Goal: Task Accomplishment & Management: Complete application form

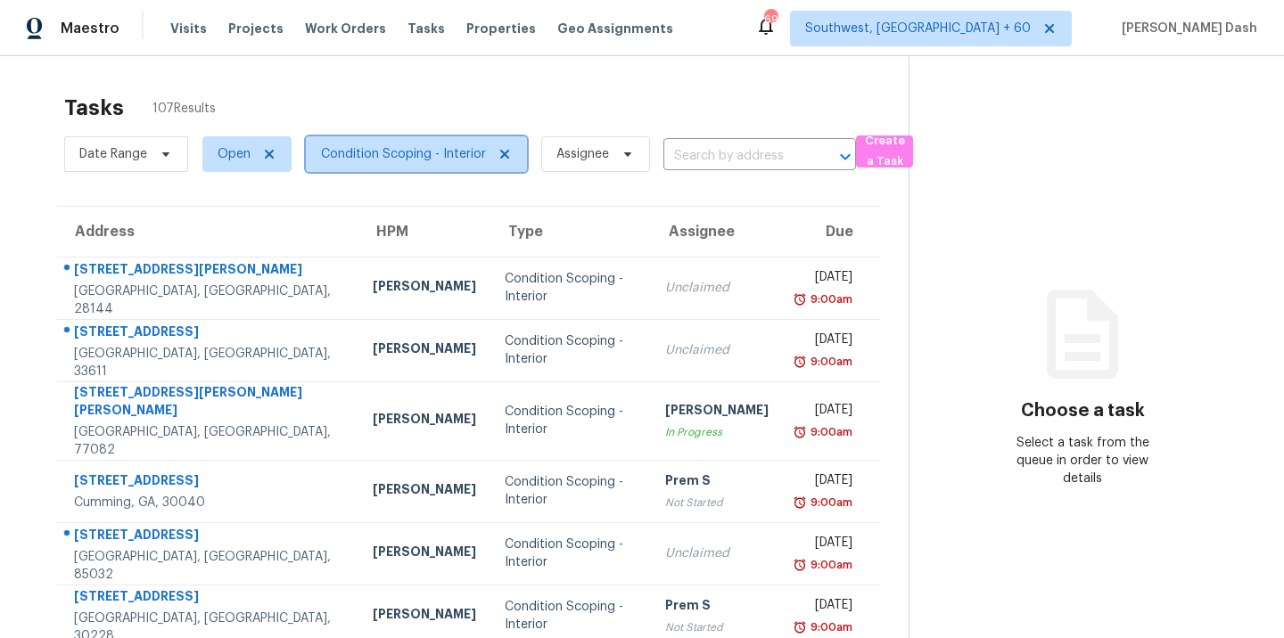
click at [414, 146] on span "Condition Scoping - Interior" at bounding box center [403, 154] width 165 height 18
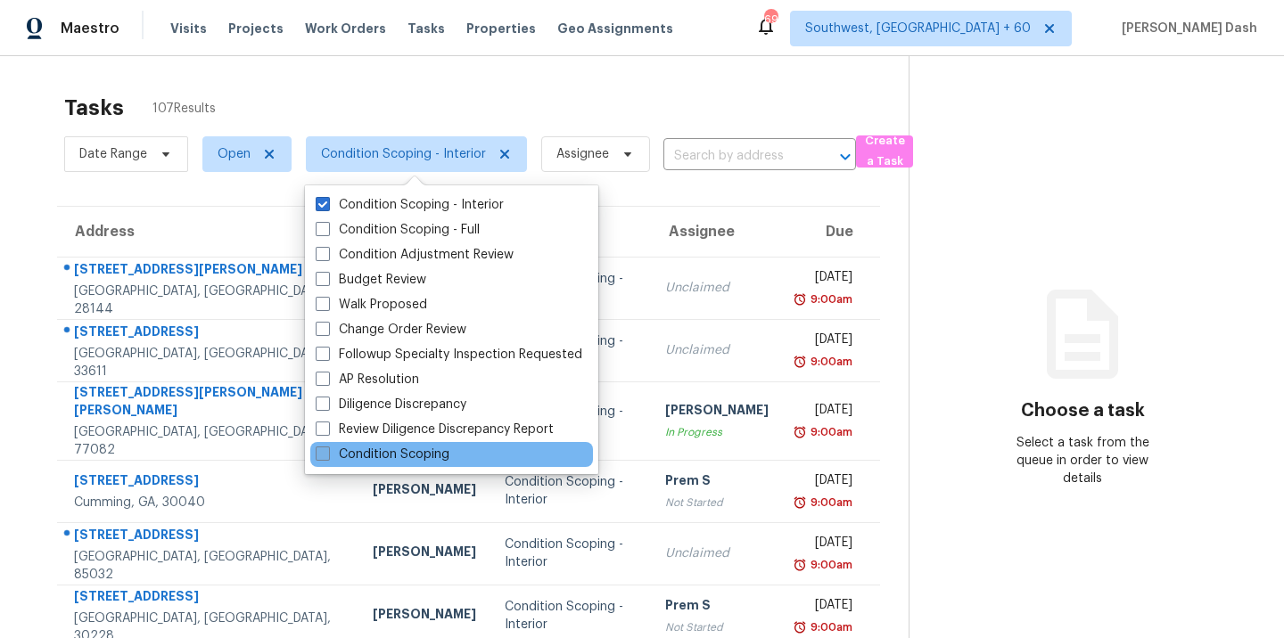
click at [427, 452] on label "Condition Scoping" at bounding box center [383, 455] width 134 height 18
click at [327, 452] on input "Condition Scoping" at bounding box center [322, 452] width 12 height 12
checkbox input "true"
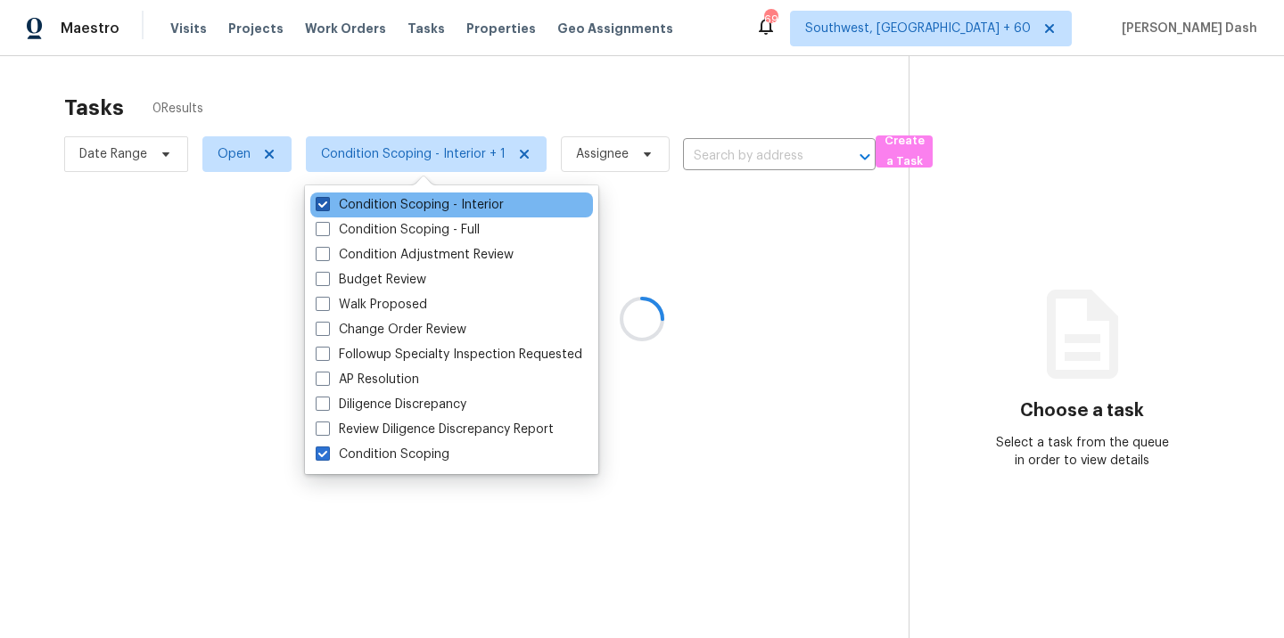
click at [379, 205] on label "Condition Scoping - Interior" at bounding box center [410, 205] width 188 height 18
click at [327, 205] on input "Condition Scoping - Interior" at bounding box center [322, 202] width 12 height 12
checkbox input "false"
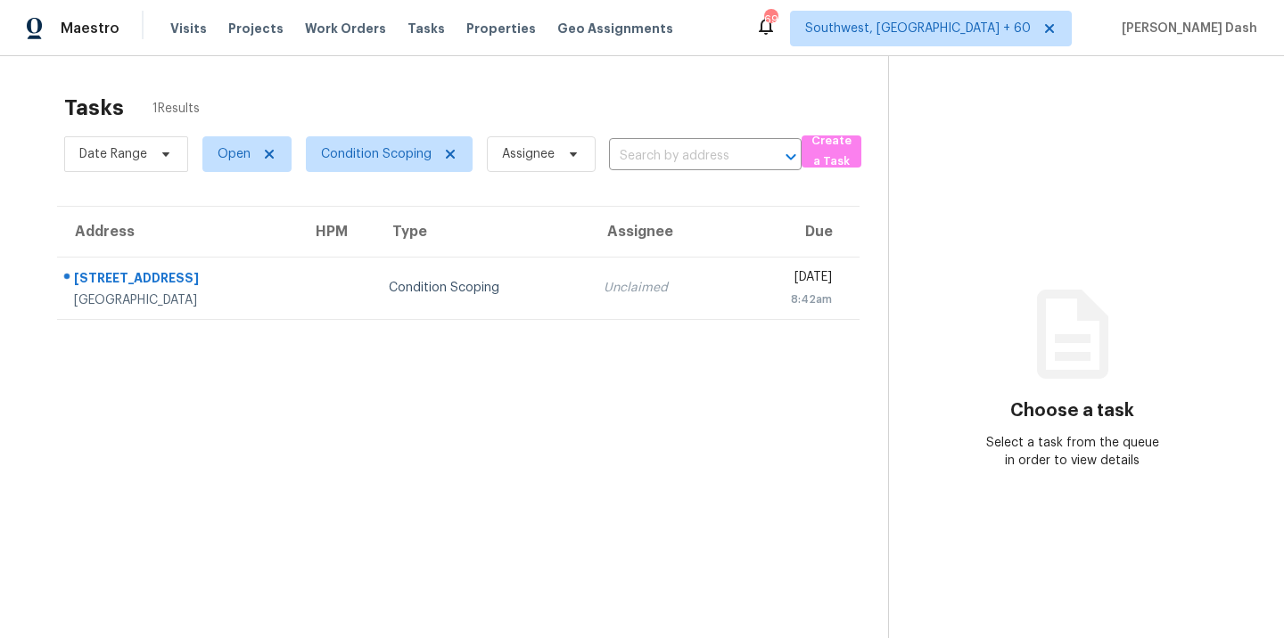
click at [292, 336] on section "Tasks 1 Results Date Range Open Condition Scoping Assignee ​ Create a Task Addr…" at bounding box center [459, 390] width 860 height 610
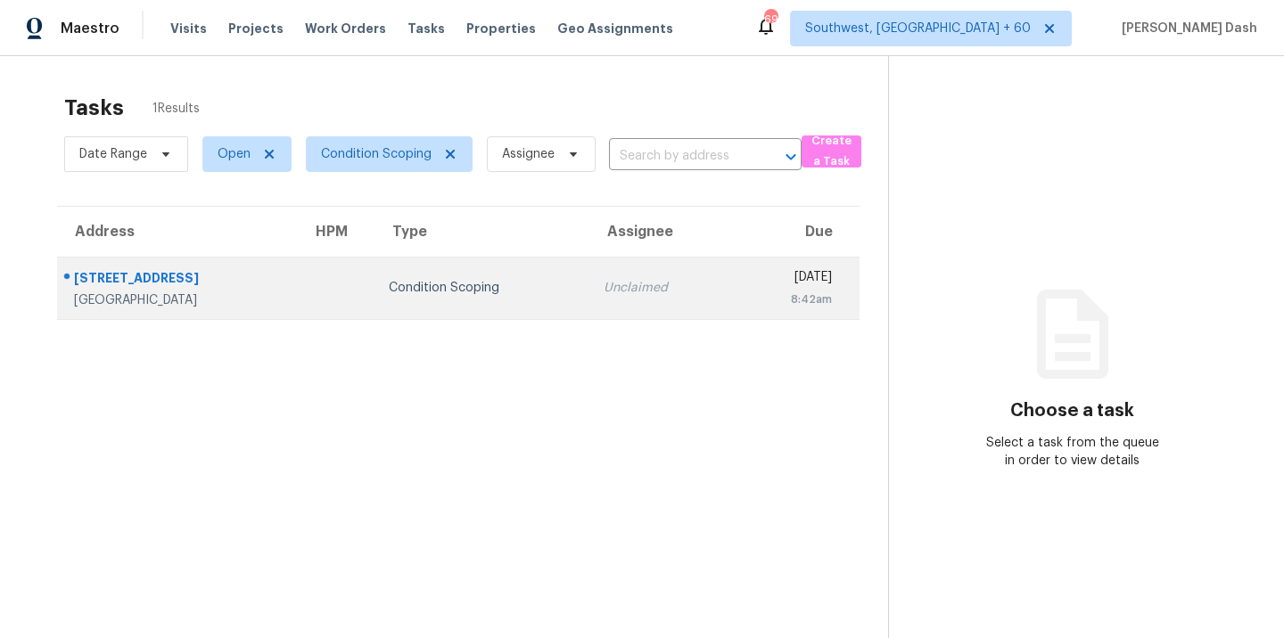
click at [394, 281] on div "Condition Scoping" at bounding box center [482, 288] width 186 height 18
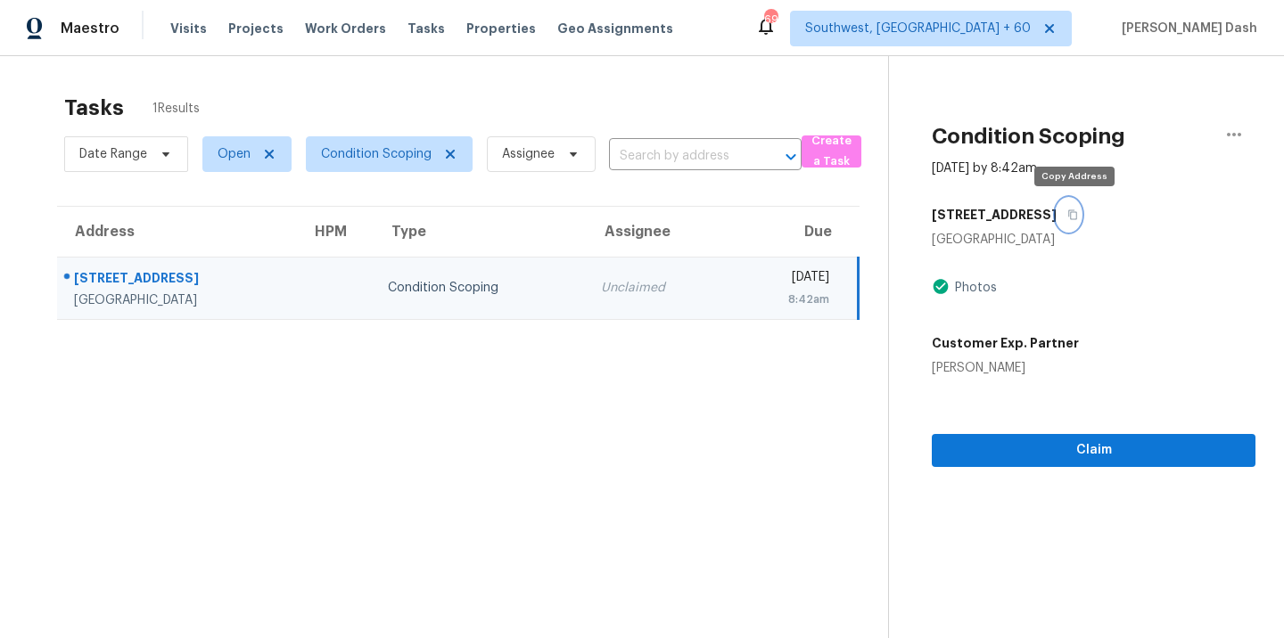
click at [1078, 213] on icon "button" at bounding box center [1072, 215] width 11 height 11
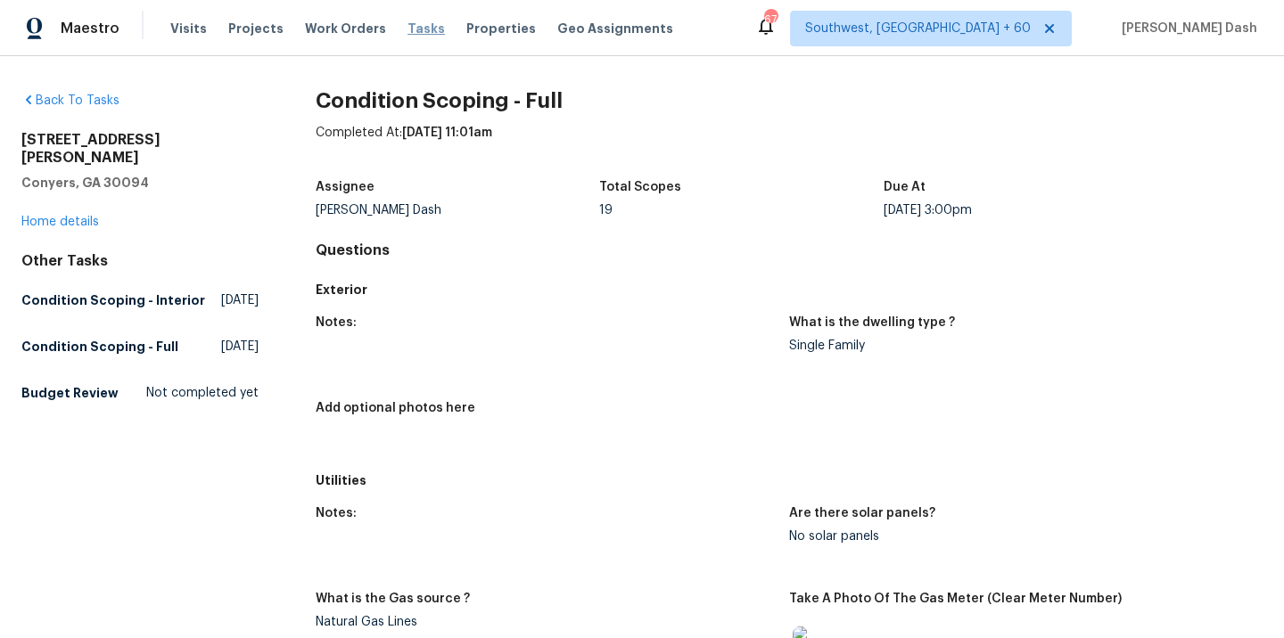
click at [410, 28] on span "Tasks" at bounding box center [426, 28] width 37 height 12
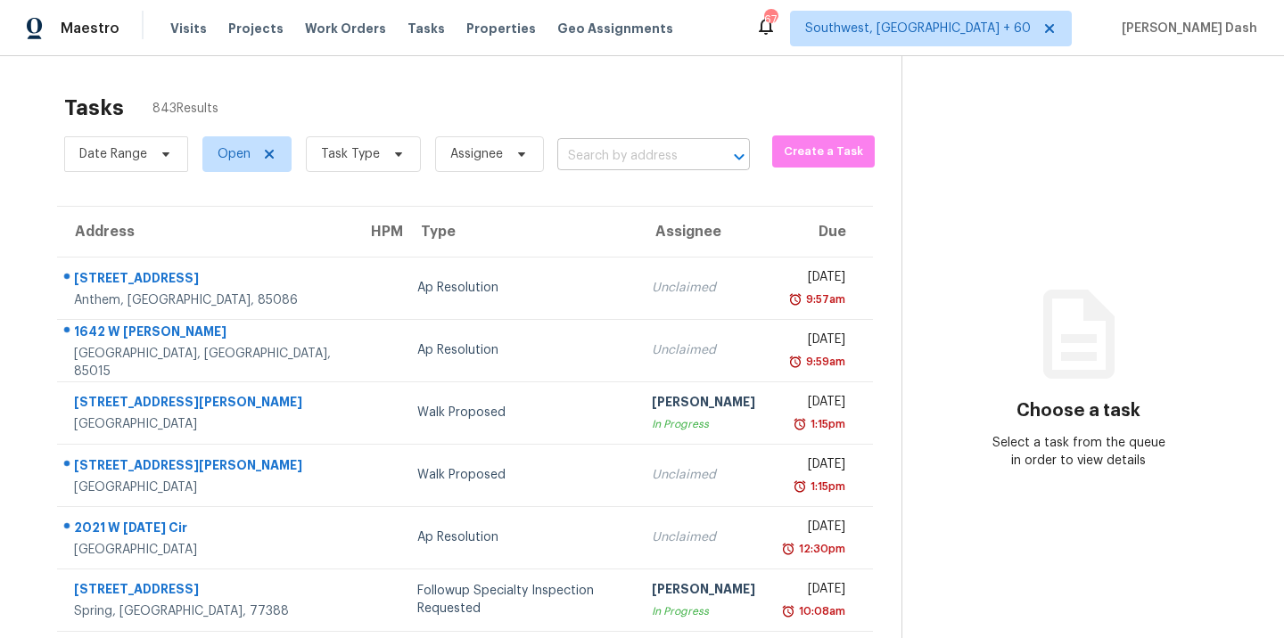
click at [586, 151] on input "text" at bounding box center [628, 157] width 143 height 28
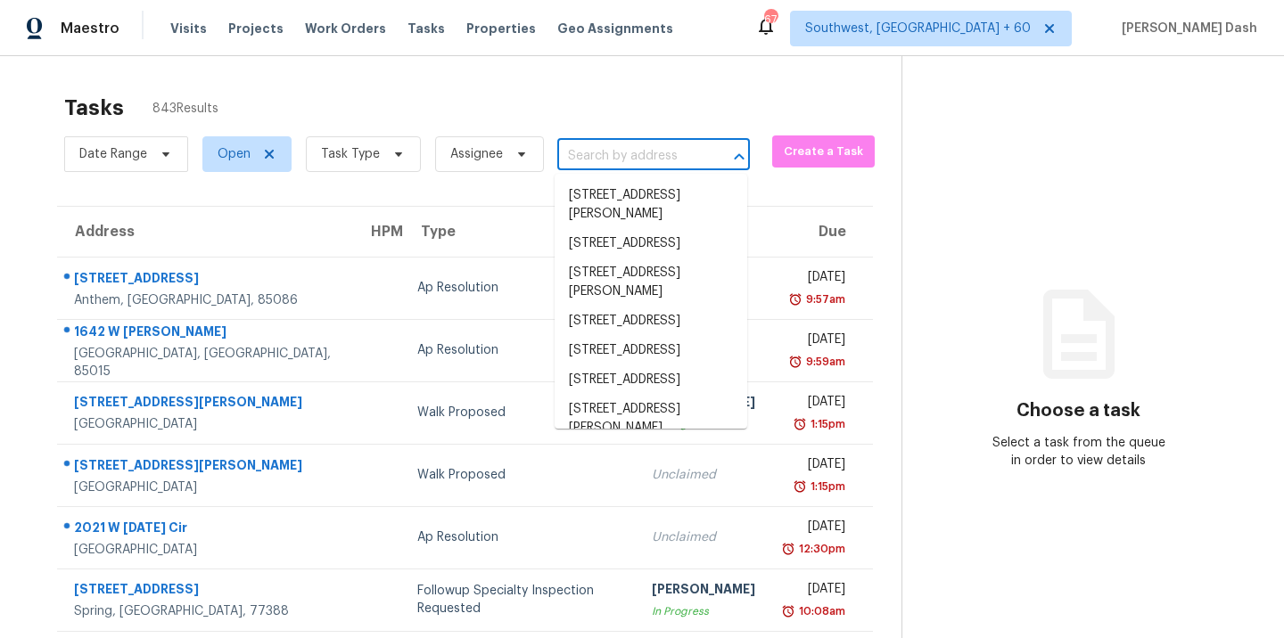
paste input "1286 E Avenida Grande Casa Grande, AZ, 85122"
type input "1286 E Avenida Grande Casa Grande, AZ, 85122"
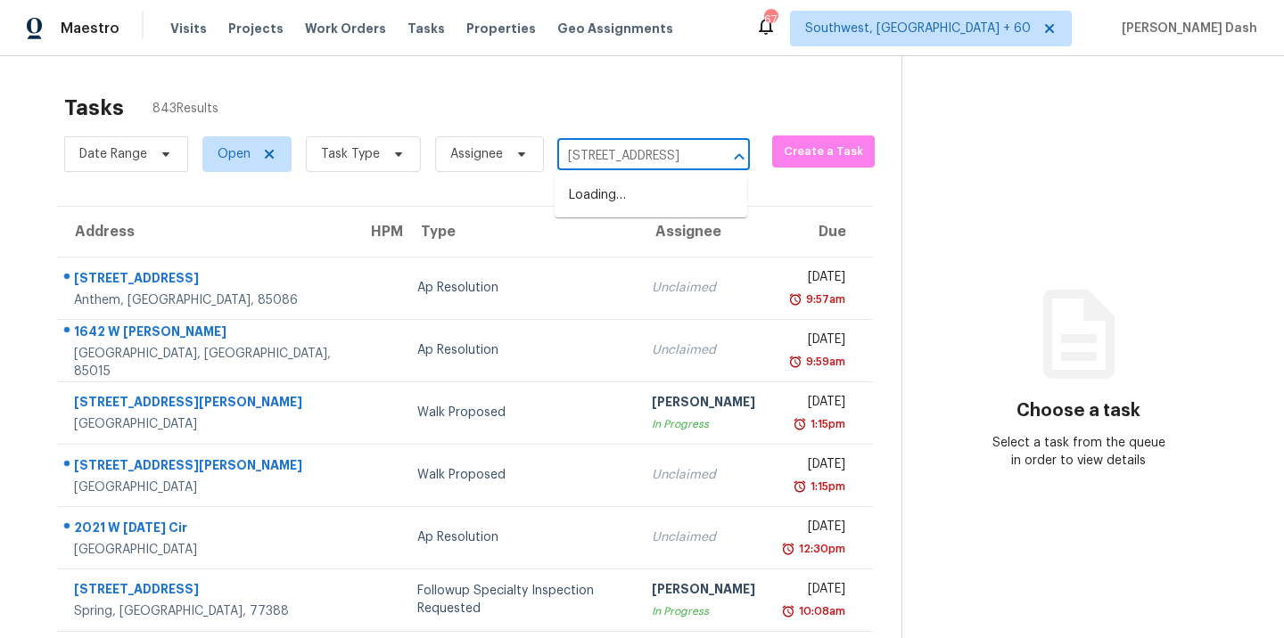
scroll to position [0, 144]
click at [614, 191] on li "1286 E Avenida Grande, Casa Grande, AZ 85122" at bounding box center [651, 195] width 193 height 29
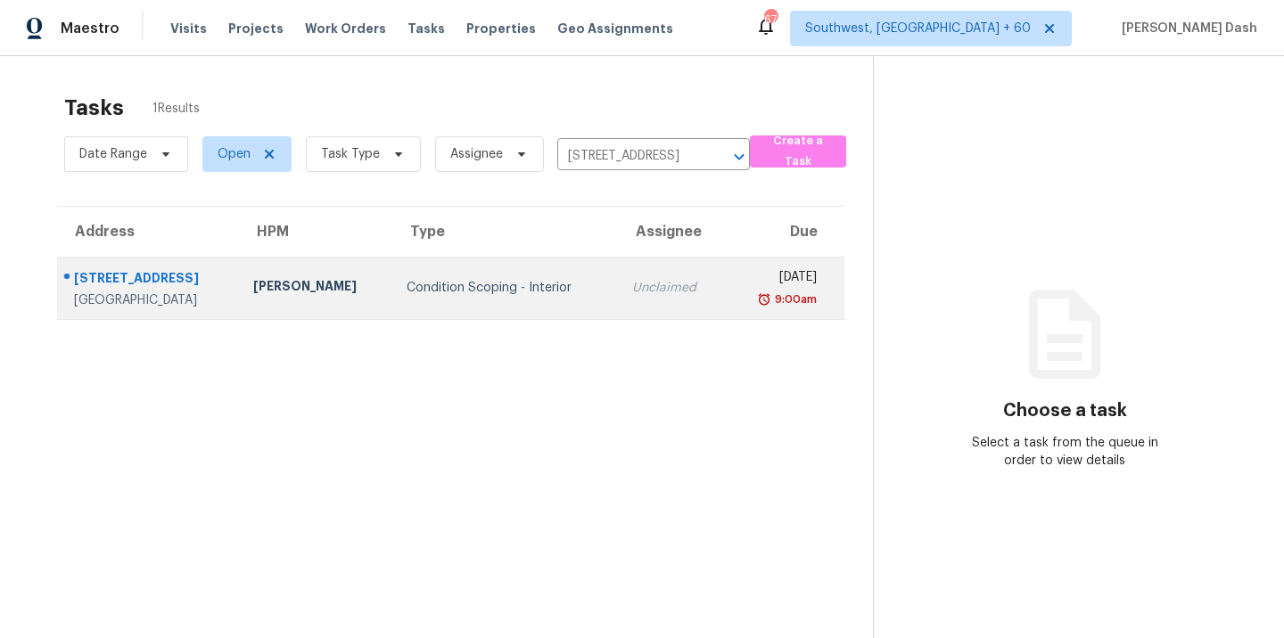
click at [470, 298] on td "Condition Scoping - Interior" at bounding box center [505, 288] width 226 height 62
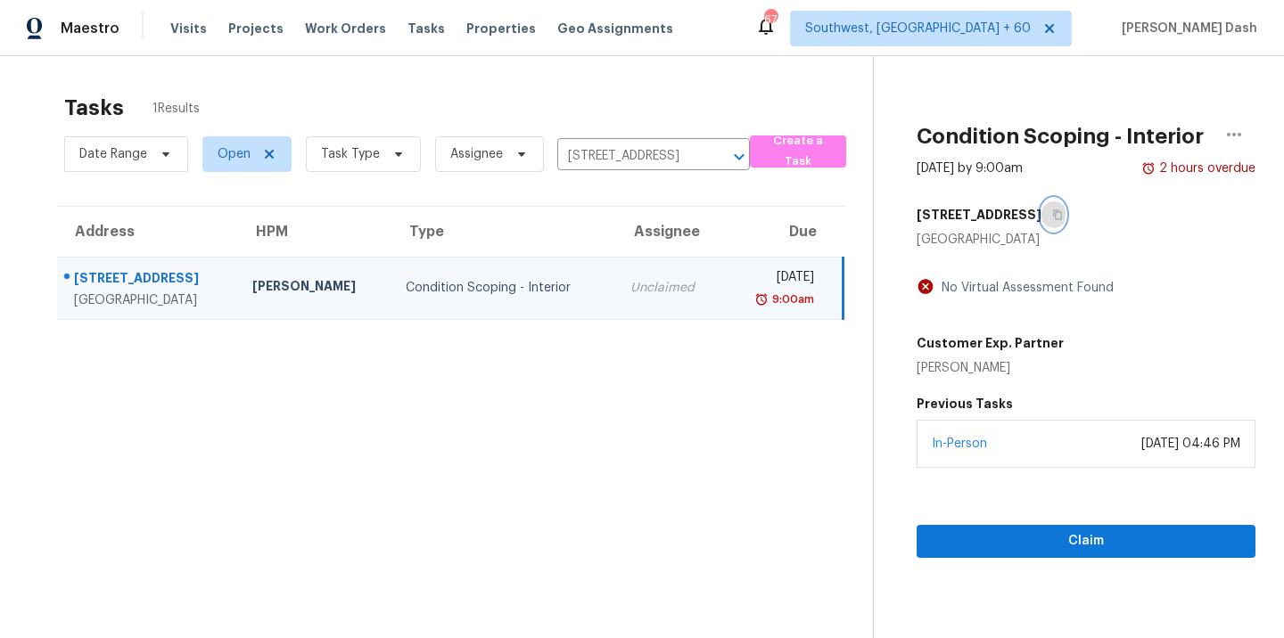
click at [1063, 218] on icon "button" at bounding box center [1057, 215] width 11 height 11
click at [1069, 528] on button "Claim" at bounding box center [1086, 541] width 339 height 33
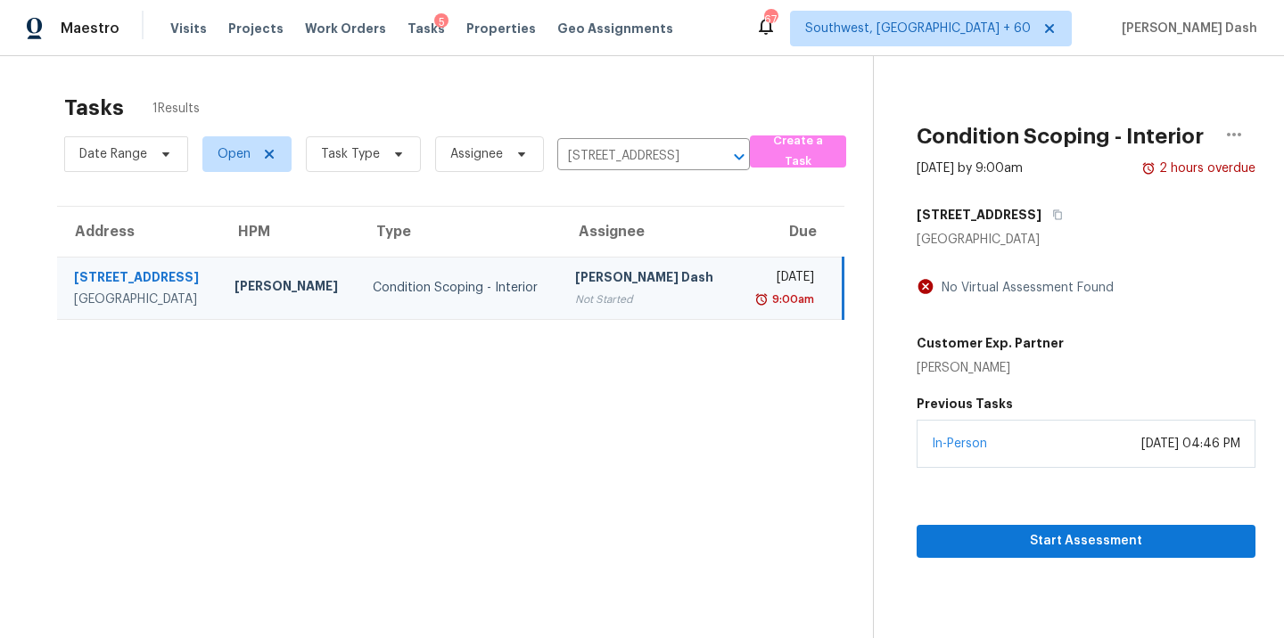
click at [643, 174] on div "Date Range Open Task Type Assignee 1286 E Avenida Grande, Casa Grande, AZ 85122…" at bounding box center [407, 154] width 686 height 46
click at [643, 166] on input "1286 E Avenida Grande, Casa Grande, AZ 85122" at bounding box center [628, 157] width 143 height 28
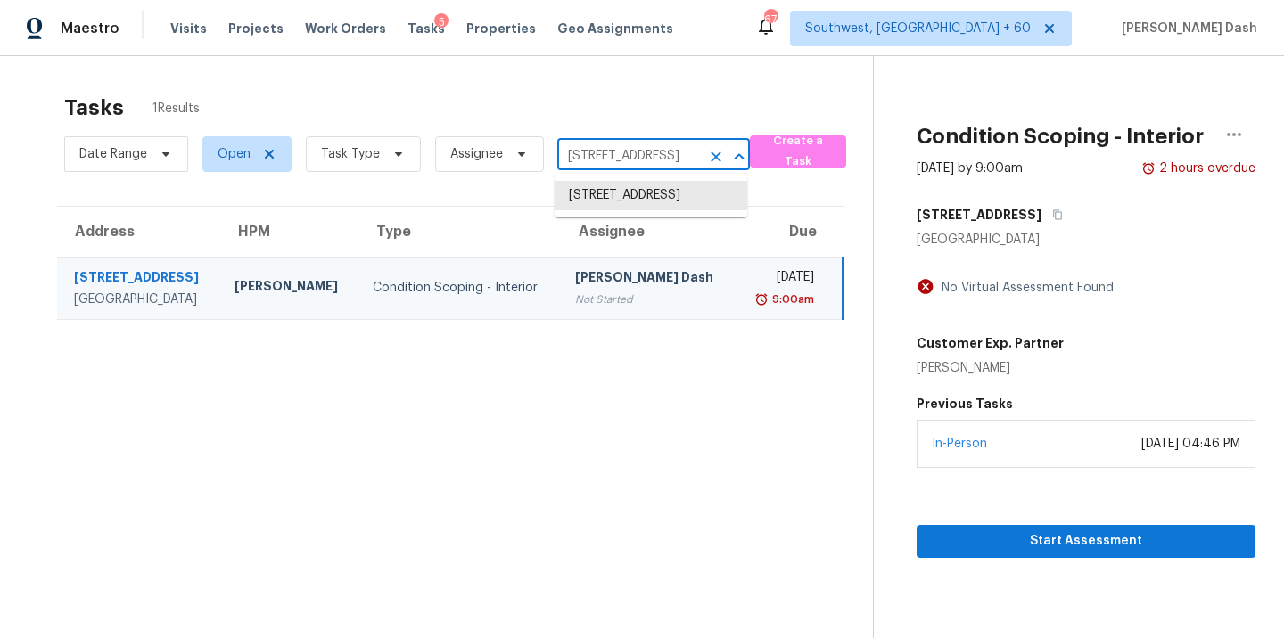
paste input "597 Madison Dr Davenport, FL, 33837"
type input "597 Madison Dr Davenport, FL, 33837"
click at [632, 204] on li "597 Madison Dr, Davenport, FL 33837" at bounding box center [651, 205] width 193 height 48
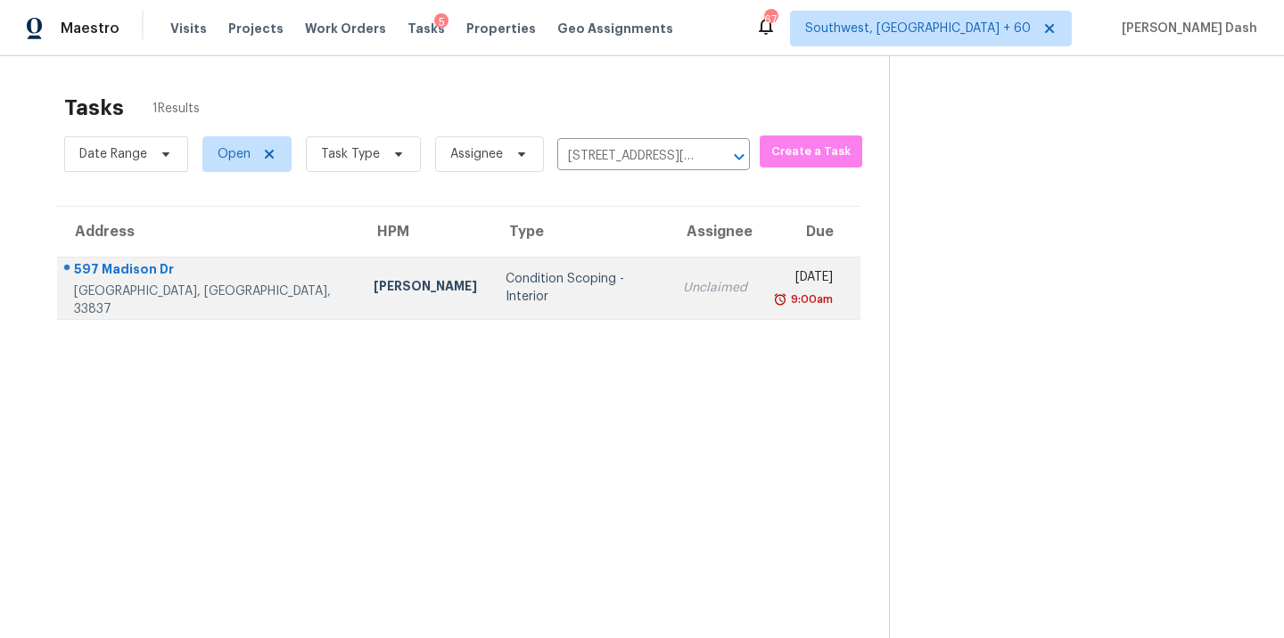
click at [669, 274] on td "Unclaimed" at bounding box center [715, 288] width 93 height 62
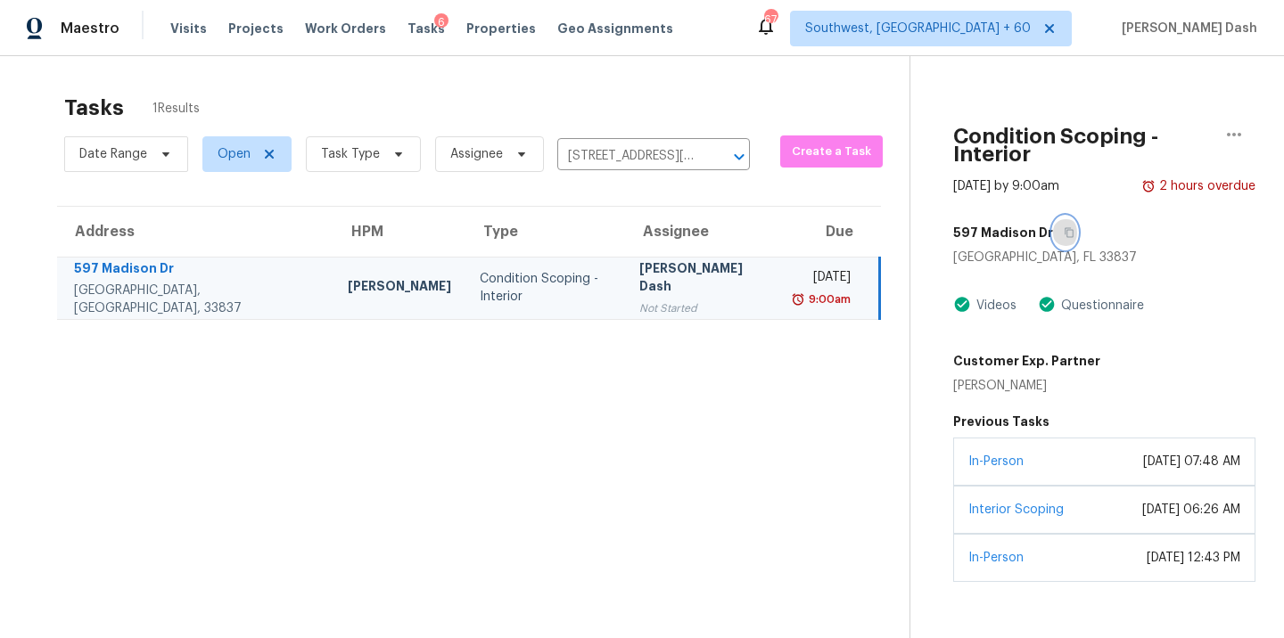
click at [1053, 217] on button "button" at bounding box center [1065, 233] width 24 height 32
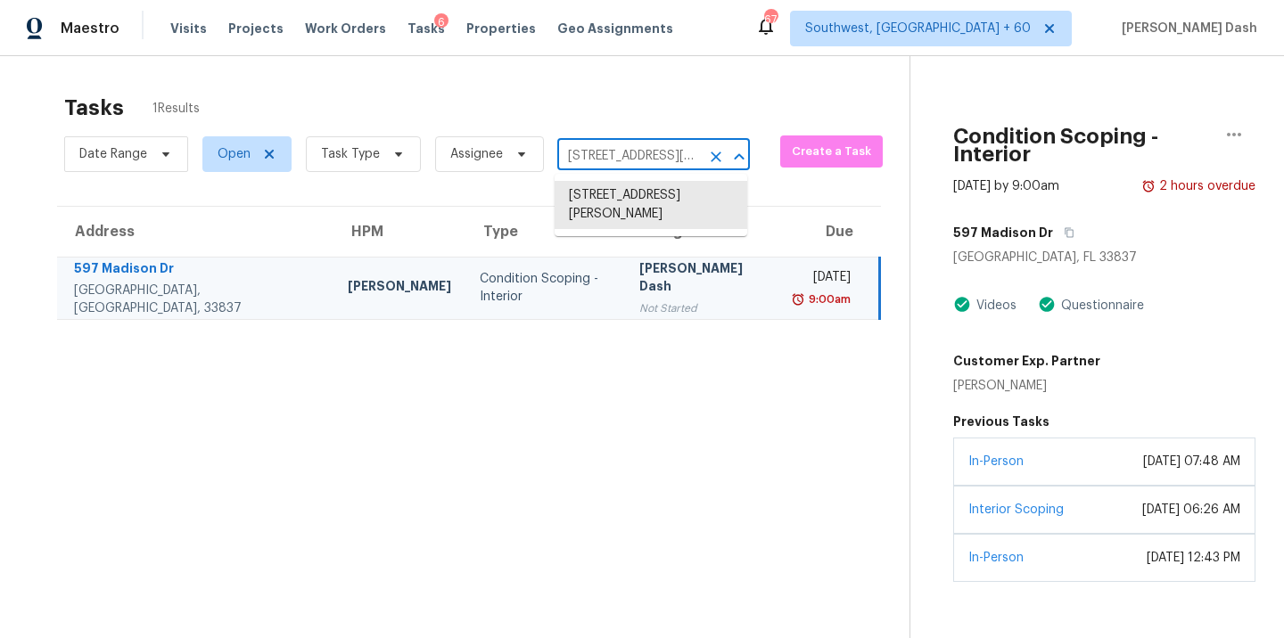
click at [608, 169] on input "597 Madison Dr, Davenport, FL 33837" at bounding box center [628, 157] width 143 height 28
paste input "10020 Pack Saddle Trl Fort Worth, TX, 76108"
type input "10020 Pack Saddle Trl Fort Worth, TX, 76108"
click at [606, 210] on li "10020 Pack Saddle Trl, Fort Worth, TX 76108" at bounding box center [651, 195] width 193 height 29
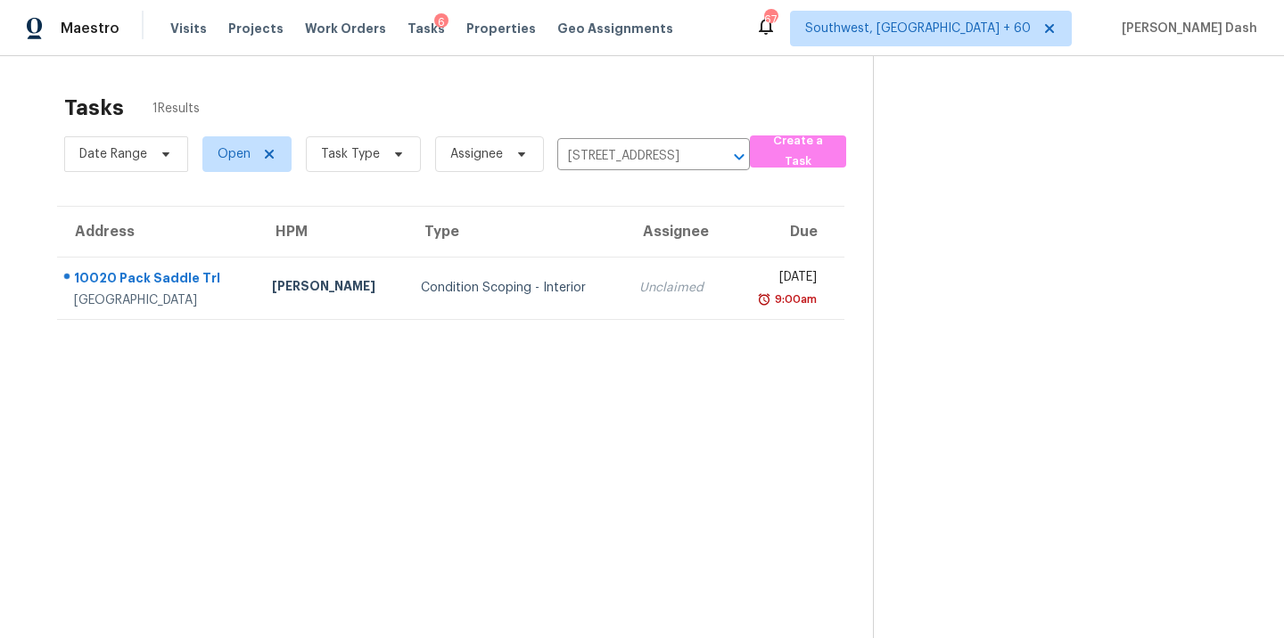
click at [550, 330] on section "Tasks 1 Results Date Range Open Task Type Assignee 10020 Pack Saddle Trl, Fort …" at bounding box center [451, 390] width 844 height 610
click at [550, 320] on section "Tasks 1 Results Date Range Open Task Type Assignee 10020 Pack Saddle Trl, Fort …" at bounding box center [451, 390] width 844 height 610
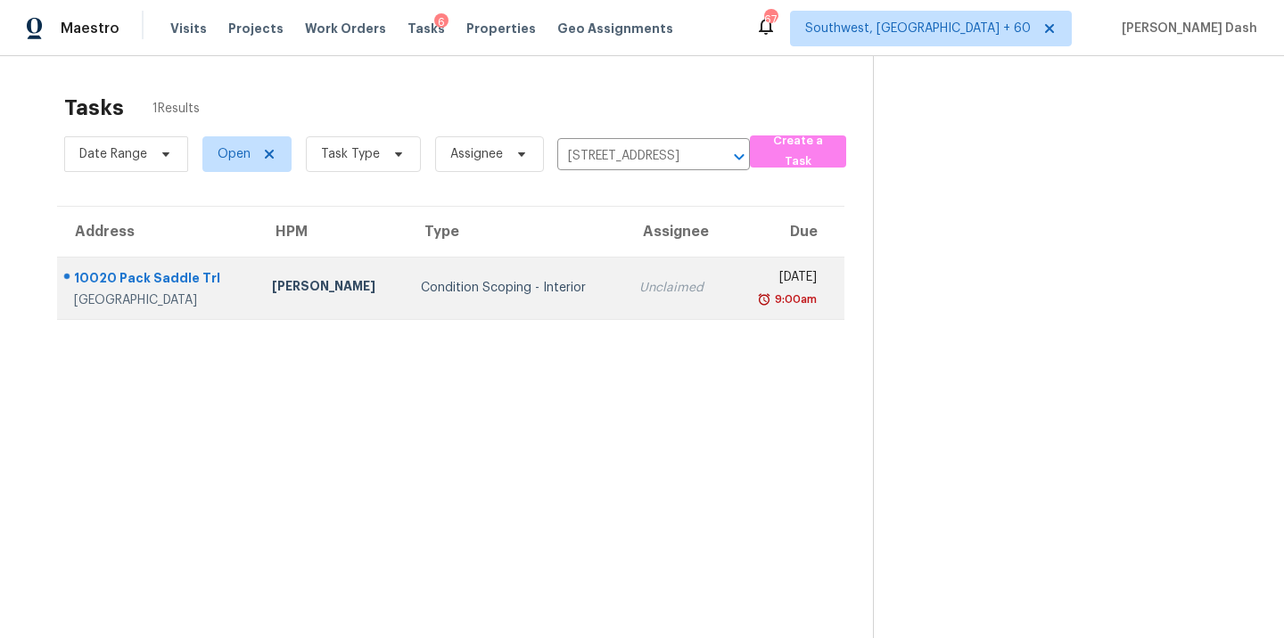
click at [551, 312] on td "Condition Scoping - Interior" at bounding box center [516, 288] width 218 height 62
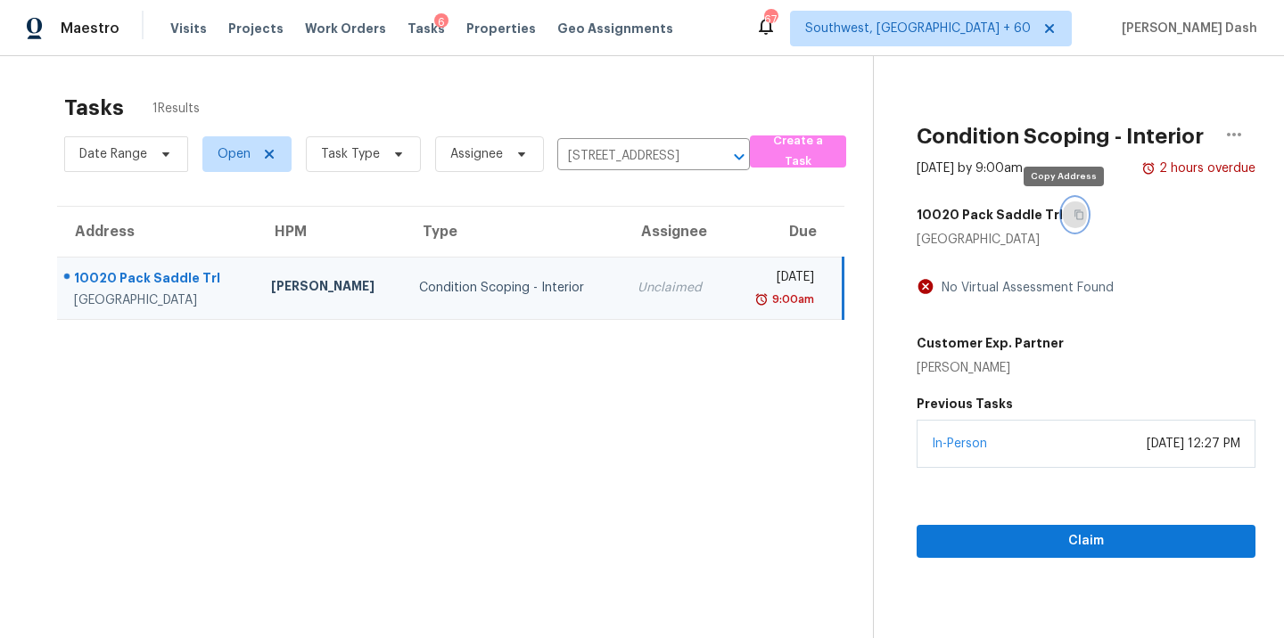
drag, startPoint x: 1069, startPoint y: 220, endPoint x: 1068, endPoint y: 260, distance: 40.1
click at [1068, 220] on button "button" at bounding box center [1075, 215] width 24 height 32
click at [1124, 535] on span "Claim" at bounding box center [1086, 542] width 310 height 22
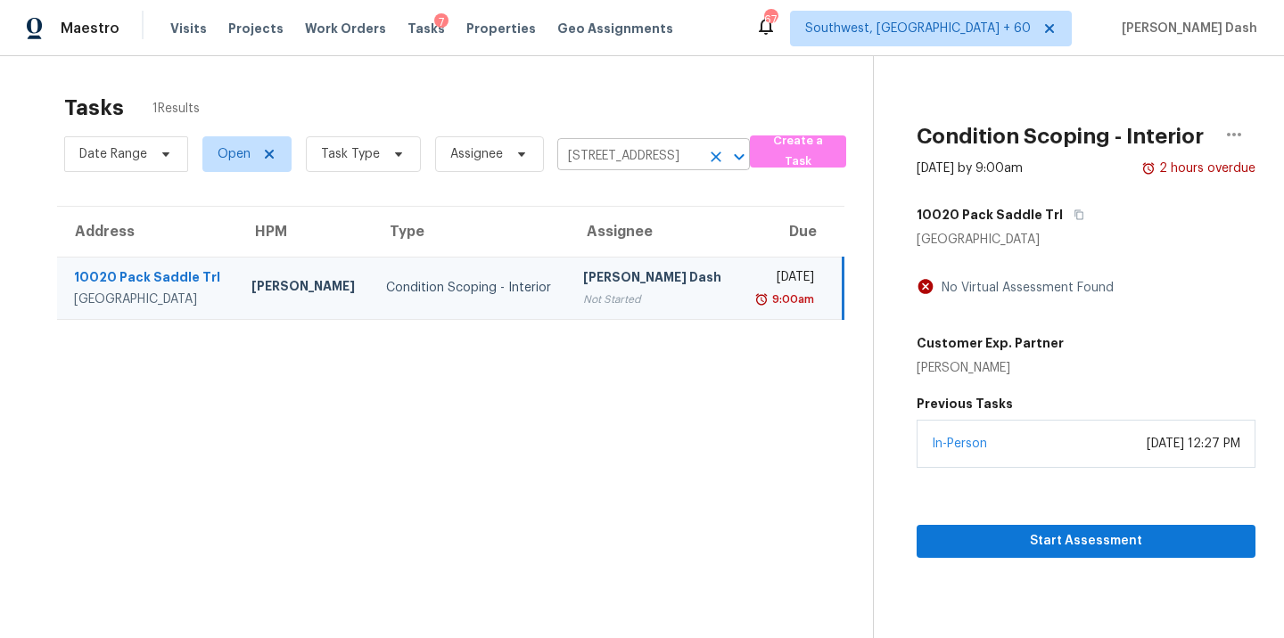
click at [645, 158] on input "10020 Pack Saddle Trl, Fort Worth, TX 76108" at bounding box center [628, 157] width 143 height 28
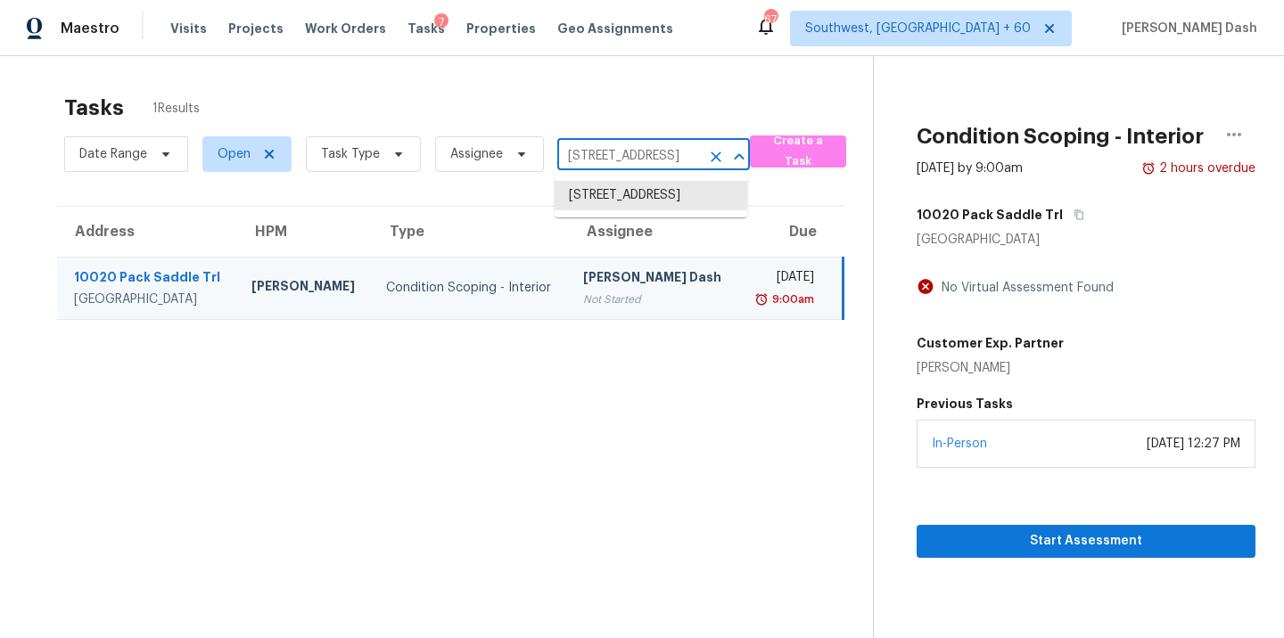
paste input "3745 Clayton Rd Concord, CA, 94521"
type input "3745 Clayton Rd Concord, CA, 94521"
click at [651, 207] on li "3745 Clayton Rd, Concord, CA 94521" at bounding box center [651, 205] width 193 height 48
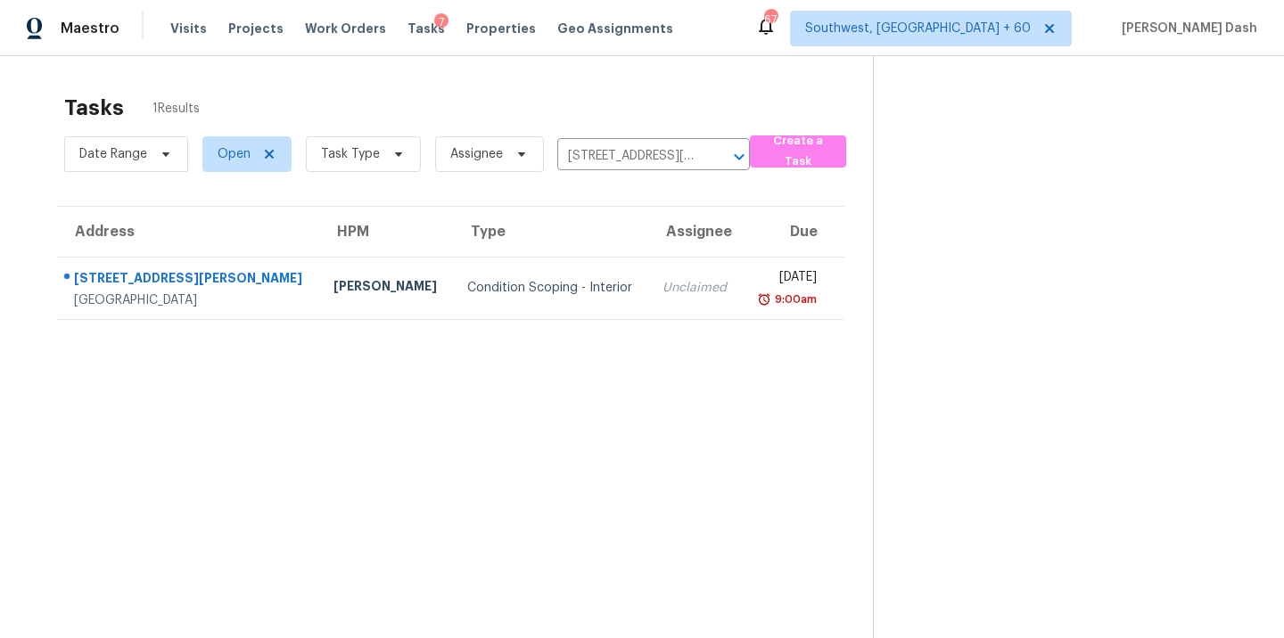
click at [524, 280] on div "Condition Scoping - Interior" at bounding box center [550, 288] width 167 height 18
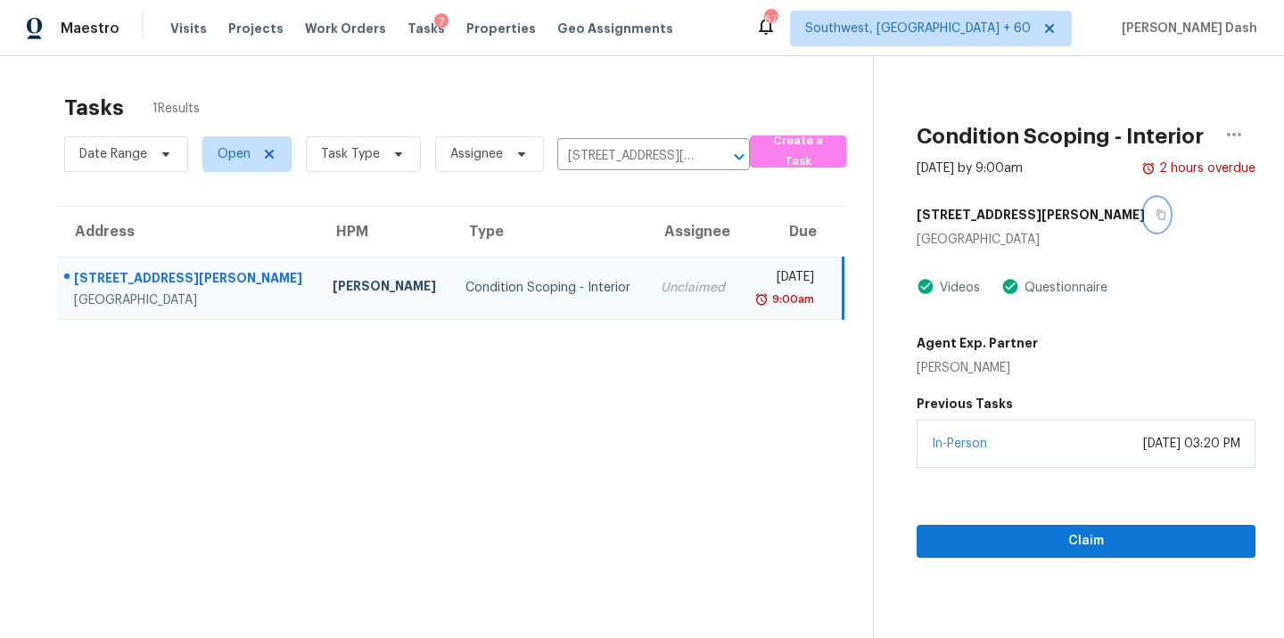
click at [1156, 217] on icon "button" at bounding box center [1161, 215] width 11 height 11
click at [1042, 535] on span "Claim" at bounding box center [1086, 542] width 310 height 22
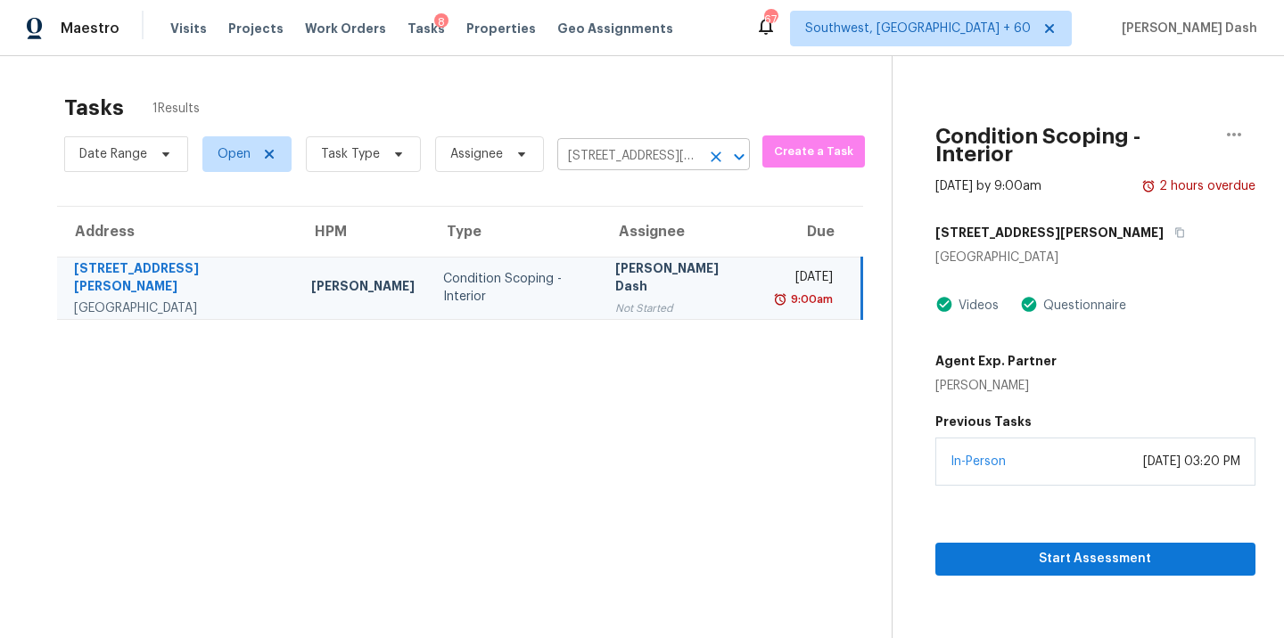
click at [684, 144] on input "3745 Clayton Rd, Concord, CA 94521" at bounding box center [628, 157] width 143 height 28
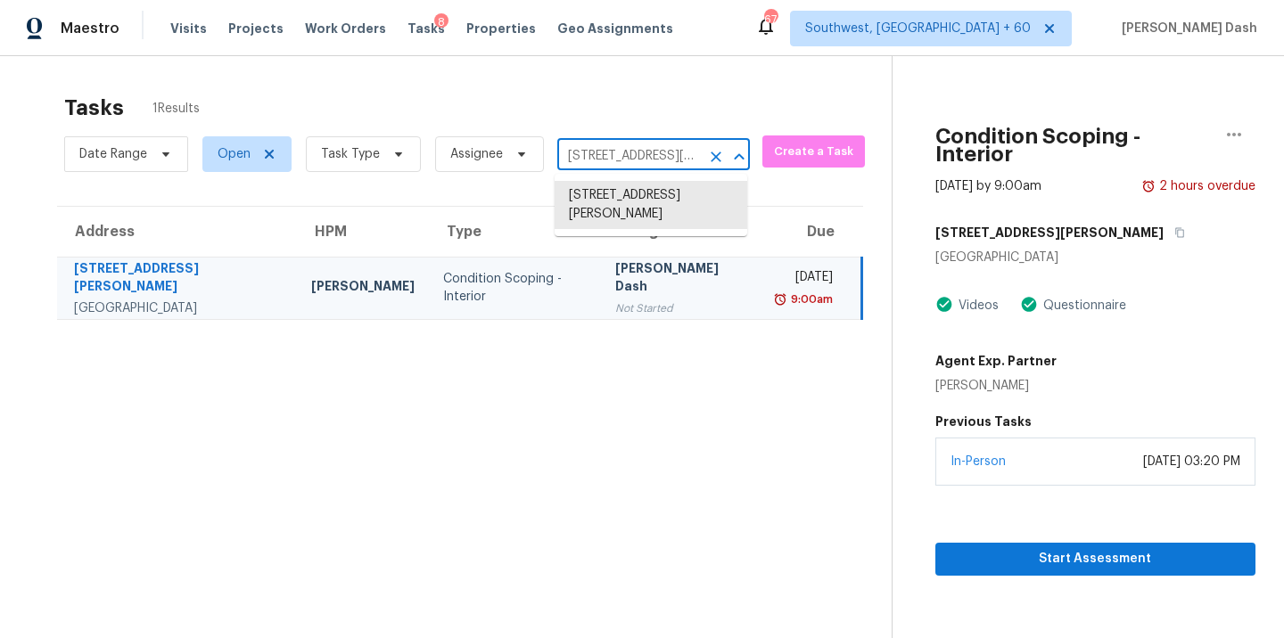
paste input "209 Candleberry Cir Columbia, SC, 2920"
type input "209 Candleberry Cir Columbia, SC, 29201"
click at [639, 207] on li "209 Candleberry Cir, Columbia, SC 29201" at bounding box center [651, 195] width 193 height 29
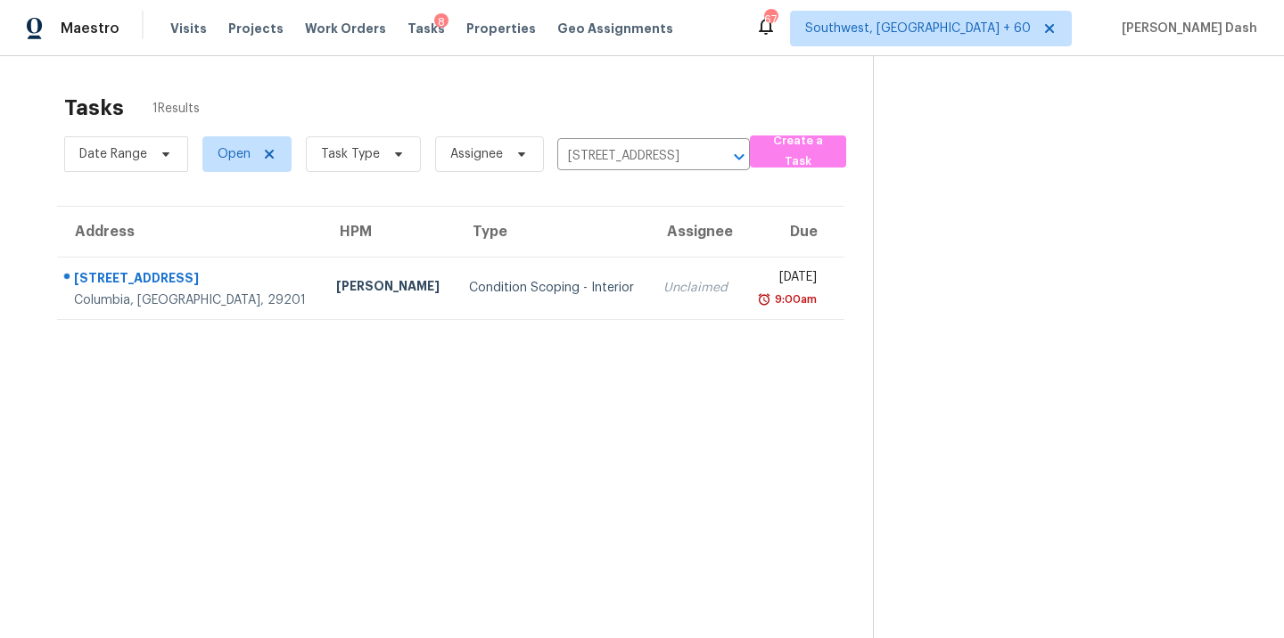
click at [468, 276] on td "Condition Scoping - Interior" at bounding box center [552, 288] width 194 height 62
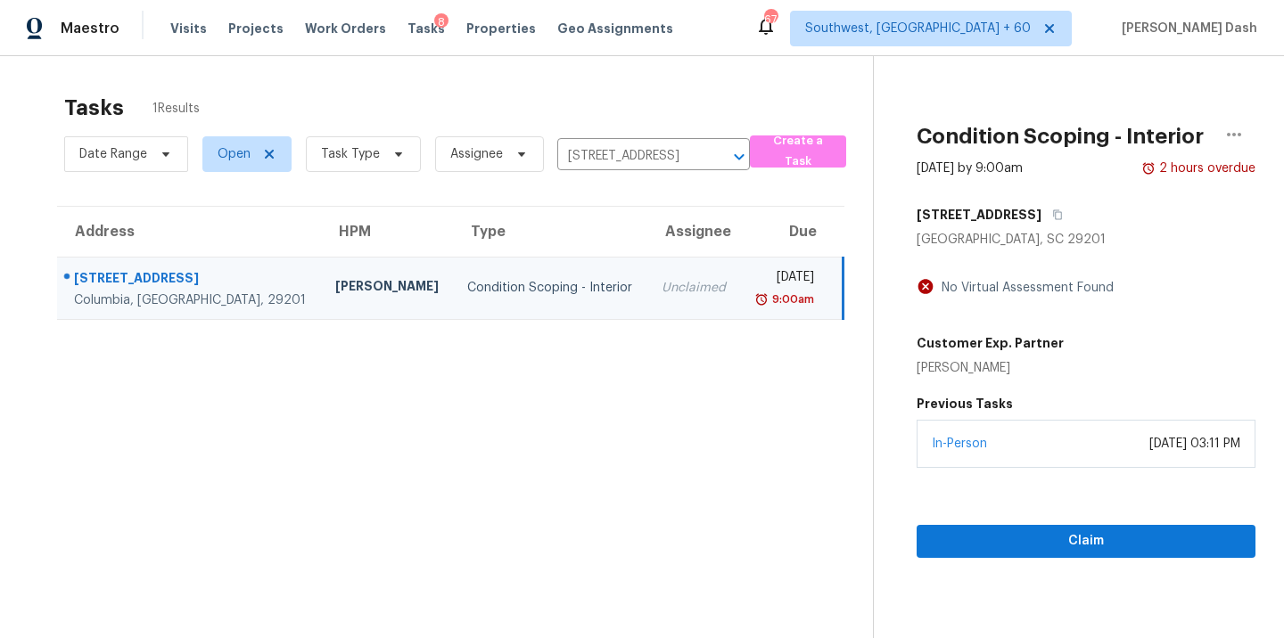
click at [1069, 204] on div "209 Candleberry Cir" at bounding box center [1086, 215] width 339 height 32
click at [1064, 204] on div "209 Candleberry Cir" at bounding box center [1086, 215] width 339 height 32
click at [1054, 218] on icon "button" at bounding box center [1057, 215] width 11 height 11
click at [1069, 539] on span "Claim" at bounding box center [1086, 542] width 310 height 22
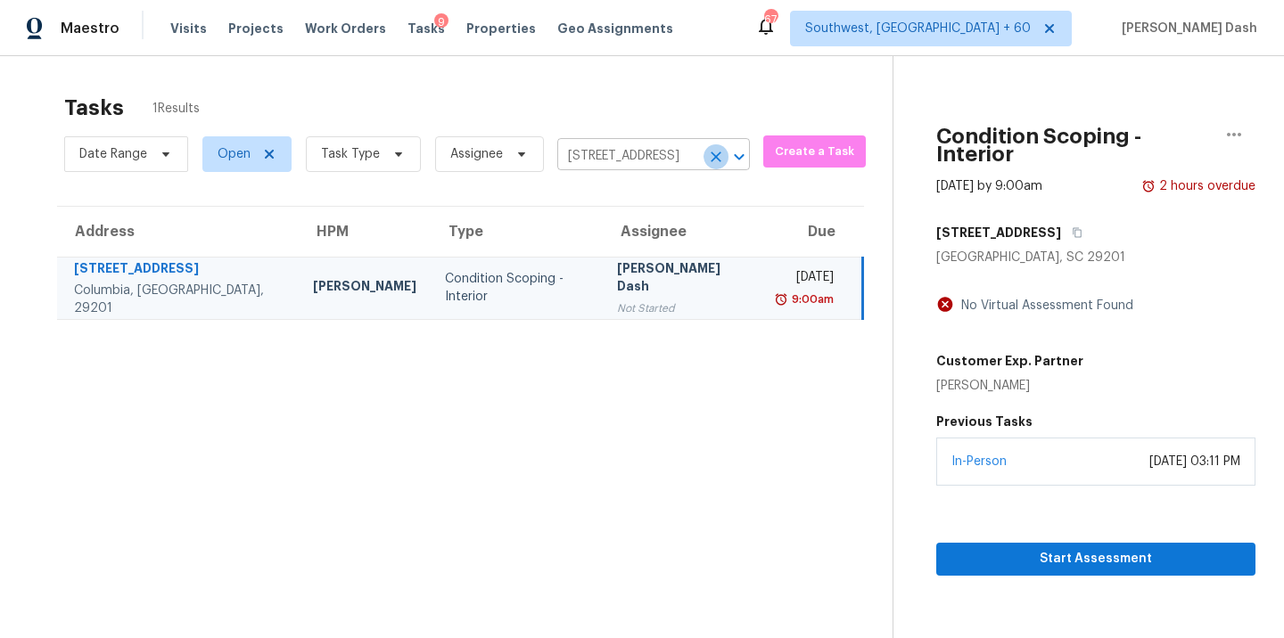
click at [711, 161] on icon "Clear" at bounding box center [716, 157] width 18 height 18
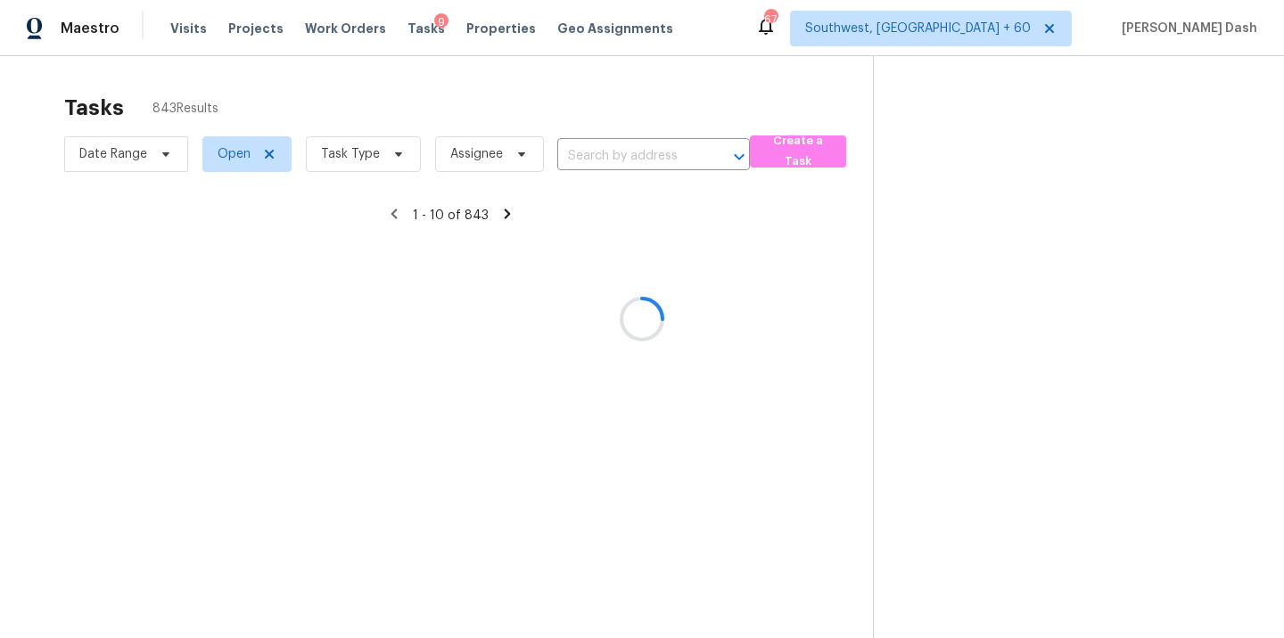
click at [693, 162] on div at bounding box center [642, 319] width 1284 height 638
click at [667, 161] on div at bounding box center [642, 319] width 1284 height 638
click at [650, 152] on div at bounding box center [642, 319] width 1284 height 638
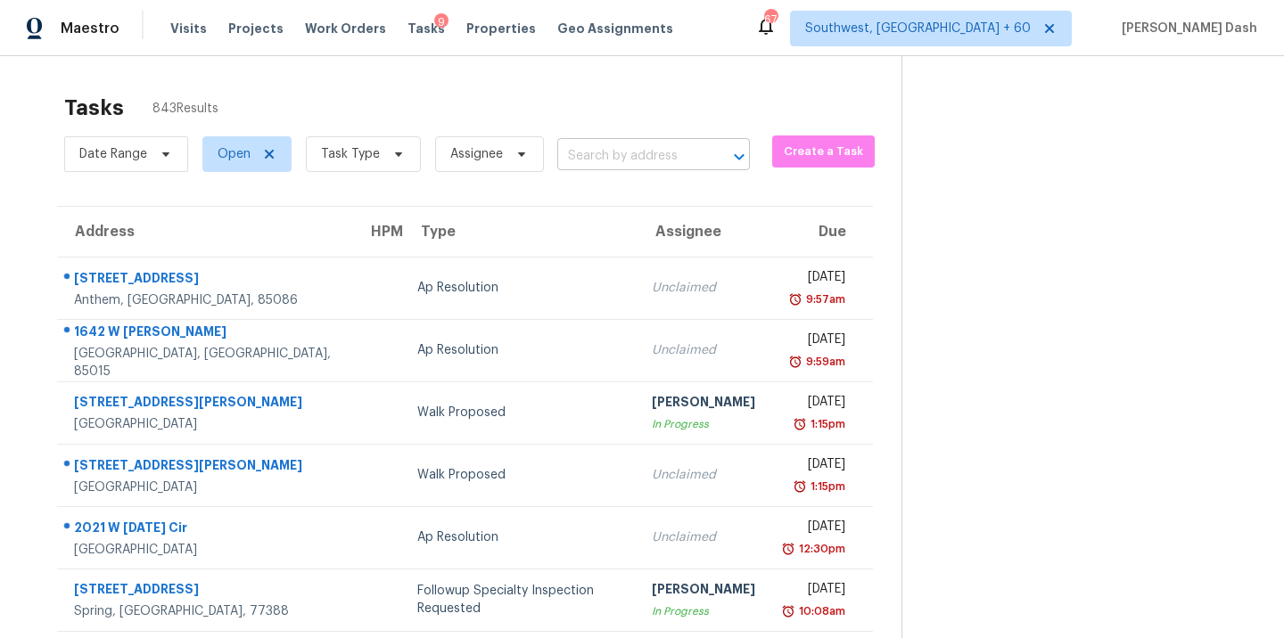
click at [650, 152] on input "text" at bounding box center [628, 157] width 143 height 28
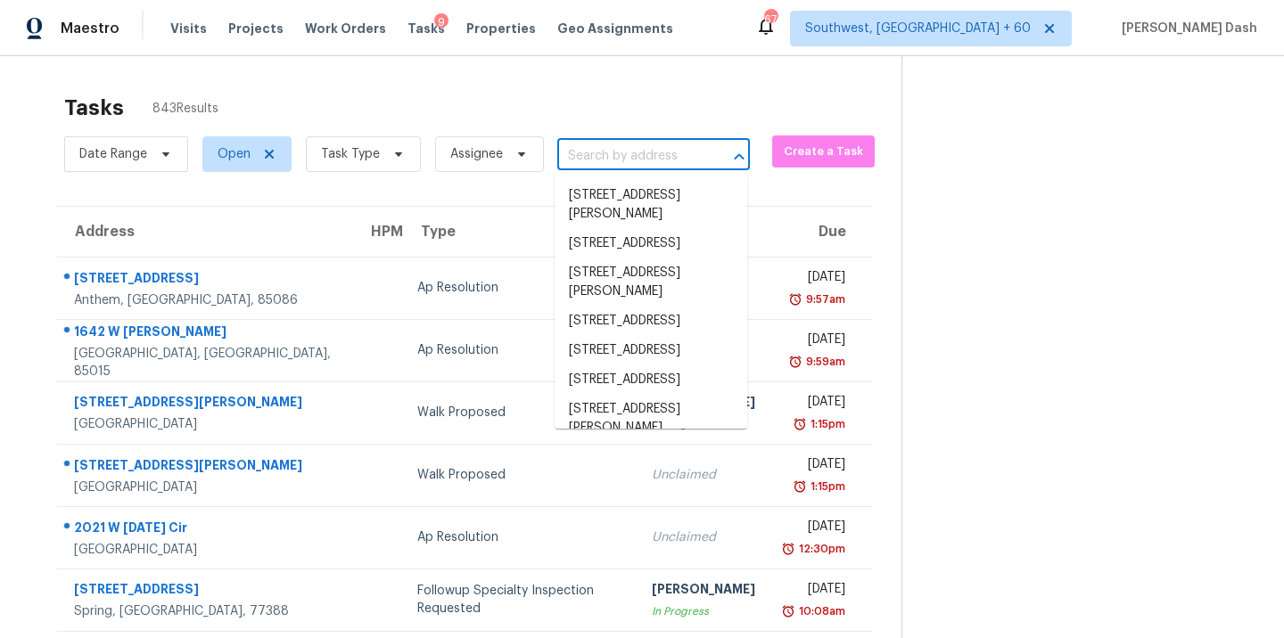
paste input "555 Dean St Mulberry, FL, 33860"
type input "555 Dean St Mulberry, FL, 33860"
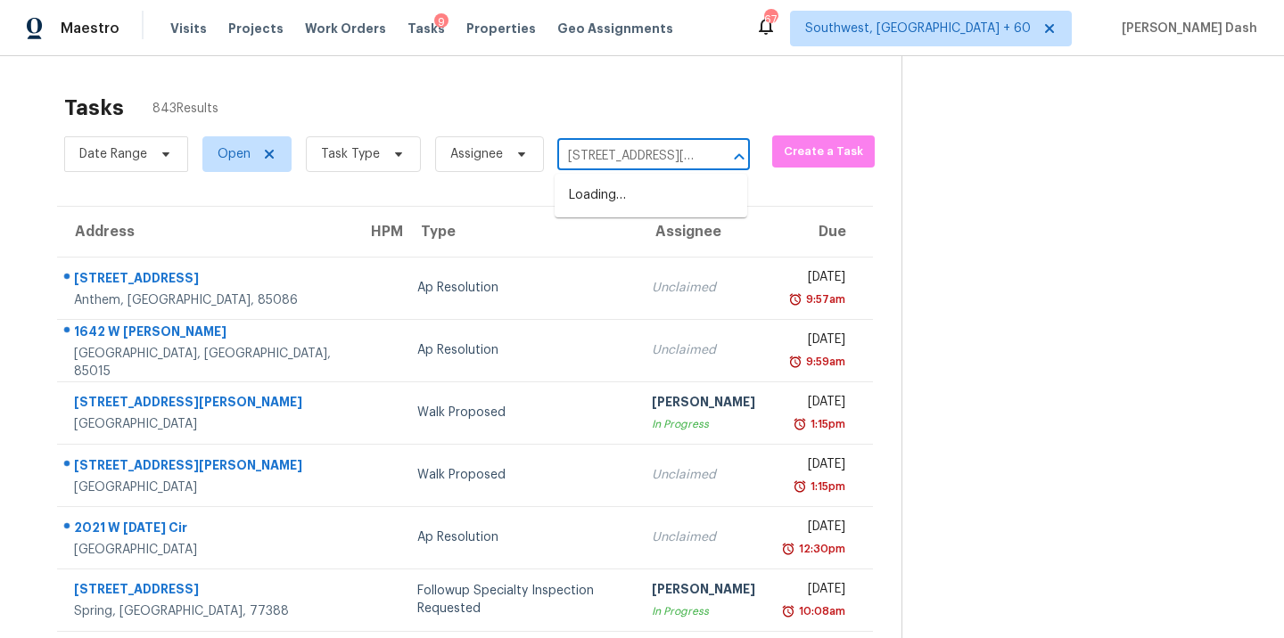
scroll to position [0, 59]
click at [651, 198] on li "555 Dean St, Mulberry, FL 33860" at bounding box center [651, 205] width 193 height 48
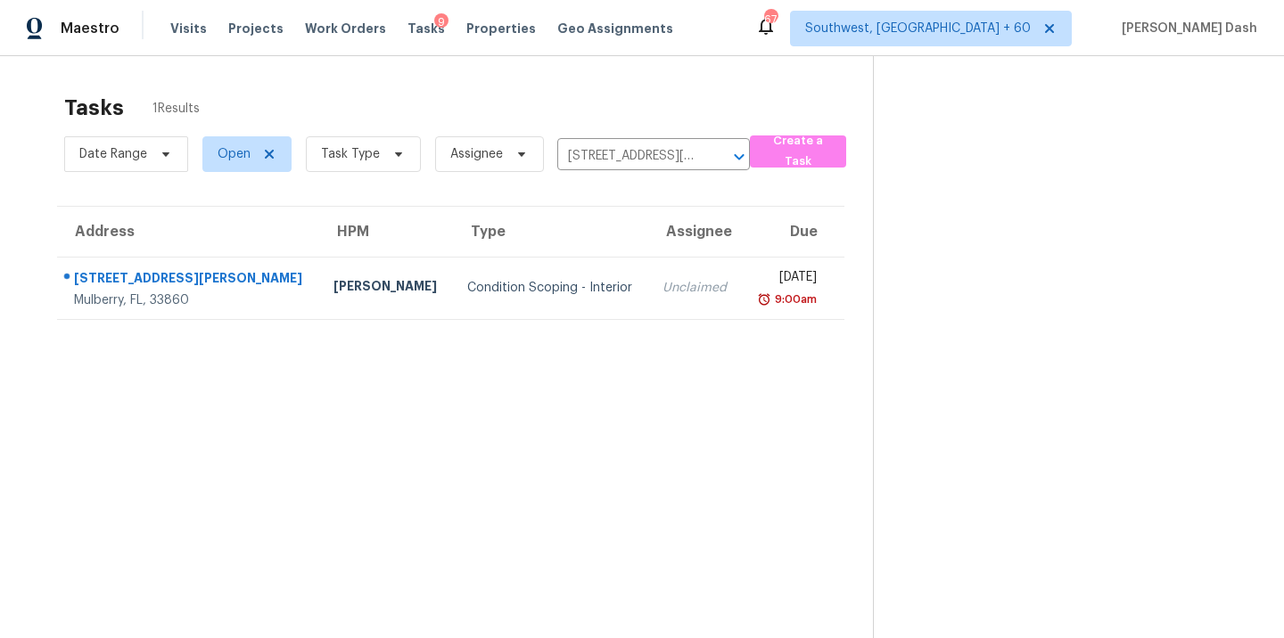
click at [483, 296] on div "Condition Scoping - Interior" at bounding box center [550, 288] width 167 height 18
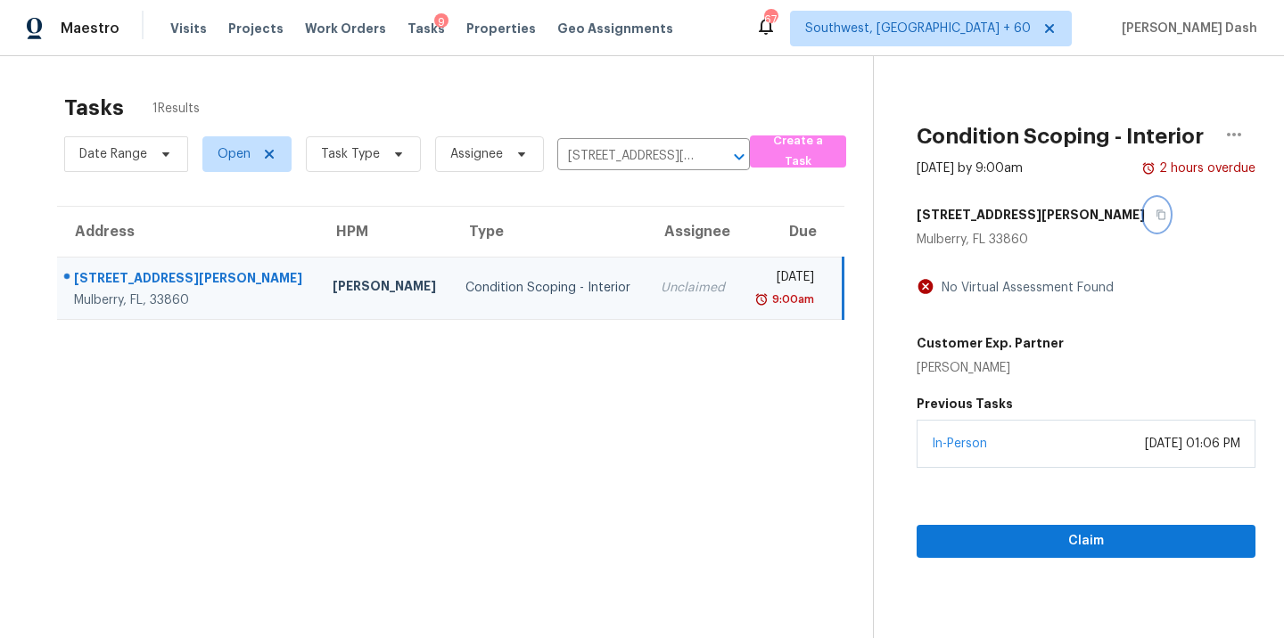
click at [1145, 209] on button "button" at bounding box center [1157, 215] width 24 height 32
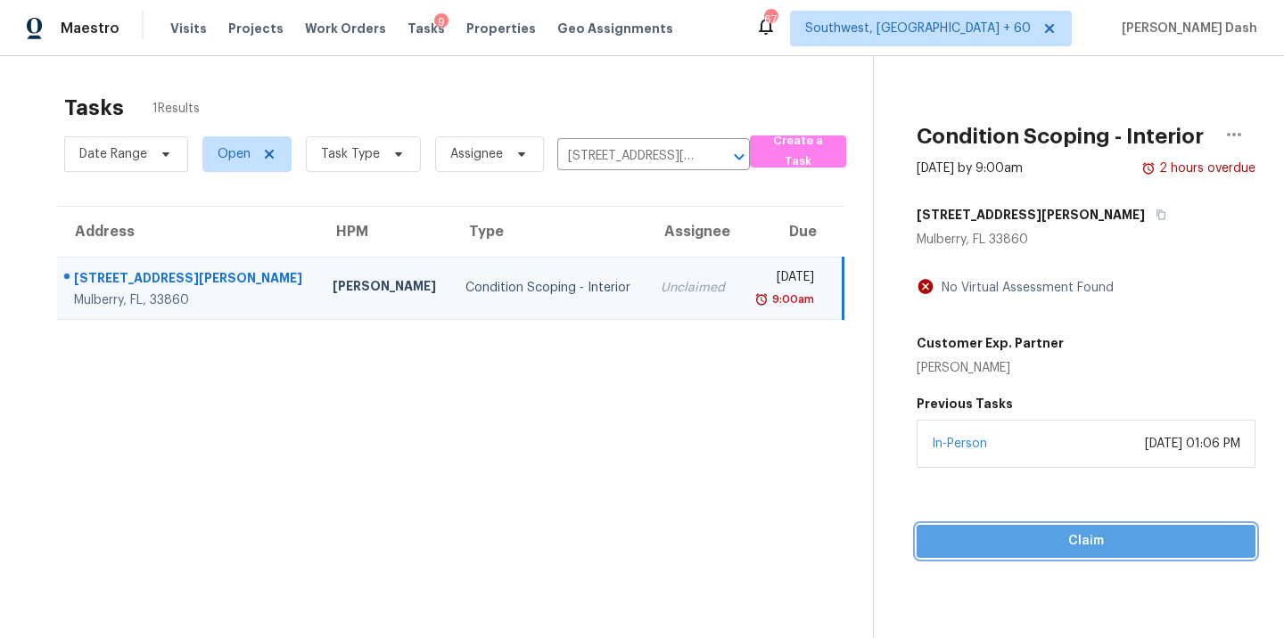
click at [1070, 536] on span "Claim" at bounding box center [1086, 542] width 310 height 22
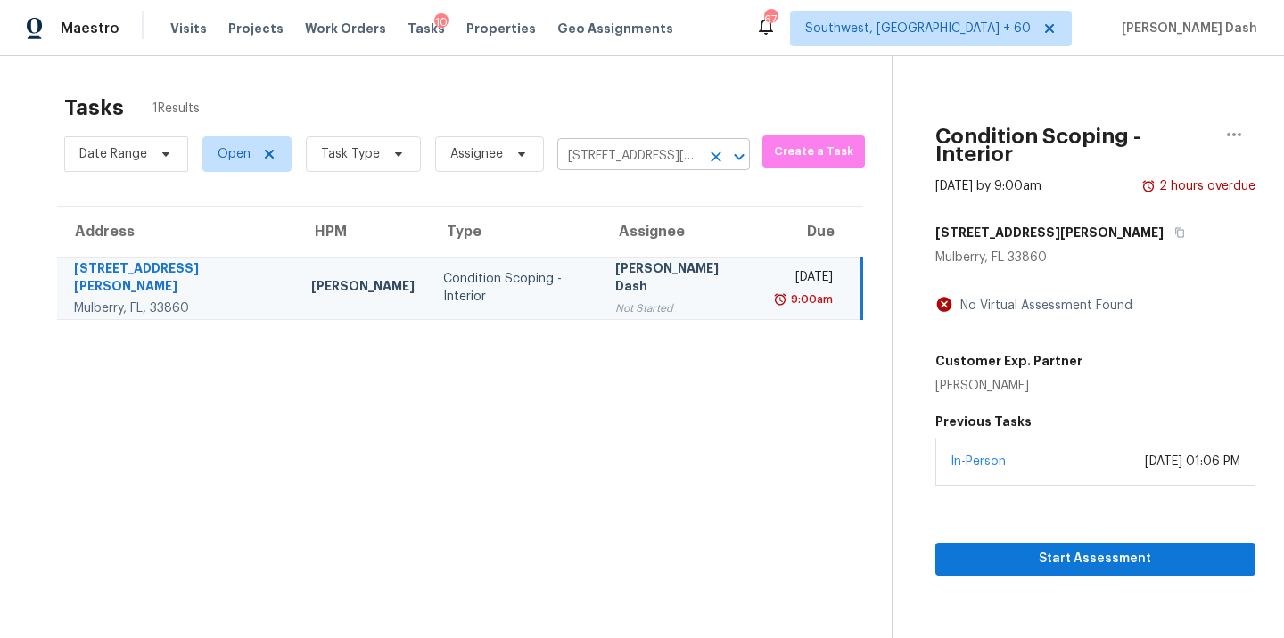
click at [665, 155] on input "555 Dean St, Mulberry, FL 33860" at bounding box center [628, 157] width 143 height 28
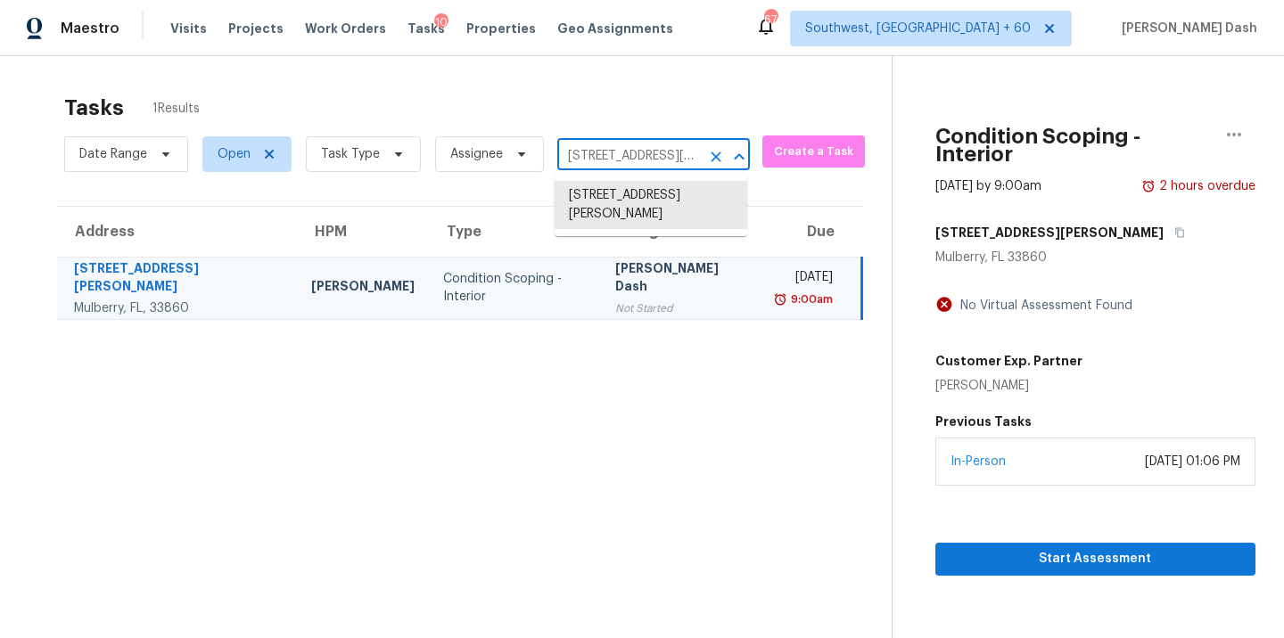
paste input "1129 Wigwam Leander, TX, 78641"
type input "1129 Wigwam Leander, TX, 78641"
click at [639, 208] on li "1129 Wigwam, Leander, TX 78641" at bounding box center [651, 195] width 193 height 29
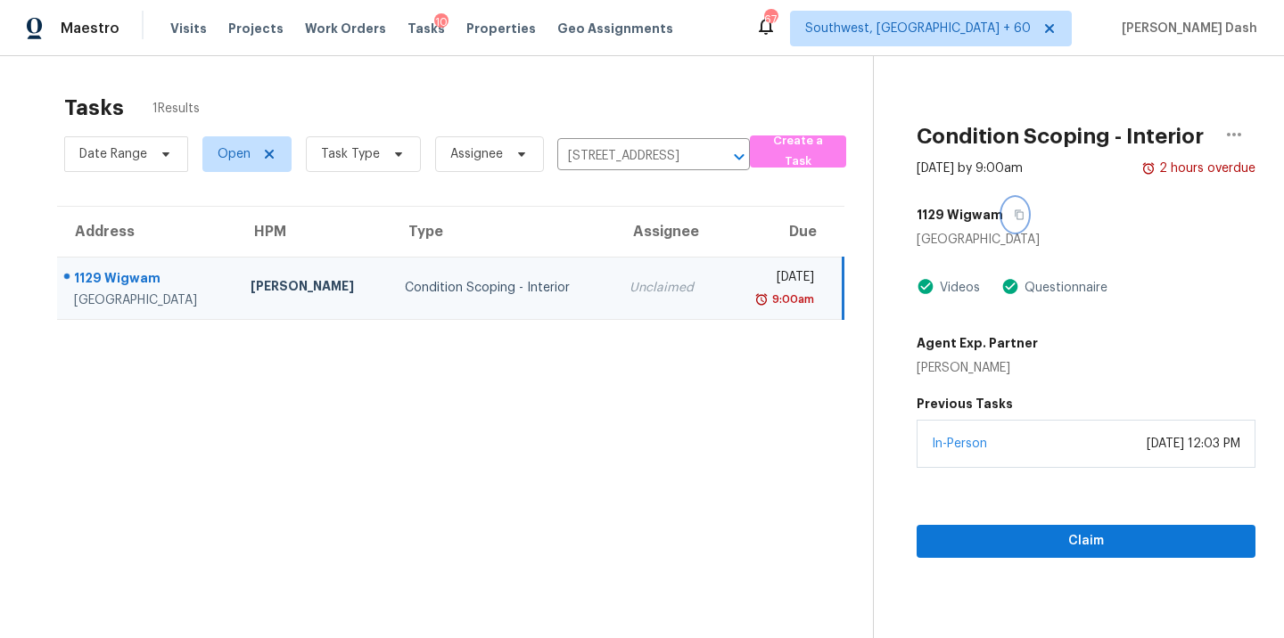
click at [1019, 220] on button "button" at bounding box center [1015, 215] width 24 height 32
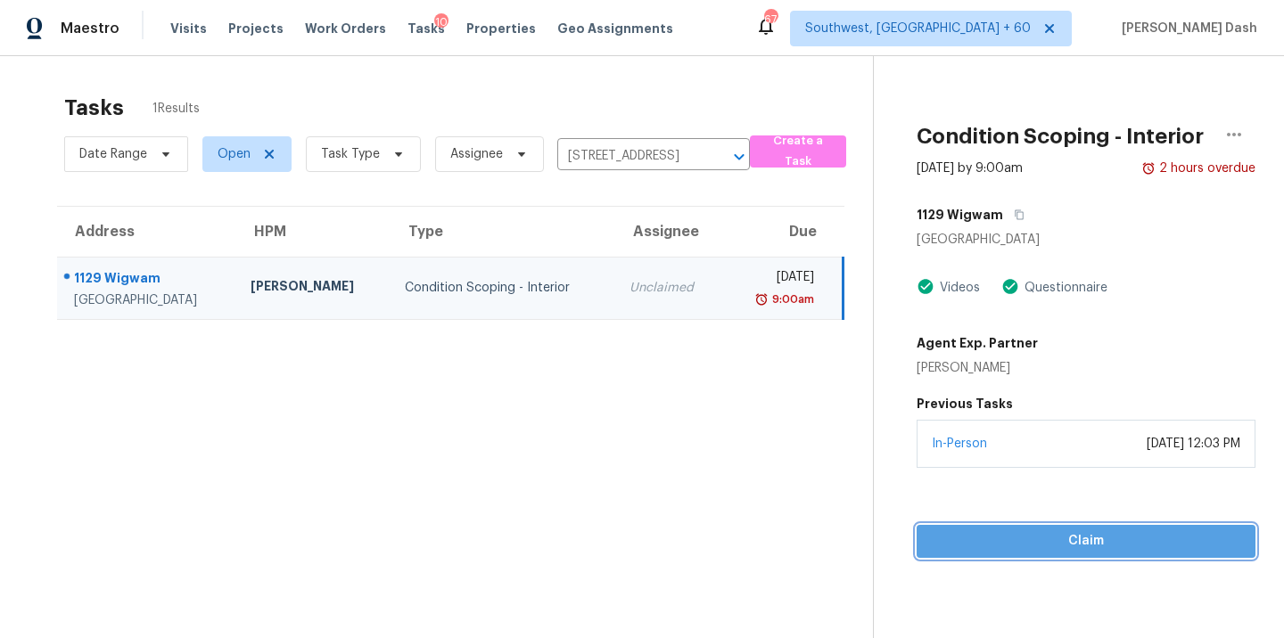
click at [1108, 531] on span "Claim" at bounding box center [1086, 542] width 310 height 22
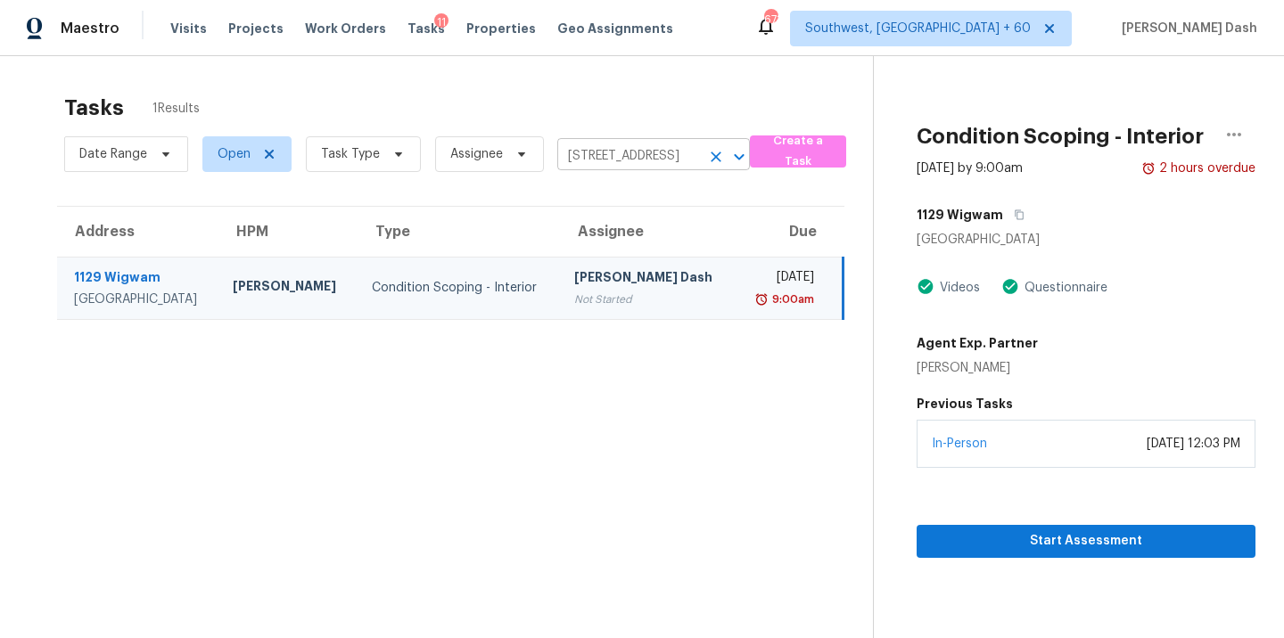
click at [632, 159] on input "1129 Wigwam, Leander, TX 78641" at bounding box center [628, 157] width 143 height 28
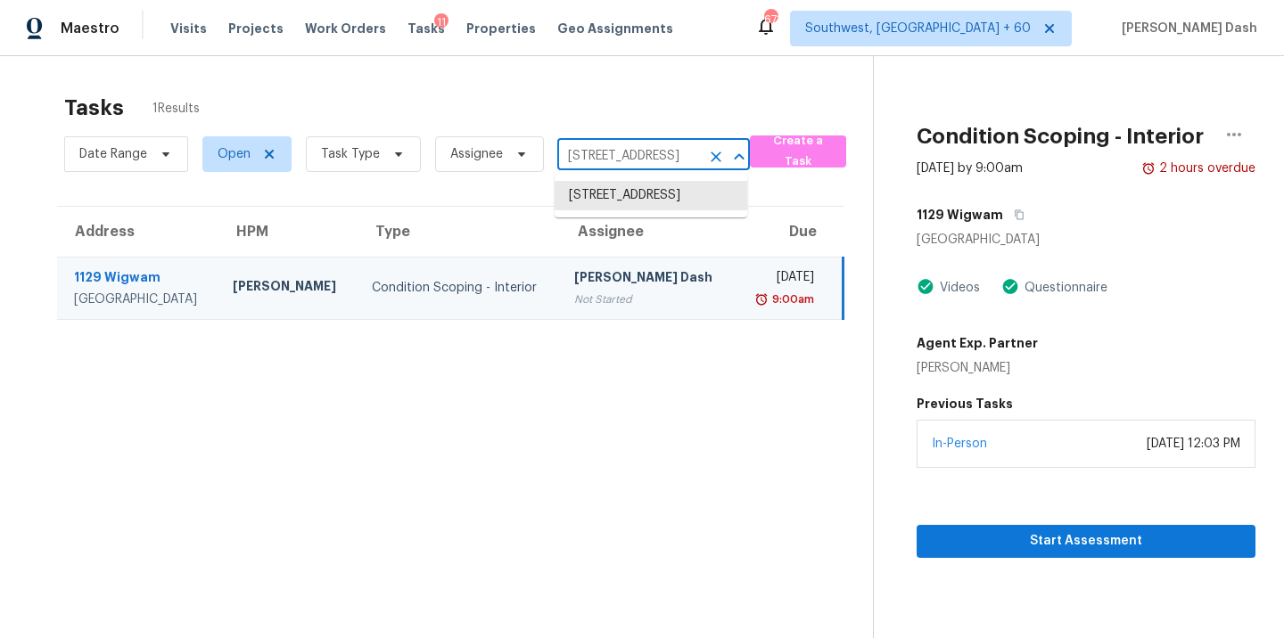
paste input "2 Paseo Fucsia Rancho Santa Margarita, CA, 92688"
type input "12 Paseo Fucsia Rancho Santa Margarita, CA, 92688"
click at [612, 210] on li "12 Paseo Fucsia, Rancho Santa Margarita, CA 92688" at bounding box center [651, 195] width 193 height 29
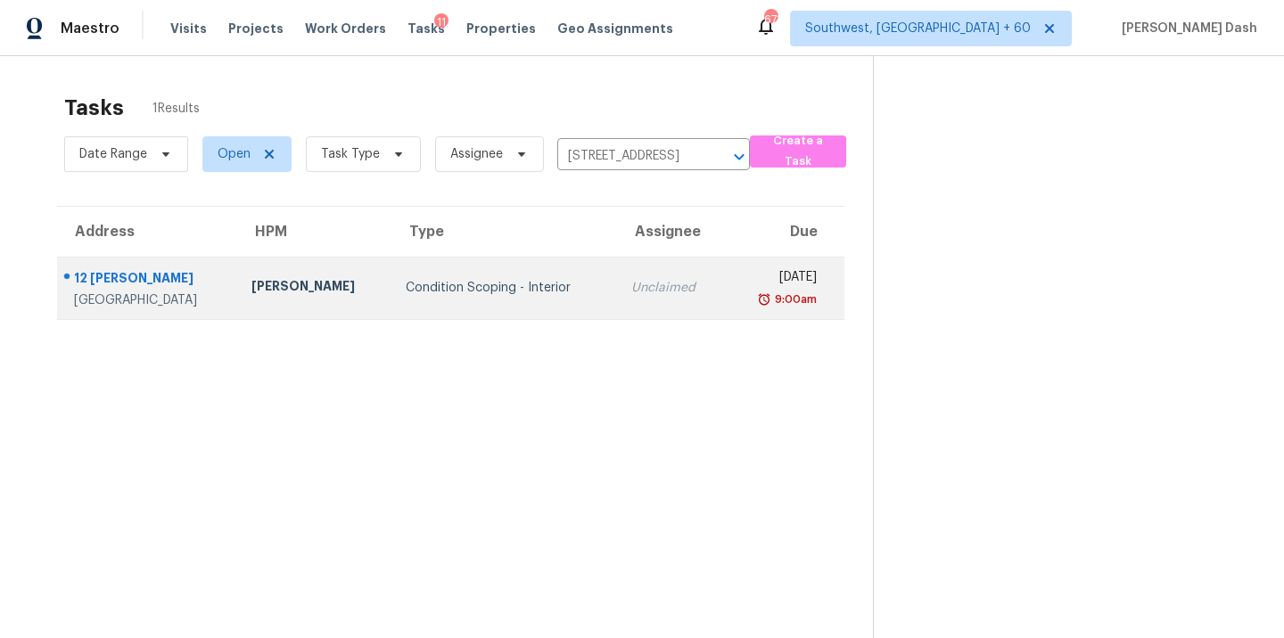
click at [559, 287] on div "Condition Scoping - Interior" at bounding box center [505, 288] width 198 height 18
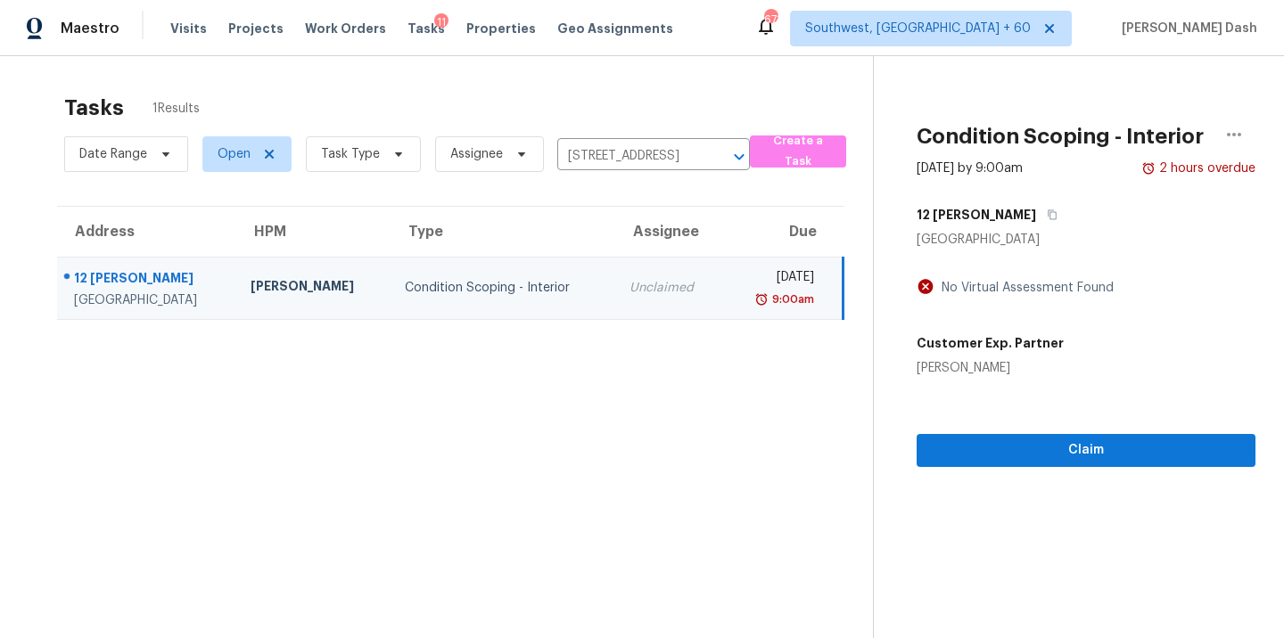
click at [1034, 212] on div "12 Paseo Fucsia" at bounding box center [1086, 215] width 339 height 32
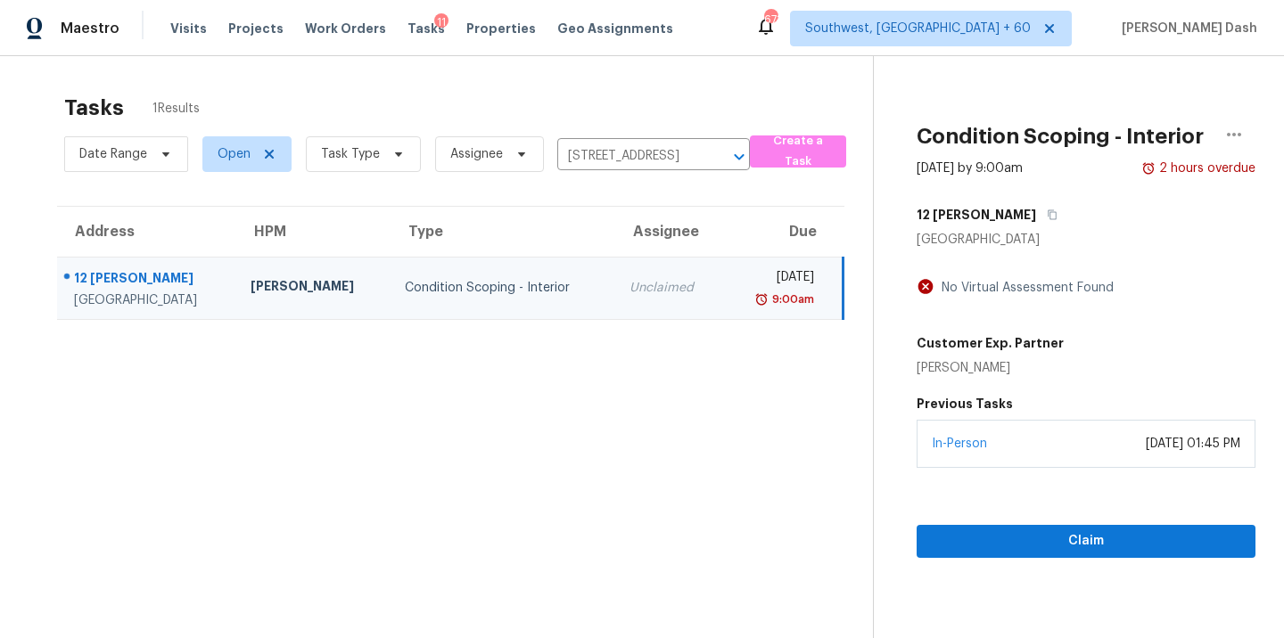
click at [1038, 228] on div "12 Paseo Fucsia" at bounding box center [1086, 215] width 339 height 32
click at [1047, 216] on icon "button" at bounding box center [1052, 215] width 11 height 11
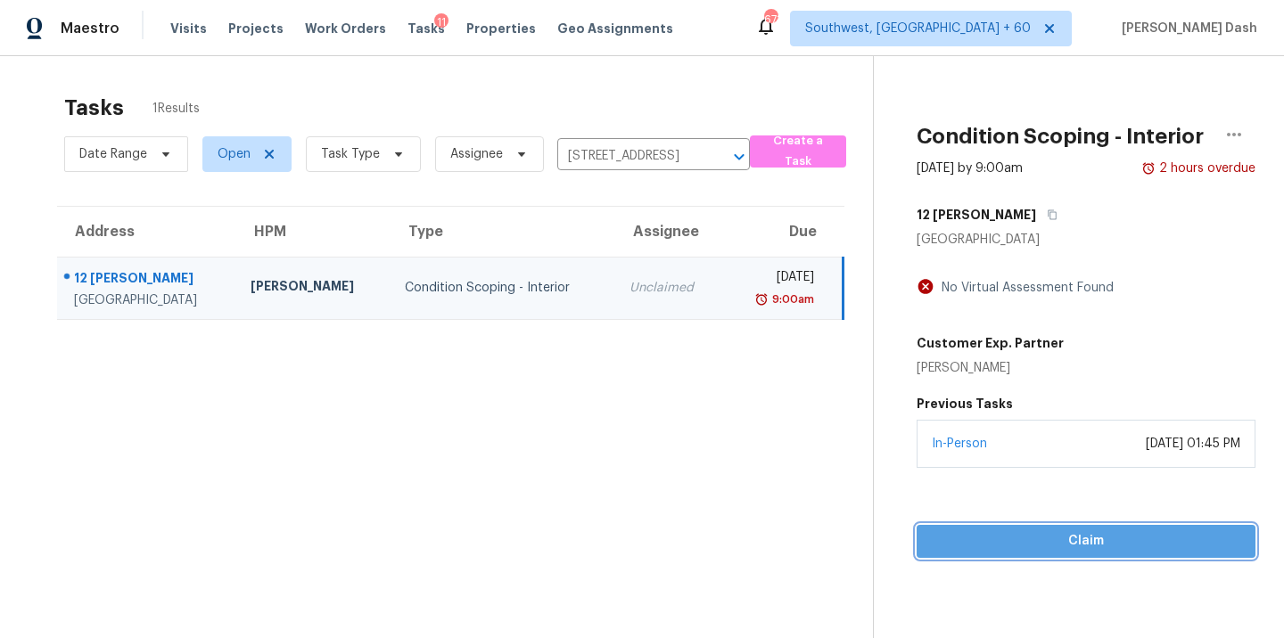
click at [1109, 556] on button "Claim" at bounding box center [1086, 541] width 339 height 33
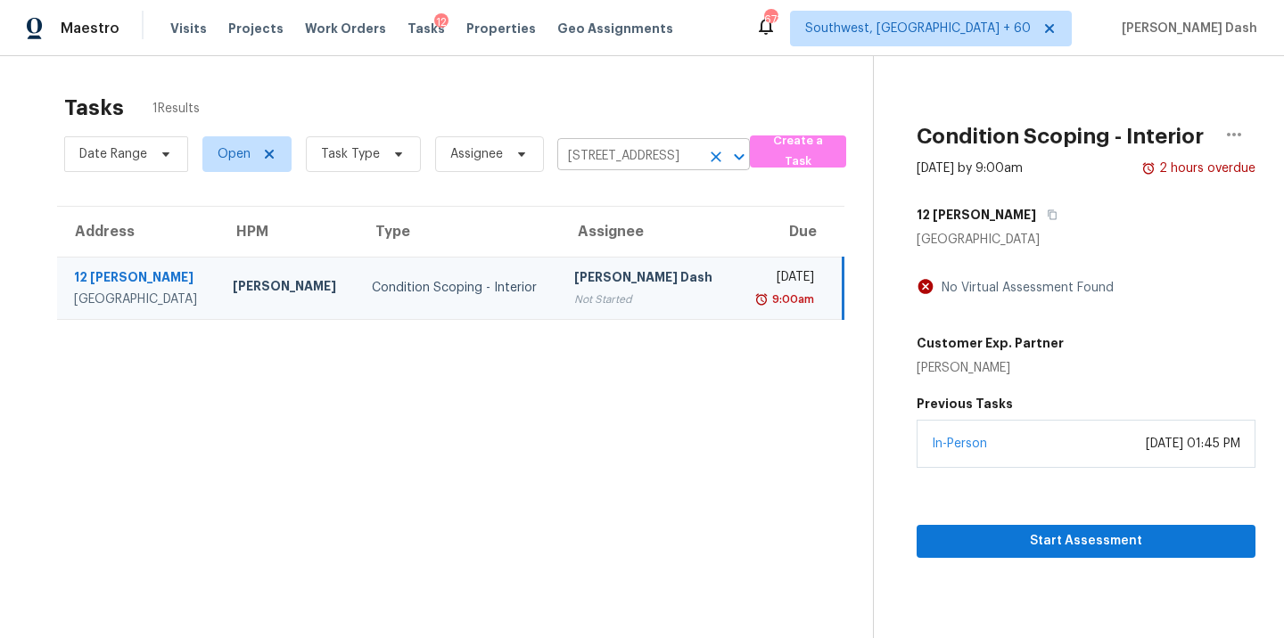
click at [616, 158] on input "12 Paseo Fucsia, Rancho Santa Margarita, CA 92688" at bounding box center [628, 157] width 143 height 28
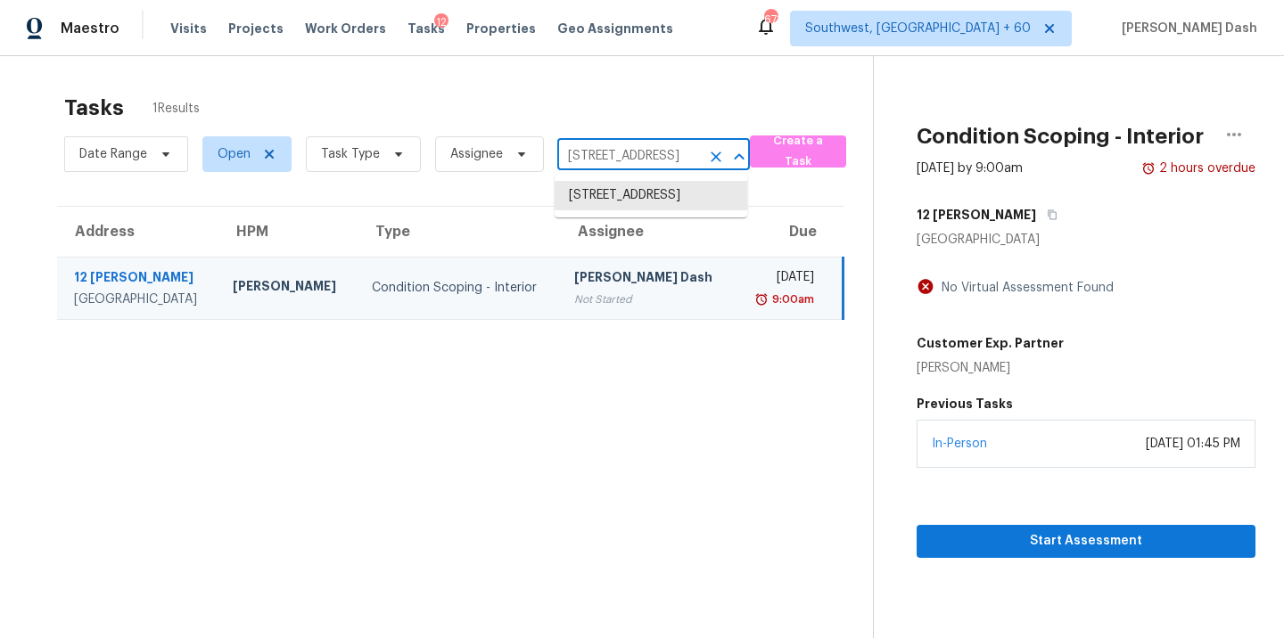
paste input "5919 Heritage Ln Stone Mountain, GA, 30087"
type input "5919 Heritage Ln Stone Mountain, GA, 30087"
click at [611, 205] on li "5919 Heritage Ln, Stone Mountain, GA 30087" at bounding box center [651, 195] width 193 height 29
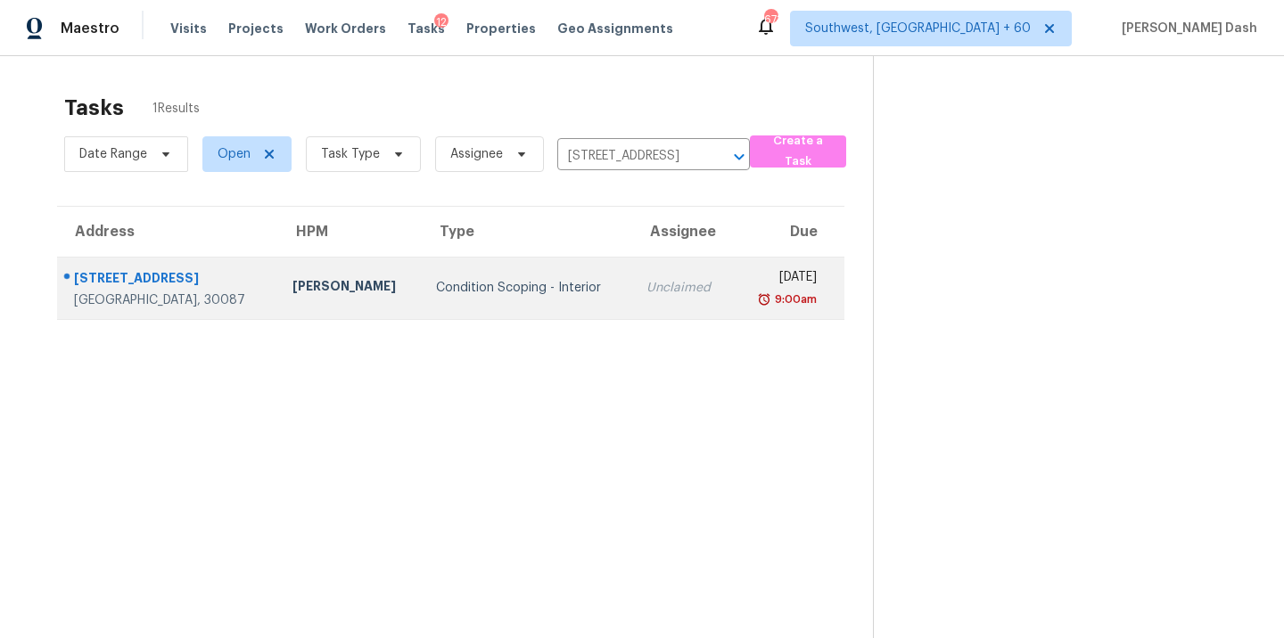
click at [564, 259] on td "Condition Scoping - Interior" at bounding box center [527, 288] width 211 height 62
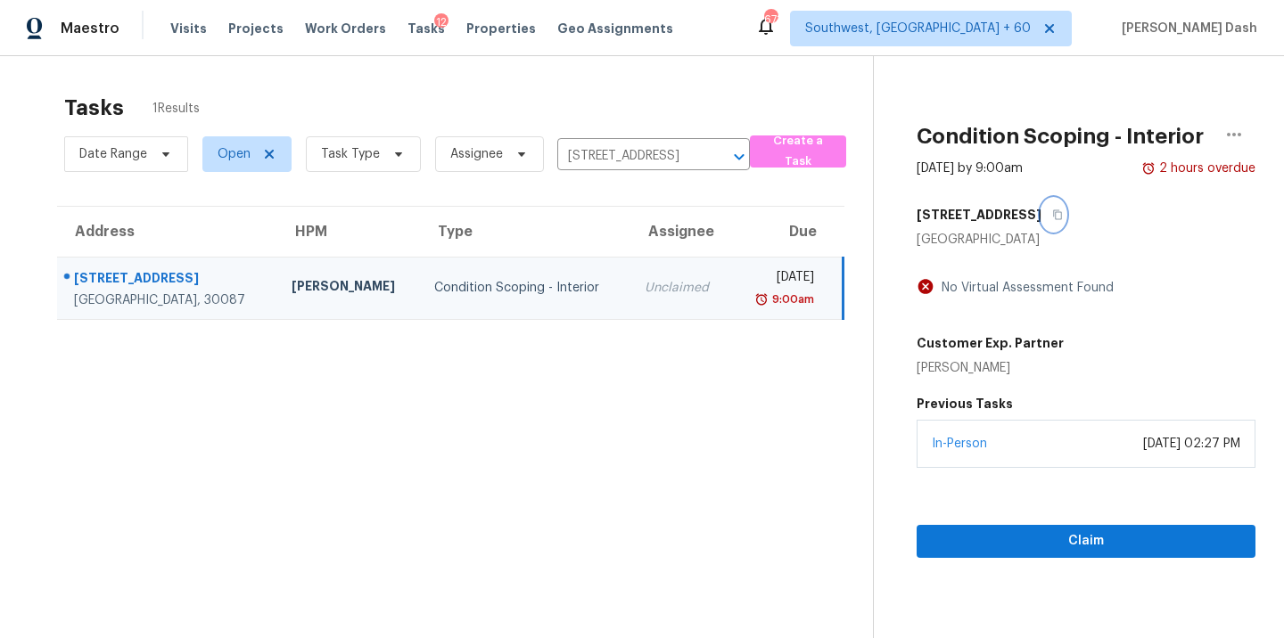
click at [1053, 211] on icon "button" at bounding box center [1057, 215] width 9 height 10
click at [1070, 541] on span "Claim" at bounding box center [1086, 542] width 310 height 22
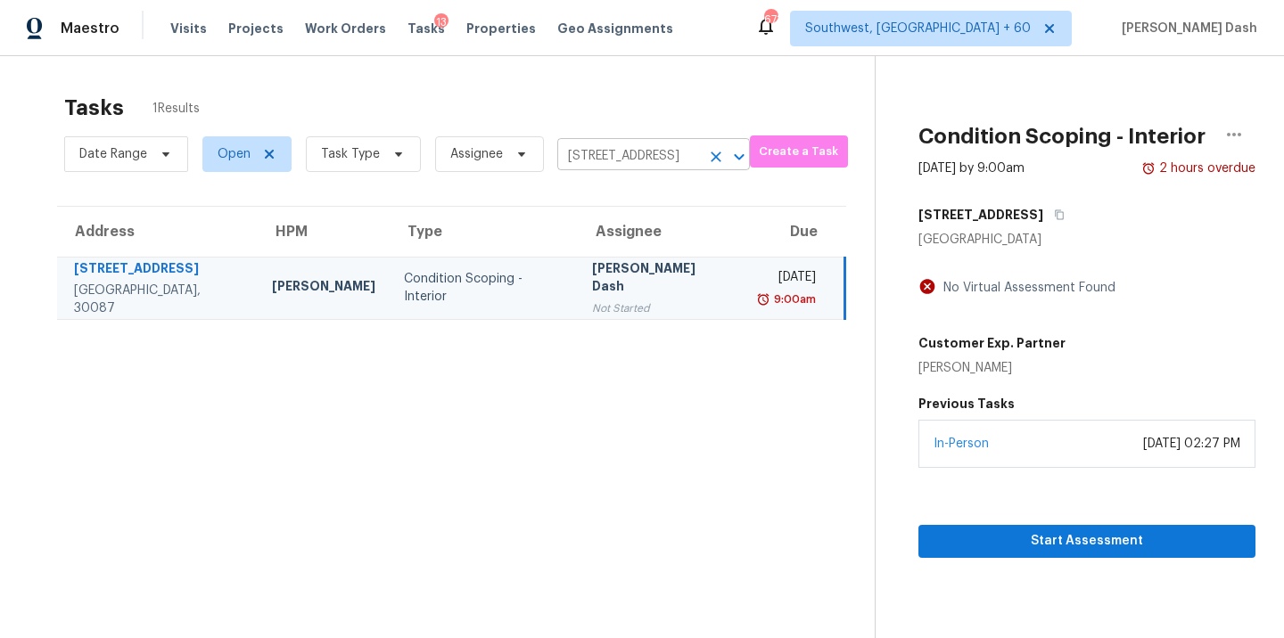
click at [589, 168] on input "5919 Heritage Ln, Stone Mountain, GA 30087" at bounding box center [628, 157] width 143 height 28
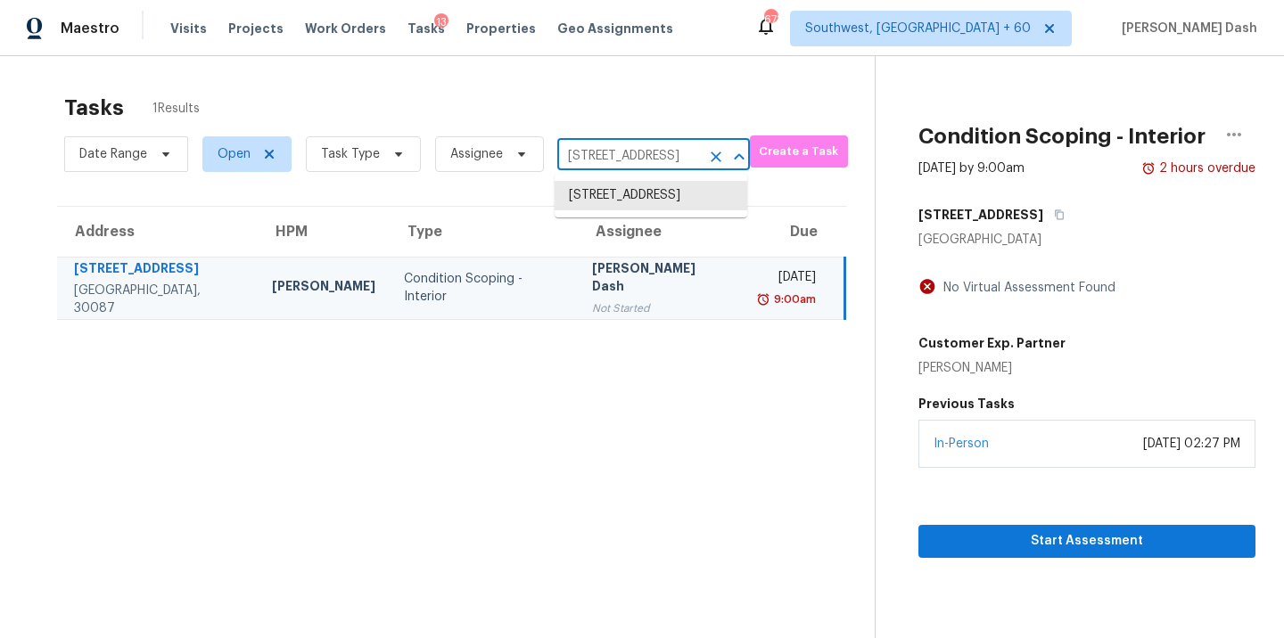
paste input "1455 Hudson St Denver, CO, 80220"
type input "1455 Hudson St Denver, CO, 80220"
click at [602, 207] on li "1455 Hudson St, Denver, CO 80220" at bounding box center [651, 205] width 193 height 48
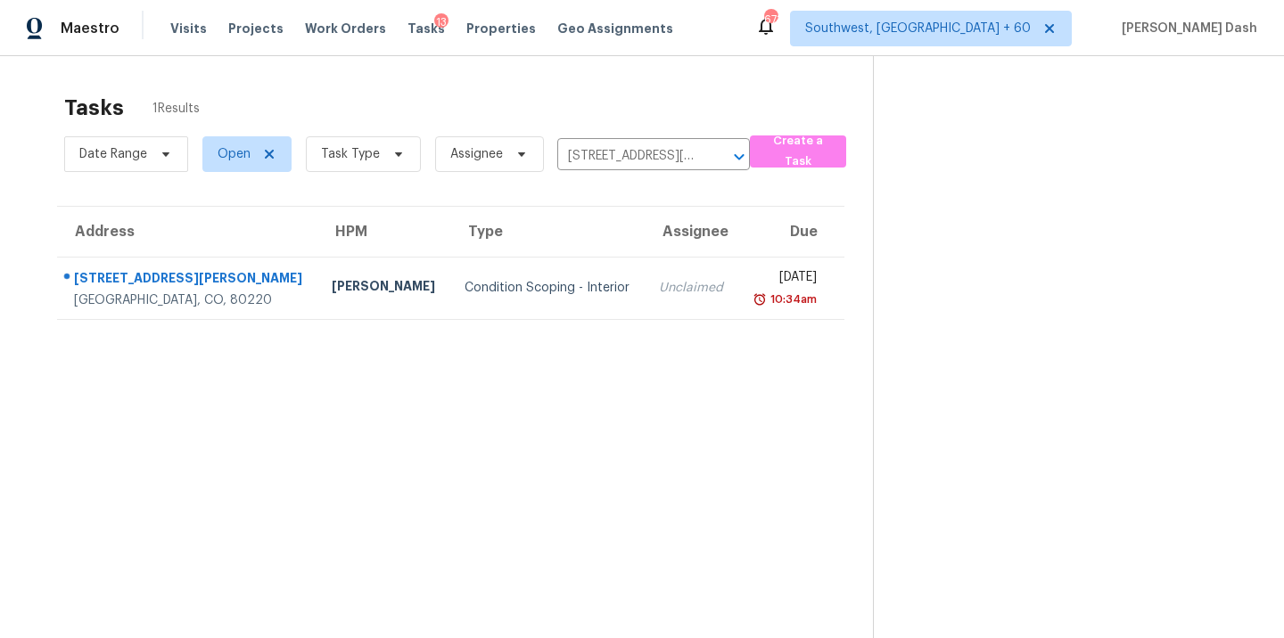
click at [465, 288] on div "Condition Scoping - Interior" at bounding box center [548, 288] width 166 height 18
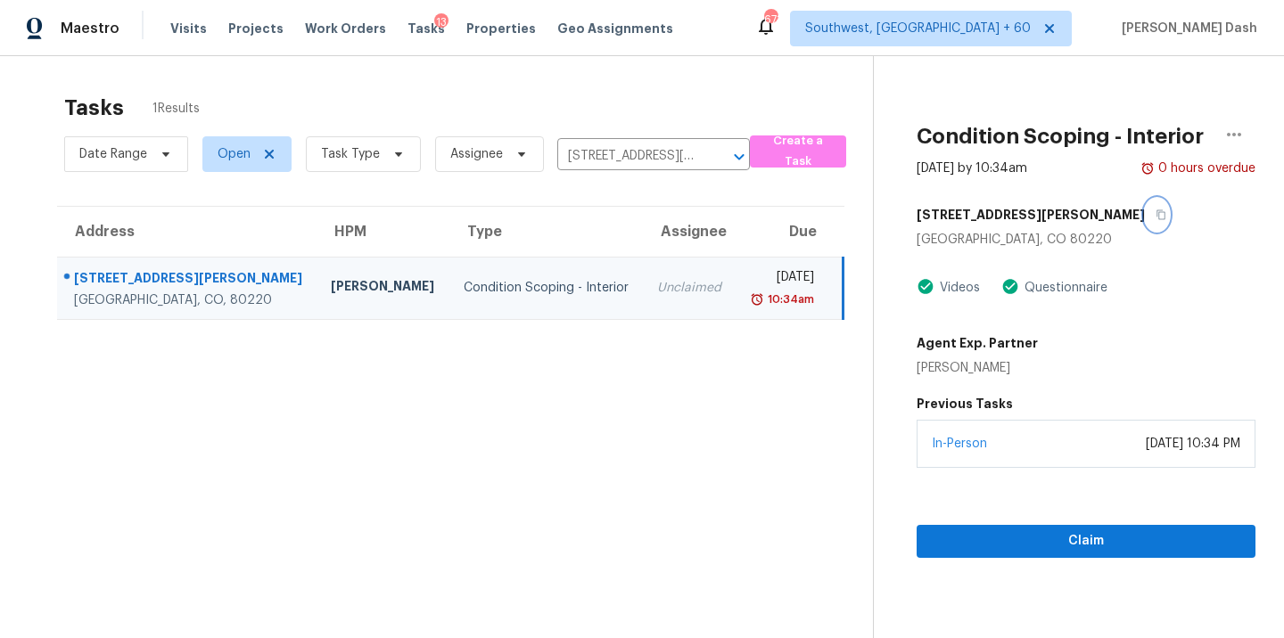
drag, startPoint x: 1021, startPoint y: 217, endPoint x: 1021, endPoint y: 265, distance: 48.2
click at [1156, 217] on icon "button" at bounding box center [1161, 215] width 11 height 11
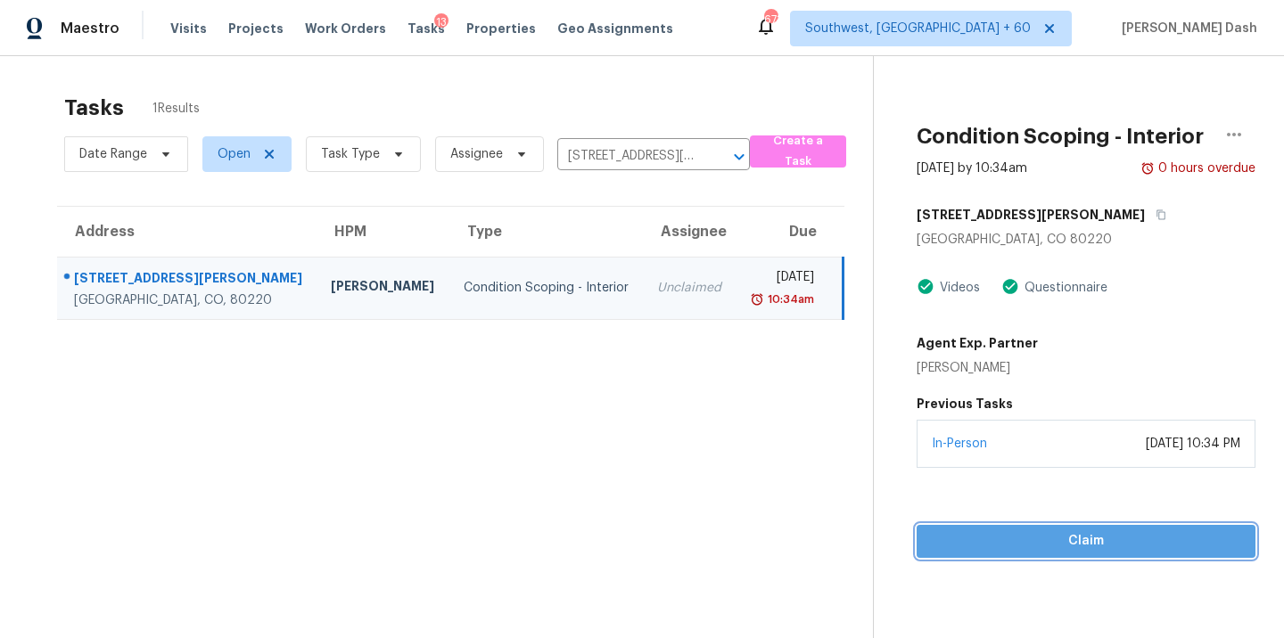
click at [1050, 540] on span "Claim" at bounding box center [1086, 542] width 310 height 22
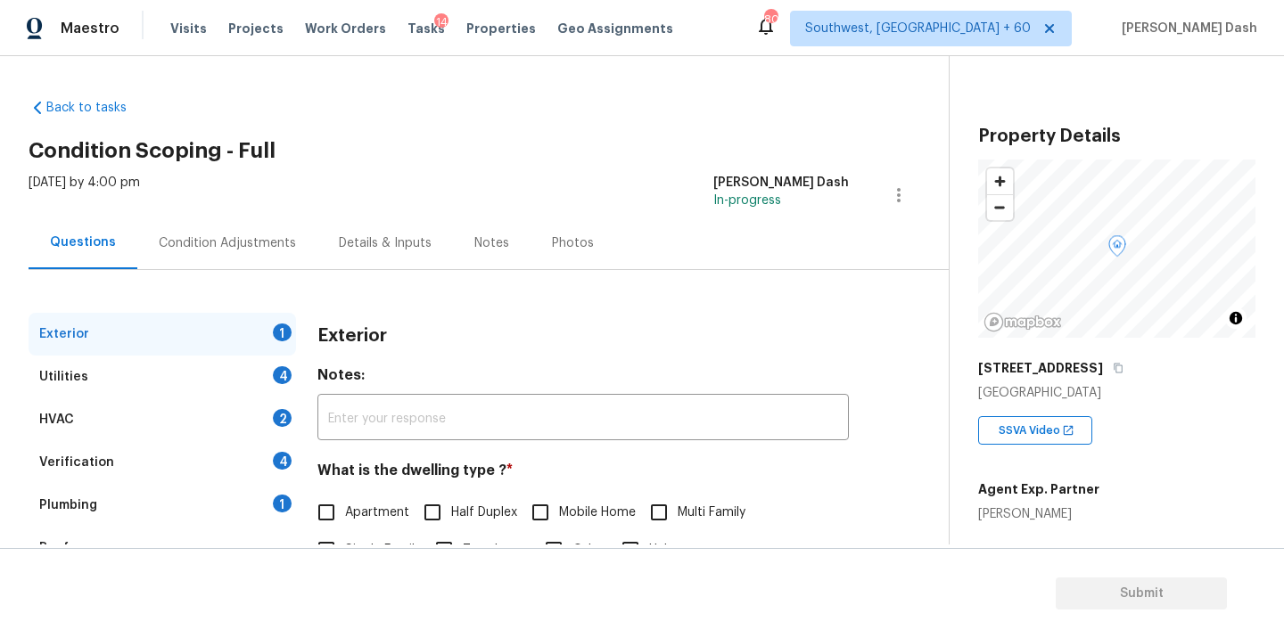
click at [515, 428] on input "text" at bounding box center [582, 420] width 531 height 42
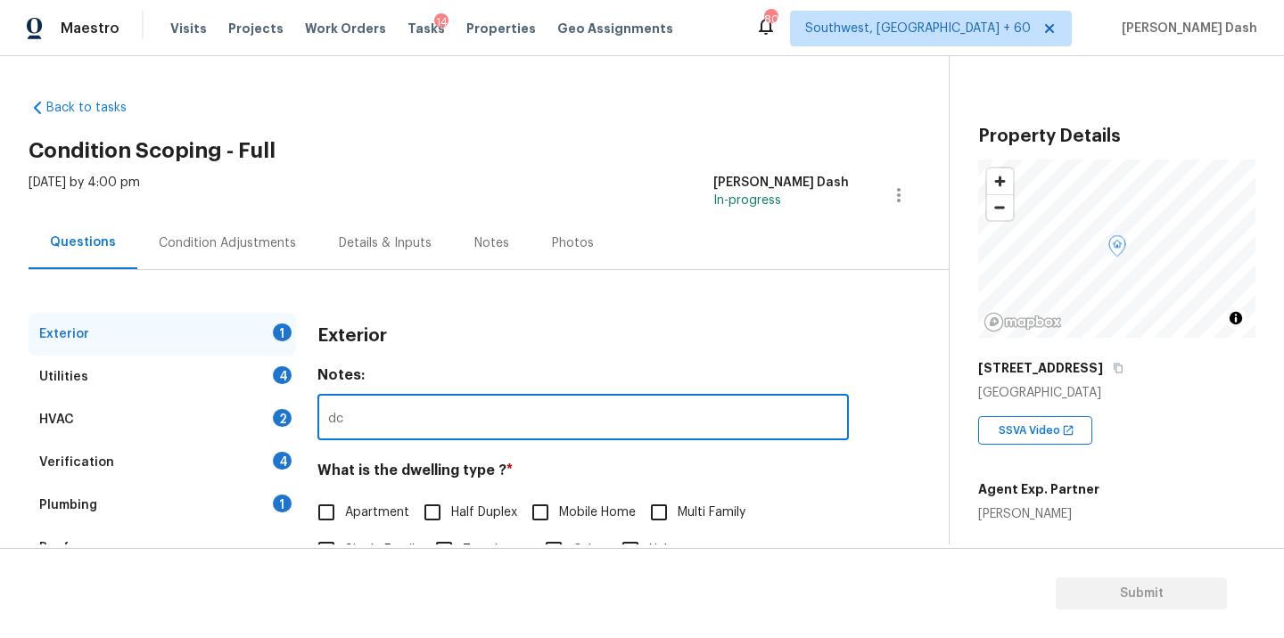
type input "d"
click at [1113, 367] on button "button" at bounding box center [1118, 368] width 16 height 16
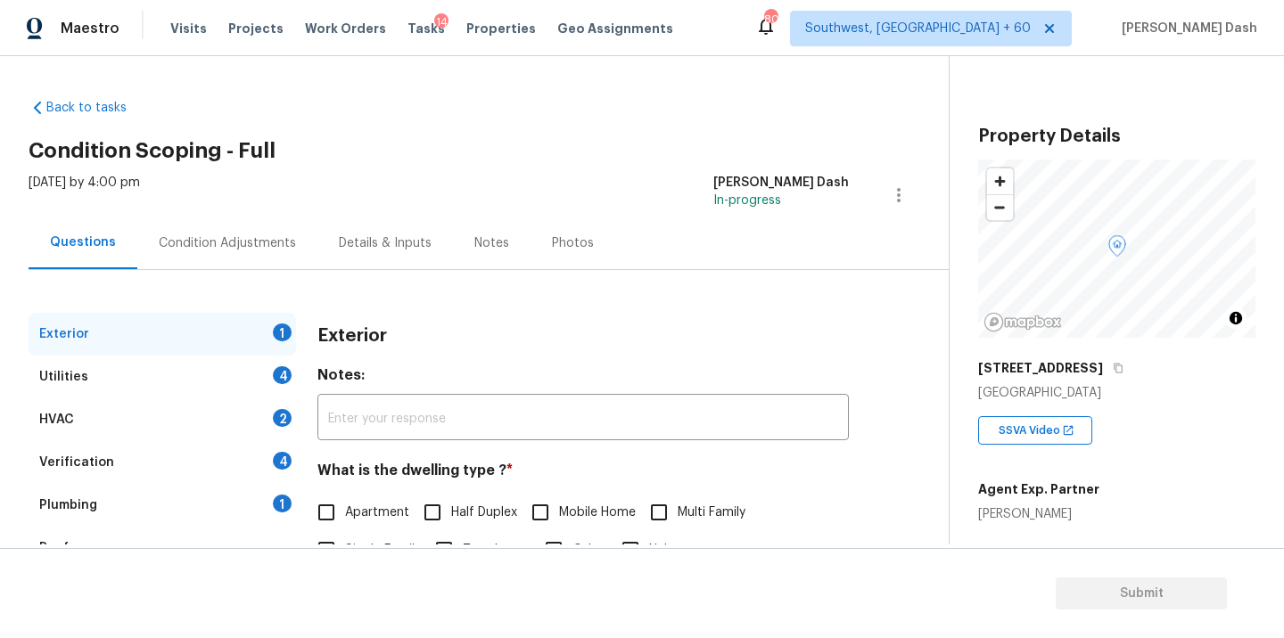
click at [1002, 513] on div "[PERSON_NAME]" at bounding box center [1038, 515] width 121 height 18
click at [1002, 513] on div "John Schell" at bounding box center [1038, 515] width 121 height 18
copy div "John Schell"
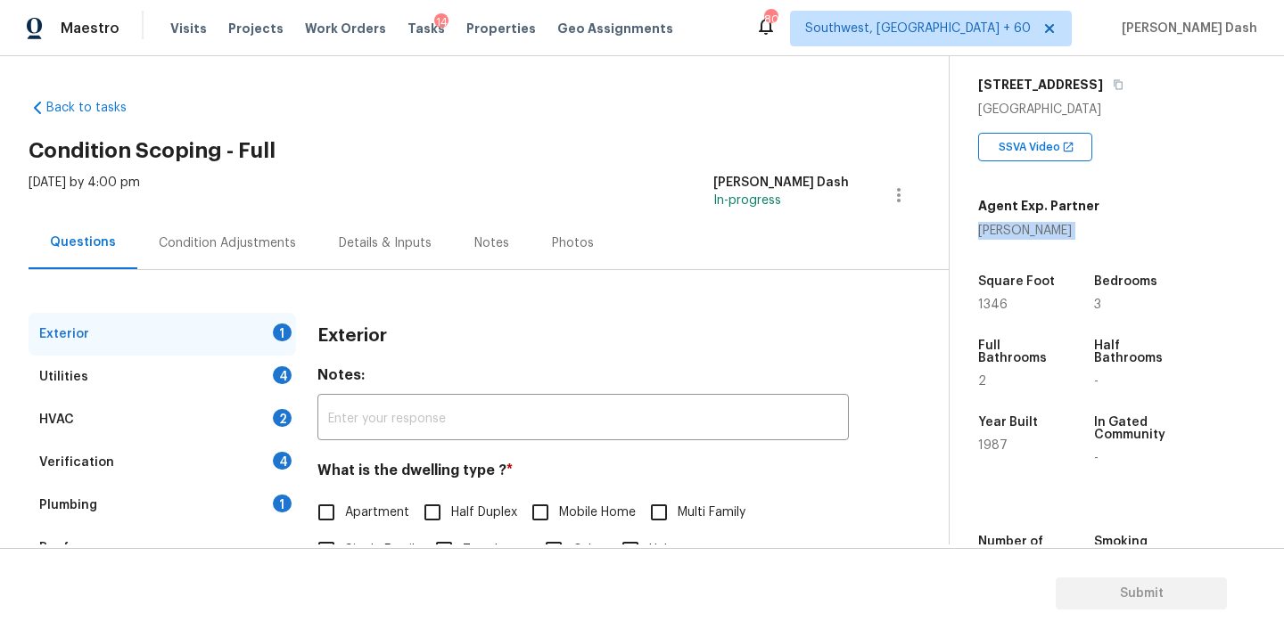
scroll to position [288, 0]
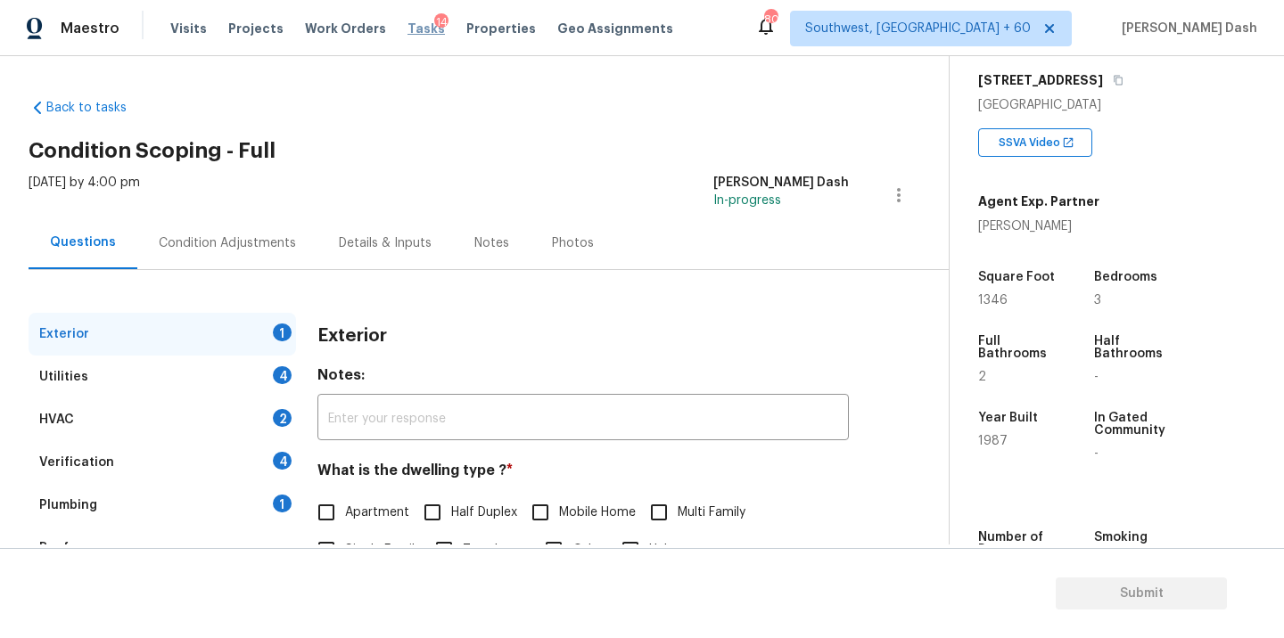
click at [408, 31] on span "Tasks" at bounding box center [426, 28] width 37 height 12
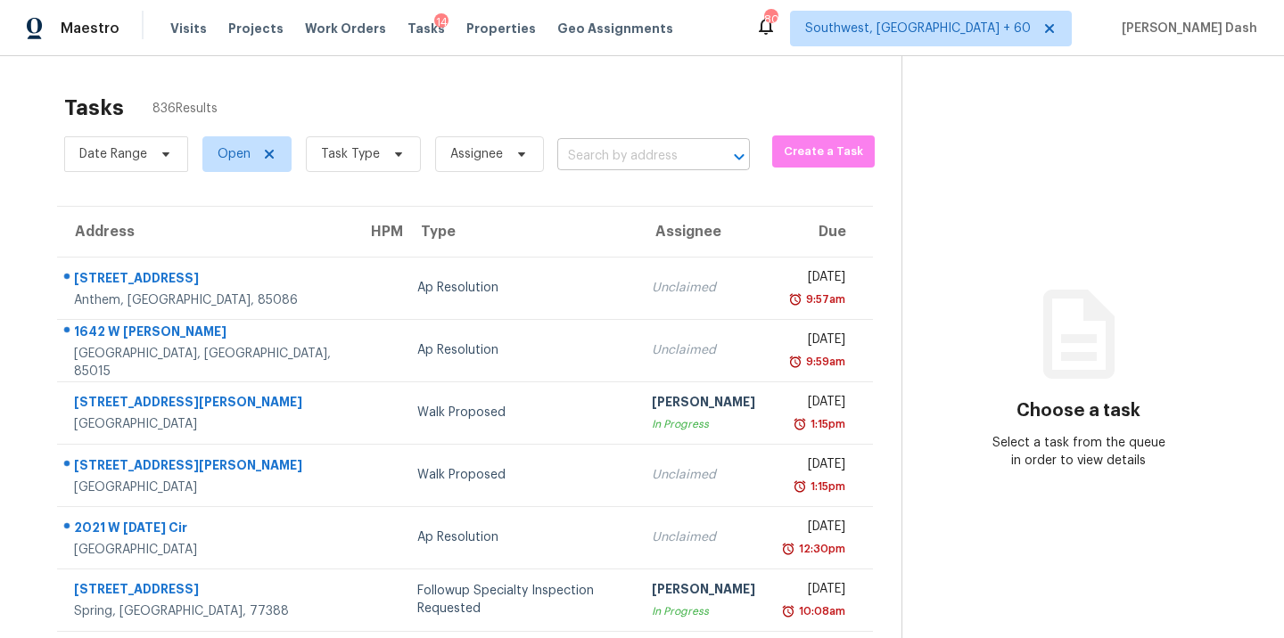
click at [641, 162] on input "text" at bounding box center [628, 157] width 143 height 28
paste input "7300 Sunshine Skyway Ln S Apt 202, Saint Petersburg, FL 33711"
type input "7300 Sunshine Skyway Ln S"
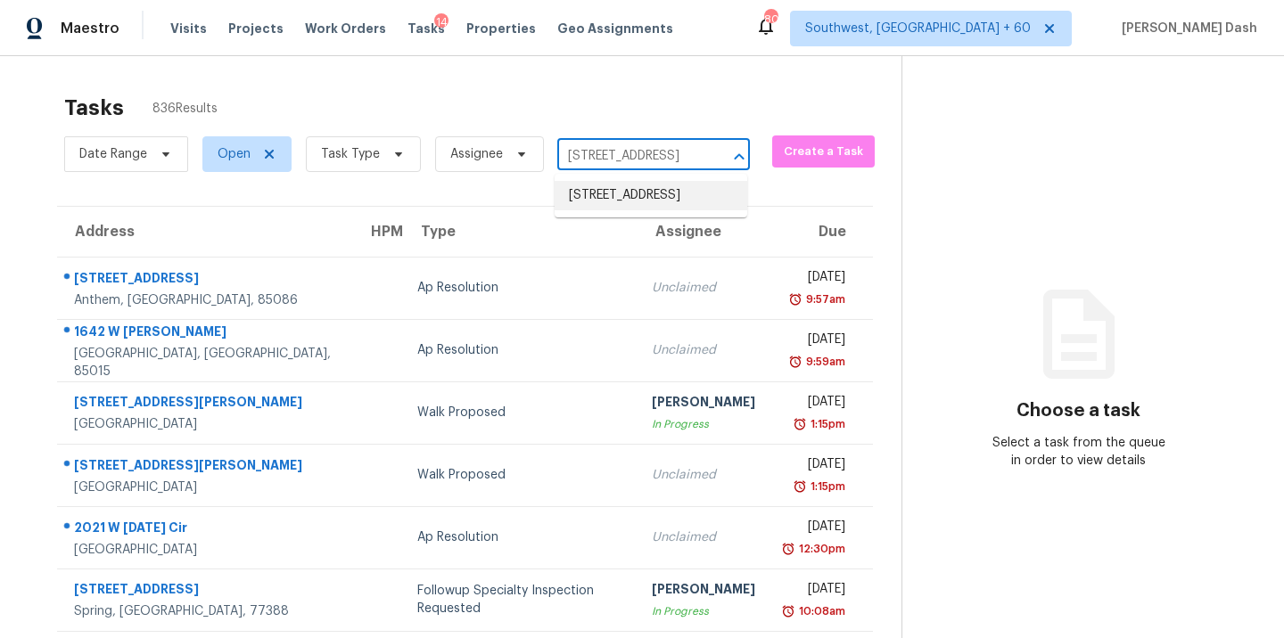
click at [610, 196] on li "7300 Sunshine Skyway Ln S Apt 202, Saint Petersburg, FL 33711" at bounding box center [651, 195] width 193 height 29
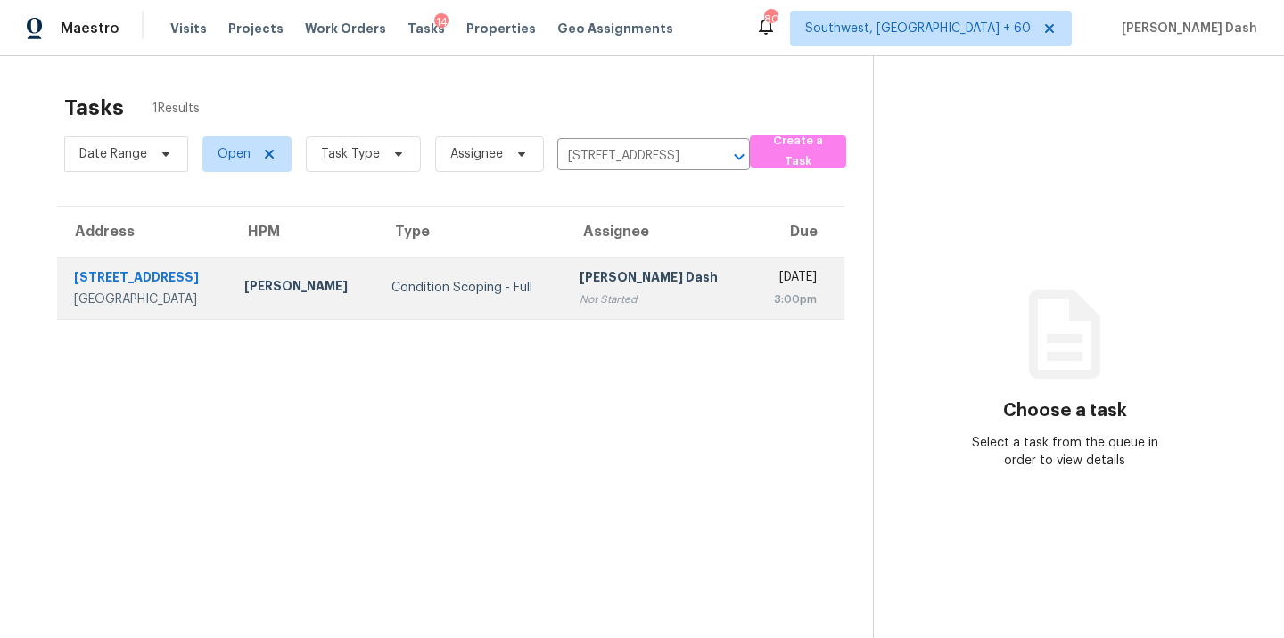
click at [618, 270] on div "[PERSON_NAME] Dash" at bounding box center [658, 279] width 157 height 22
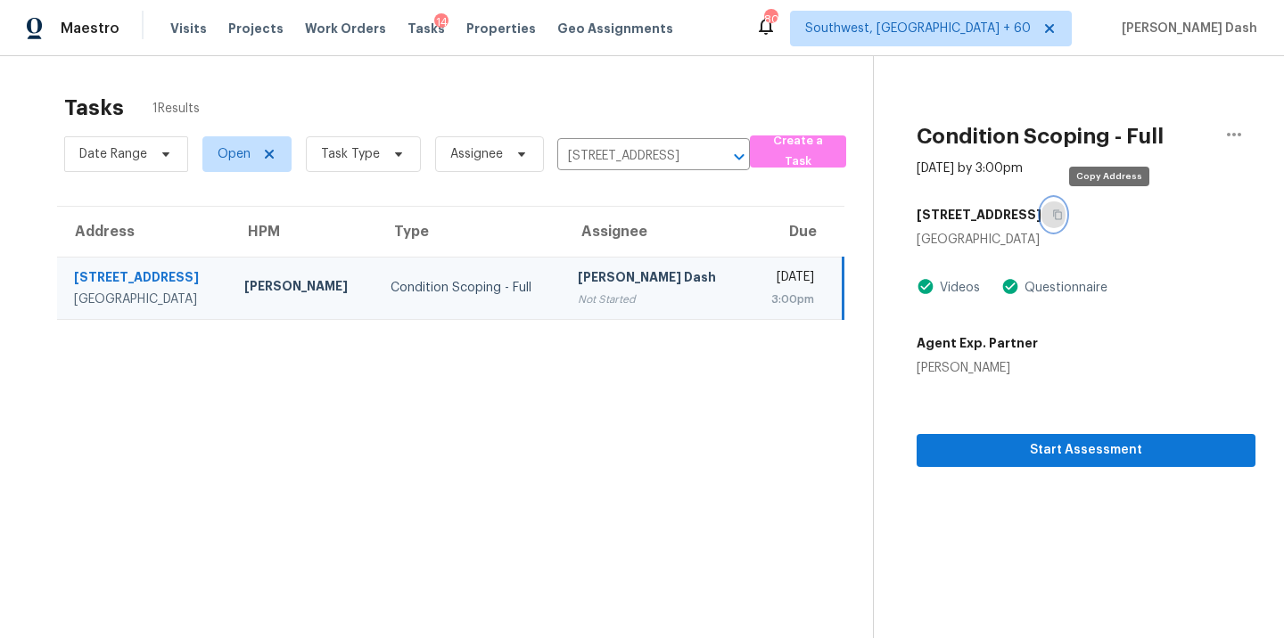
click at [1066, 209] on button "button" at bounding box center [1054, 215] width 24 height 32
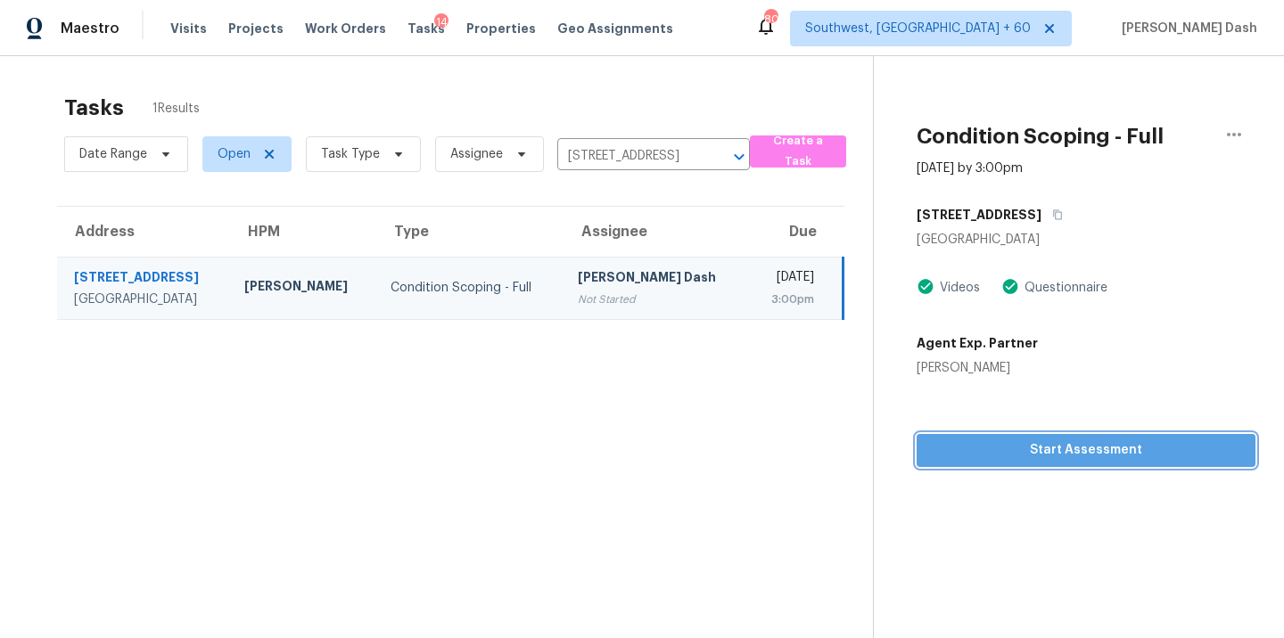
click at [1097, 448] on span "Start Assessment" at bounding box center [1086, 451] width 310 height 22
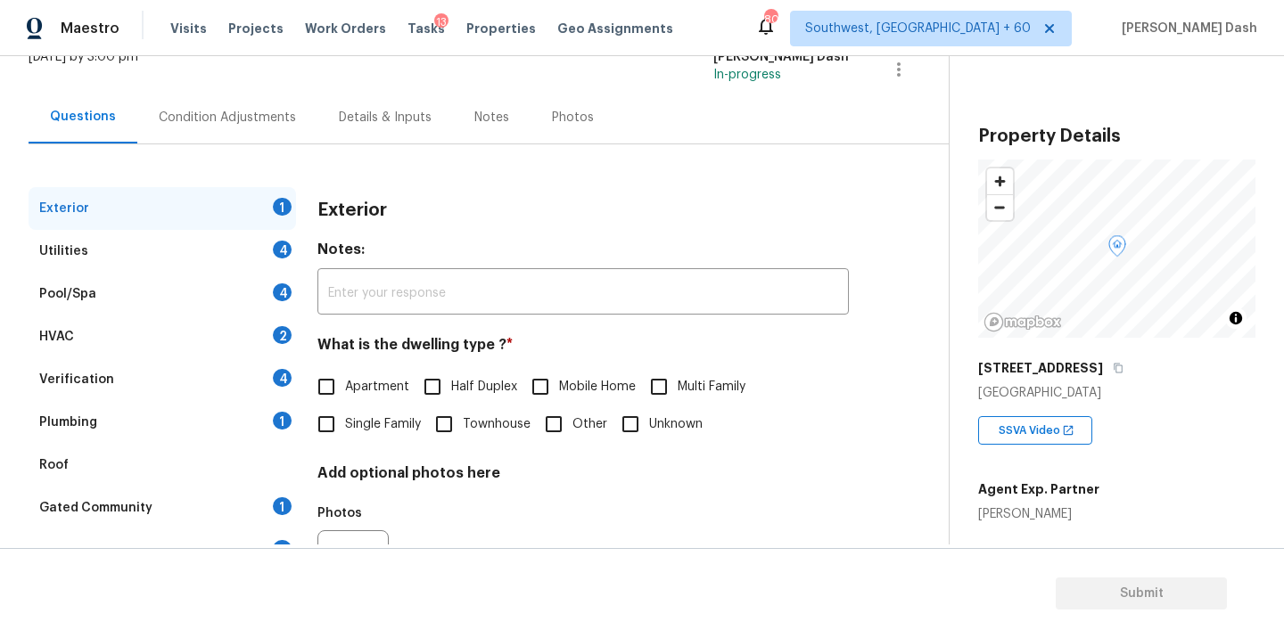
scroll to position [182, 0]
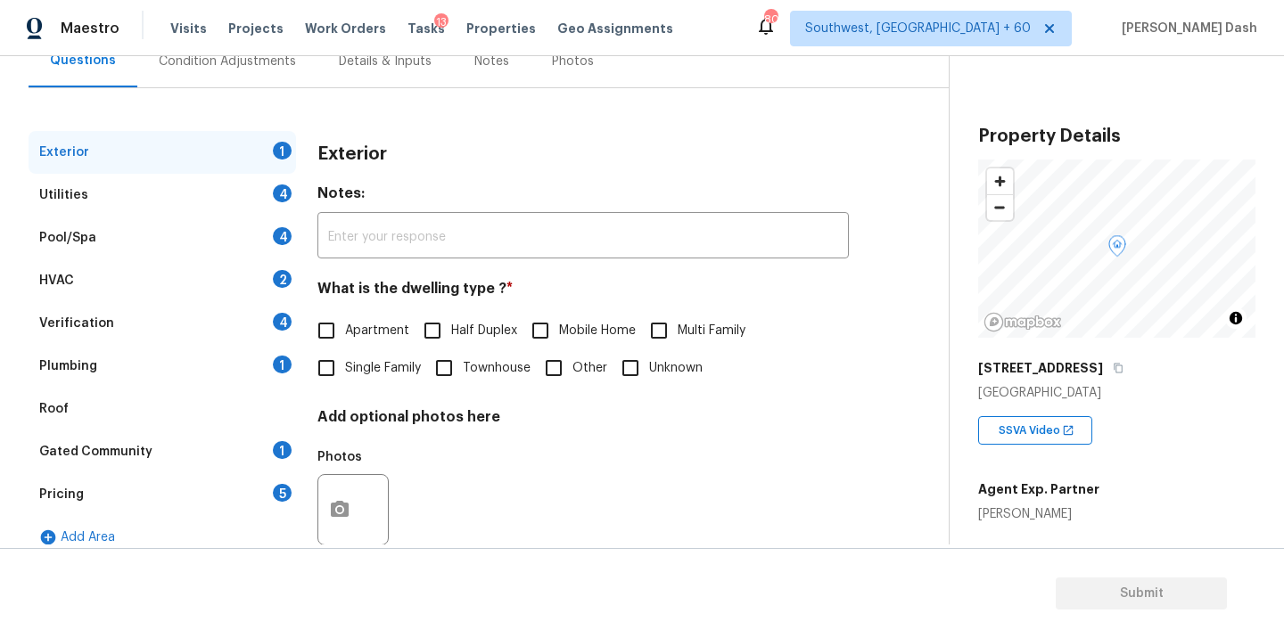
click at [391, 334] on span "Apartment" at bounding box center [377, 331] width 64 height 19
click at [345, 334] on input "Apartment" at bounding box center [326, 330] width 37 height 37
checkbox input "true"
click at [274, 200] on div "Utilities 4" at bounding box center [163, 195] width 268 height 43
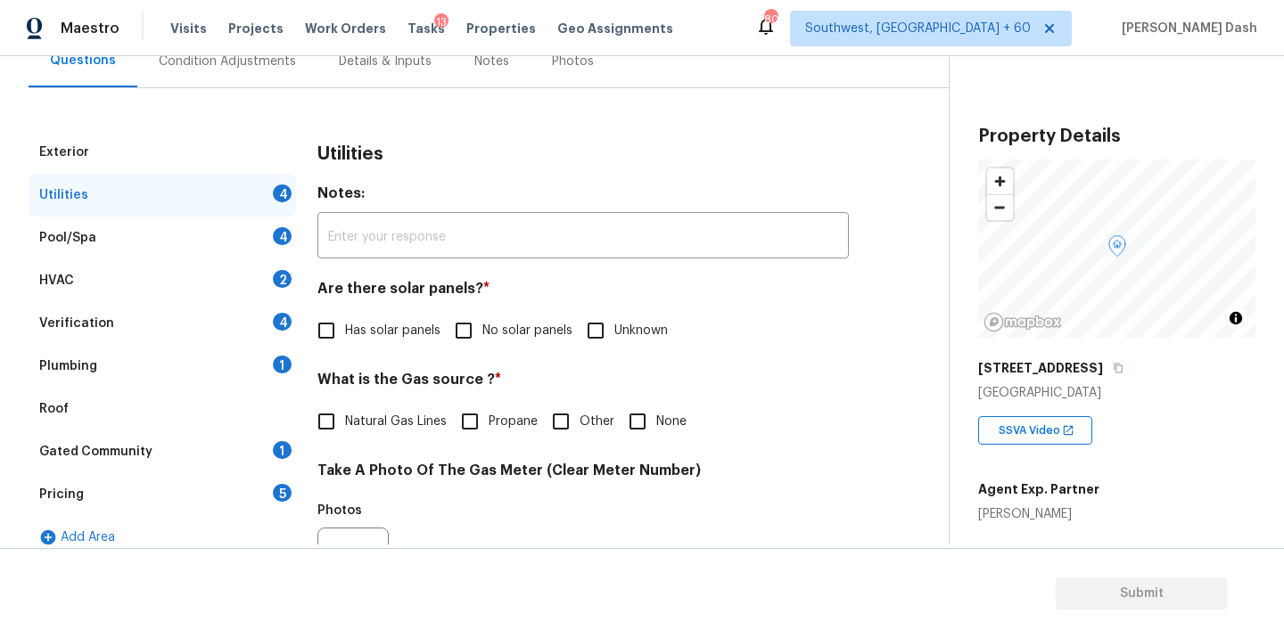
click at [204, 186] on div "Utilities 4" at bounding box center [163, 195] width 268 height 43
click at [473, 329] on input "No solar panels" at bounding box center [463, 330] width 37 height 37
checkbox input "true"
click at [565, 426] on input "Other" at bounding box center [560, 421] width 37 height 37
checkbox input "true"
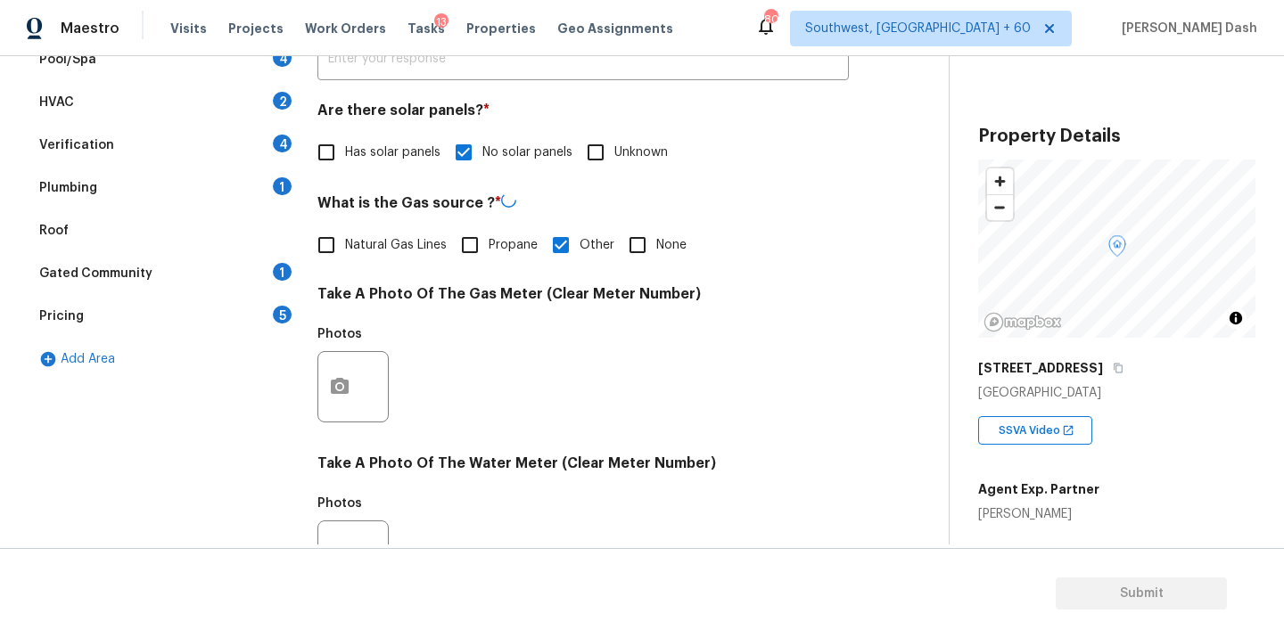
scroll to position [566, 0]
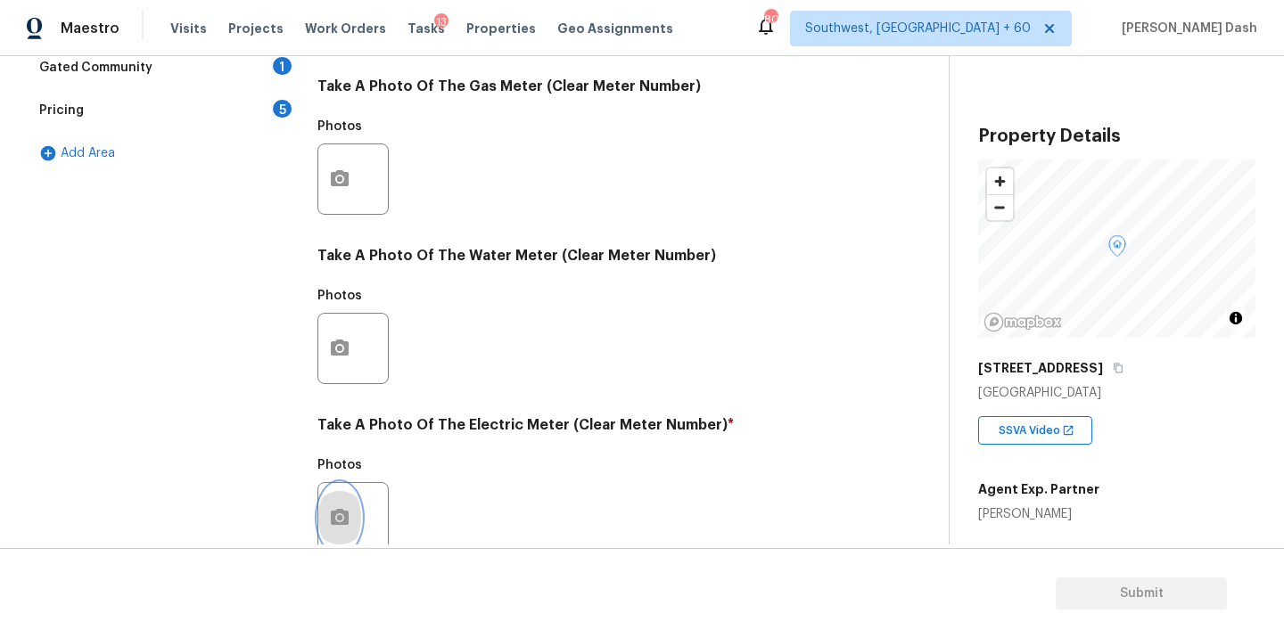
click at [336, 510] on icon "button" at bounding box center [340, 517] width 18 height 16
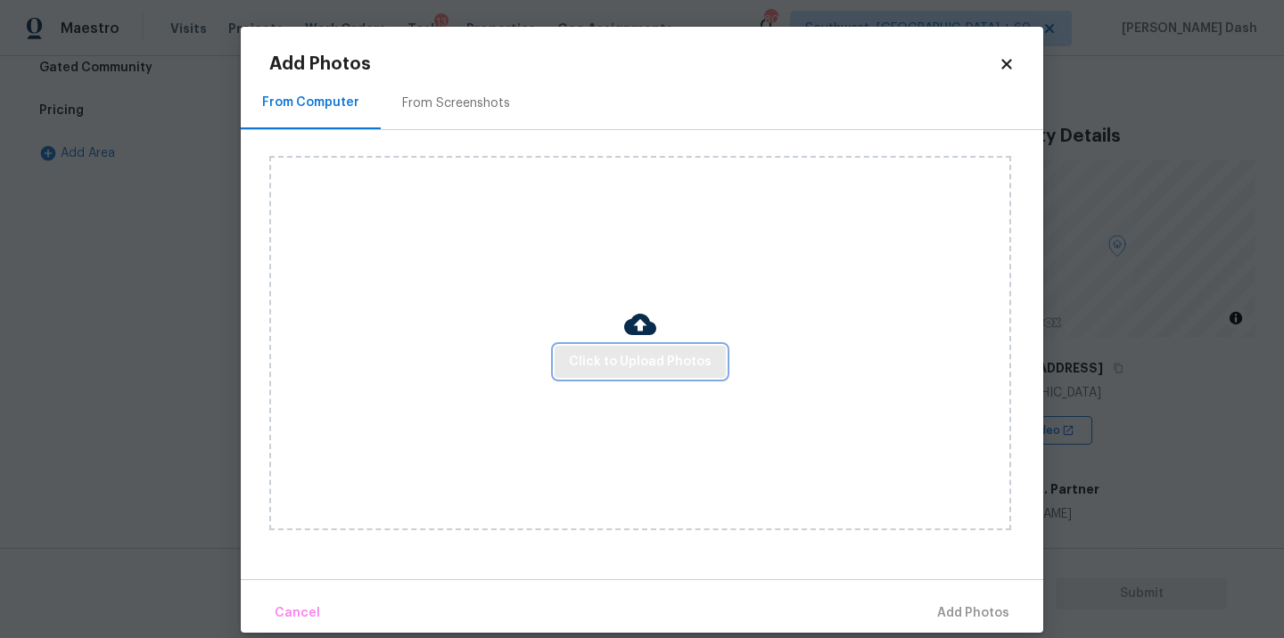
click at [654, 346] on button "Click to Upload Photos" at bounding box center [640, 362] width 171 height 33
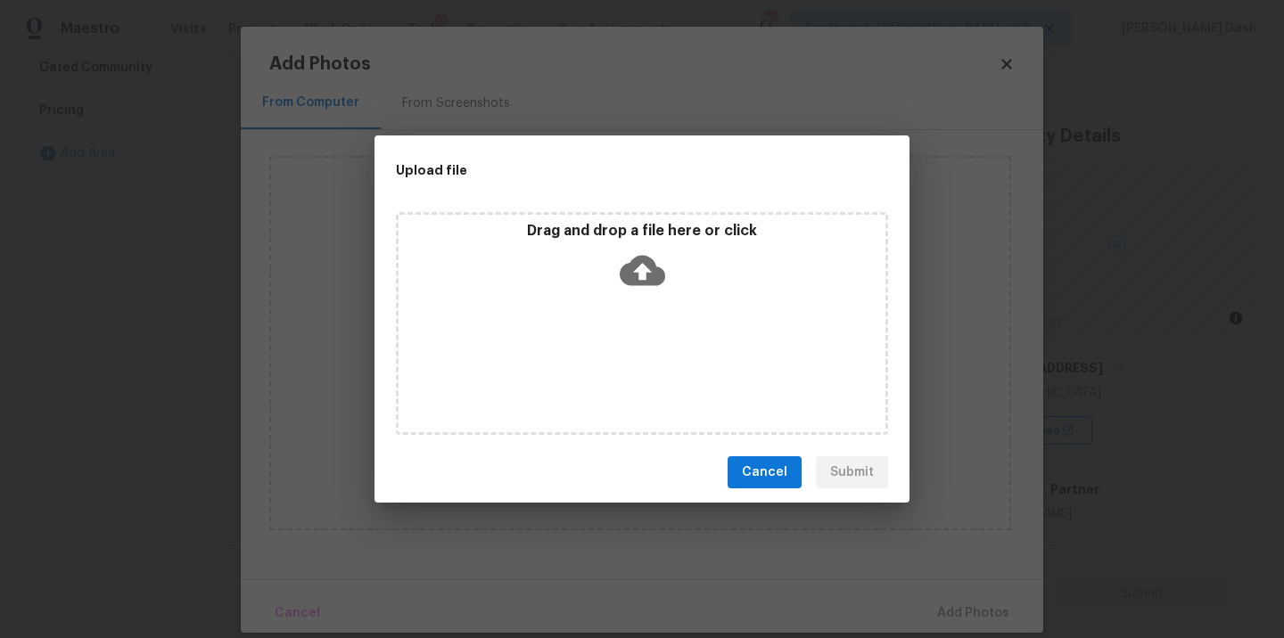
click at [654, 346] on div "Drag and drop a file here or click" at bounding box center [642, 323] width 492 height 223
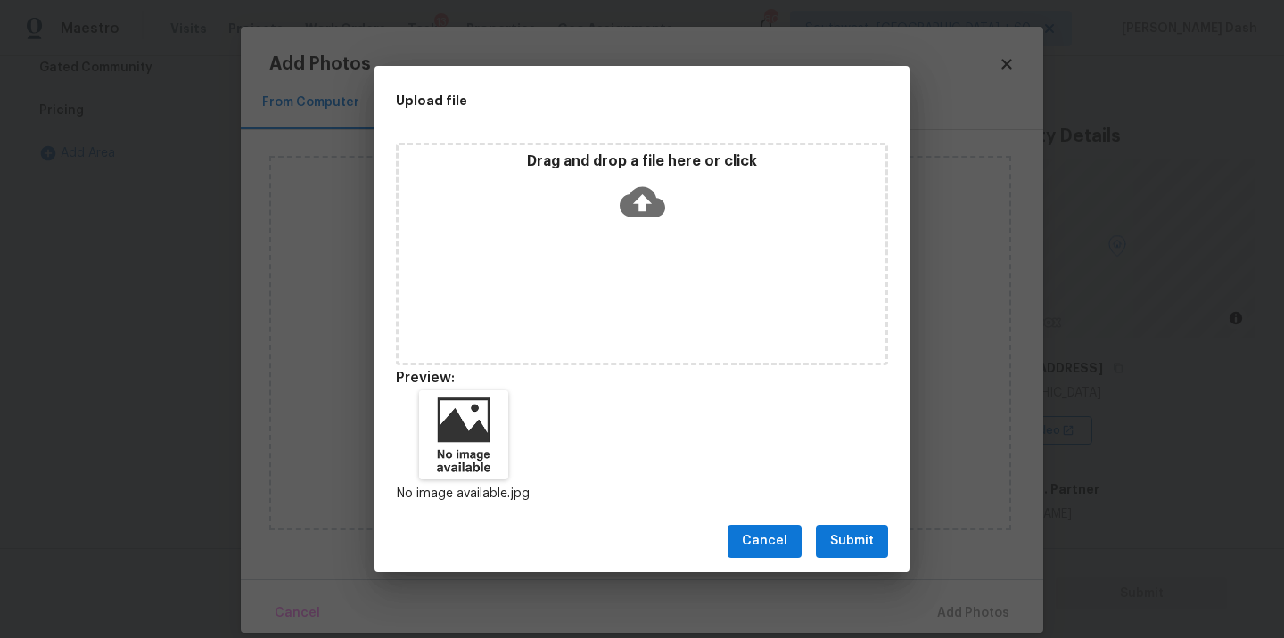
click at [873, 561] on div "Cancel Submit" at bounding box center [642, 542] width 535 height 62
click at [870, 545] on span "Submit" at bounding box center [852, 542] width 44 height 22
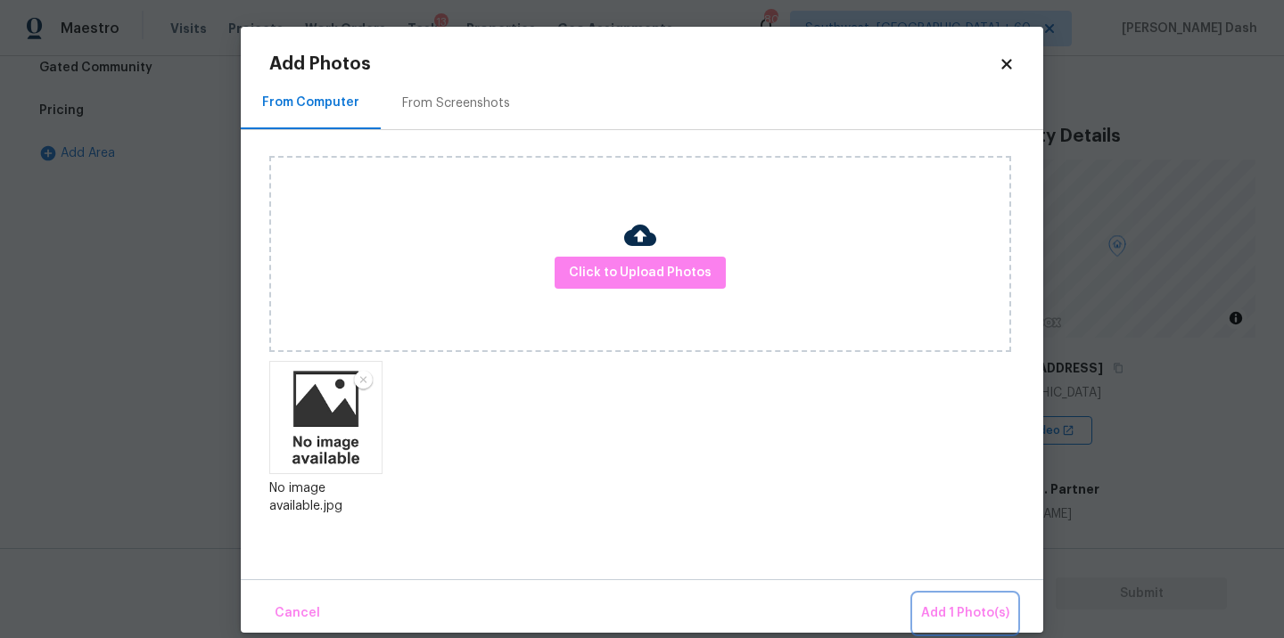
click at [944, 604] on span "Add 1 Photo(s)" at bounding box center [965, 614] width 88 height 22
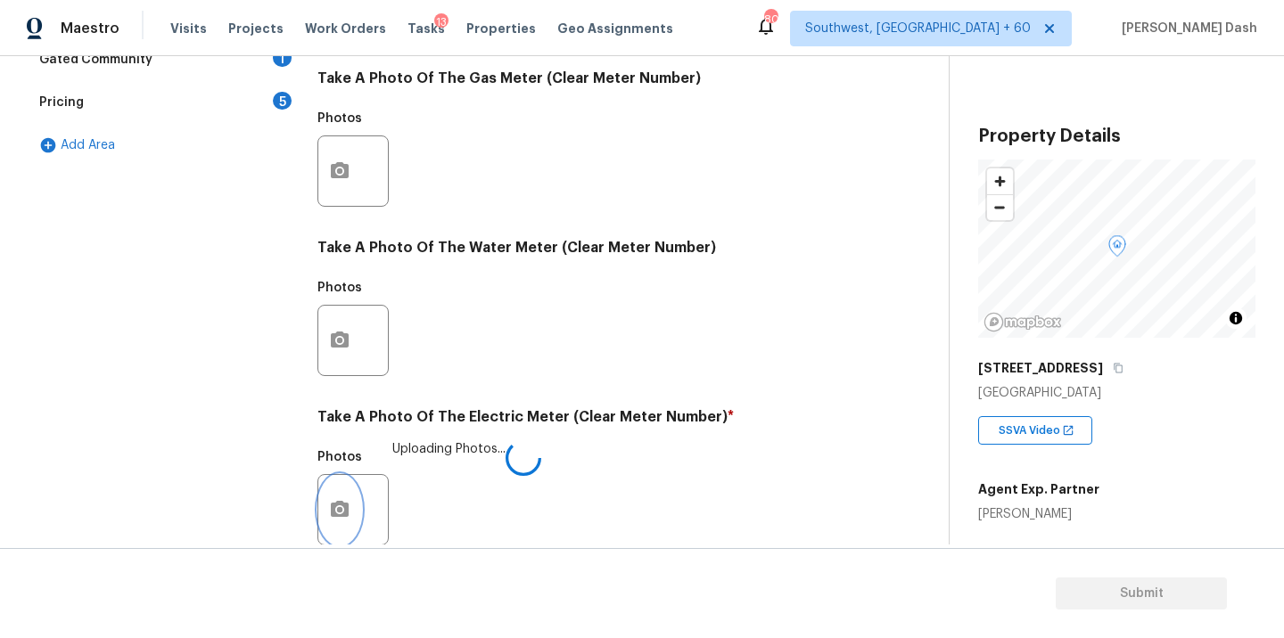
scroll to position [704, 0]
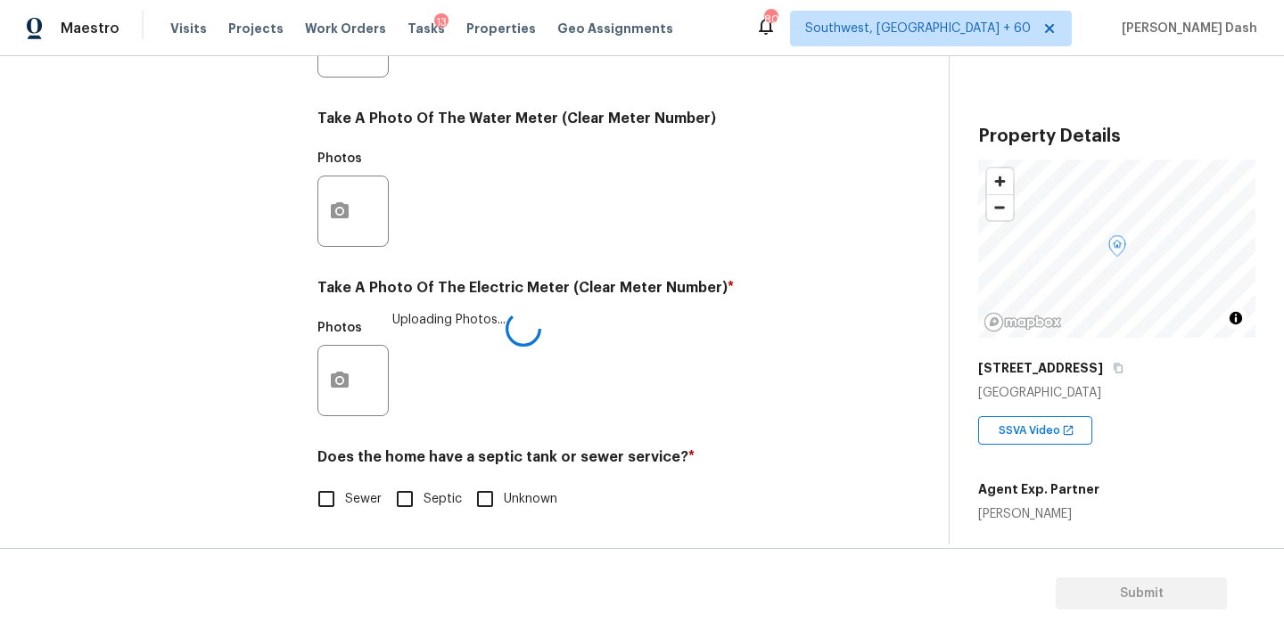
click at [332, 500] on input "Sewer" at bounding box center [326, 499] width 37 height 37
checkbox input "true"
click at [236, 264] on div "Exterior Utilities 1 Pool/Spa 4 HVAC 2 Verification 4 Plumbing 1 Roof Gated Com…" at bounding box center [163, 75] width 268 height 932
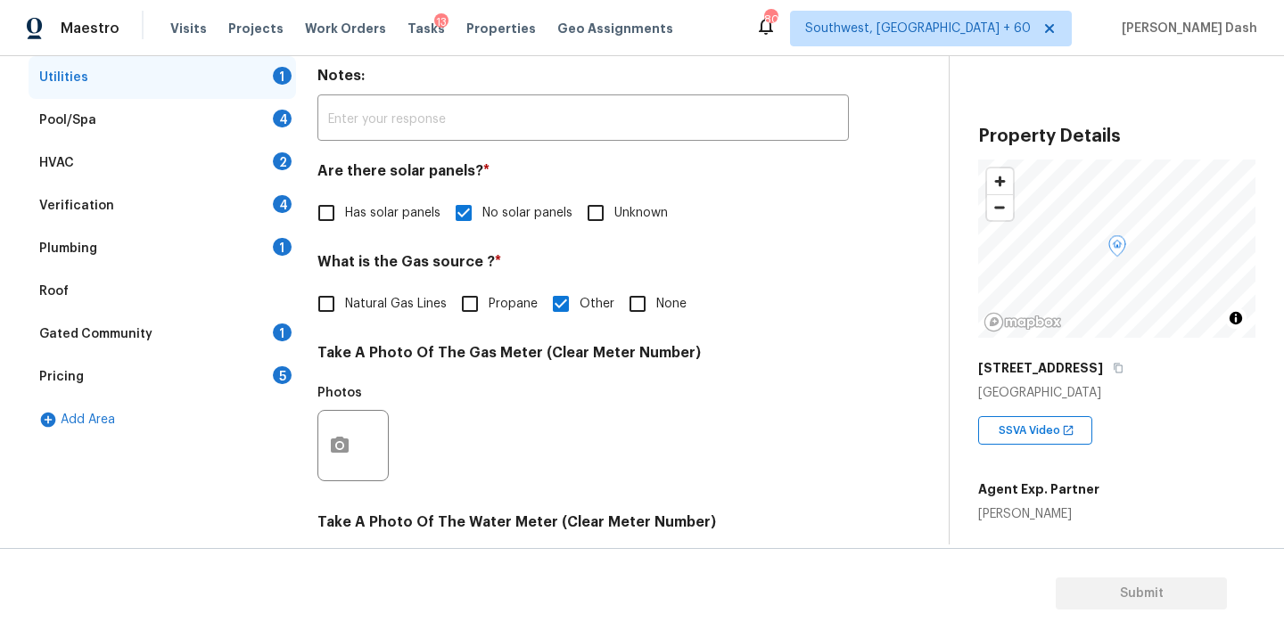
scroll to position [186, 0]
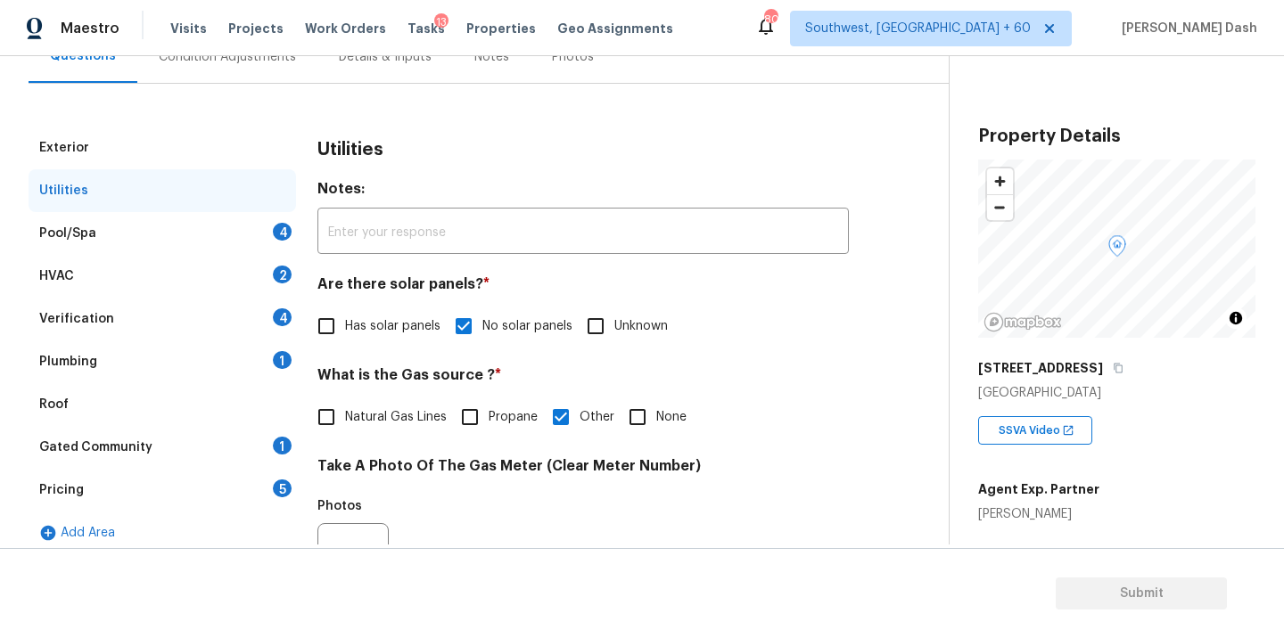
click at [247, 222] on div "Pool/Spa 4" at bounding box center [163, 233] width 268 height 43
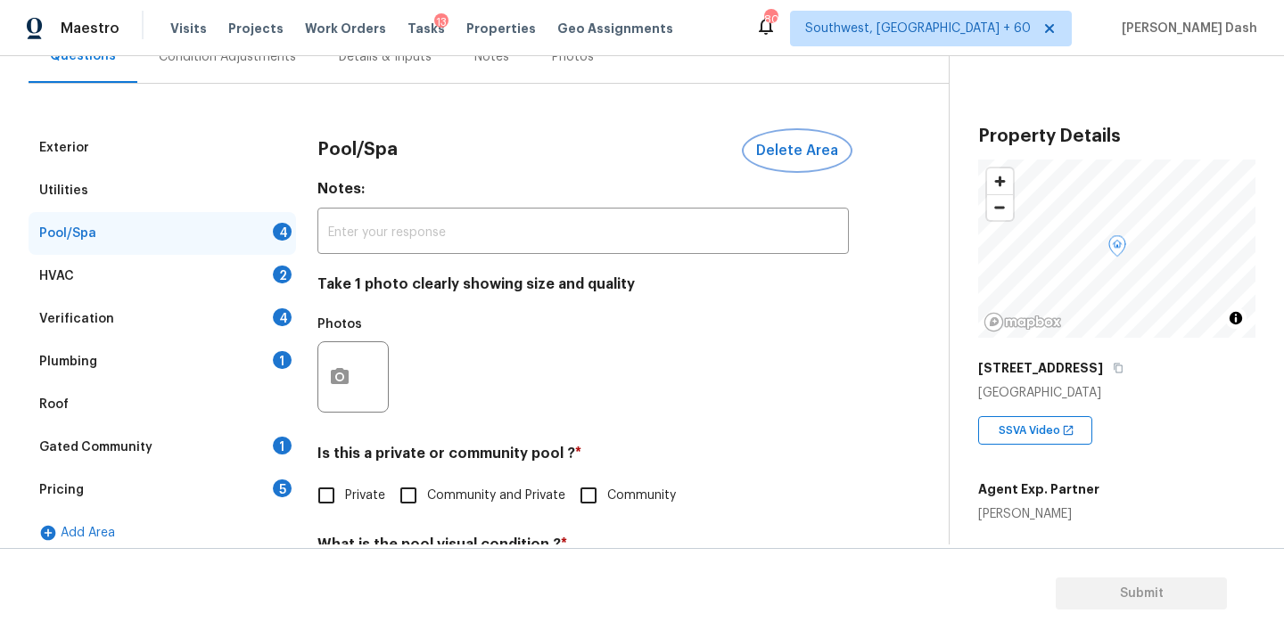
click at [821, 144] on span "Delete Area" at bounding box center [797, 151] width 82 height 16
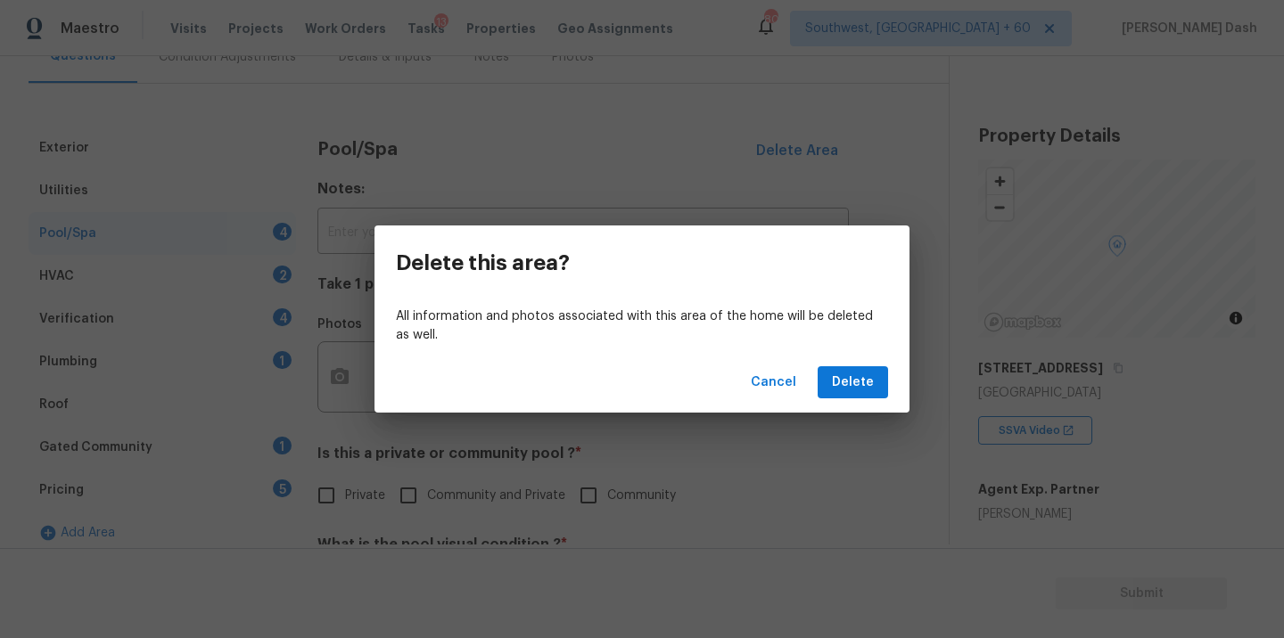
click at [878, 400] on div "Cancel Delete" at bounding box center [642, 383] width 535 height 62
click at [875, 391] on button "Delete" at bounding box center [853, 382] width 70 height 33
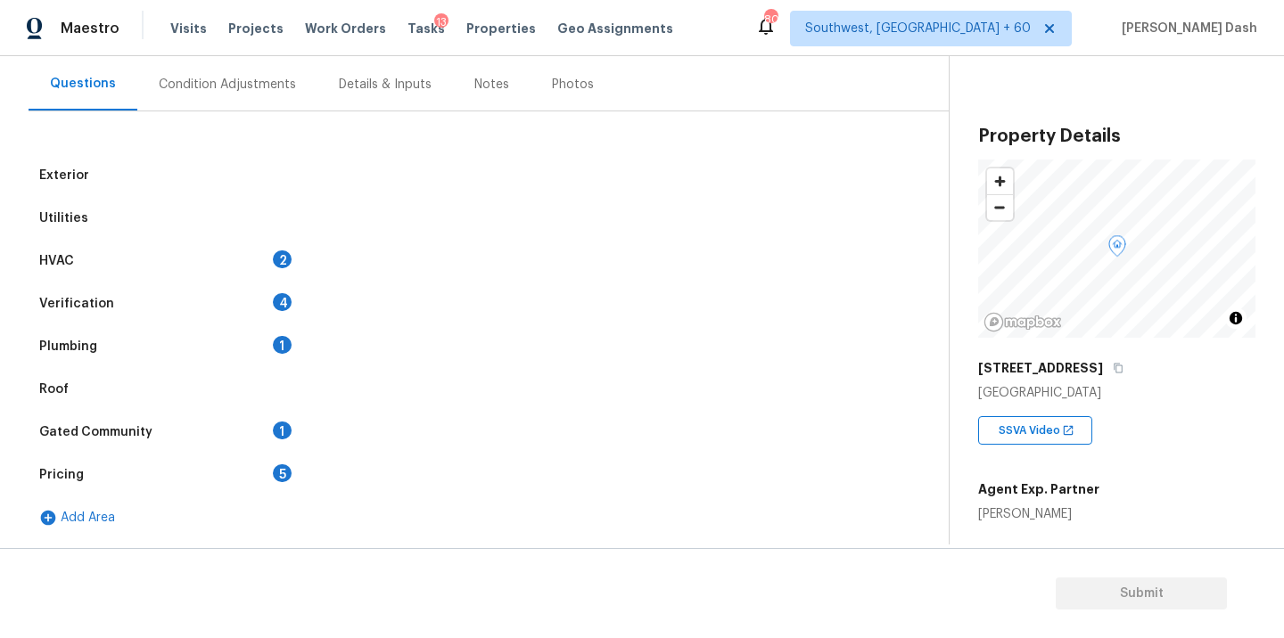
click at [179, 252] on div "HVAC 2" at bounding box center [163, 261] width 268 height 43
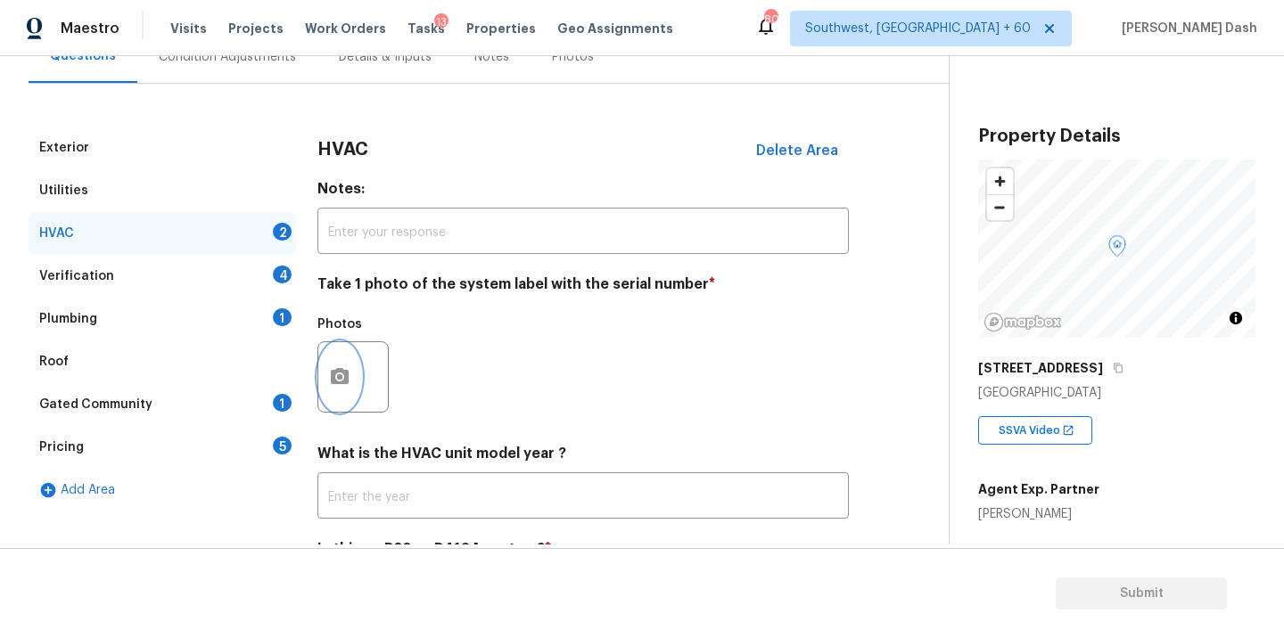
click at [329, 366] on icon "button" at bounding box center [339, 376] width 21 height 21
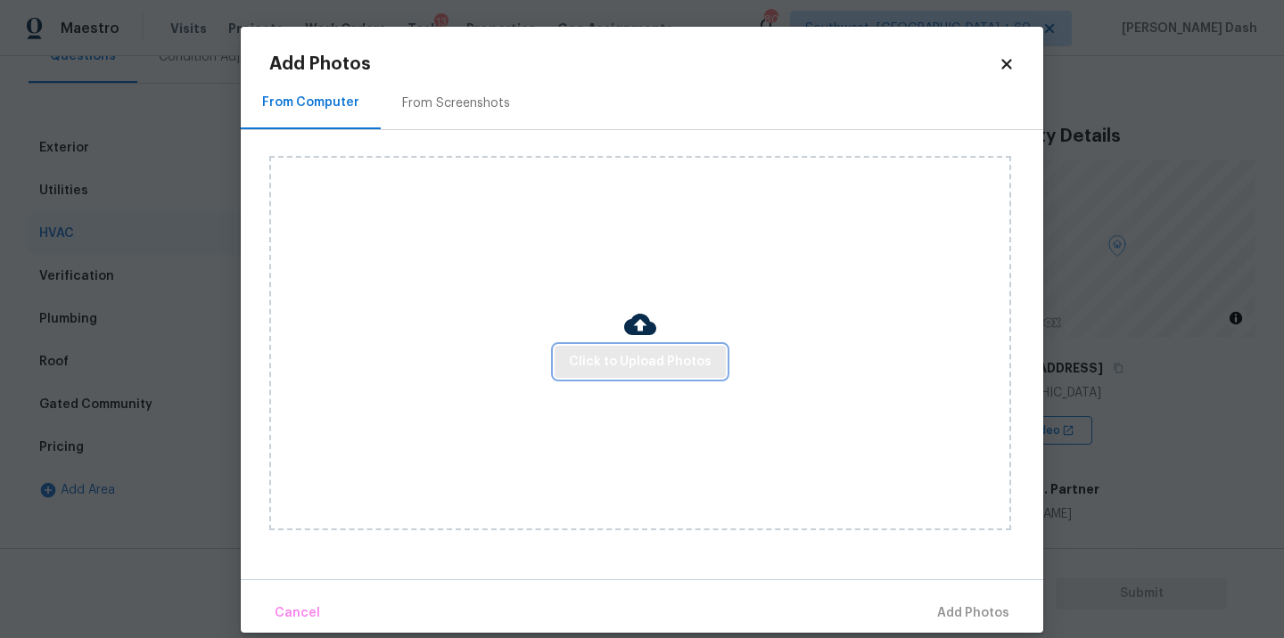
click at [605, 364] on span "Click to Upload Photos" at bounding box center [640, 362] width 143 height 22
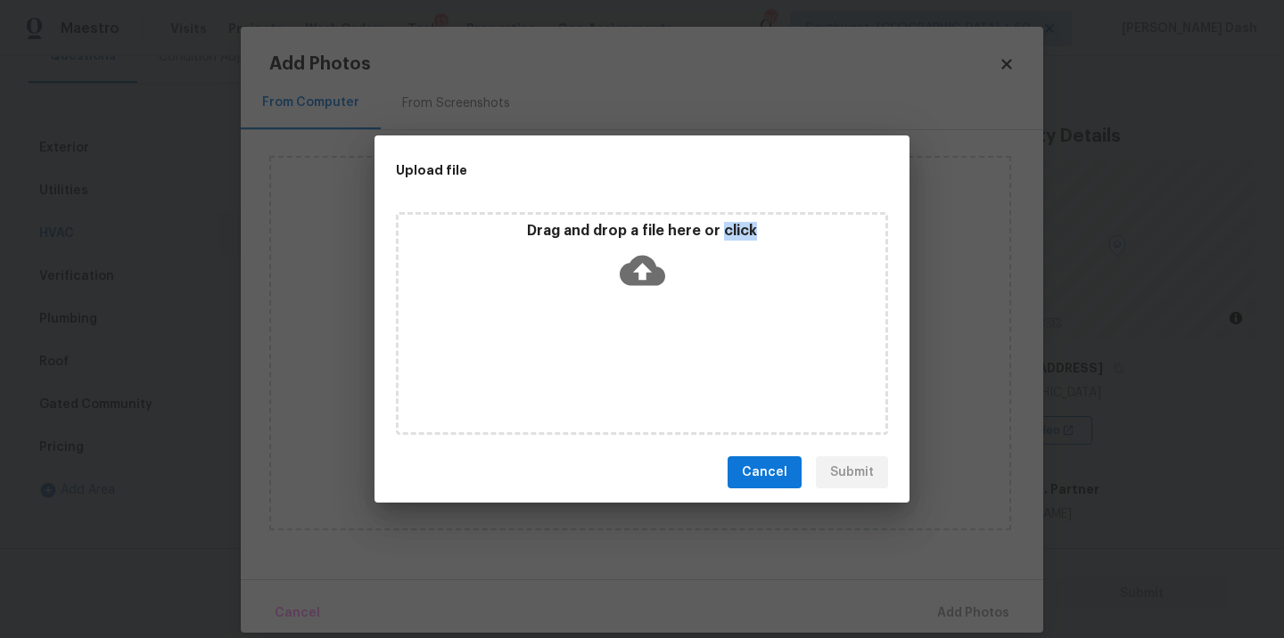
click at [605, 364] on div "Drag and drop a file here or click" at bounding box center [642, 323] width 492 height 223
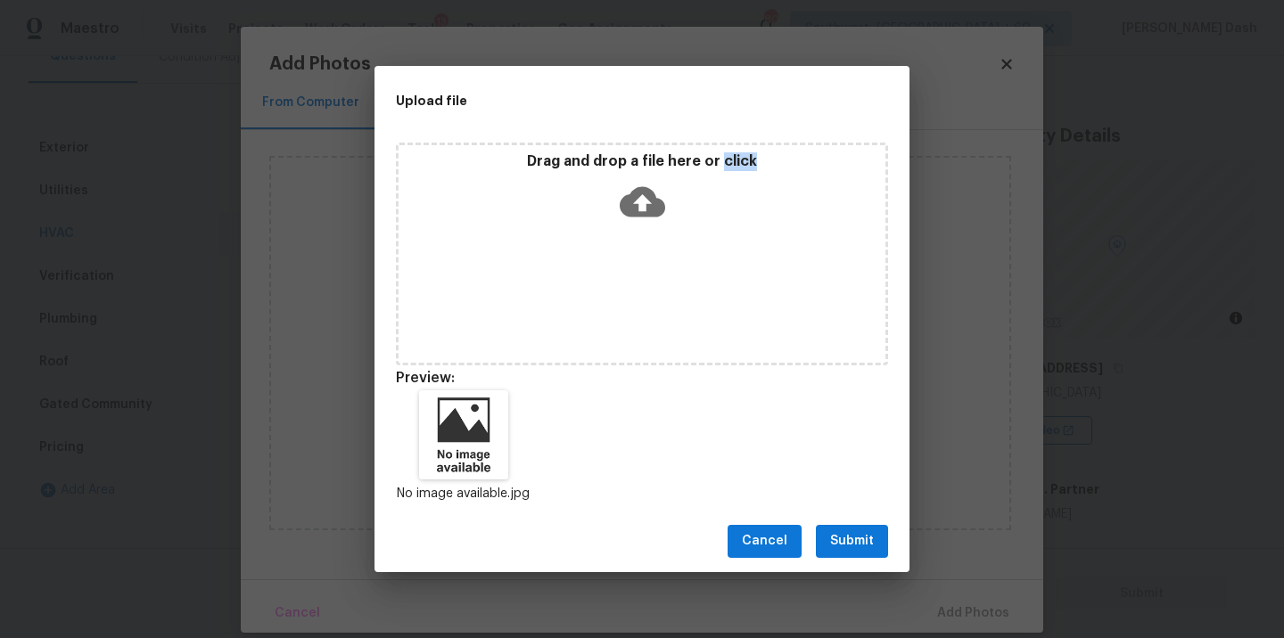
click at [846, 545] on span "Submit" at bounding box center [852, 542] width 44 height 22
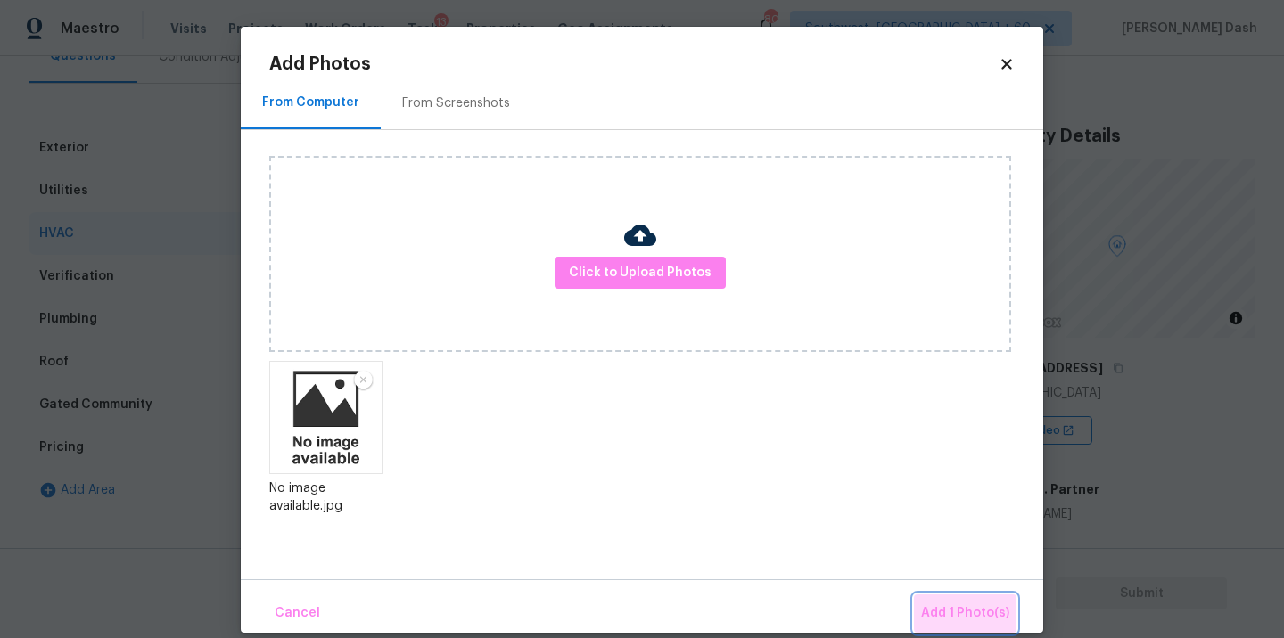
click at [978, 617] on span "Add 1 Photo(s)" at bounding box center [965, 614] width 88 height 22
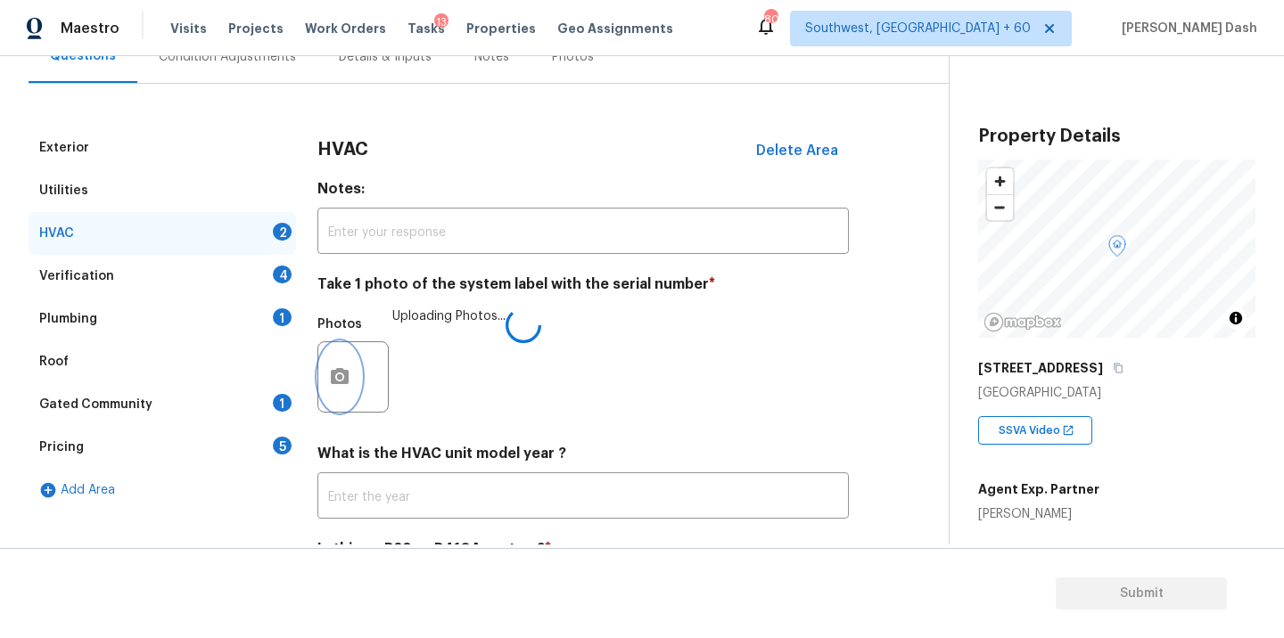
scroll to position [279, 0]
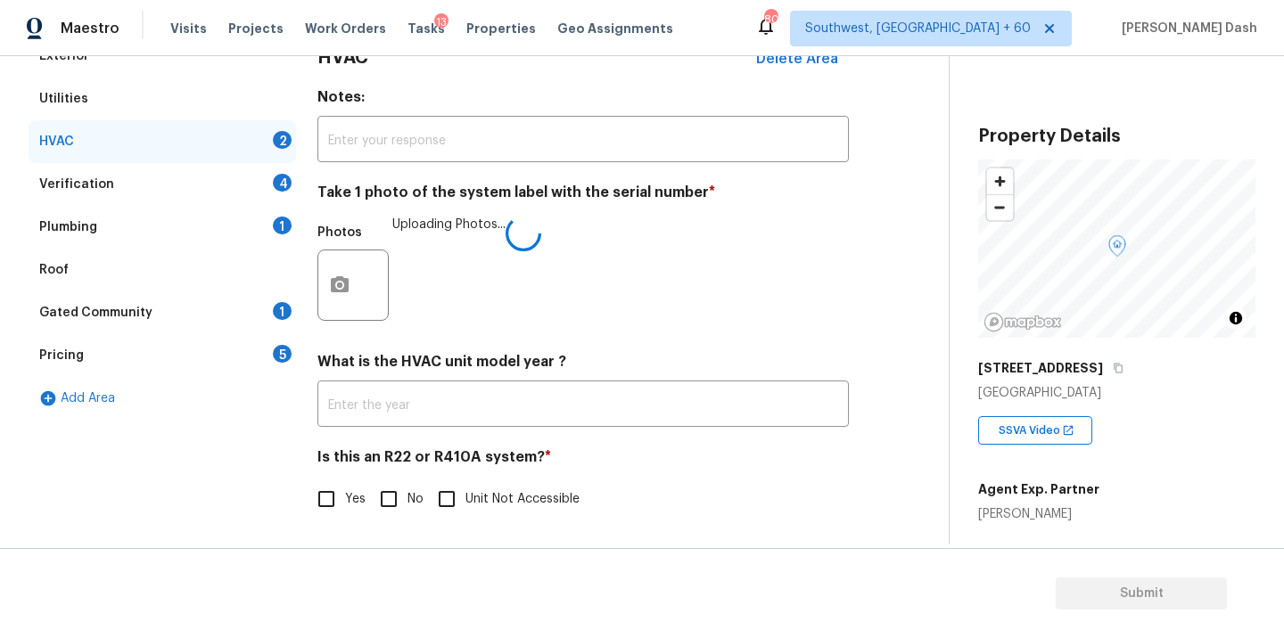
click at [458, 492] on input "Unit Not Accessible" at bounding box center [446, 499] width 37 height 37
checkbox input "true"
click at [255, 166] on div "Verification 4" at bounding box center [163, 184] width 268 height 43
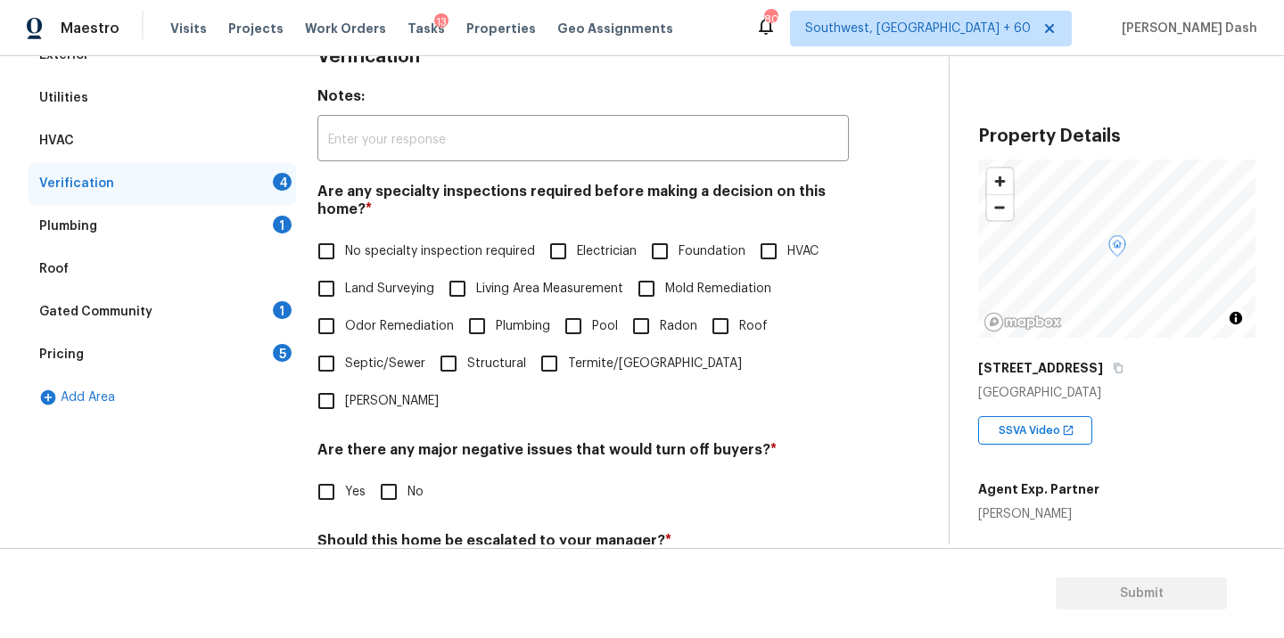
click at [395, 246] on span "No specialty inspection required" at bounding box center [440, 252] width 190 height 19
click at [345, 246] on input "No specialty inspection required" at bounding box center [326, 251] width 37 height 37
checkbox input "true"
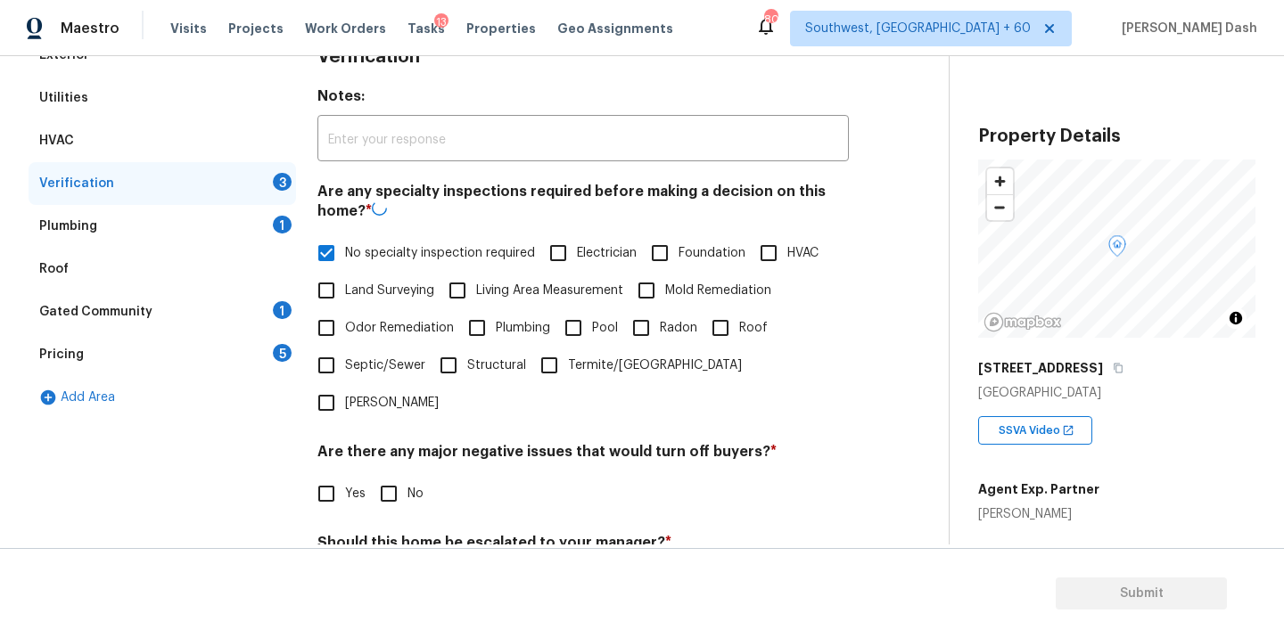
click at [391, 475] on input "No" at bounding box center [388, 493] width 37 height 37
checkbox input "true"
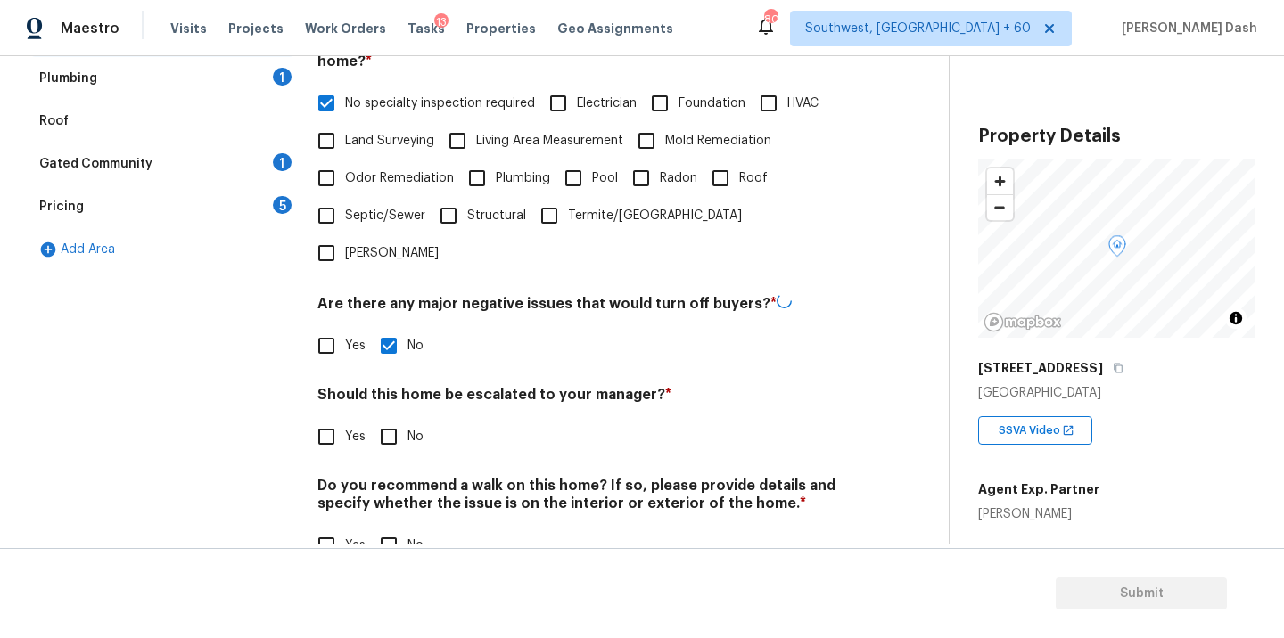
scroll to position [434, 0]
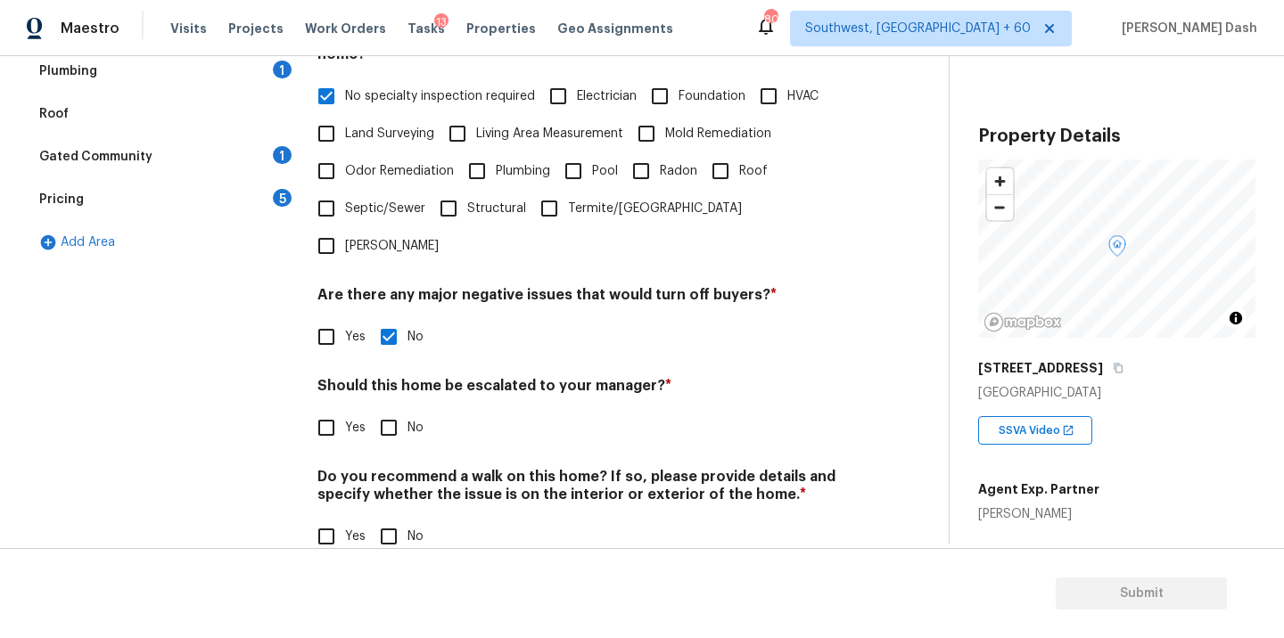
click at [385, 409] on input "No" at bounding box center [388, 427] width 37 height 37
checkbox input "true"
click at [401, 520] on input "No" at bounding box center [388, 538] width 37 height 37
checkbox input "true"
click at [278, 316] on div "Exterior Utilities HVAC Verification Plumbing 1 Roof Gated Community 1 Pricing …" at bounding box center [163, 229] width 268 height 700
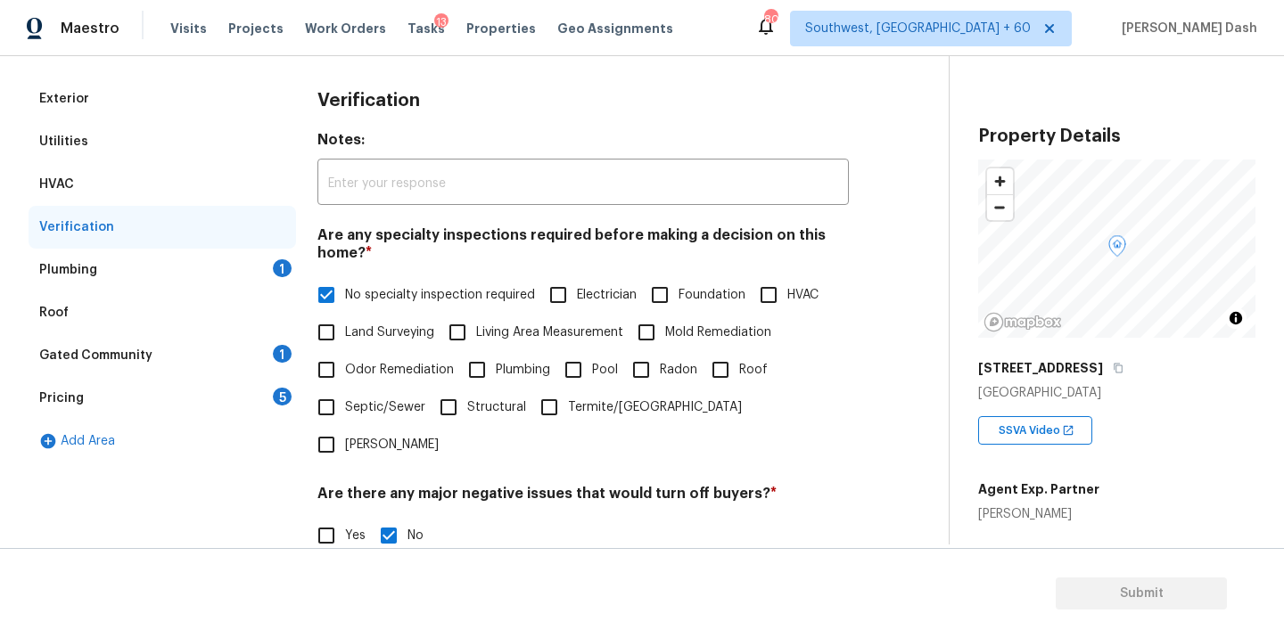
click at [269, 266] on div "Plumbing 1" at bounding box center [163, 270] width 268 height 43
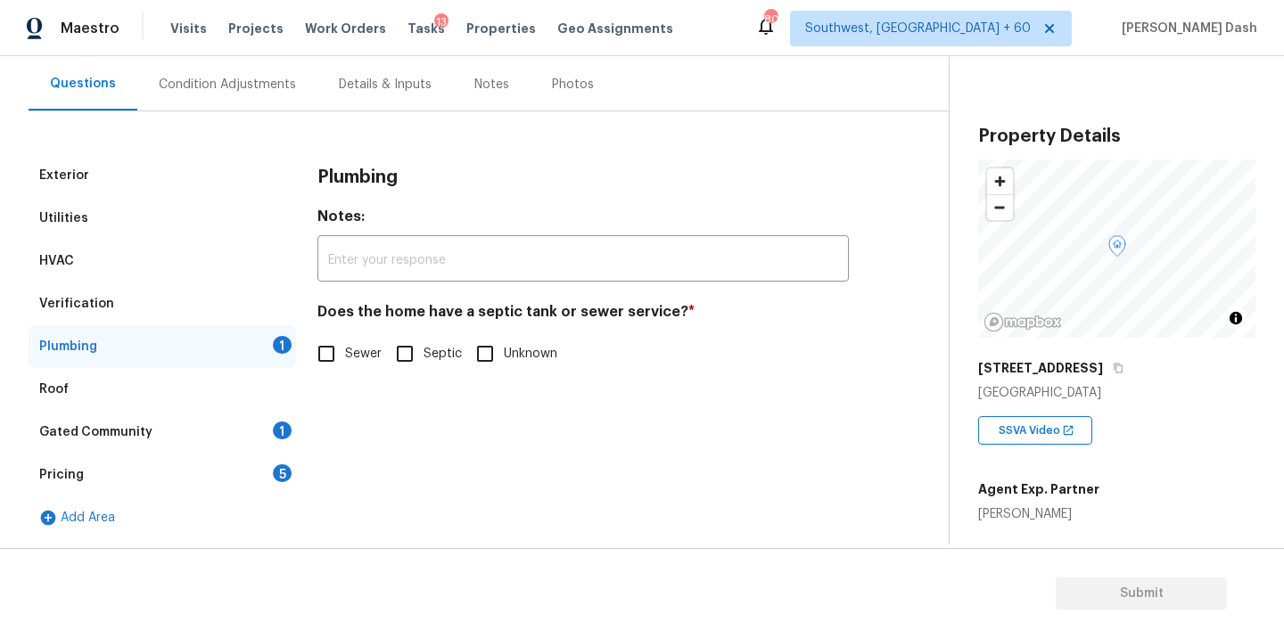
scroll to position [159, 0]
click at [339, 358] on input "Sewer" at bounding box center [326, 353] width 37 height 37
checkbox input "true"
click at [272, 428] on div "Gated Community 1" at bounding box center [163, 432] width 268 height 43
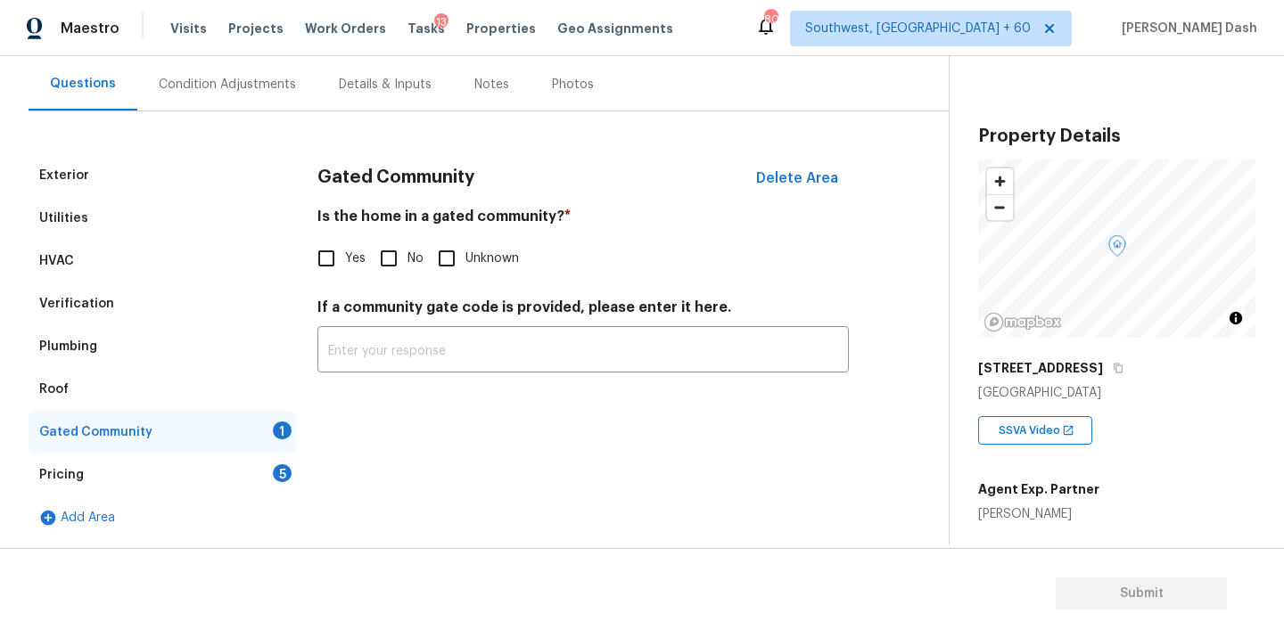
drag, startPoint x: 383, startPoint y: 262, endPoint x: 325, endPoint y: 472, distance: 217.4
click at [383, 263] on input "No" at bounding box center [388, 258] width 37 height 37
checkbox input "true"
click at [289, 481] on div "Pricing 5" at bounding box center [163, 475] width 268 height 43
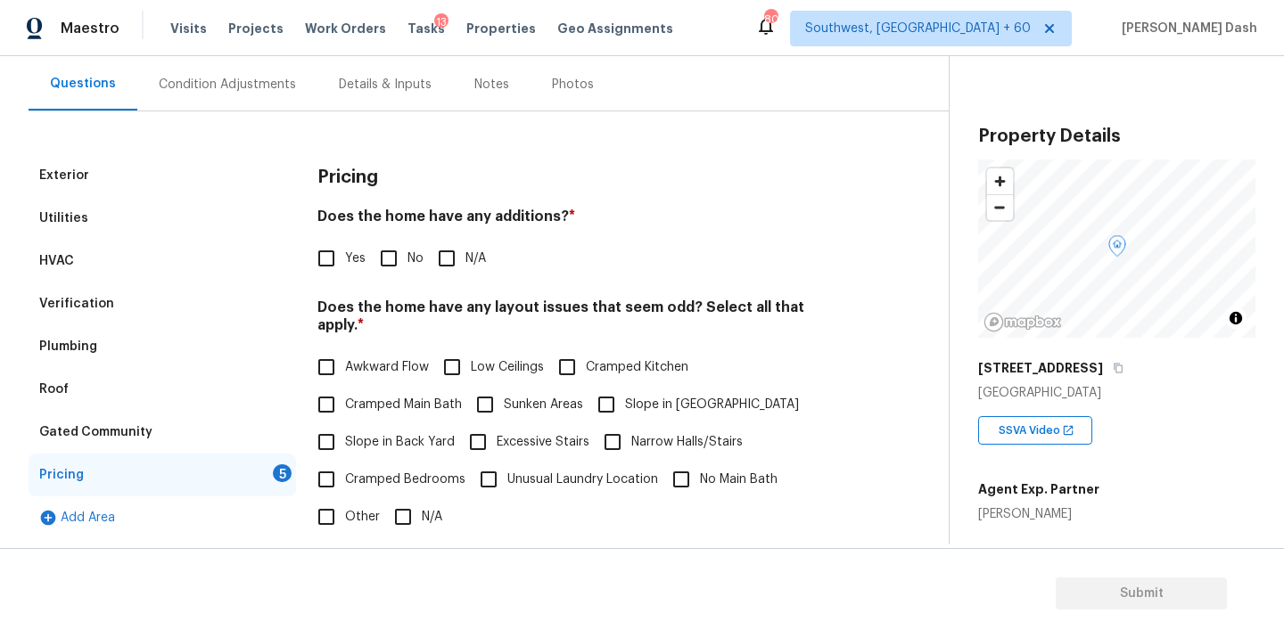
click at [399, 272] on input "No" at bounding box center [388, 258] width 37 height 37
checkbox input "true"
click at [404, 523] on div "Pricing Does the home have any additions? * Yes No N/A Does the home have any l…" at bounding box center [582, 492] width 531 height 676
click at [408, 505] on input "N/A" at bounding box center [402, 516] width 37 height 37
checkbox input "true"
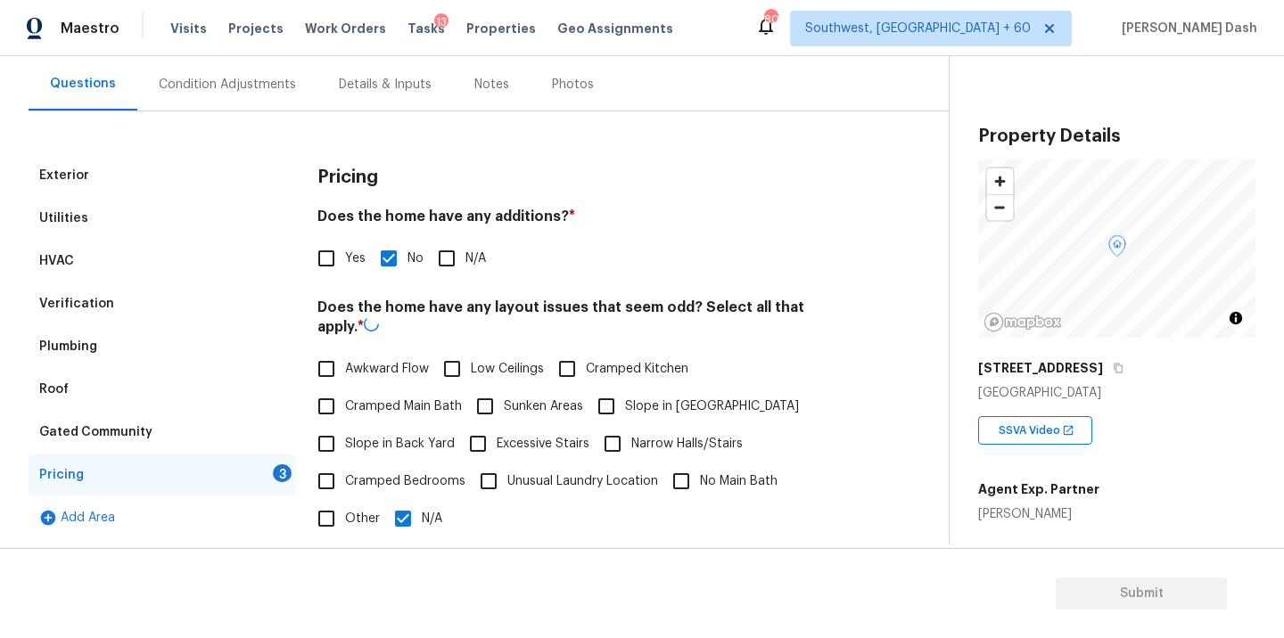
scroll to position [362, 0]
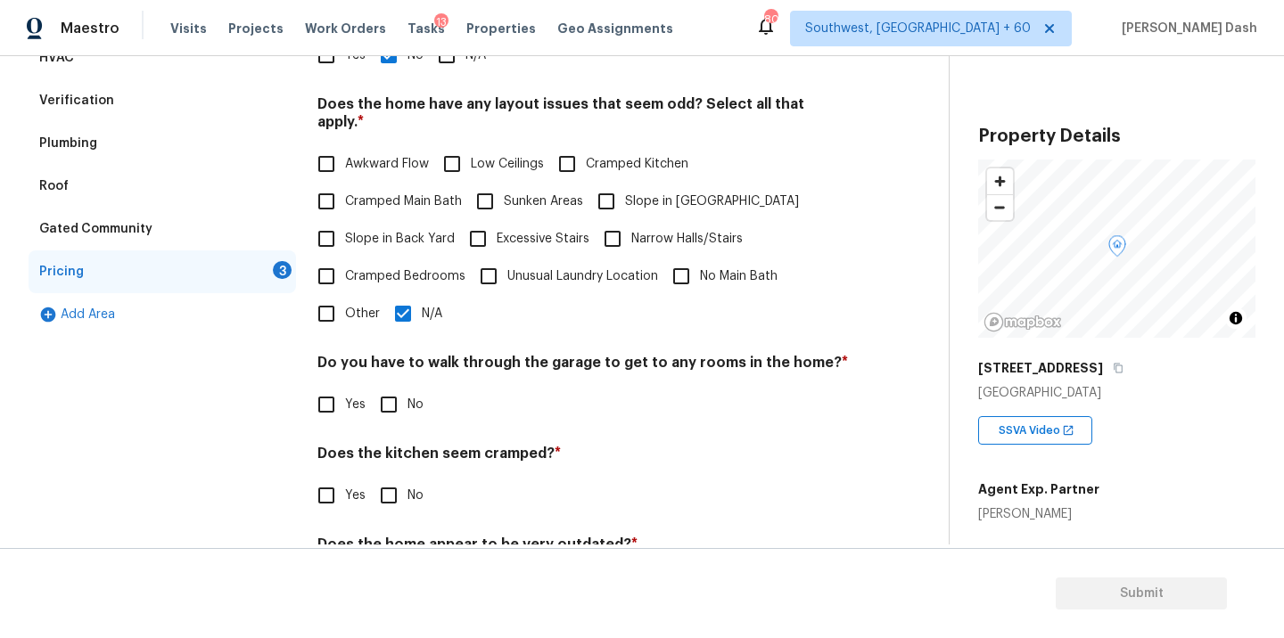
click at [394, 411] on div "Pricing Does the home have any additions? * Yes No N/A Does the home have any l…" at bounding box center [582, 289] width 531 height 676
click at [394, 482] on input "No" at bounding box center [388, 495] width 37 height 37
checkbox input "true"
click at [394, 408] on div "Pricing Does the home have any additions? * Yes No N/A Does the home have any l…" at bounding box center [582, 290] width 531 height 678
click at [392, 386] on input "No" at bounding box center [388, 404] width 37 height 37
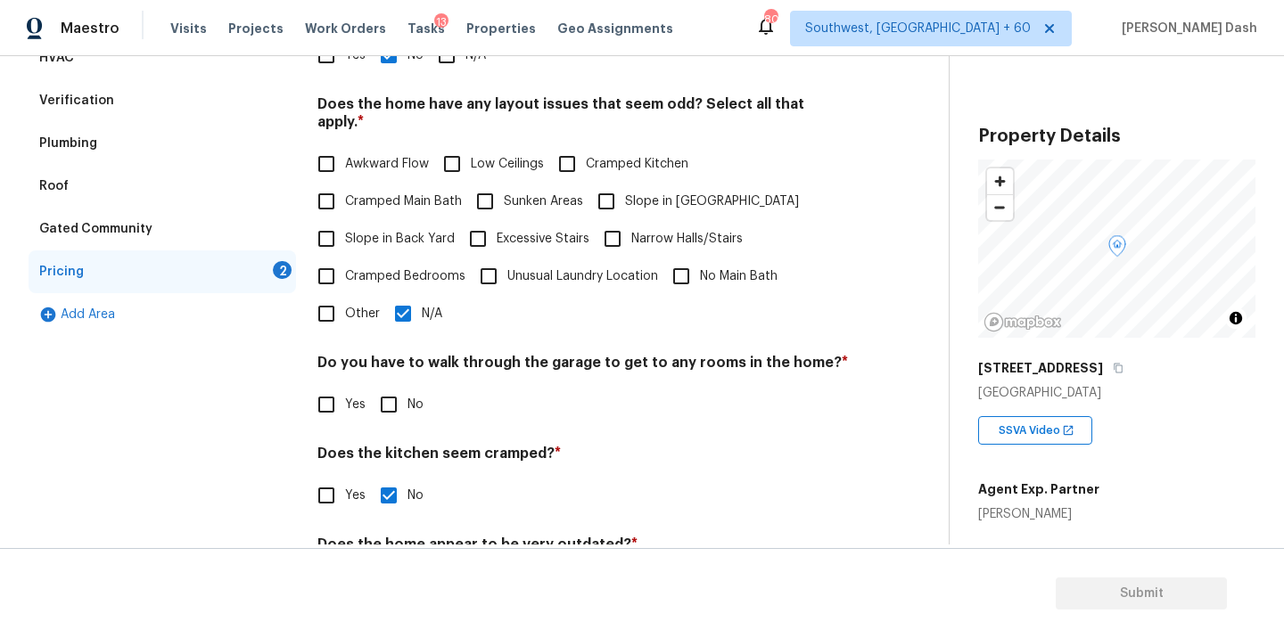
checkbox input "true"
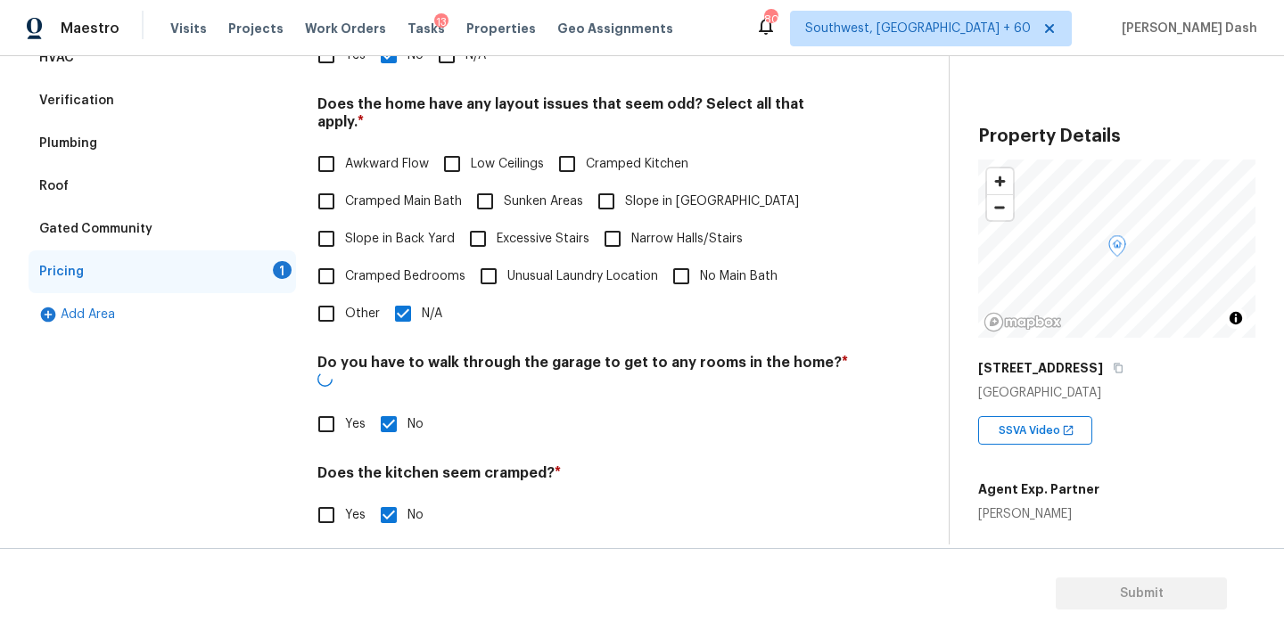
scroll to position [432, 0]
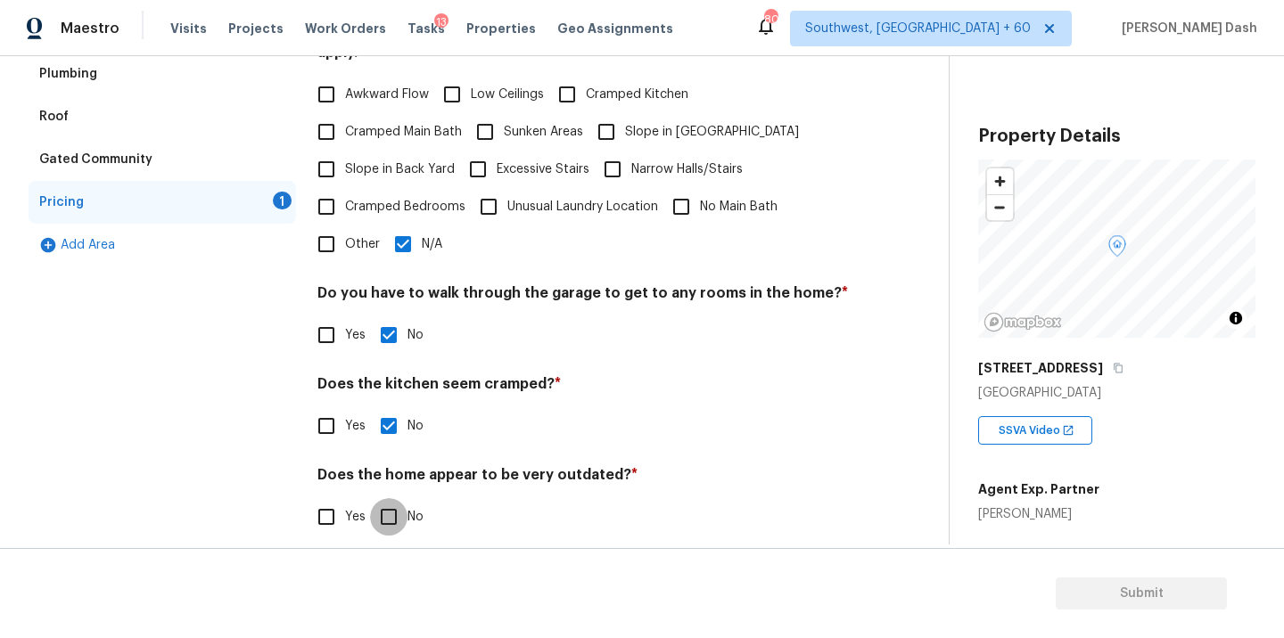
click at [392, 508] on input "No" at bounding box center [388, 516] width 37 height 37
checkbox input "true"
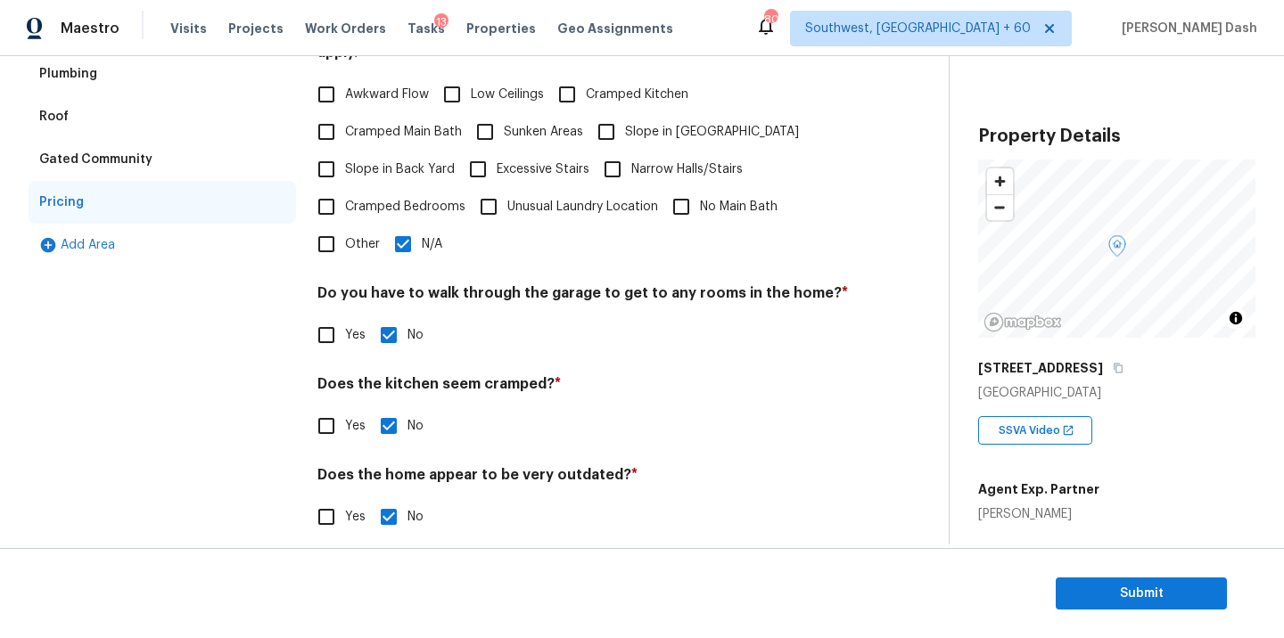
click at [268, 424] on div "Exterior Utilities HVAC Verification Plumbing Roof Gated Community Pricing Add …" at bounding box center [163, 219] width 268 height 676
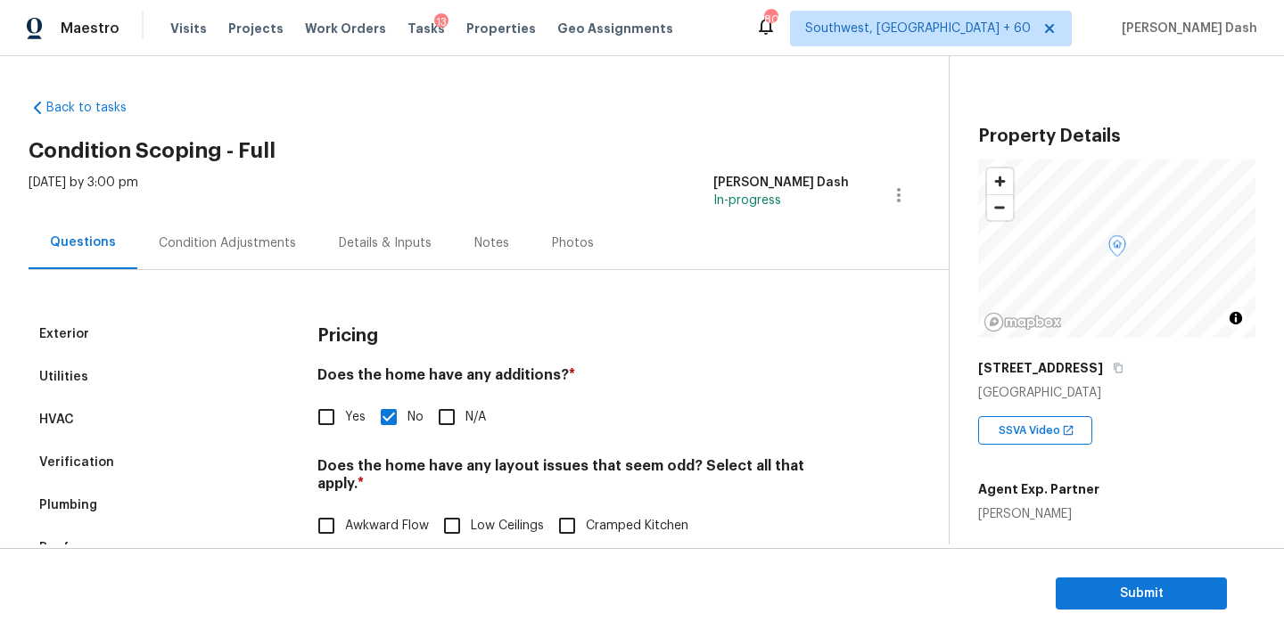
click at [209, 231] on div "Condition Adjustments" at bounding box center [227, 243] width 180 height 53
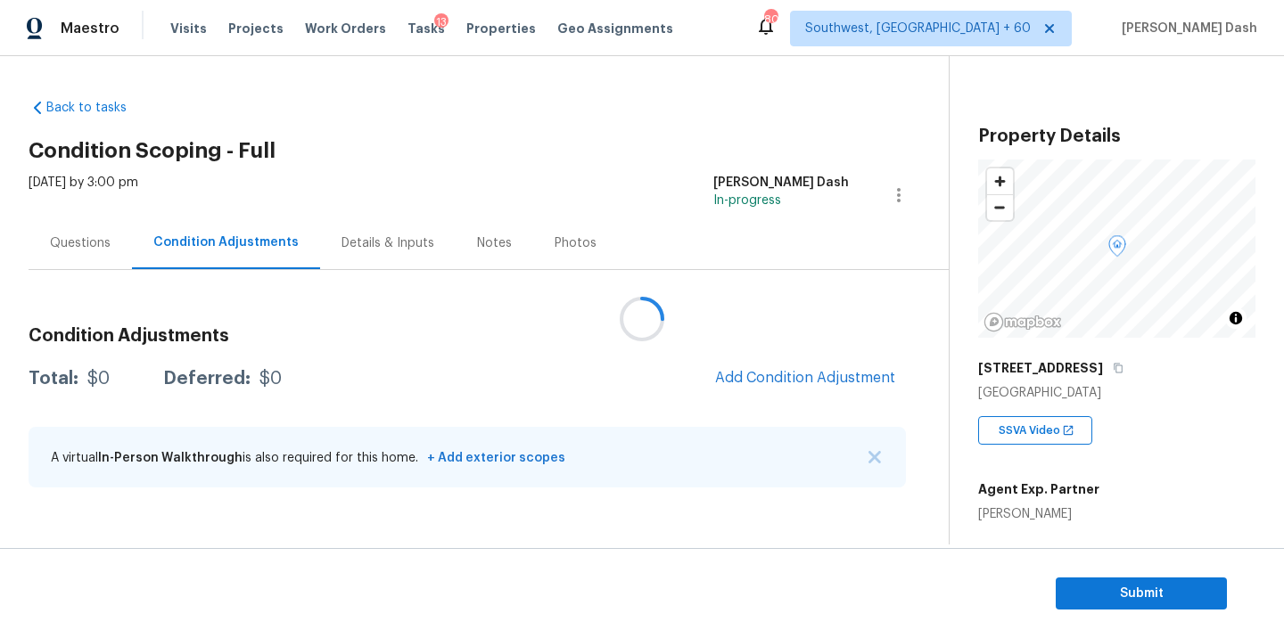
click at [763, 367] on div at bounding box center [642, 319] width 1284 height 638
click at [768, 378] on span "Add Condition Adjustment" at bounding box center [805, 378] width 180 height 16
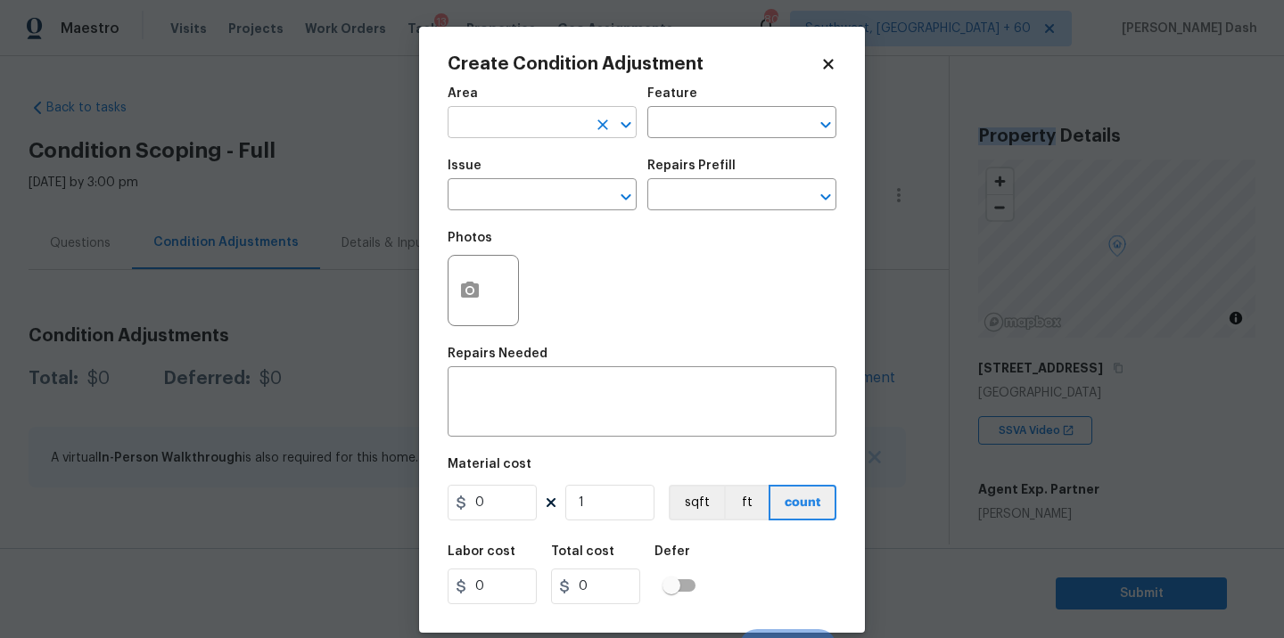
click at [554, 128] on input "text" at bounding box center [517, 125] width 139 height 28
click at [549, 170] on li "Roof" at bounding box center [542, 164] width 189 height 29
type input "Roof"
click at [698, 120] on input "text" at bounding box center [716, 125] width 139 height 28
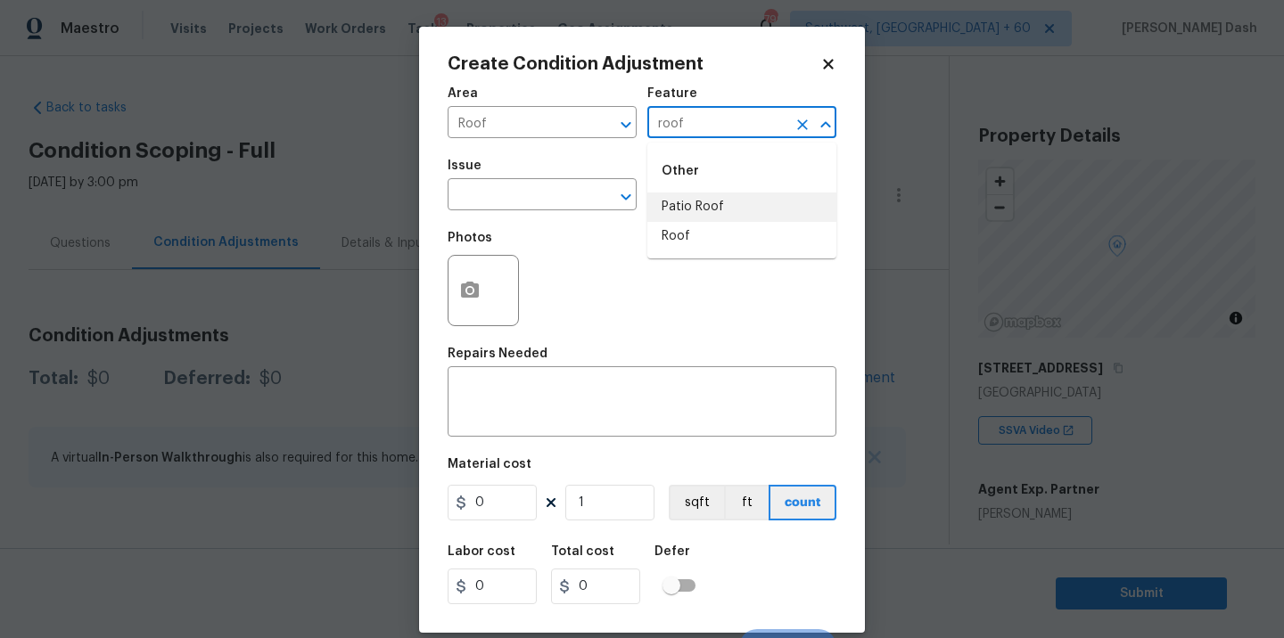
click at [694, 202] on li "Patio Roof" at bounding box center [741, 207] width 189 height 29
type input "Patio Roof"
click at [808, 111] on div "Patio Roof ​" at bounding box center [741, 125] width 189 height 28
click at [803, 118] on icon "Clear" at bounding box center [803, 125] width 18 height 18
type input "roo"
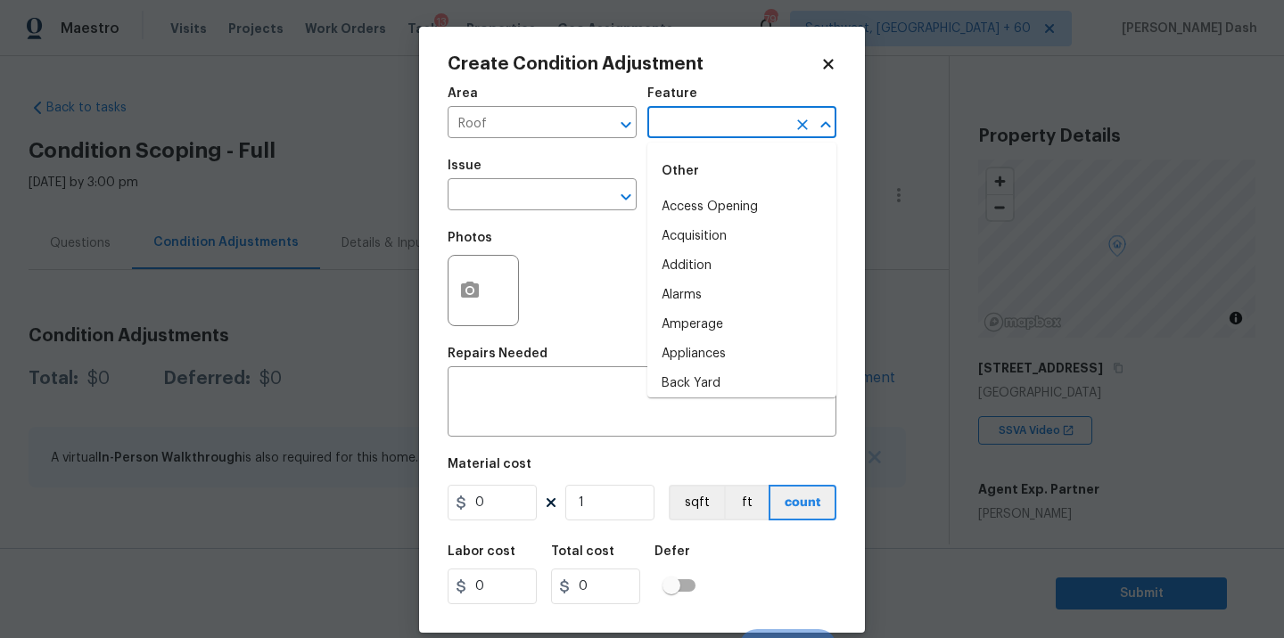
click at [1182, 486] on body "Maestro Visits Projects Work Orders Tasks 13 Properties Geo Assignments 799 Sou…" at bounding box center [642, 319] width 1284 height 638
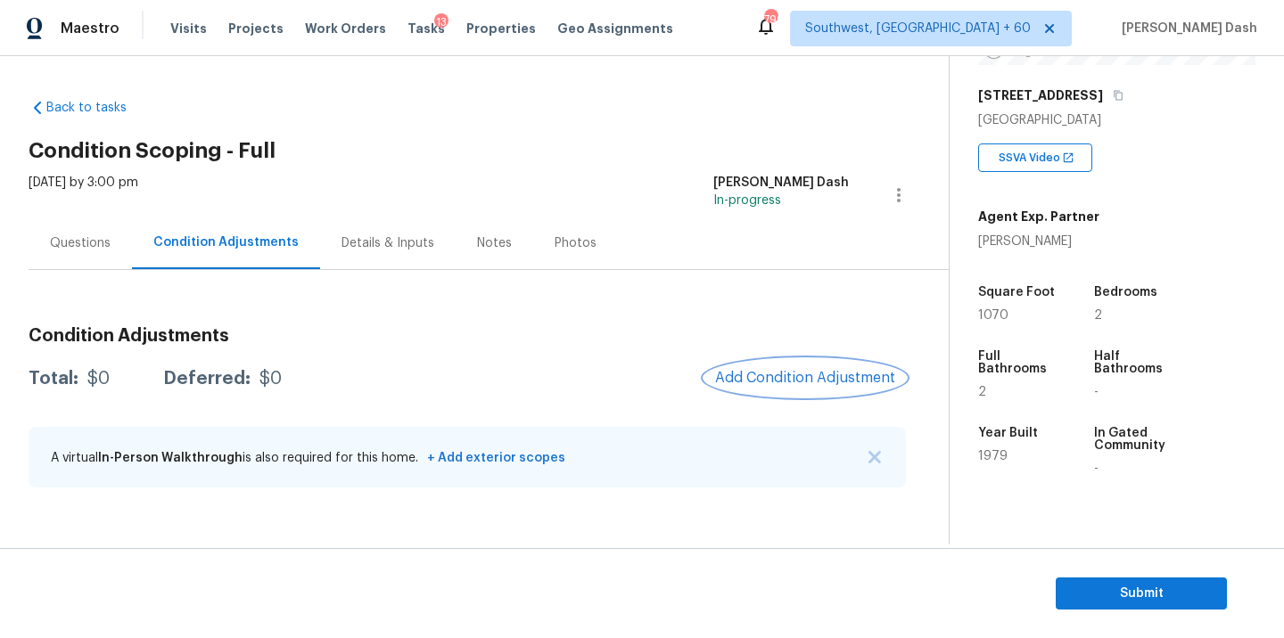
scroll to position [332, 0]
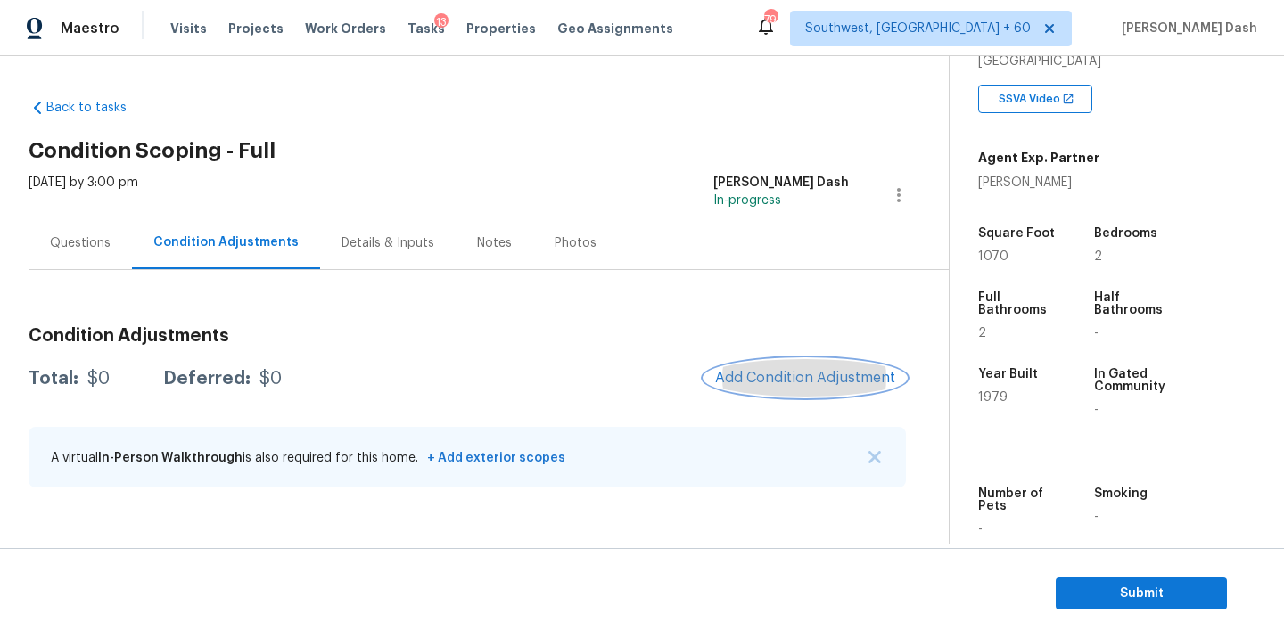
click at [752, 371] on span "Add Condition Adjustment" at bounding box center [805, 378] width 180 height 16
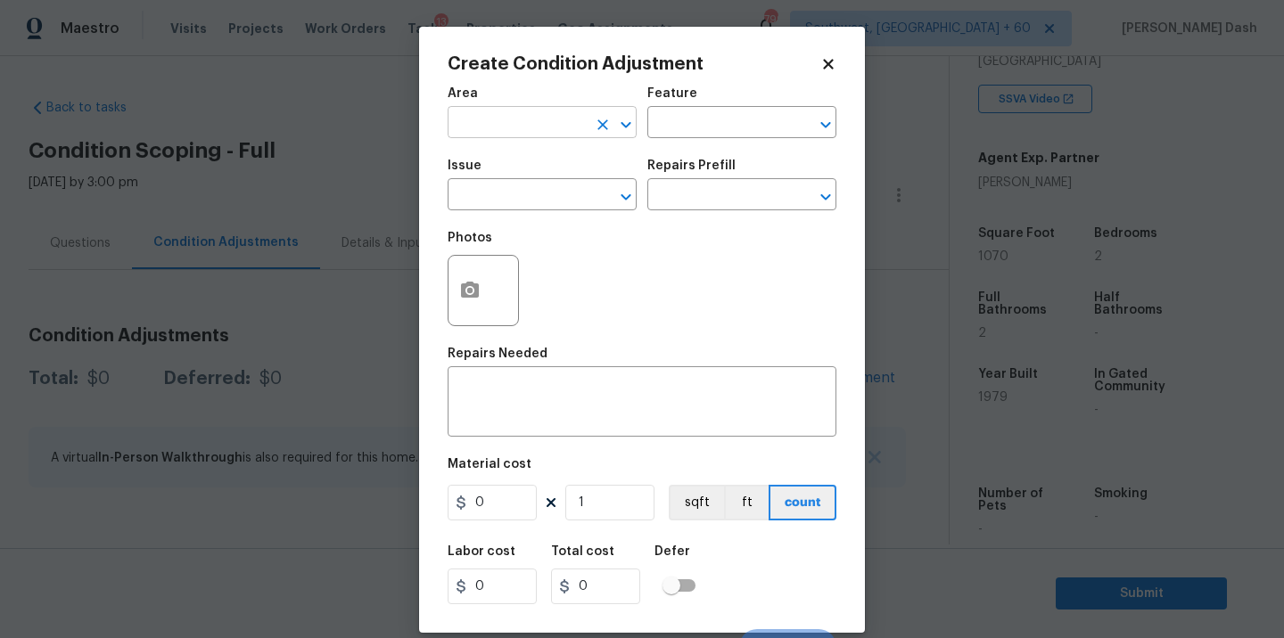
click at [575, 119] on input "text" at bounding box center [517, 125] width 139 height 28
click at [515, 150] on li "Roof" at bounding box center [542, 164] width 189 height 29
type input "Roof"
click at [723, 136] on input "text" at bounding box center [716, 125] width 139 height 28
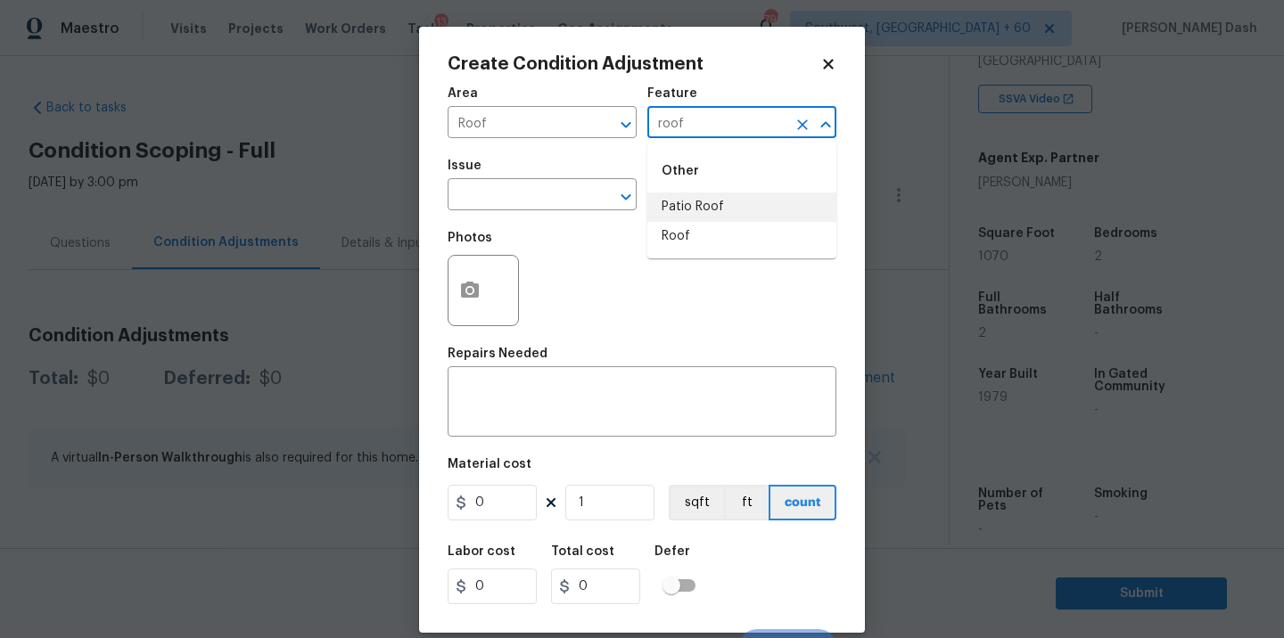
click at [687, 230] on li "Roof" at bounding box center [741, 236] width 189 height 29
type input "Roof"
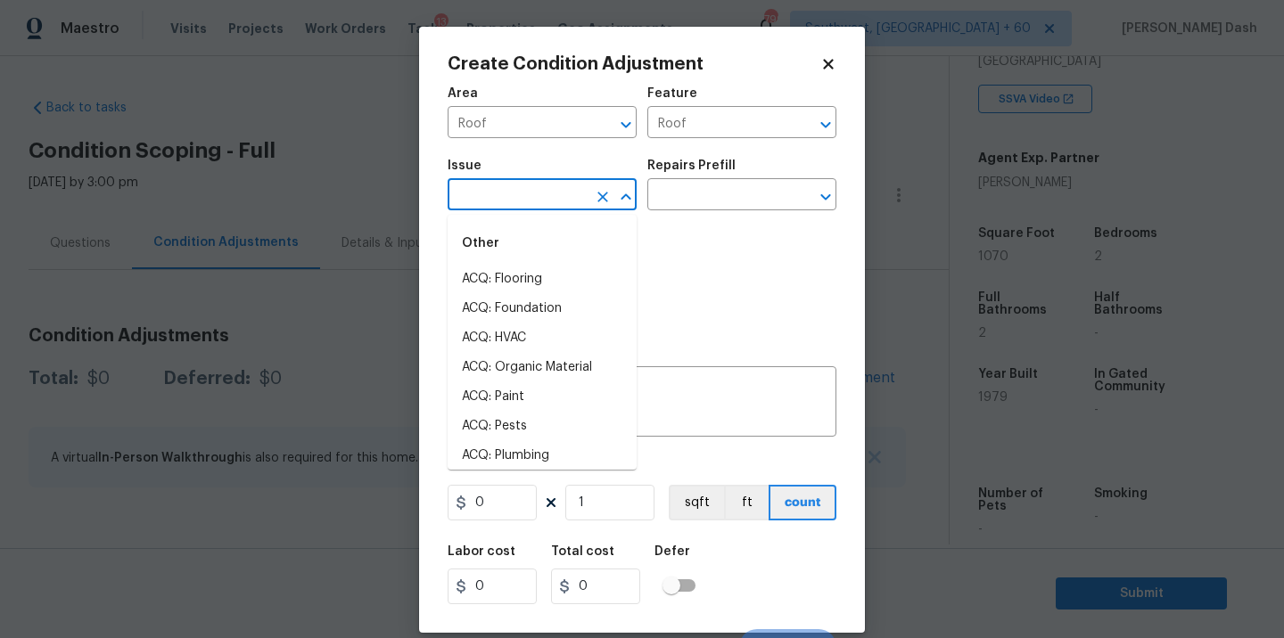
click at [539, 210] on input "text" at bounding box center [517, 197] width 139 height 28
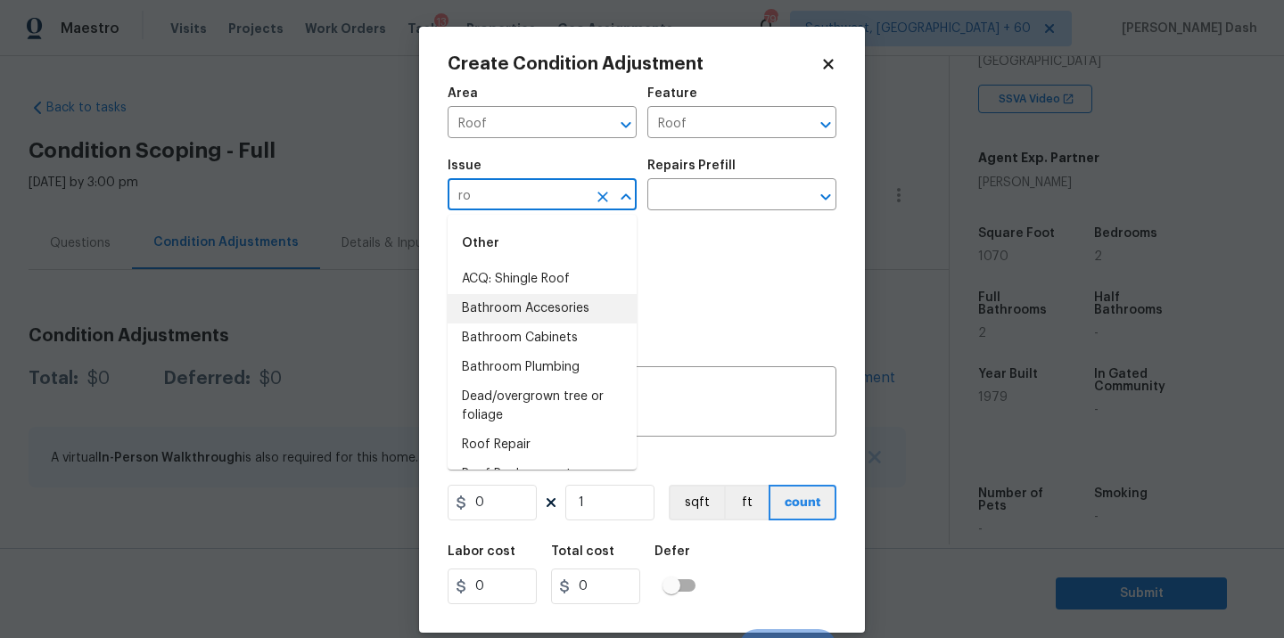
click at [528, 296] on li "Bathroom Accesories" at bounding box center [542, 308] width 189 height 29
type input "Bathroom Accesories"
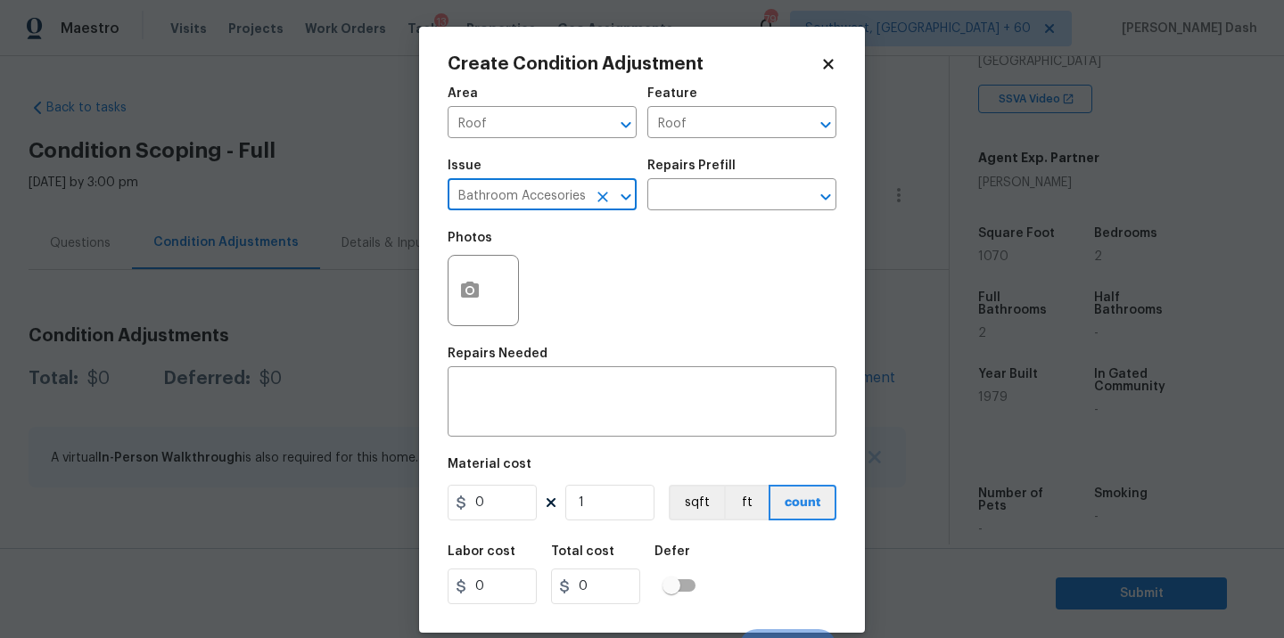
click at [610, 202] on icon "Clear" at bounding box center [603, 197] width 18 height 18
click at [551, 278] on li "ACQ: Shingle Roof" at bounding box center [542, 279] width 189 height 29
type input "ACQ: Shingle Roof"
click at [723, 194] on input "text" at bounding box center [716, 197] width 139 height 28
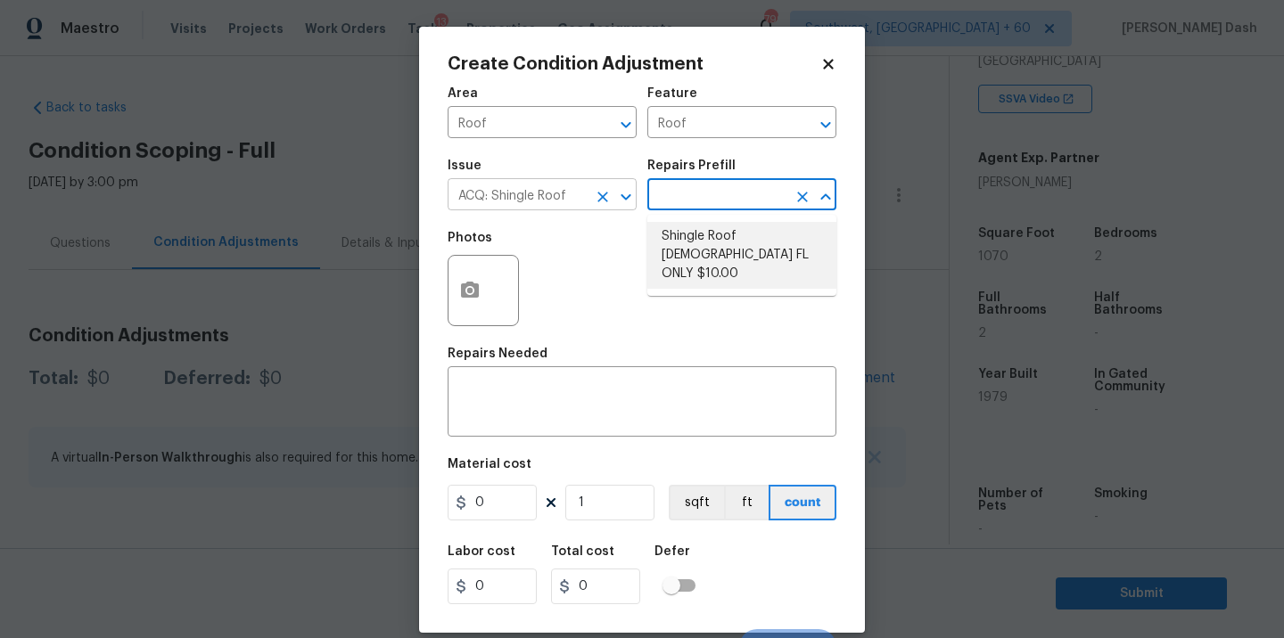
click at [610, 197] on icon "Clear" at bounding box center [603, 197] width 18 height 18
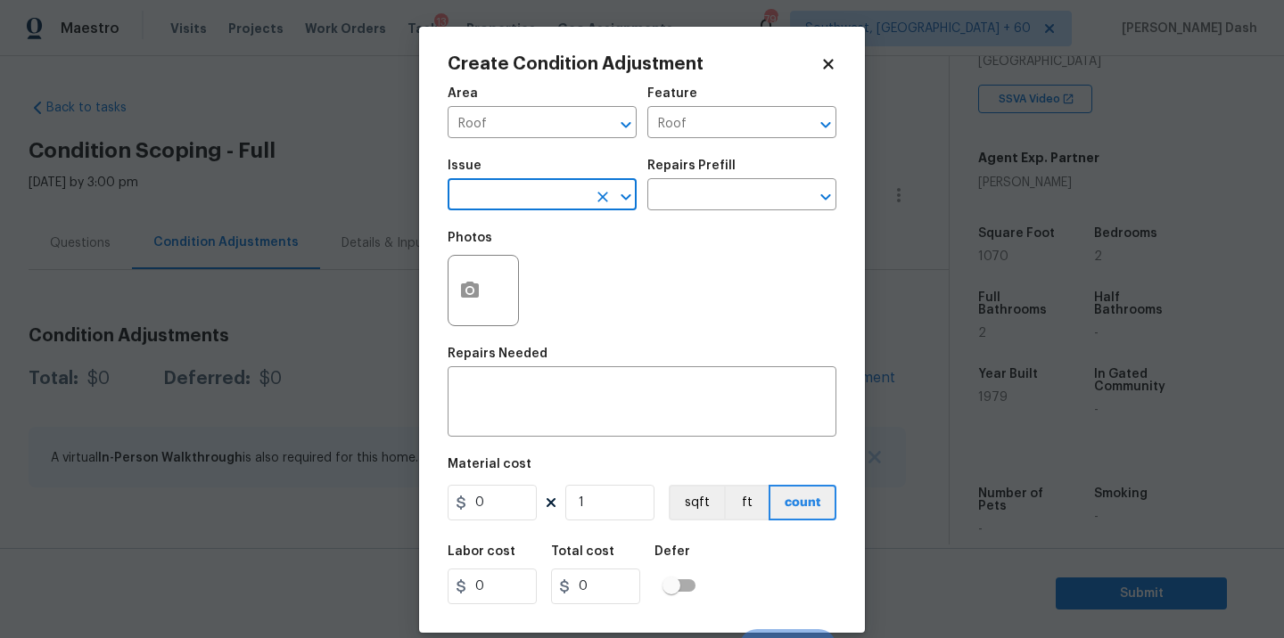
click at [541, 203] on input "text" at bounding box center [517, 197] width 139 height 28
click at [548, 284] on li "ACQ: Shingle Roof" at bounding box center [542, 279] width 189 height 29
click at [681, 197] on input "text" at bounding box center [716, 197] width 139 height 28
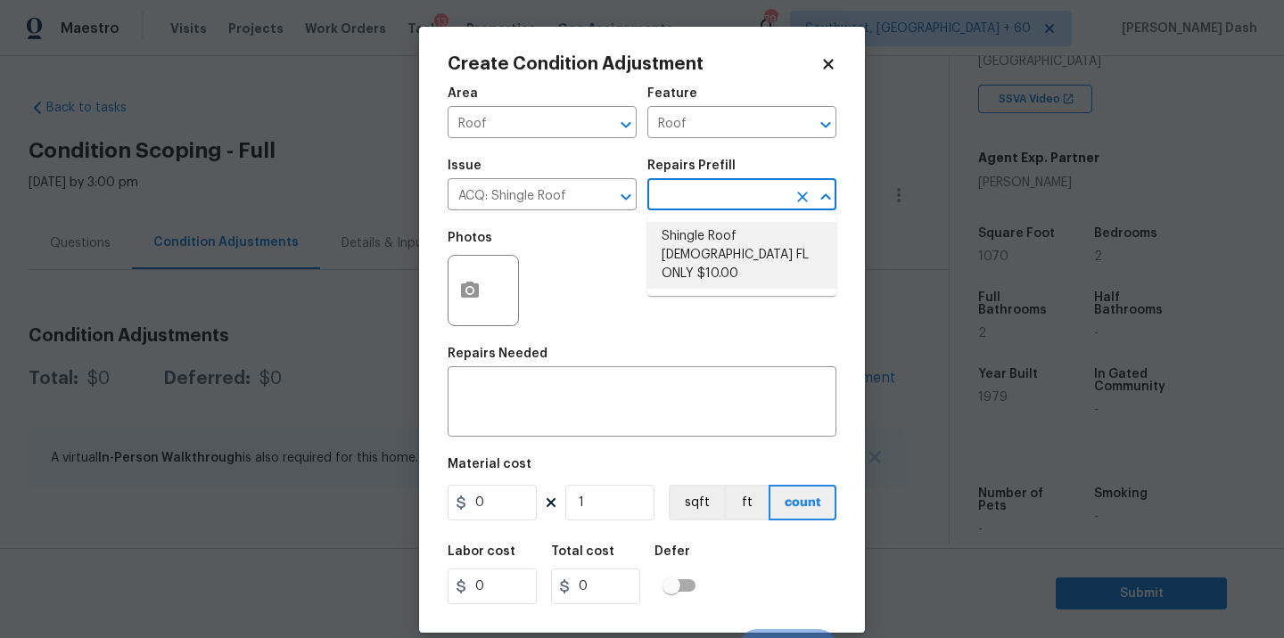
click at [601, 256] on div "Photos" at bounding box center [642, 279] width 389 height 116
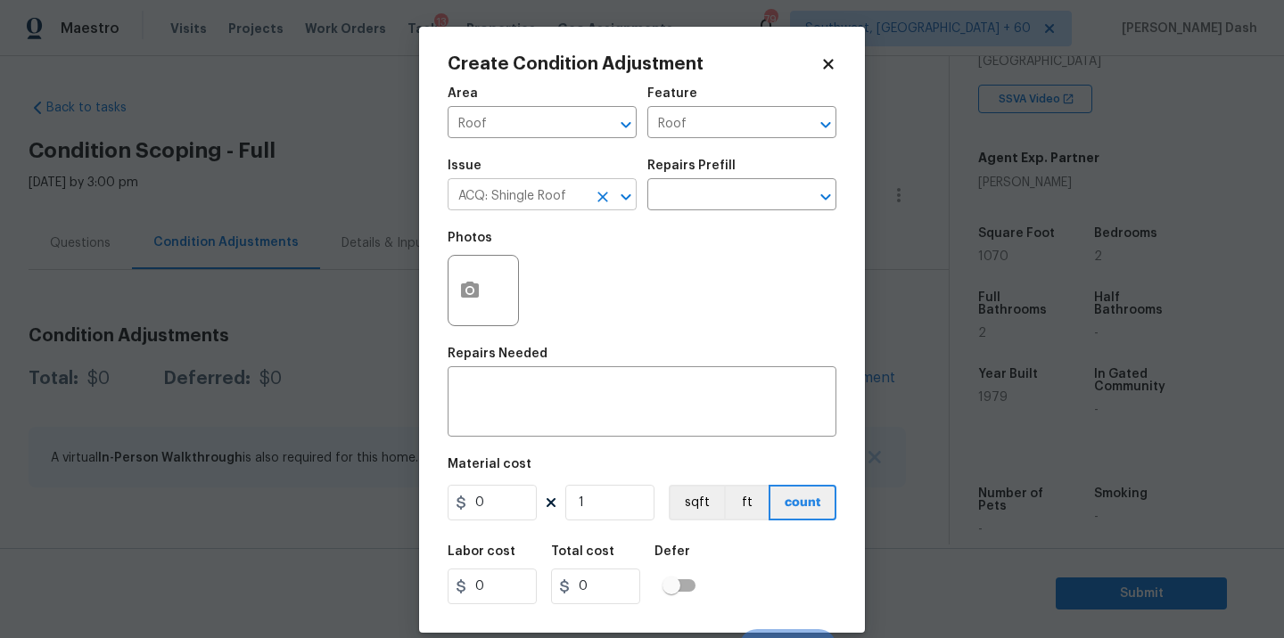
click at [613, 201] on button "Open" at bounding box center [625, 197] width 25 height 25
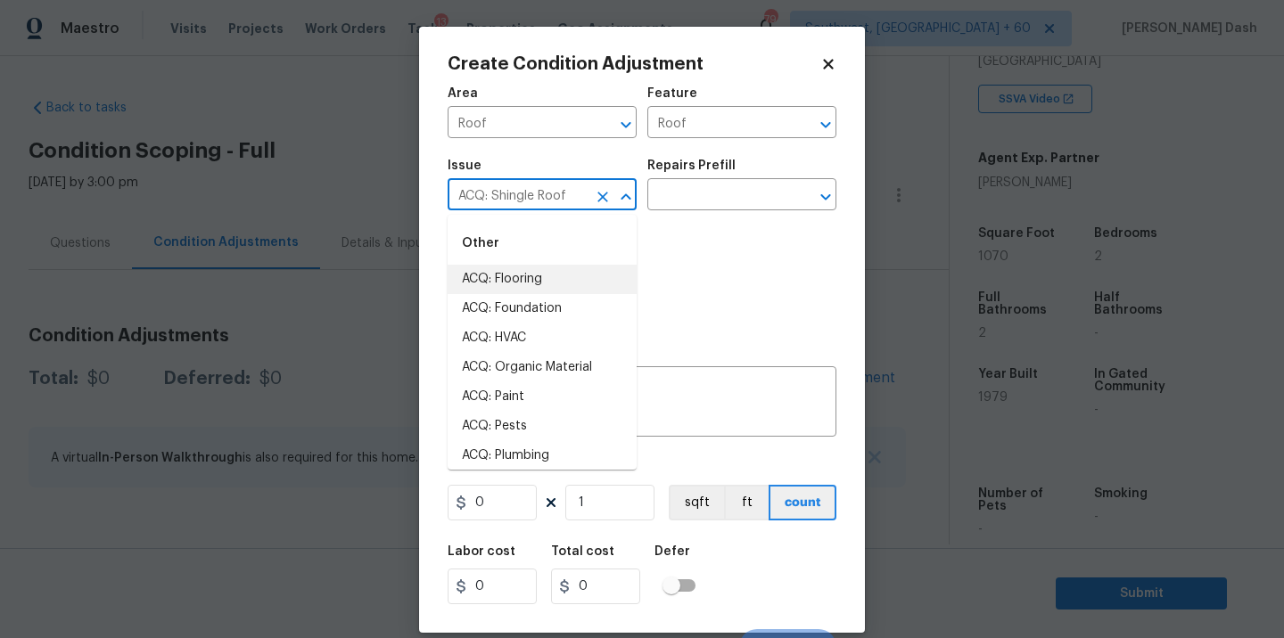
click at [570, 201] on input "ACQ: Shingle Roof" at bounding box center [517, 197] width 139 height 28
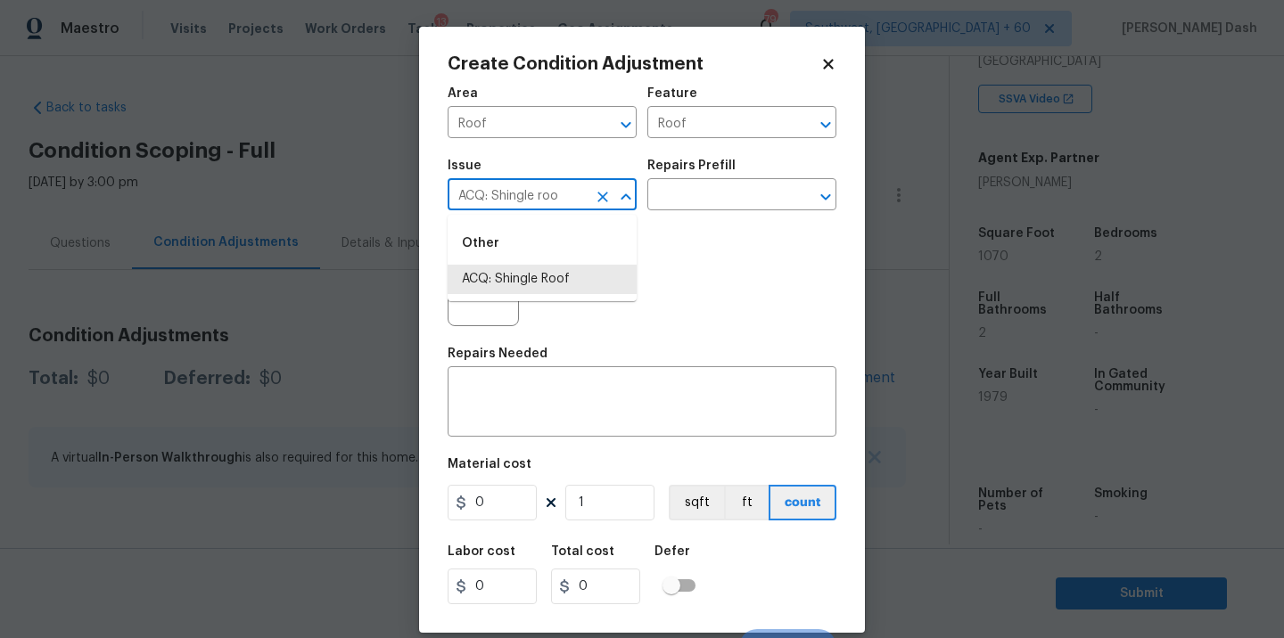
type input "ACQ: Shingle roof"
click at [605, 193] on icon "Clear" at bounding box center [602, 197] width 11 height 11
type input "roof"
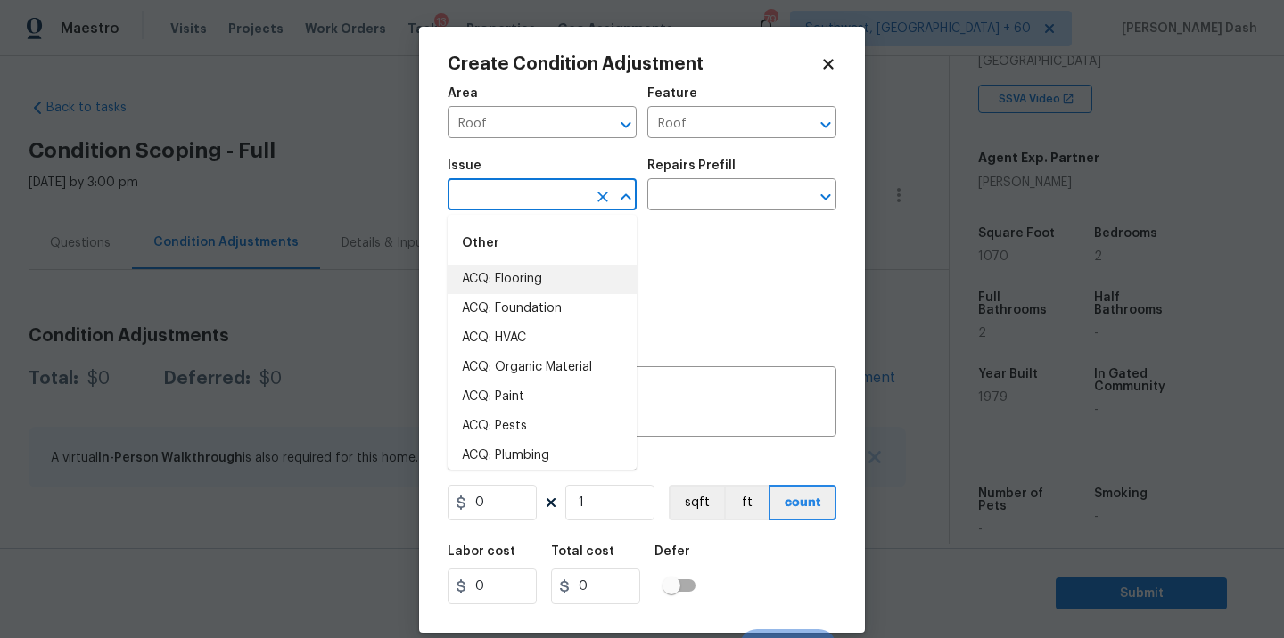
click at [327, 135] on body "Maestro Visits Projects Work Orders Tasks 13 Properties Geo Assignments 794 Sou…" at bounding box center [642, 319] width 1284 height 638
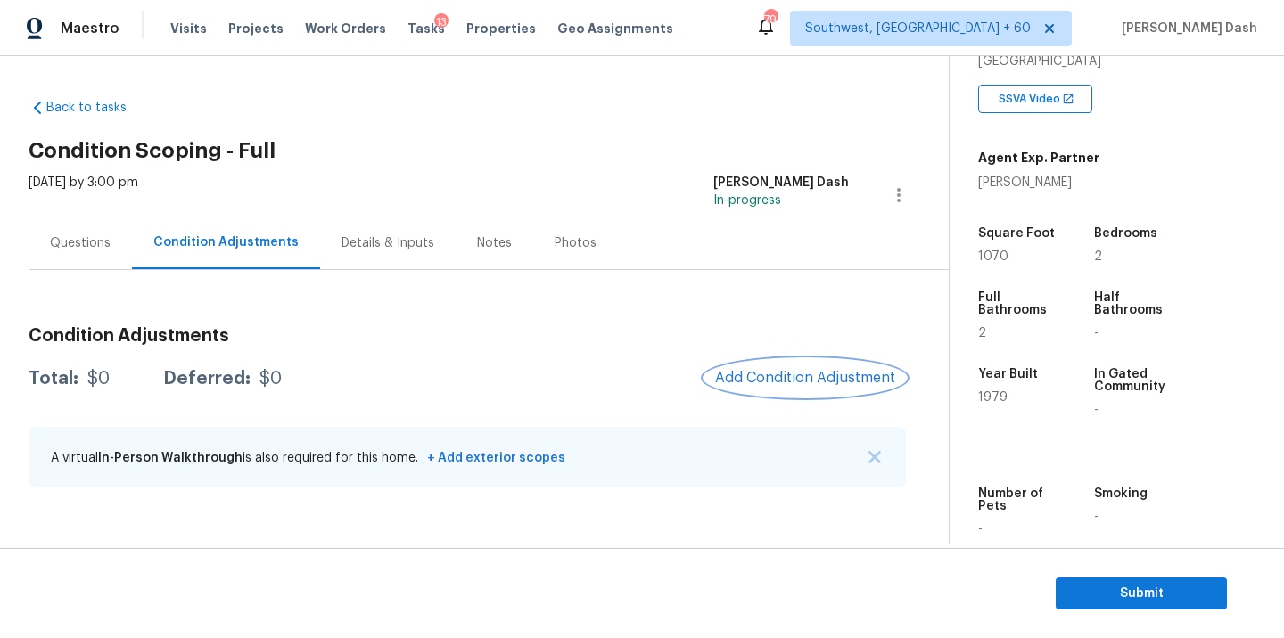
click at [817, 362] on button "Add Condition Adjustment" at bounding box center [805, 377] width 202 height 37
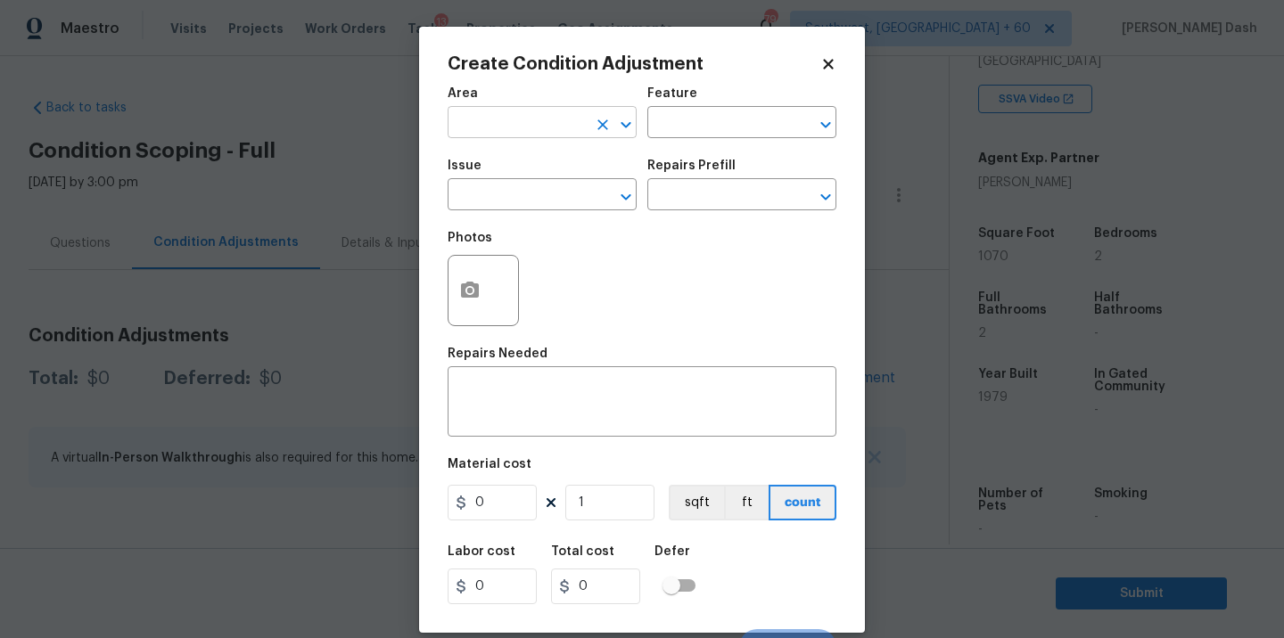
click at [579, 129] on input "text" at bounding box center [517, 125] width 139 height 28
click at [546, 165] on li "Roof" at bounding box center [542, 164] width 189 height 29
type input "Roof"
click at [728, 124] on input "text" at bounding box center [716, 125] width 139 height 28
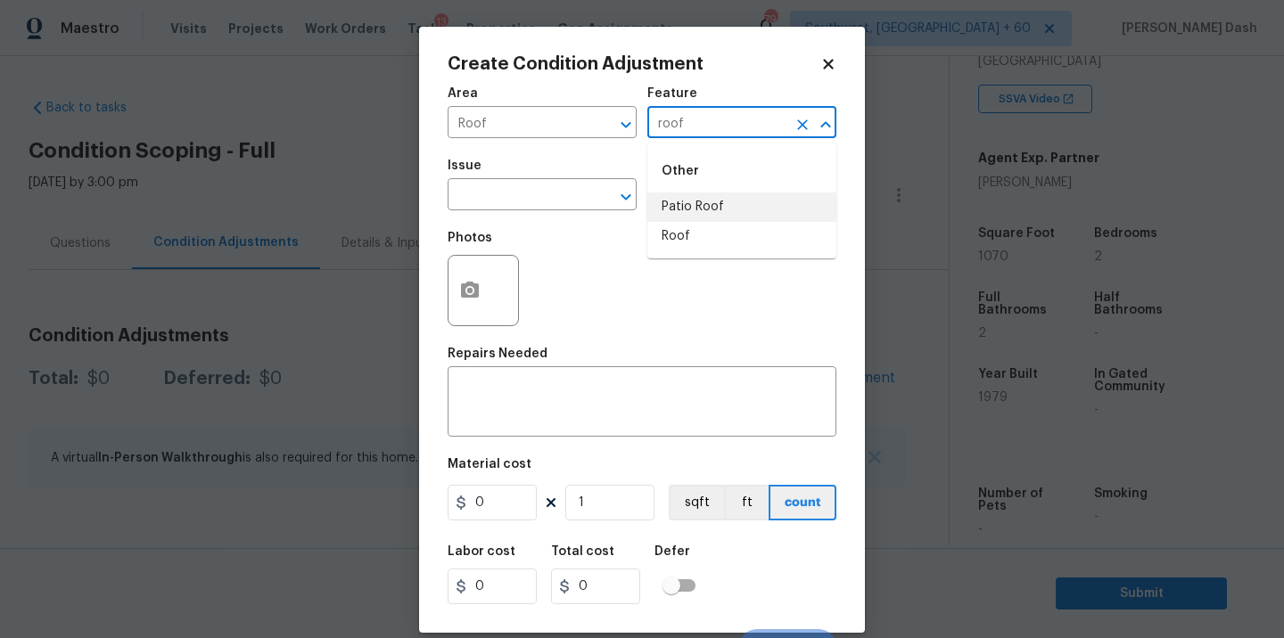
click at [683, 241] on li "Roof" at bounding box center [741, 236] width 189 height 29
type input "Roof"
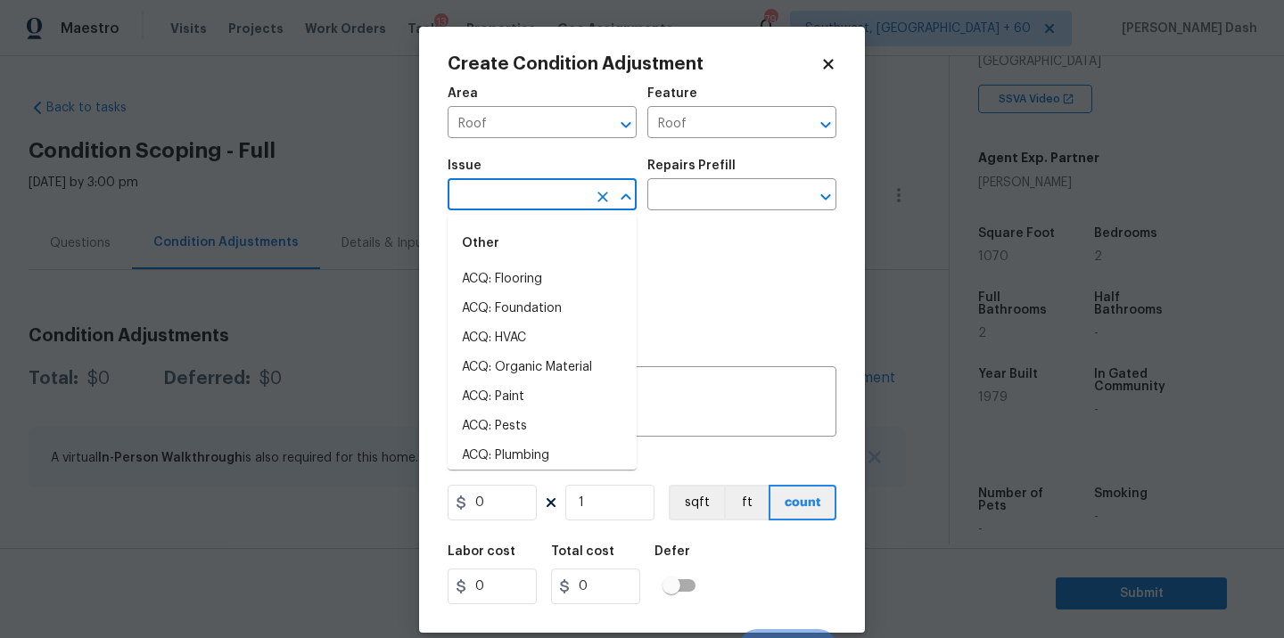
click at [564, 191] on input "text" at bounding box center [517, 197] width 139 height 28
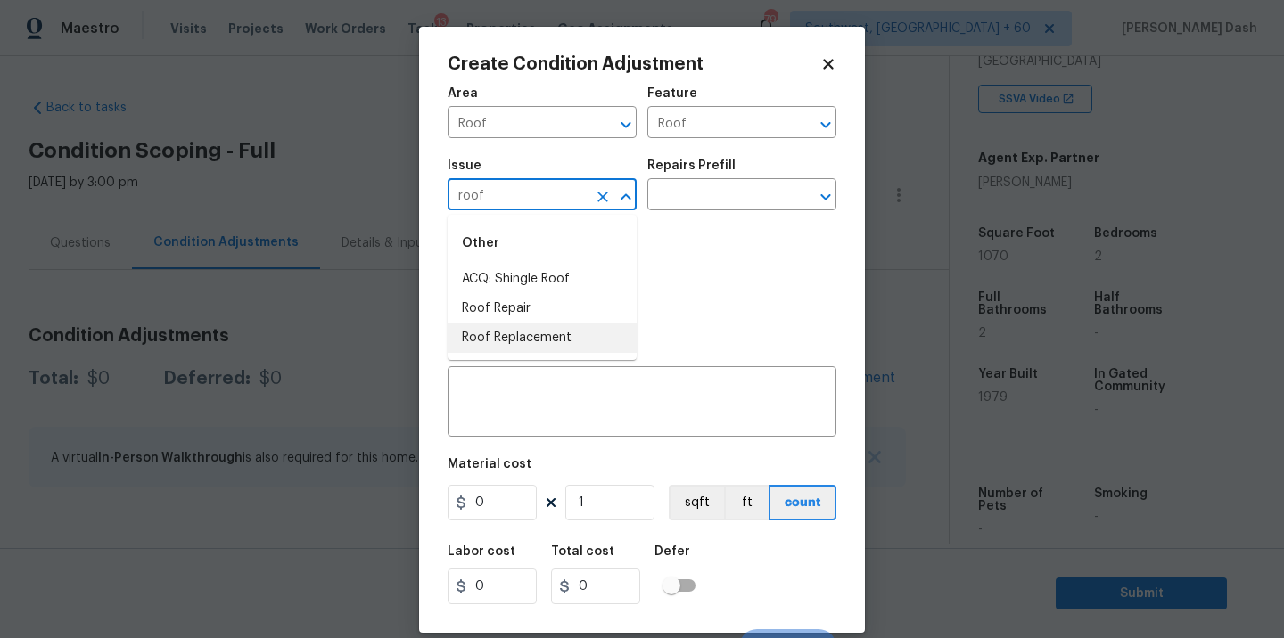
click at [518, 342] on li "Roof Replacement" at bounding box center [542, 338] width 189 height 29
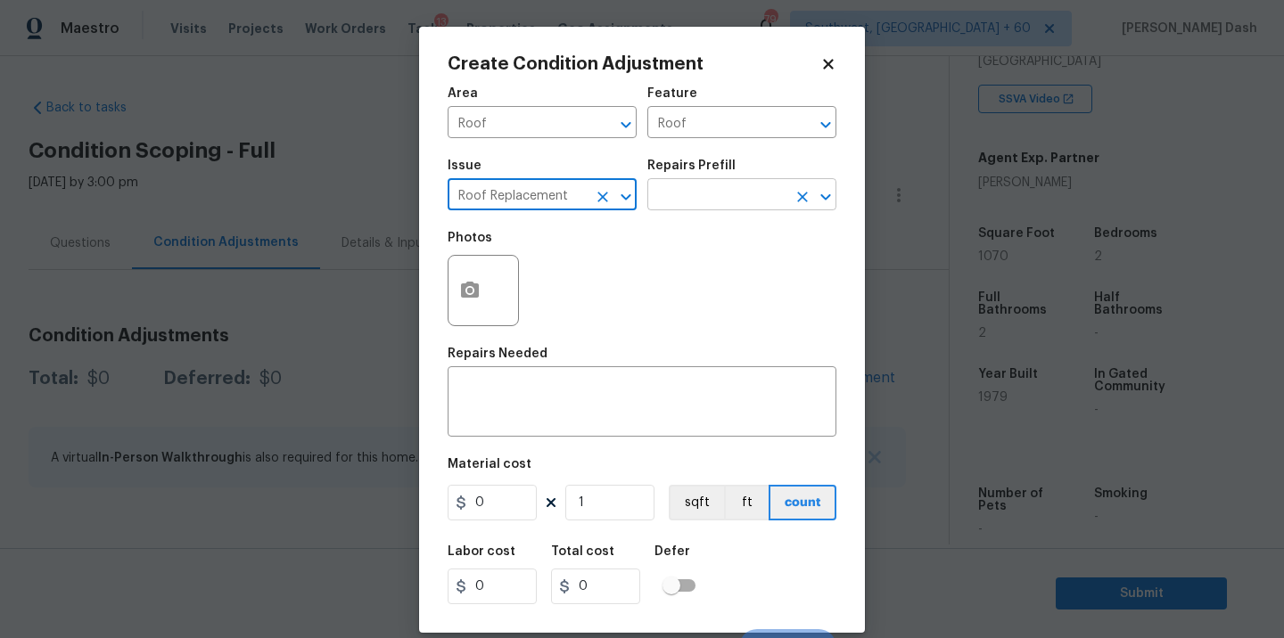
type input "Roof Replacement"
click at [687, 209] on input "text" at bounding box center [716, 197] width 139 height 28
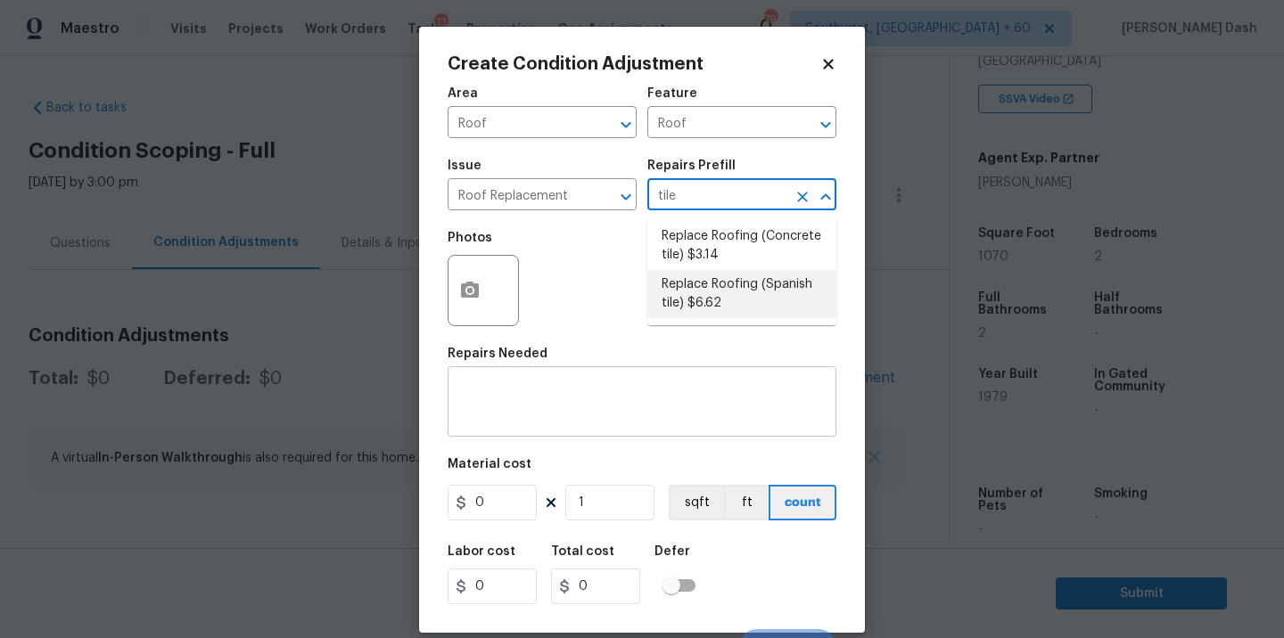
type input "tile"
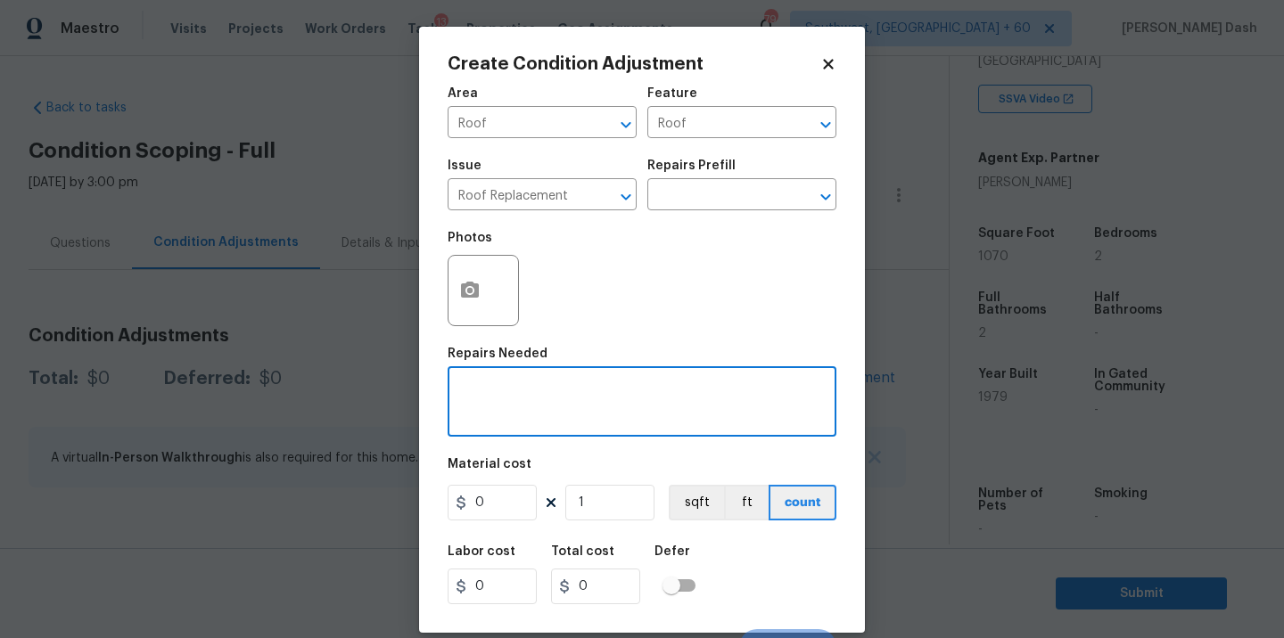
click at [523, 422] on textarea at bounding box center [641, 403] width 367 height 37
type textarea "F"
type textarea "Tile roof full replacement."
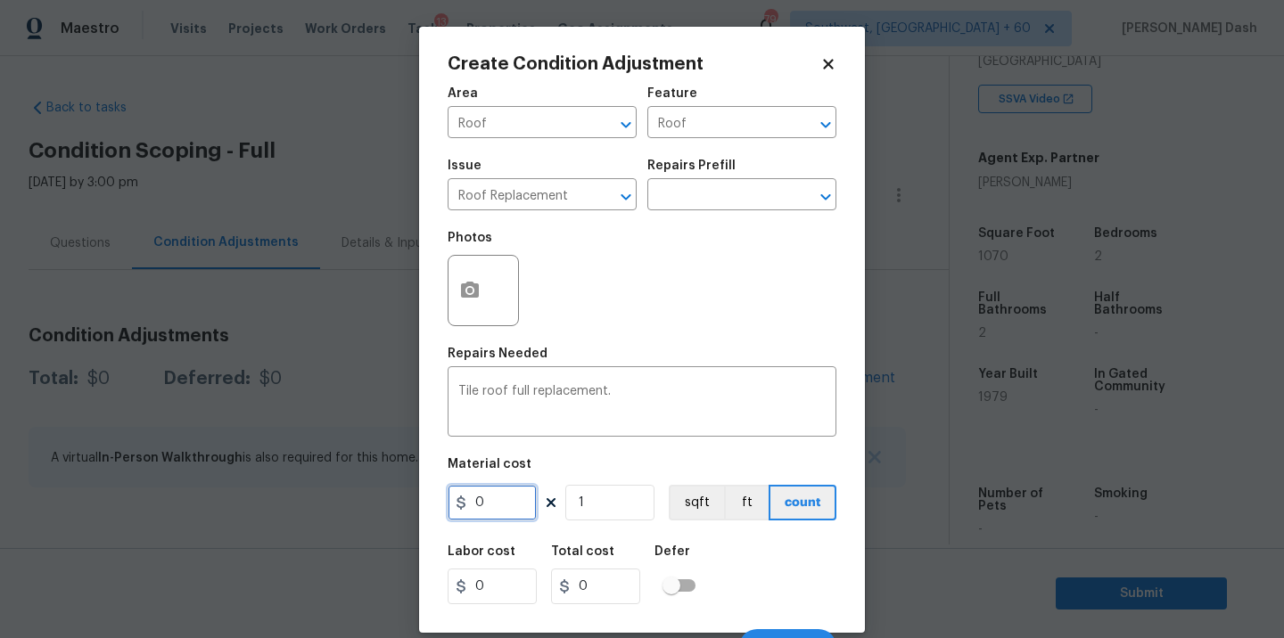
click at [479, 509] on input "0" at bounding box center [492, 503] width 89 height 36
type input "34500"
click at [643, 541] on div "Labor cost 0 Total cost 34500 Defer" at bounding box center [642, 575] width 389 height 80
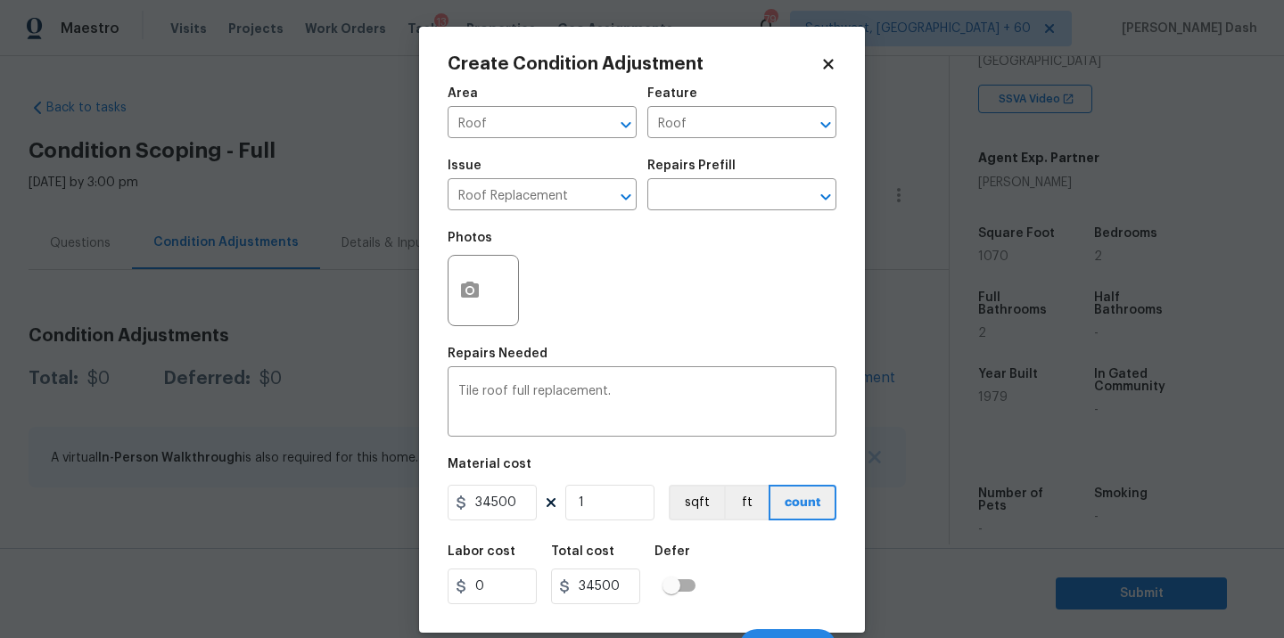
click at [801, 591] on div "Labor cost 0 Total cost 34500 Defer" at bounding box center [642, 575] width 389 height 80
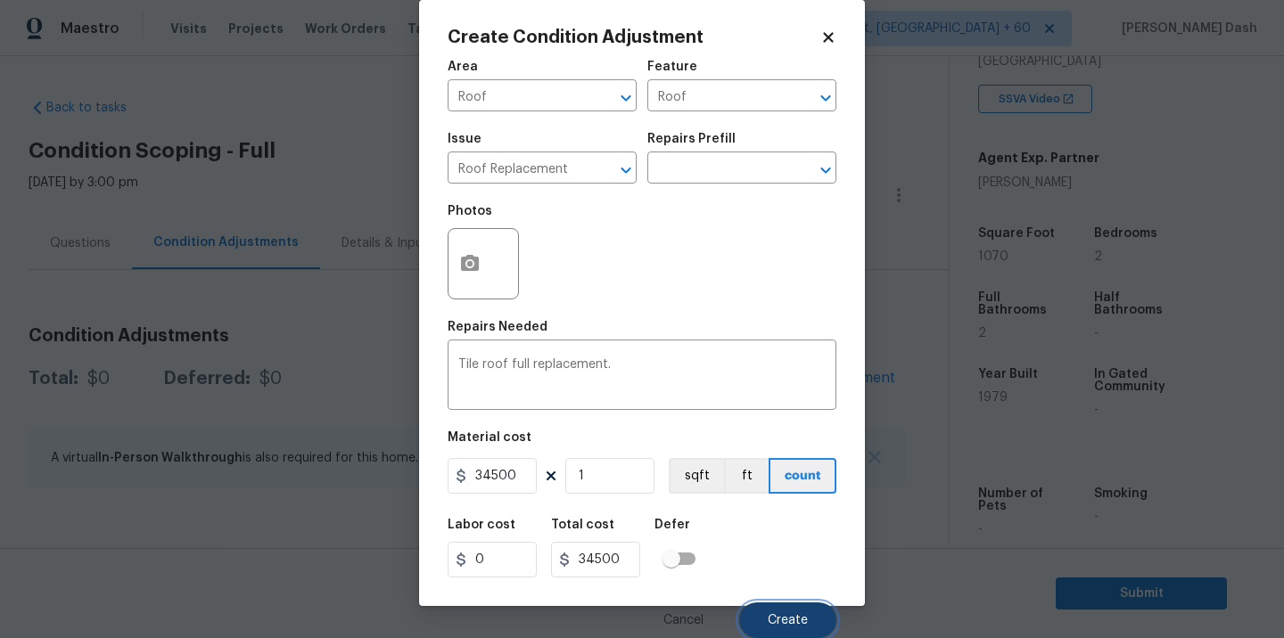
click at [800, 611] on button "Create" at bounding box center [787, 621] width 97 height 36
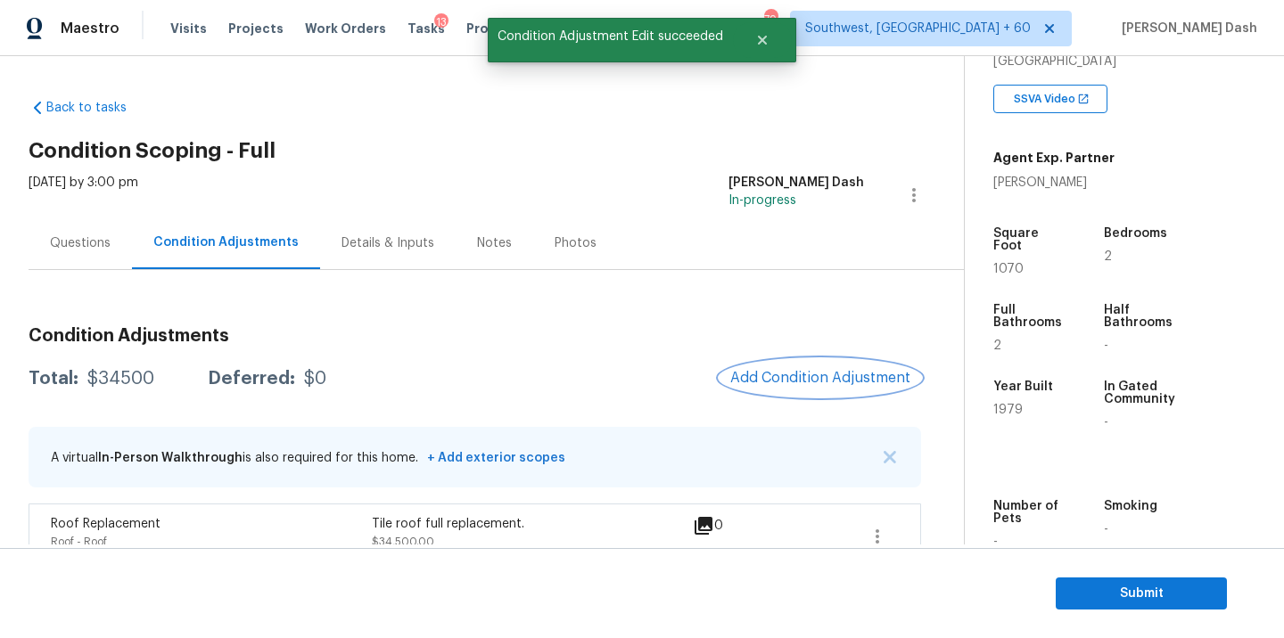
scroll to position [30, 0]
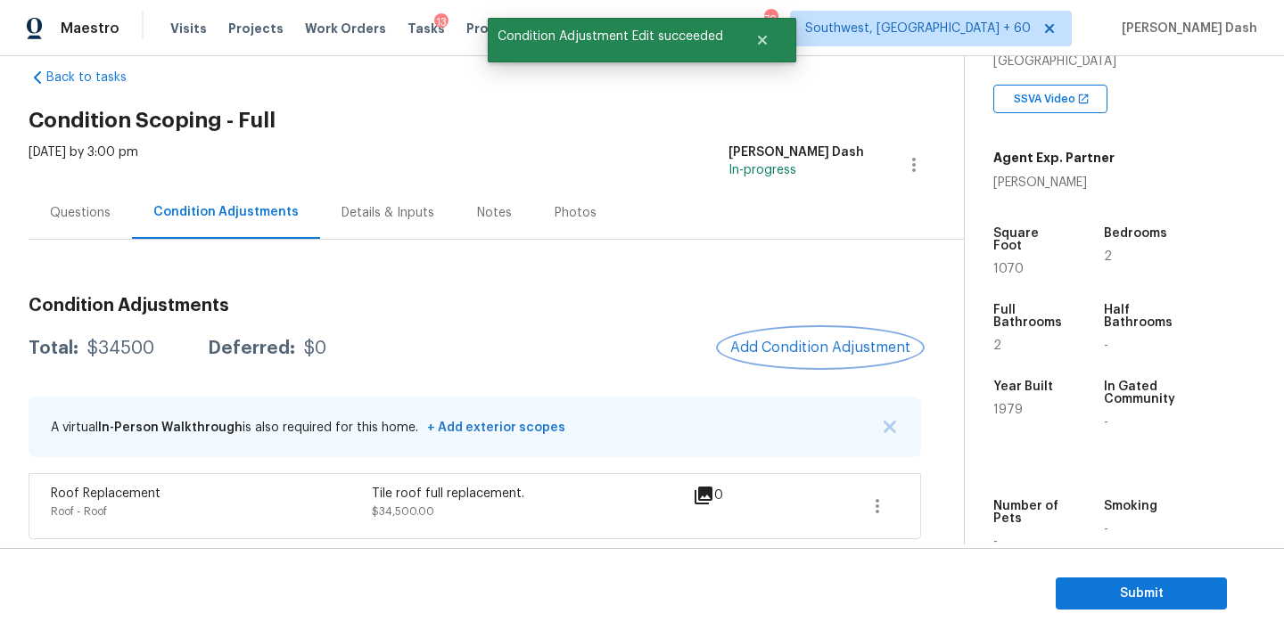
click at [755, 352] on span "Add Condition Adjustment" at bounding box center [820, 348] width 180 height 16
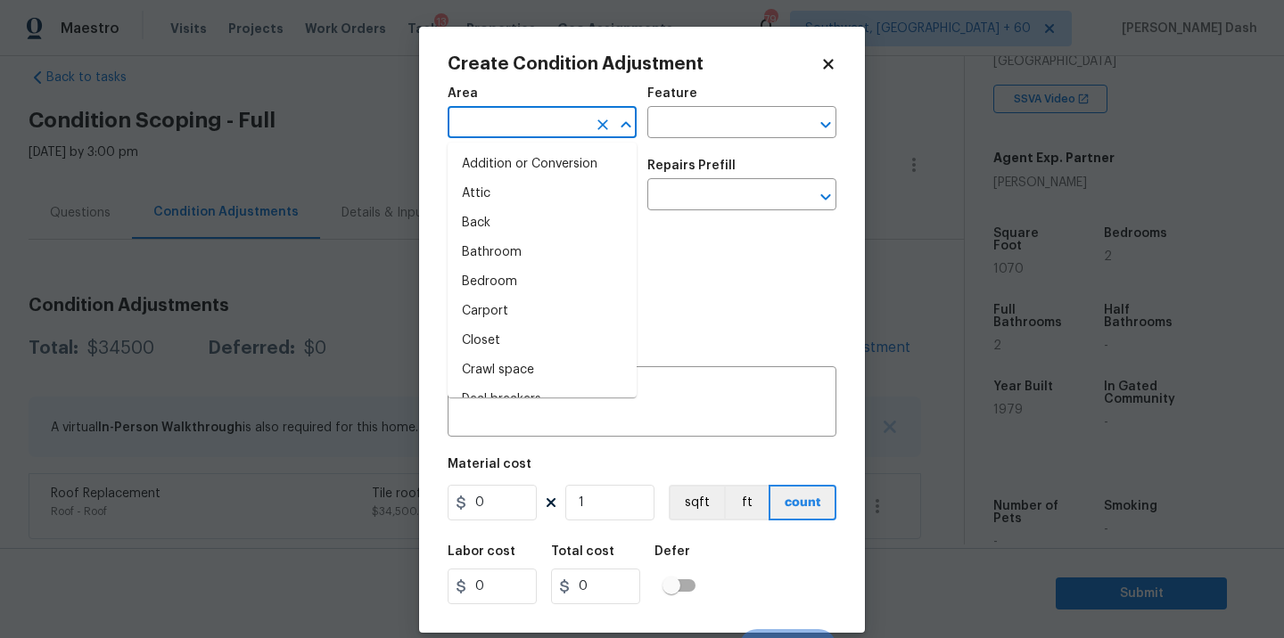
click at [531, 128] on input "text" at bounding box center [517, 125] width 139 height 28
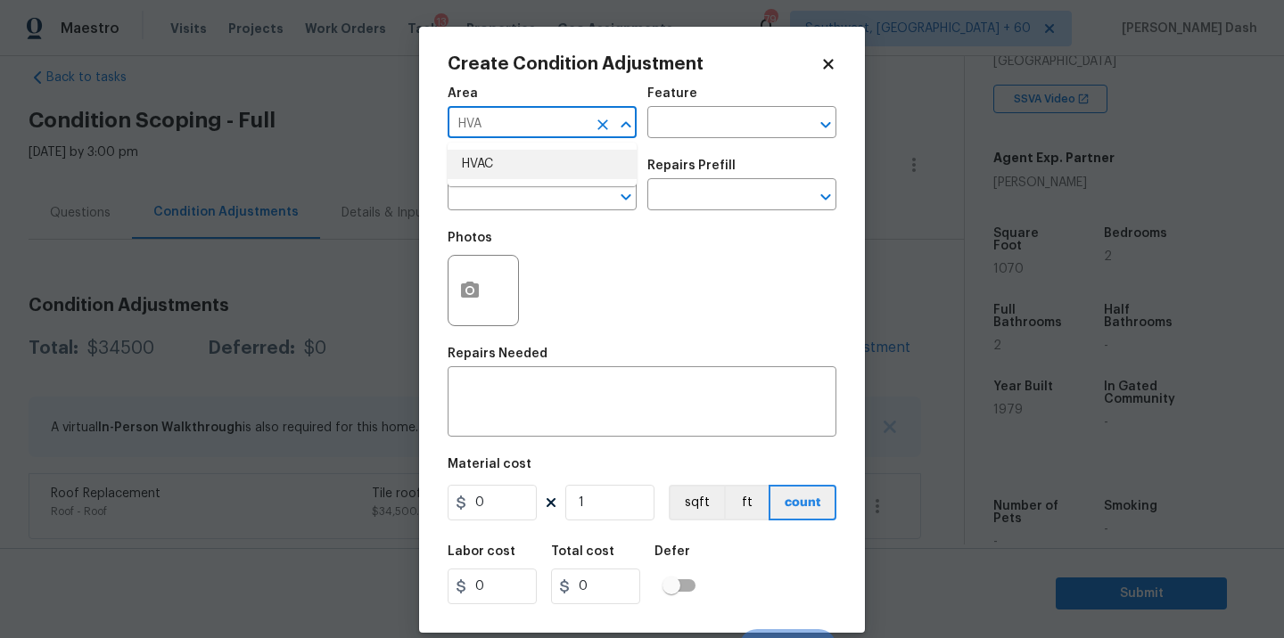
click at [513, 168] on li "HVAC" at bounding box center [542, 164] width 189 height 29
type input "HVAC"
click at [691, 143] on div "Area HVAC ​ Feature ​" at bounding box center [642, 113] width 389 height 72
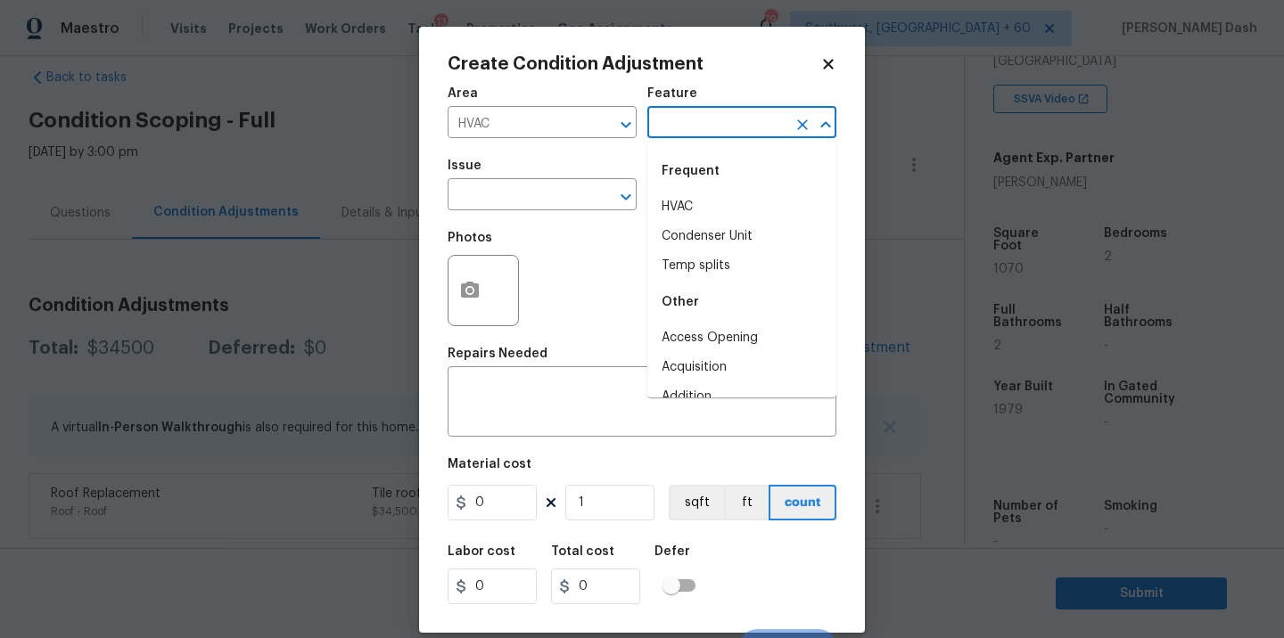
click at [693, 126] on input "text" at bounding box center [716, 125] width 139 height 28
click at [691, 185] on div "Frequent" at bounding box center [741, 171] width 189 height 43
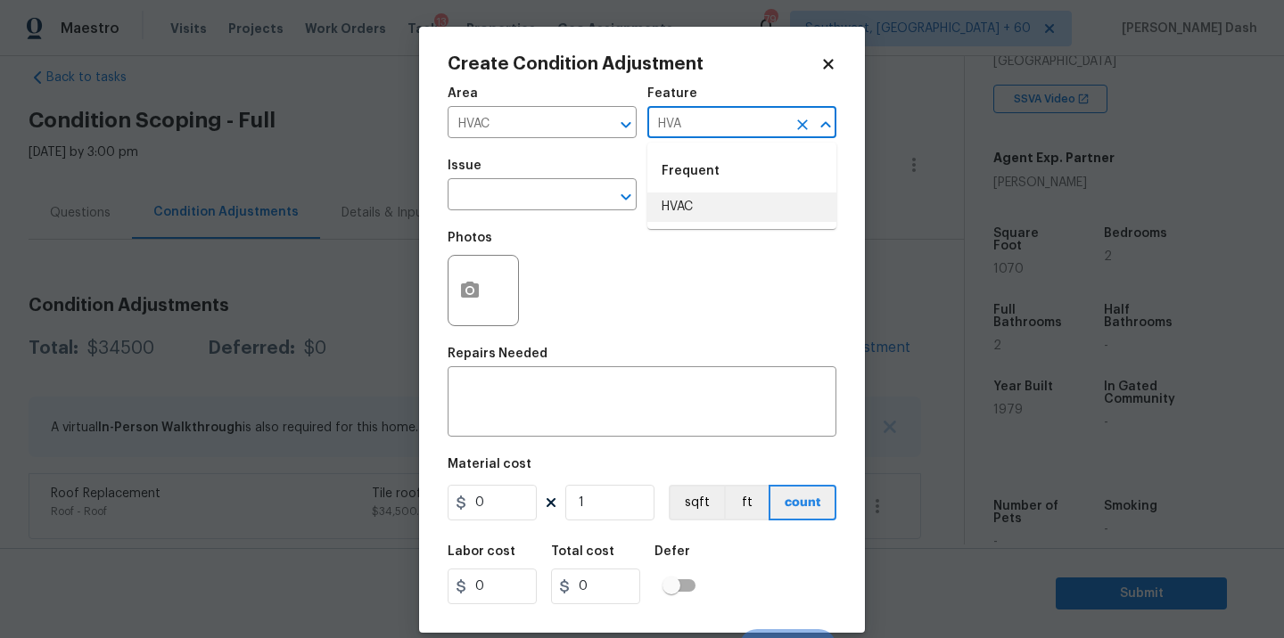
click at [691, 199] on li "HVAC" at bounding box center [741, 207] width 189 height 29
type input "HVAC"
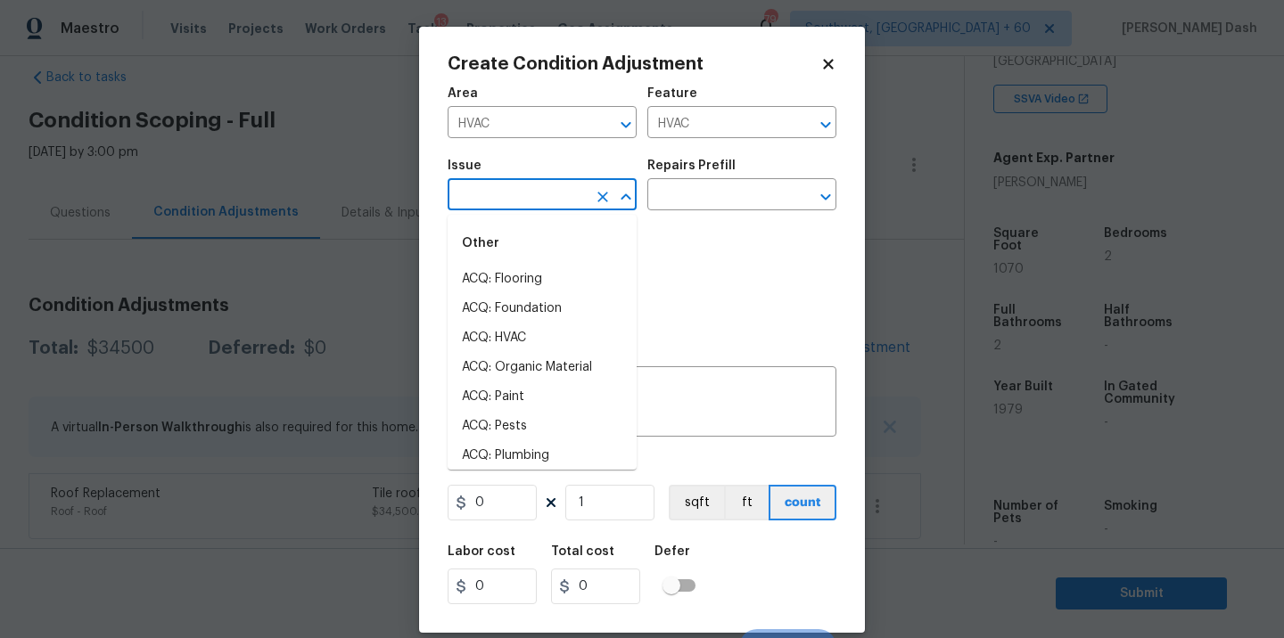
click at [564, 199] on input "text" at bounding box center [517, 197] width 139 height 28
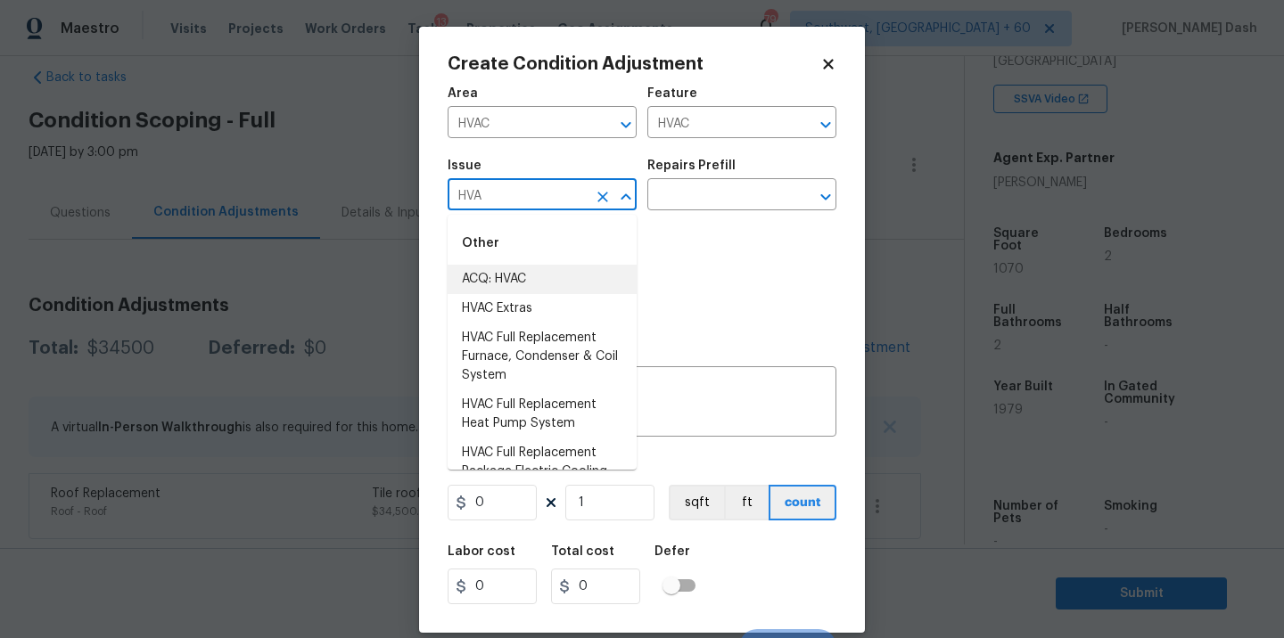
drag, startPoint x: 522, startPoint y: 268, endPoint x: 536, endPoint y: 254, distance: 19.6
click at [522, 268] on li "ACQ: HVAC" at bounding box center [542, 279] width 189 height 29
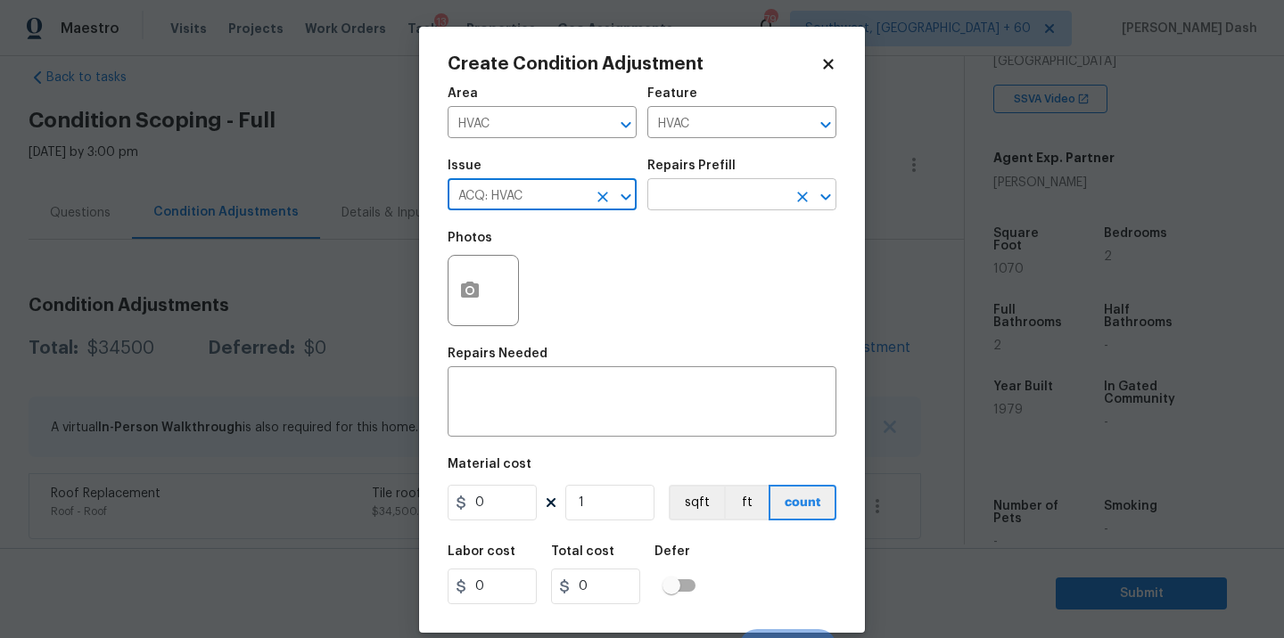
type input "ACQ: HVAC"
click at [672, 193] on input "text" at bounding box center [716, 197] width 139 height 28
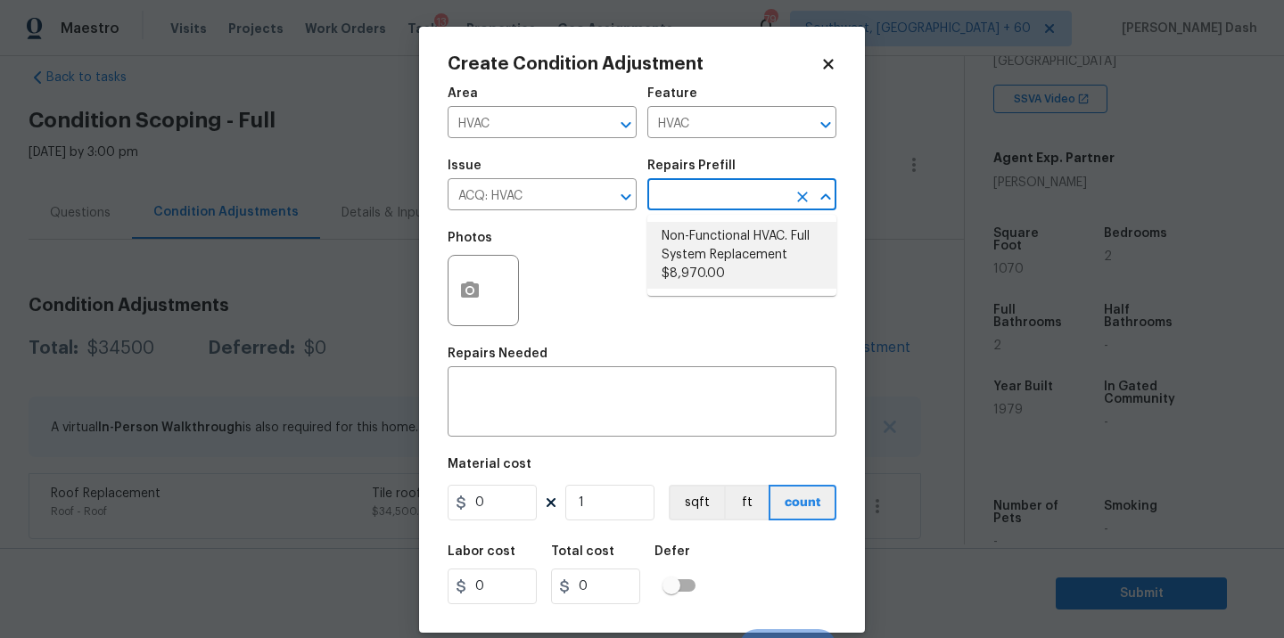
click at [726, 262] on li "Non-Functional HVAC. Full System Replacement $8,970.00" at bounding box center [741, 255] width 189 height 67
type input "Acquisition"
type textarea "Acquisition Scope: Full System Replacement"
type input "8970"
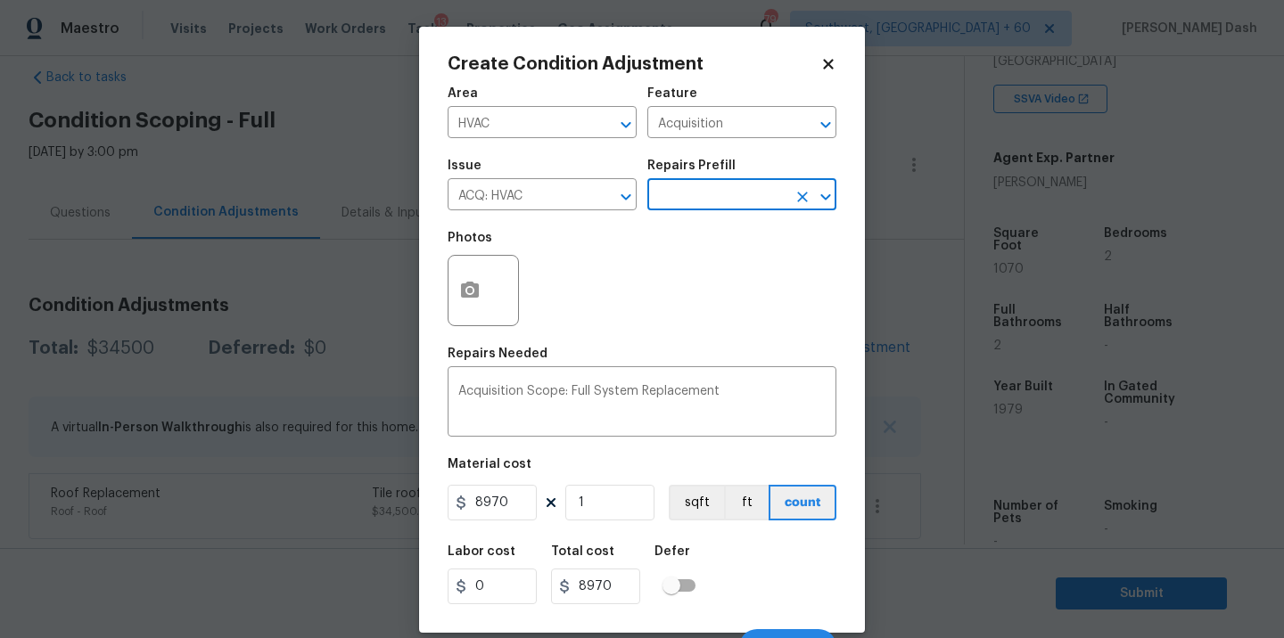
scroll to position [28, 0]
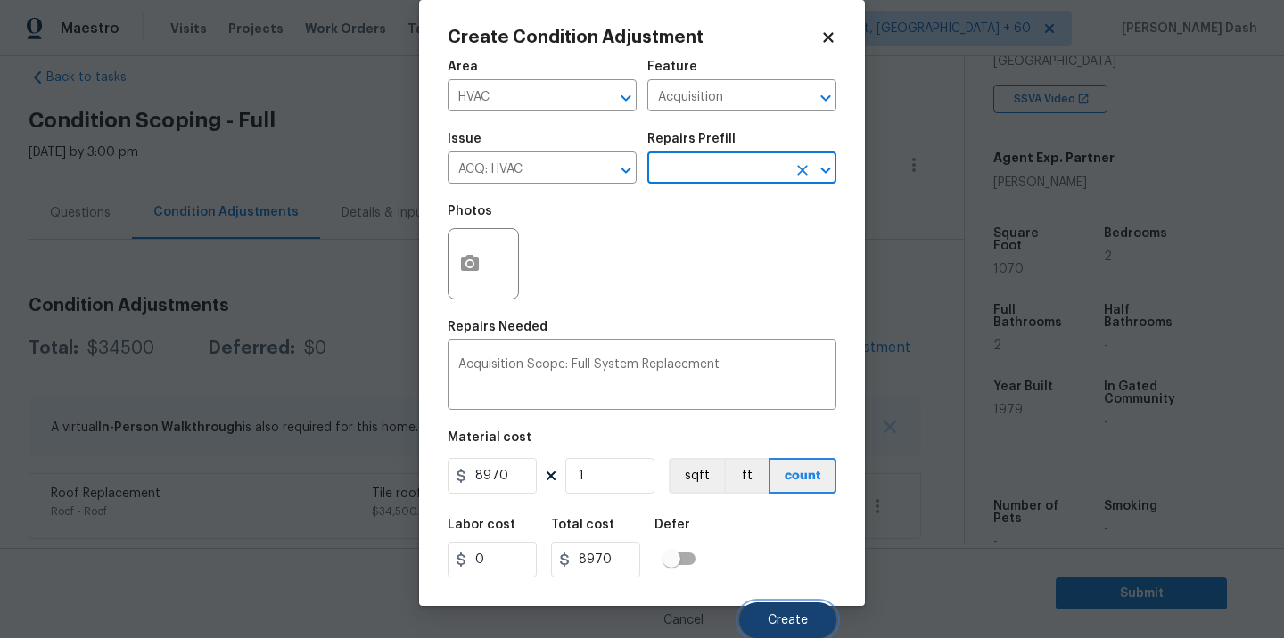
click at [795, 616] on span "Create" at bounding box center [788, 620] width 40 height 13
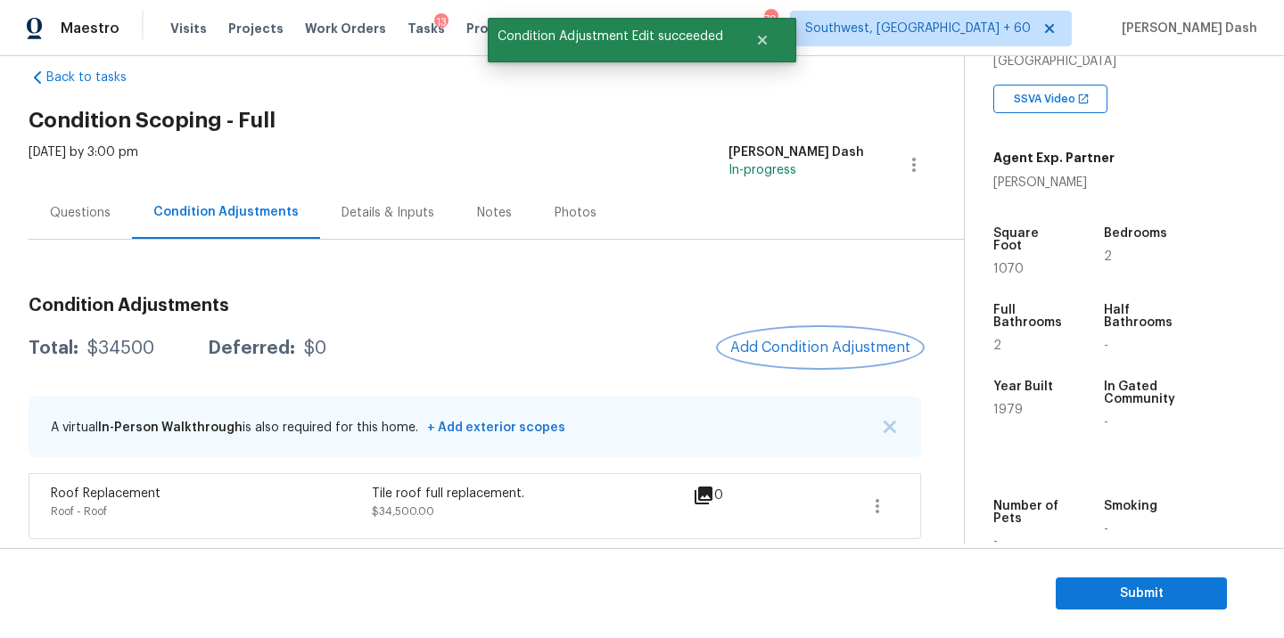
scroll to position [0, 0]
click at [96, 218] on div at bounding box center [642, 319] width 1284 height 638
click at [95, 216] on div "Questions" at bounding box center [80, 213] width 61 height 18
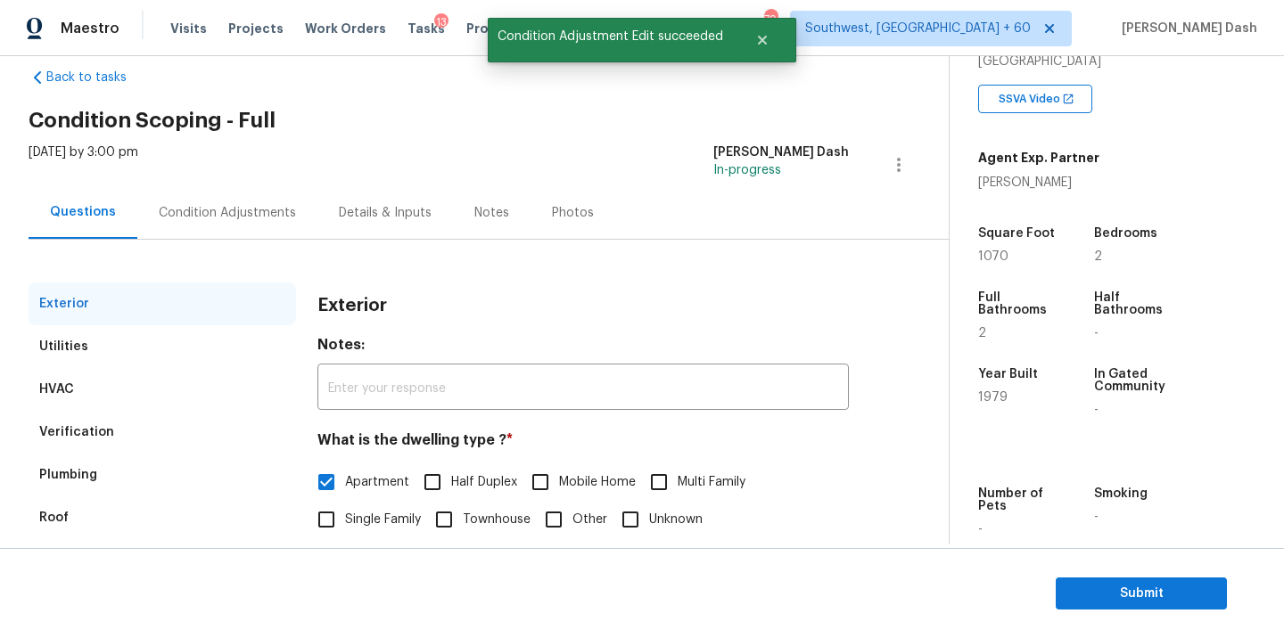
click at [136, 432] on div "Verification" at bounding box center [163, 432] width 268 height 43
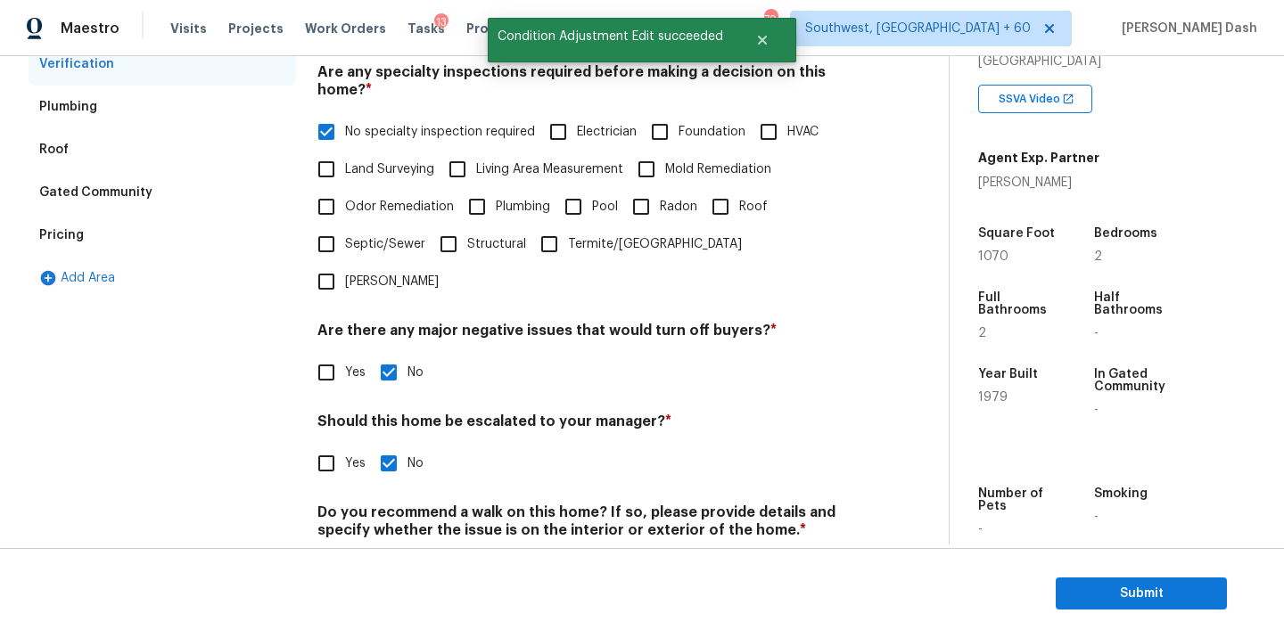
scroll to position [434, 0]
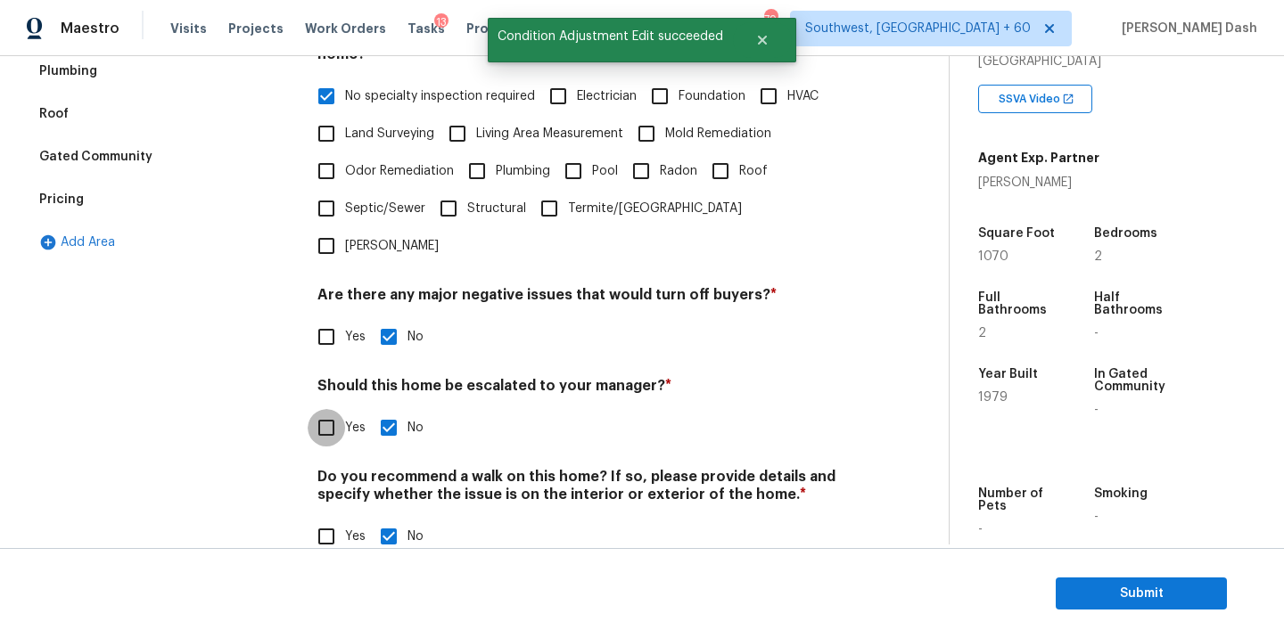
click at [330, 409] on input "Yes" at bounding box center [326, 427] width 37 height 37
checkbox input "true"
checkbox input "false"
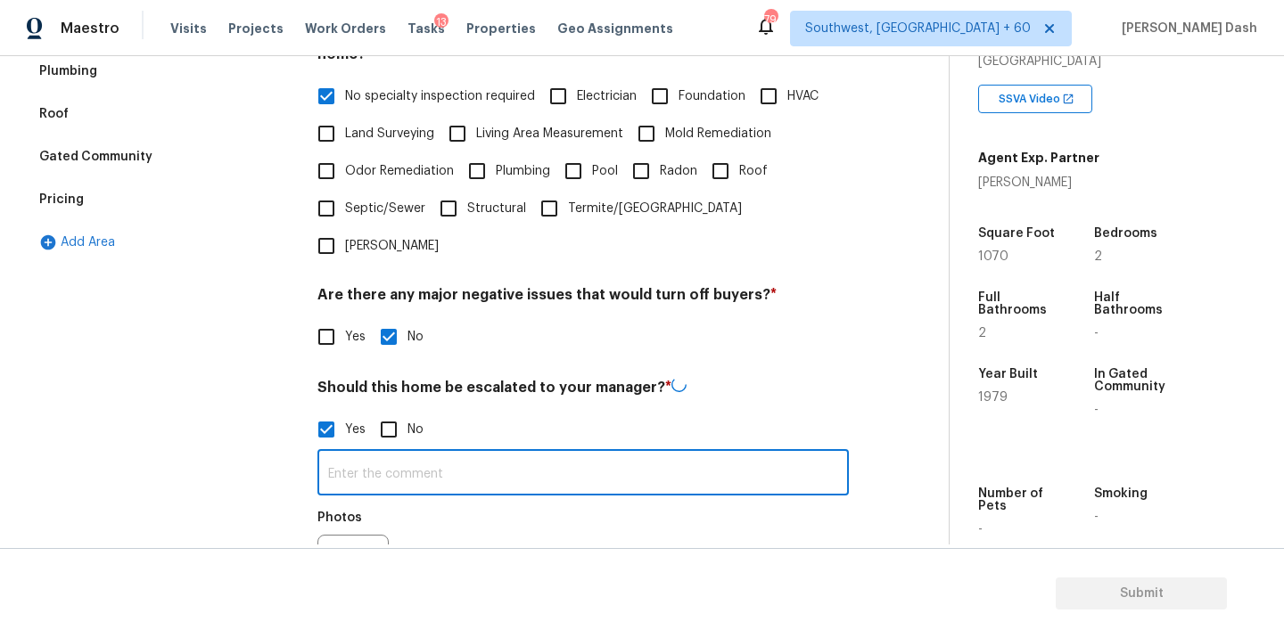
click at [399, 454] on input "text" at bounding box center [582, 475] width 531 height 42
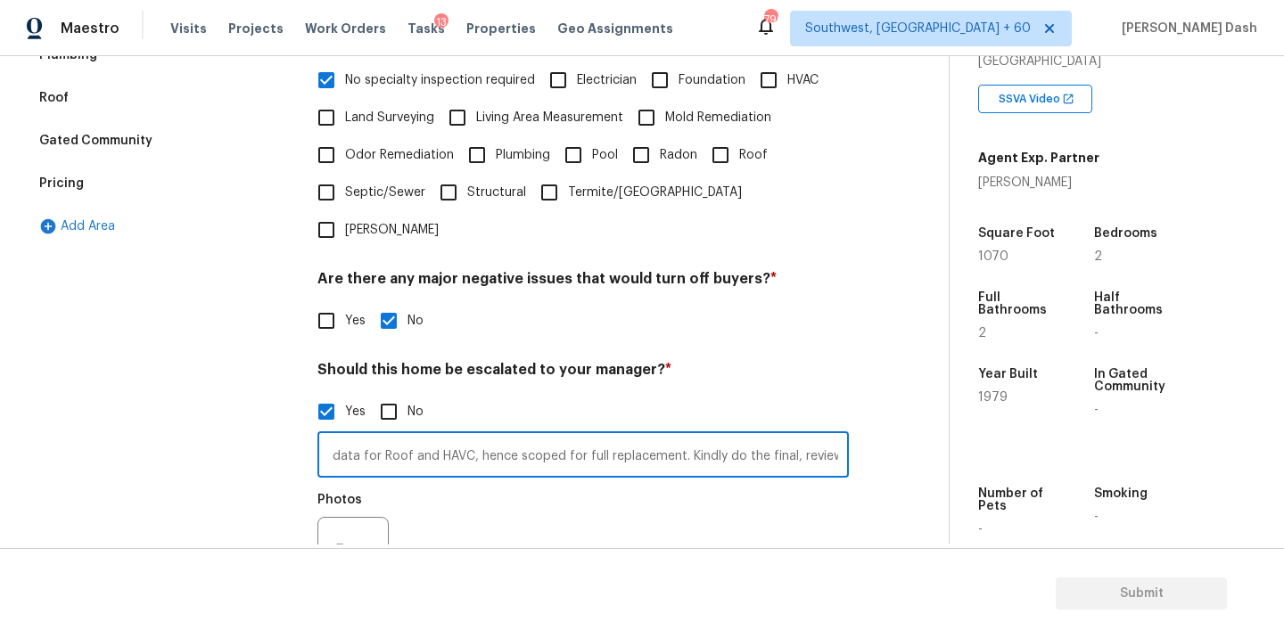
scroll to position [454, 0]
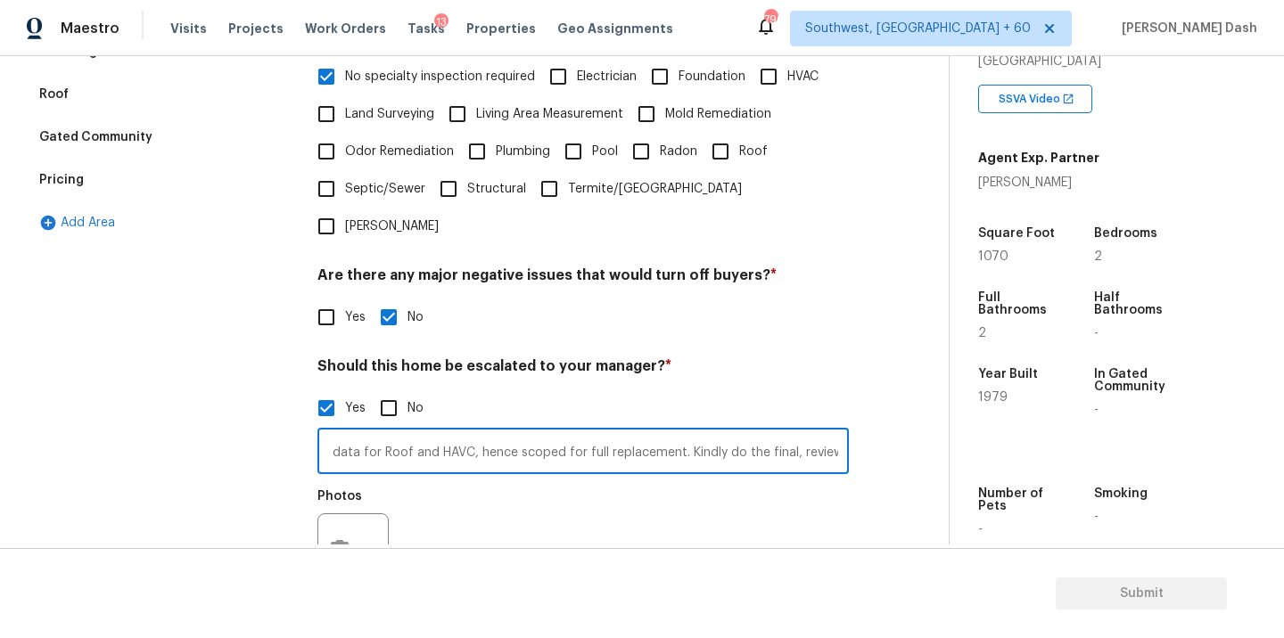
type input "As per county records their is no data for Roof and HAVC, hence scoped for full…"
click at [337, 515] on button "button" at bounding box center [339, 550] width 43 height 70
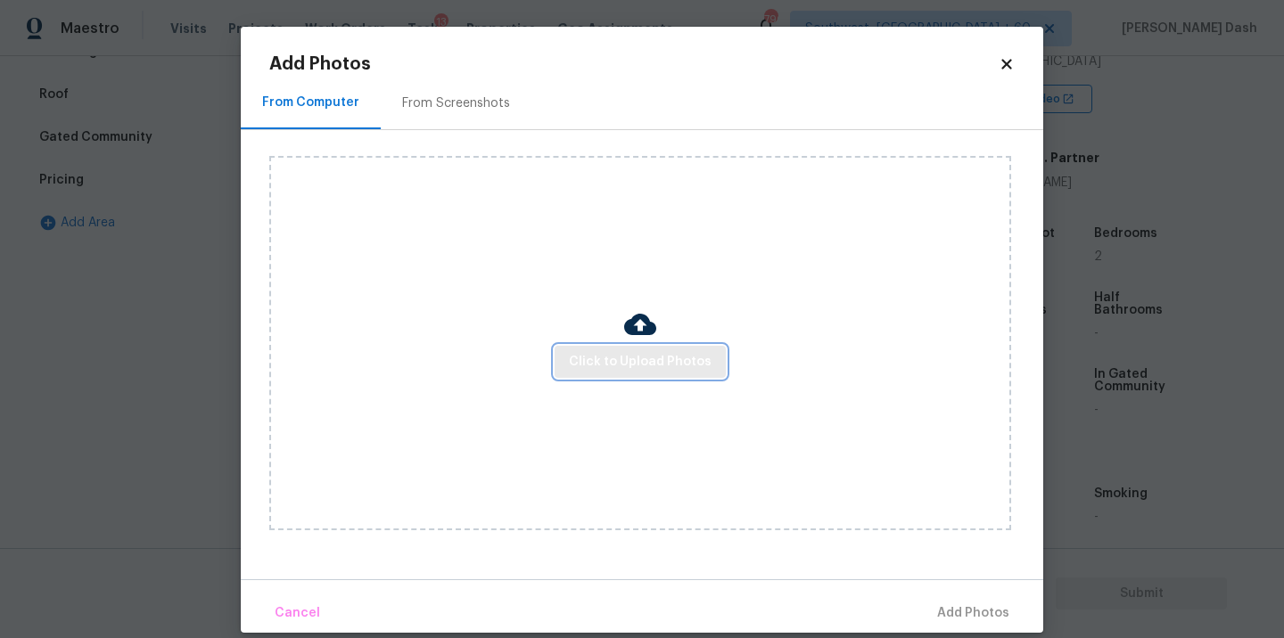
click at [605, 361] on span "Click to Upload Photos" at bounding box center [640, 362] width 143 height 22
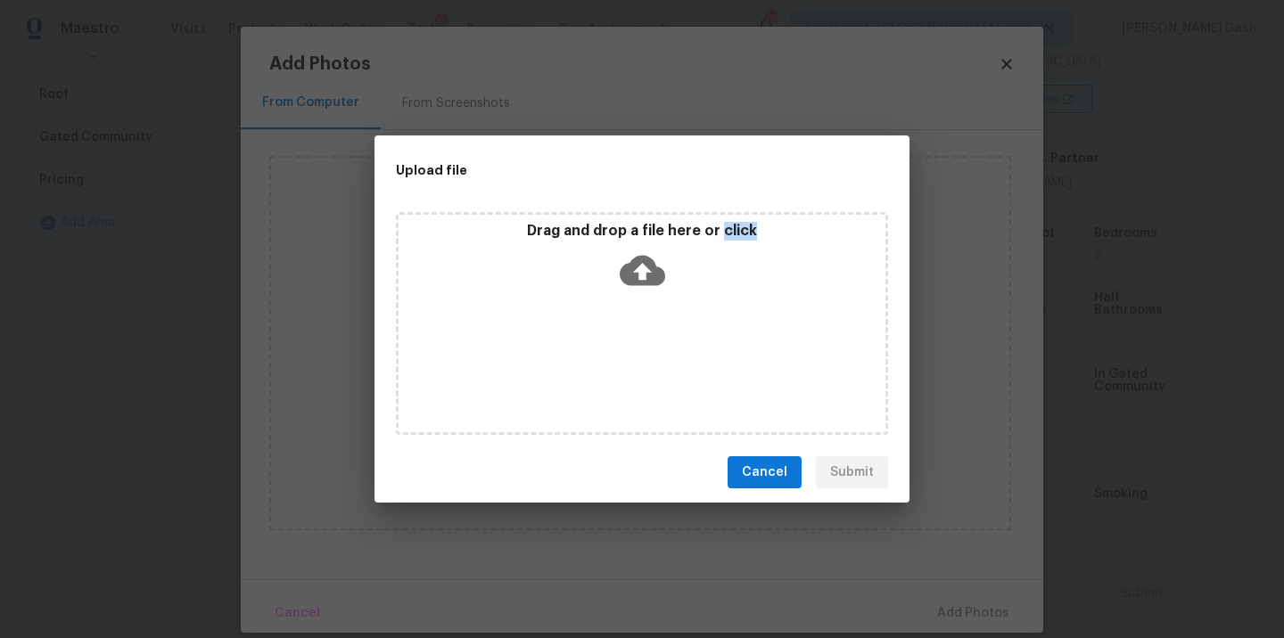
click at [605, 361] on div "Drag and drop a file here or click" at bounding box center [642, 323] width 492 height 223
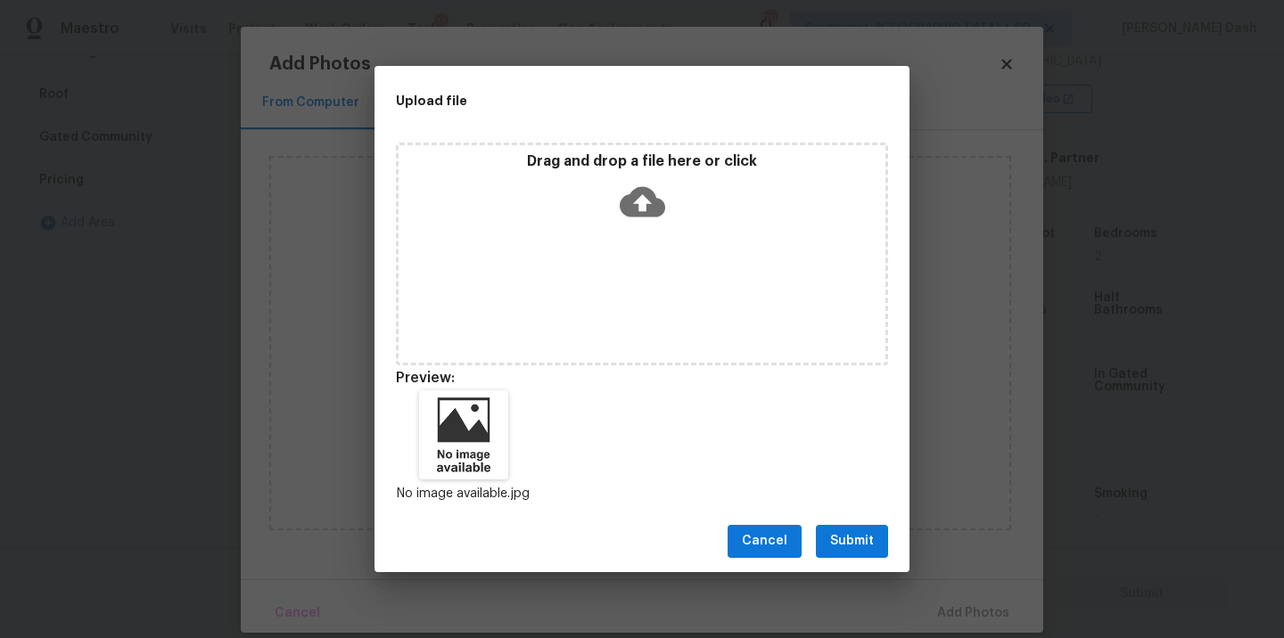
click at [870, 561] on div "Cancel Submit" at bounding box center [642, 542] width 535 height 62
click at [864, 537] on span "Submit" at bounding box center [852, 542] width 44 height 22
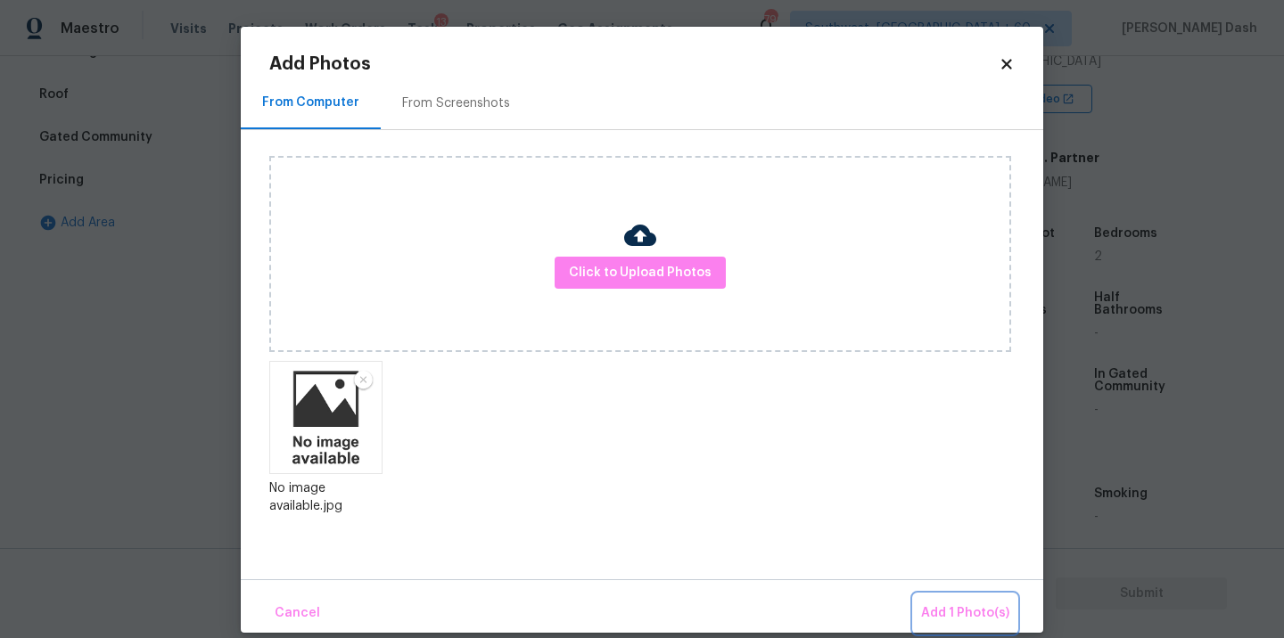
click at [956, 597] on button "Add 1 Photo(s)" at bounding box center [965, 614] width 103 height 38
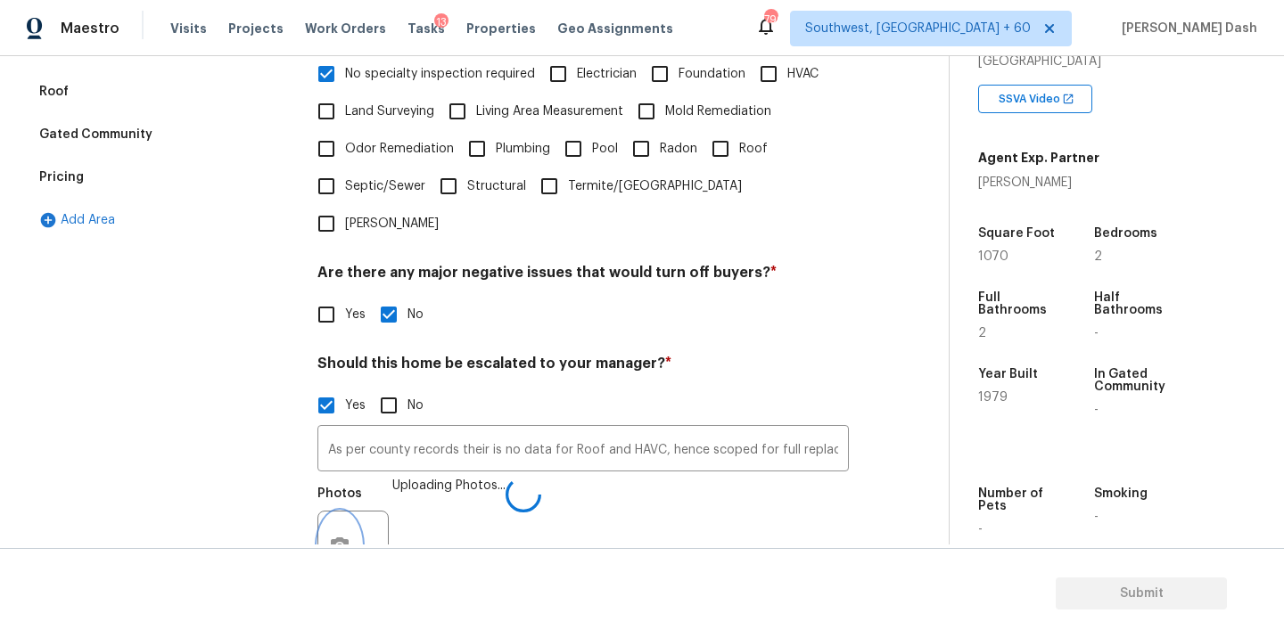
scroll to position [604, 0]
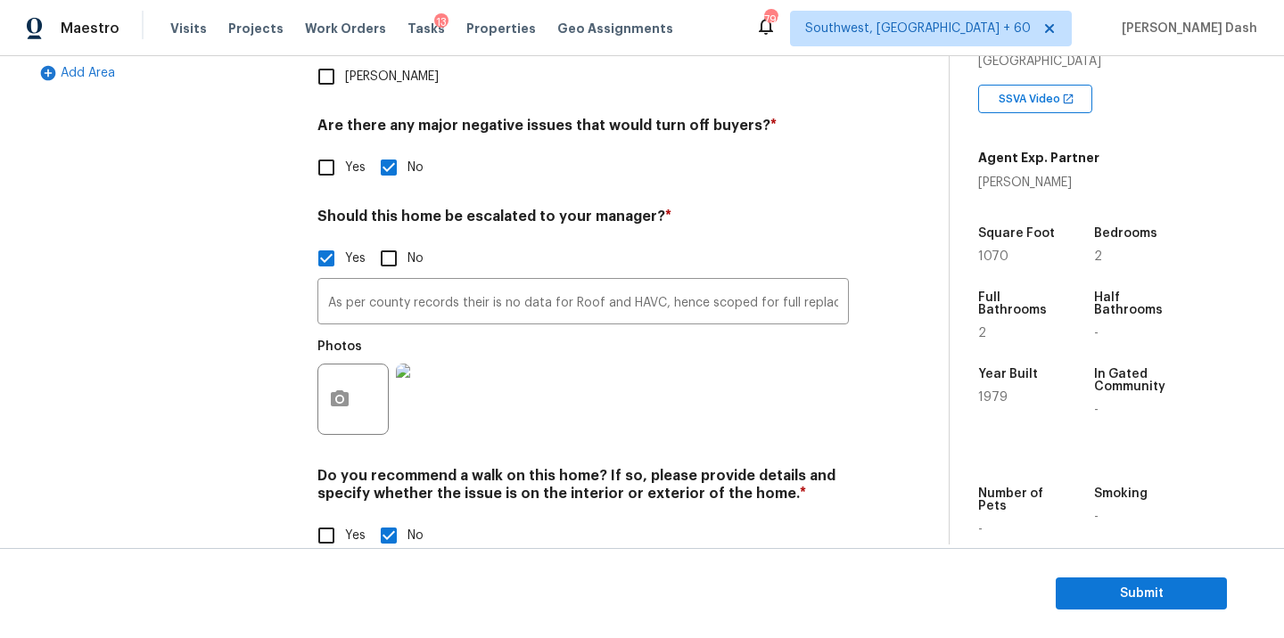
click at [223, 340] on div "Exterior Utilities HVAC Verification Plumbing Roof Gated Community Pricing Add …" at bounding box center [163, 142] width 268 height 867
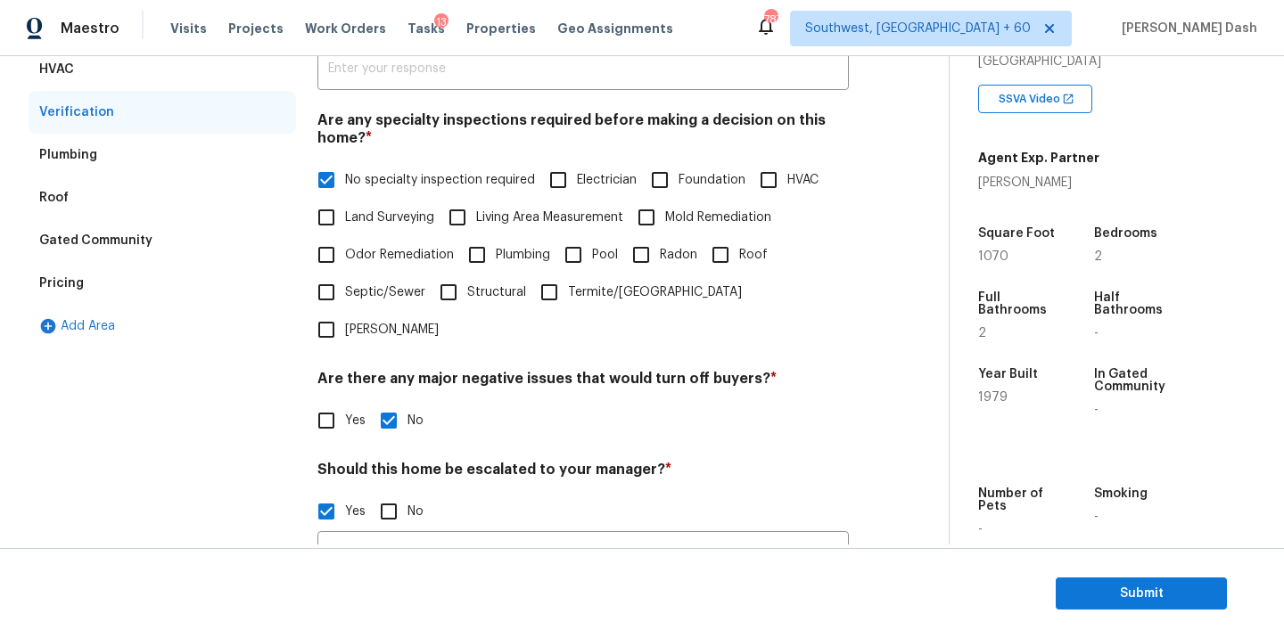
scroll to position [51, 0]
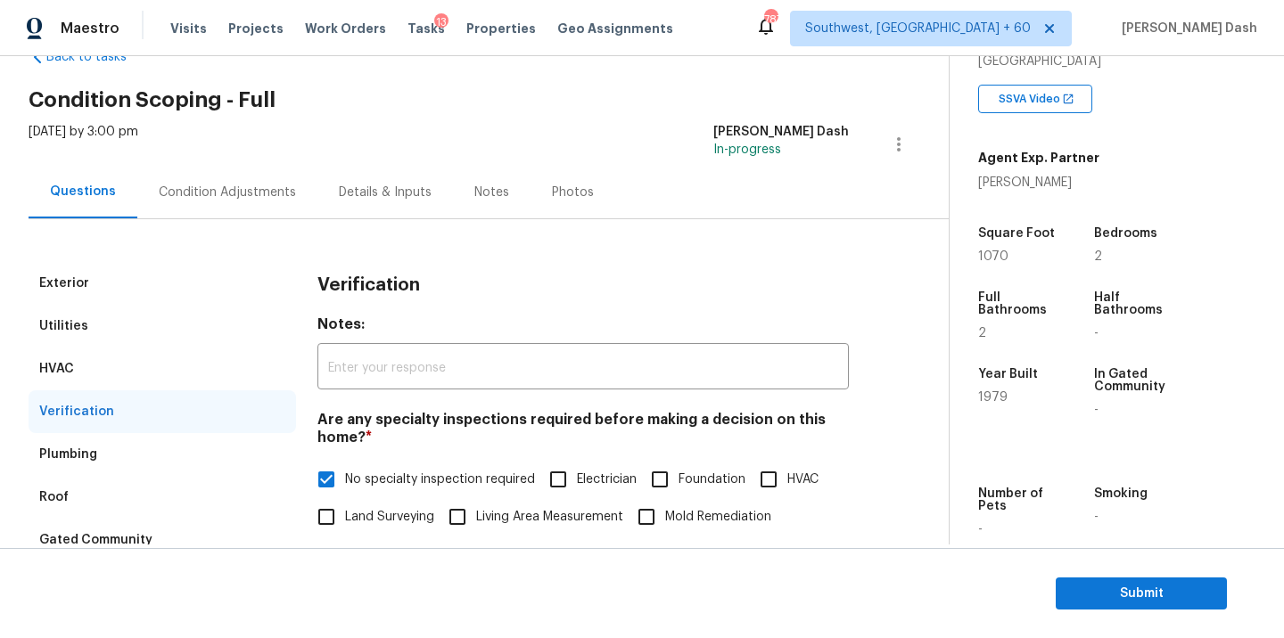
click at [229, 213] on div "Condition Adjustments" at bounding box center [227, 192] width 180 height 53
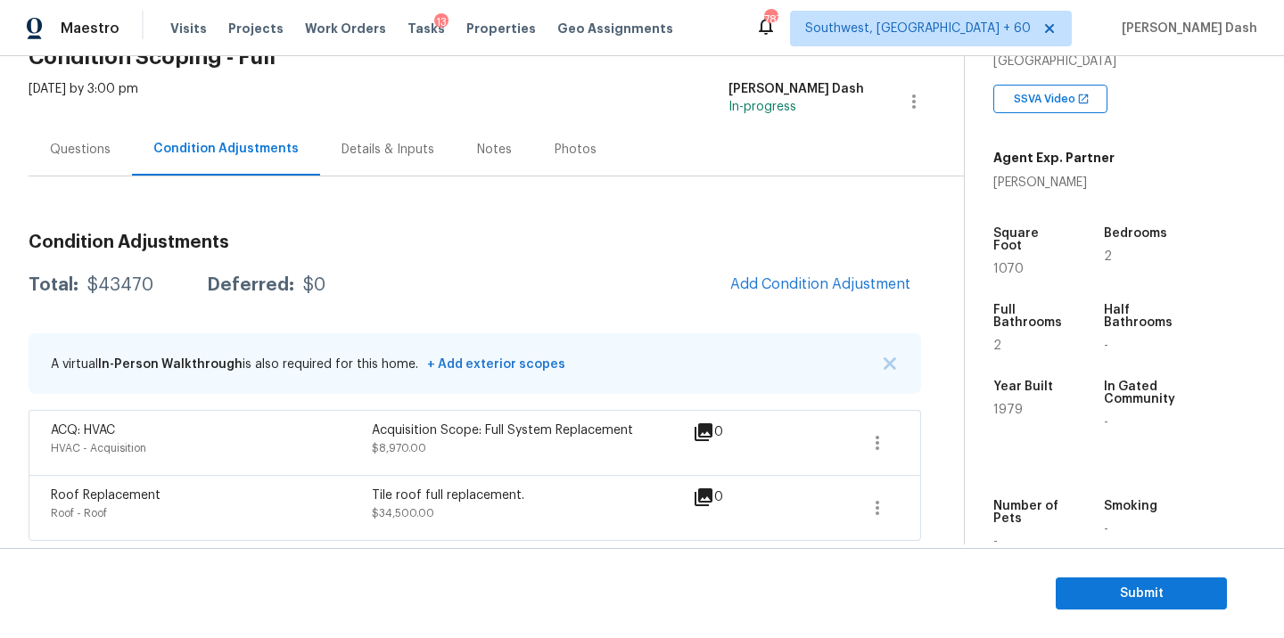
scroll to position [95, 0]
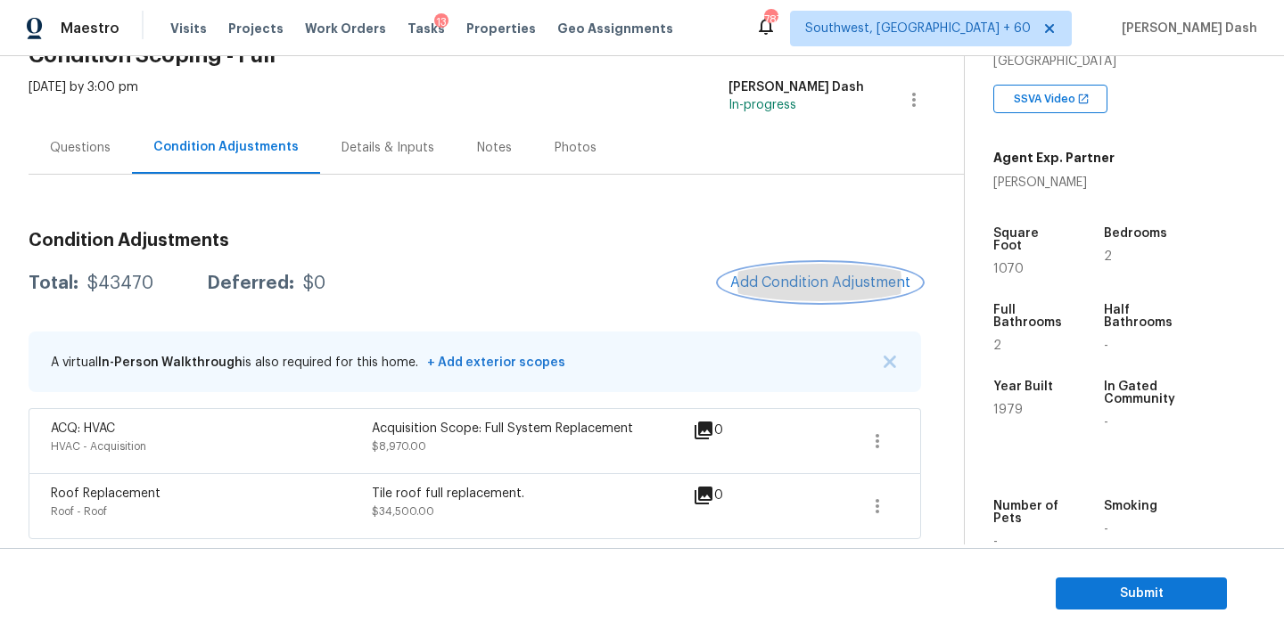
click at [783, 292] on button "Add Condition Adjustment" at bounding box center [821, 282] width 202 height 37
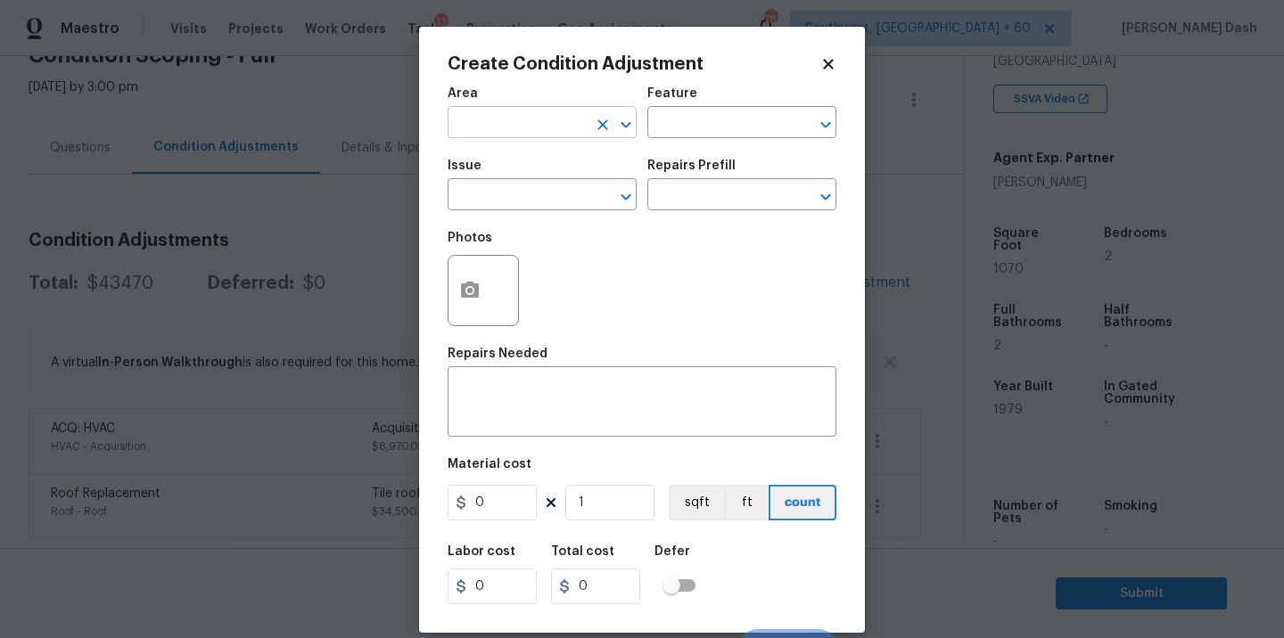
click at [566, 136] on input "text" at bounding box center [517, 125] width 139 height 28
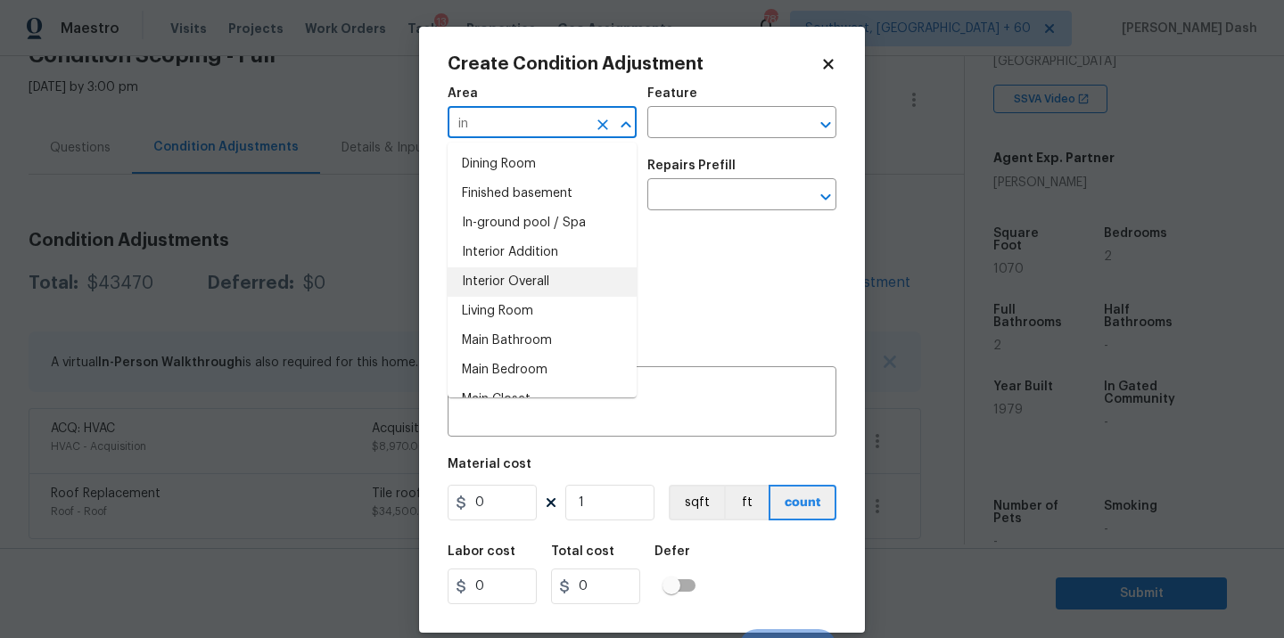
click at [539, 270] on li "Interior Overall" at bounding box center [542, 282] width 189 height 29
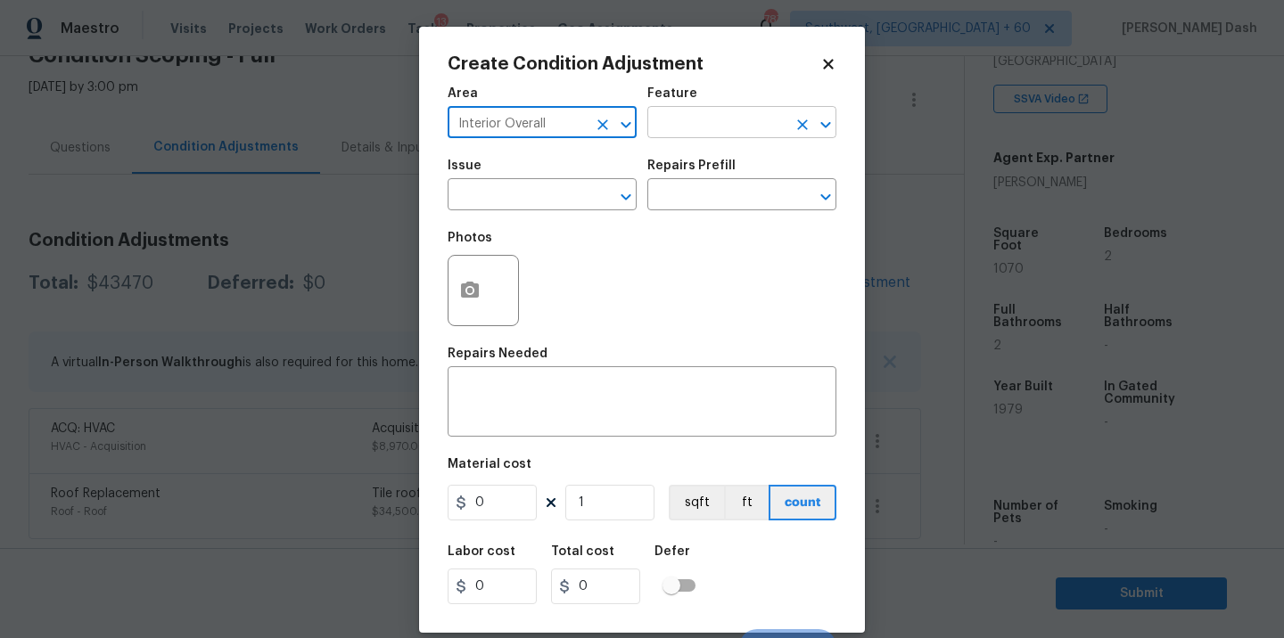
type input "Interior Overall"
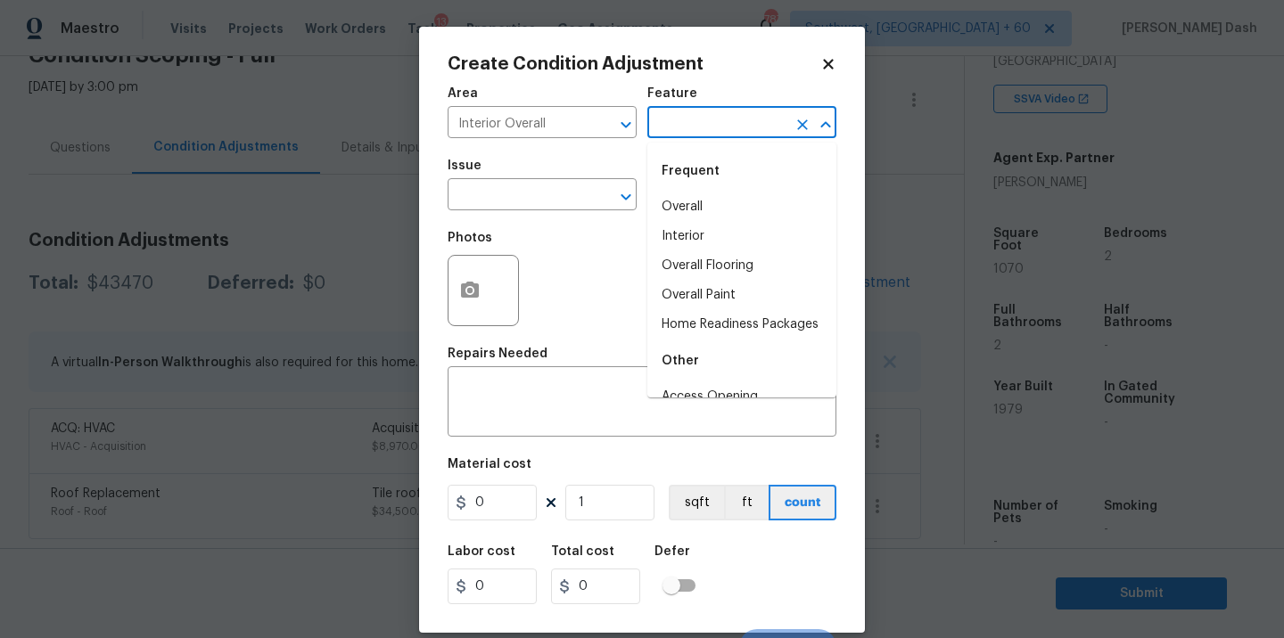
click at [703, 137] on input "text" at bounding box center [716, 125] width 139 height 28
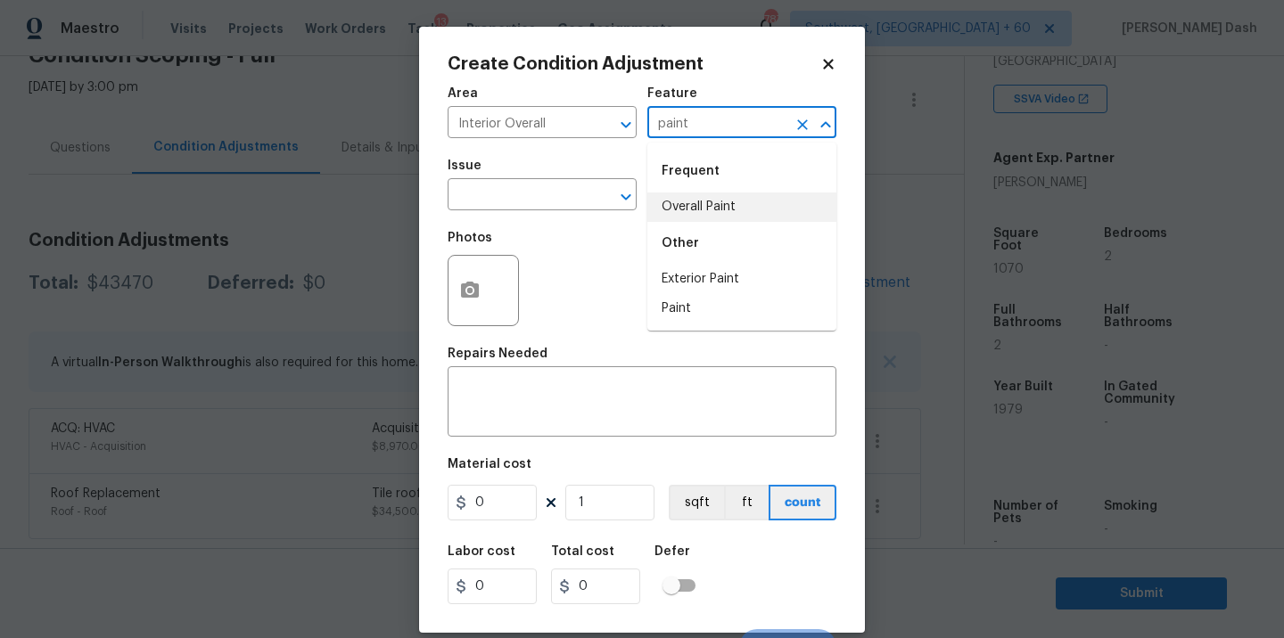
click at [680, 205] on li "Overall Paint" at bounding box center [741, 207] width 189 height 29
type input "Overall Paint"
click at [565, 202] on input "text" at bounding box center [517, 197] width 139 height 28
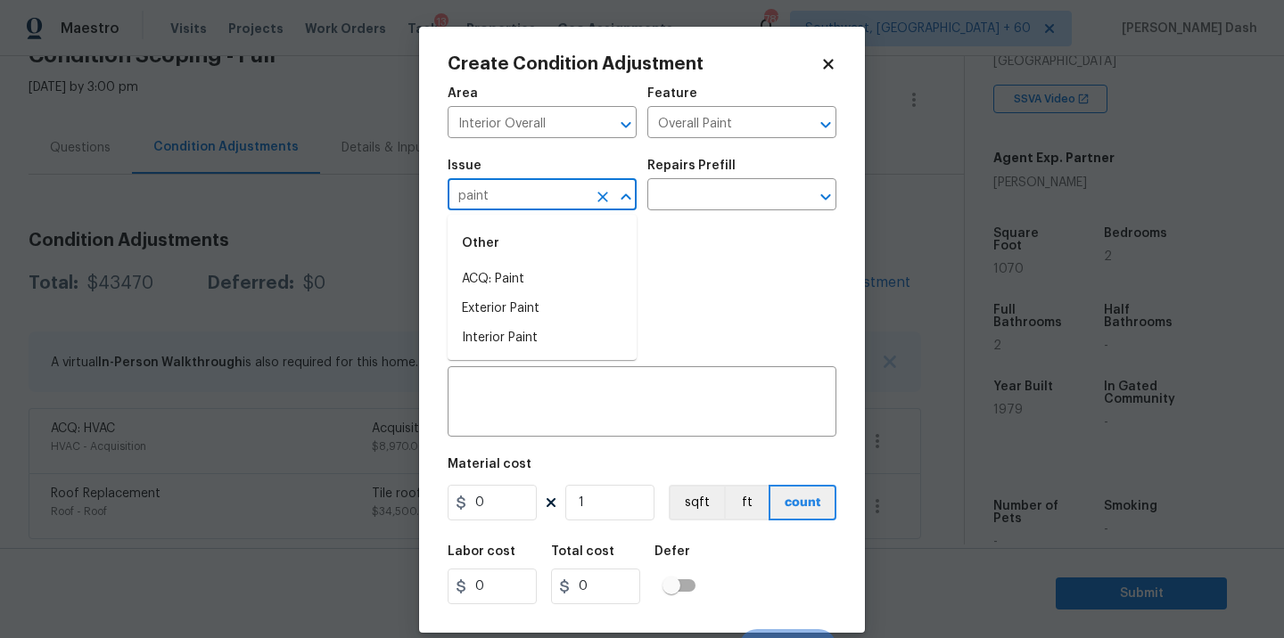
click at [535, 264] on div "Other" at bounding box center [542, 243] width 189 height 43
click at [511, 280] on li "ACQ: Paint" at bounding box center [542, 279] width 189 height 29
type input "ACQ: Paint"
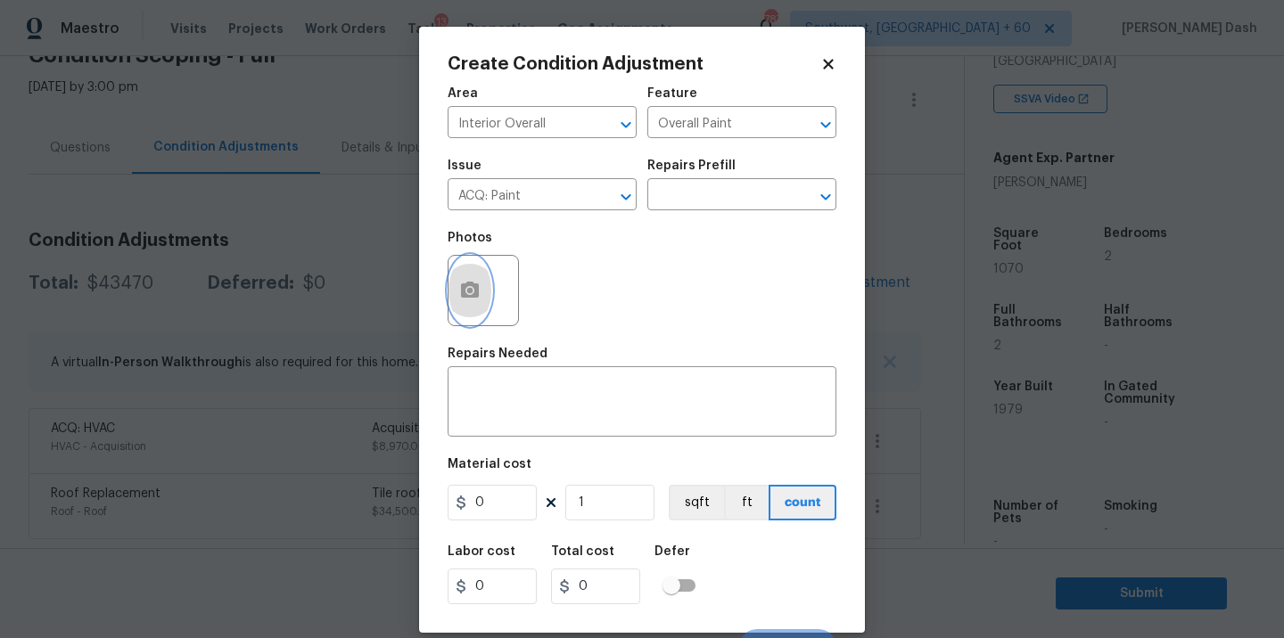
click at [456, 289] on button "button" at bounding box center [470, 291] width 43 height 70
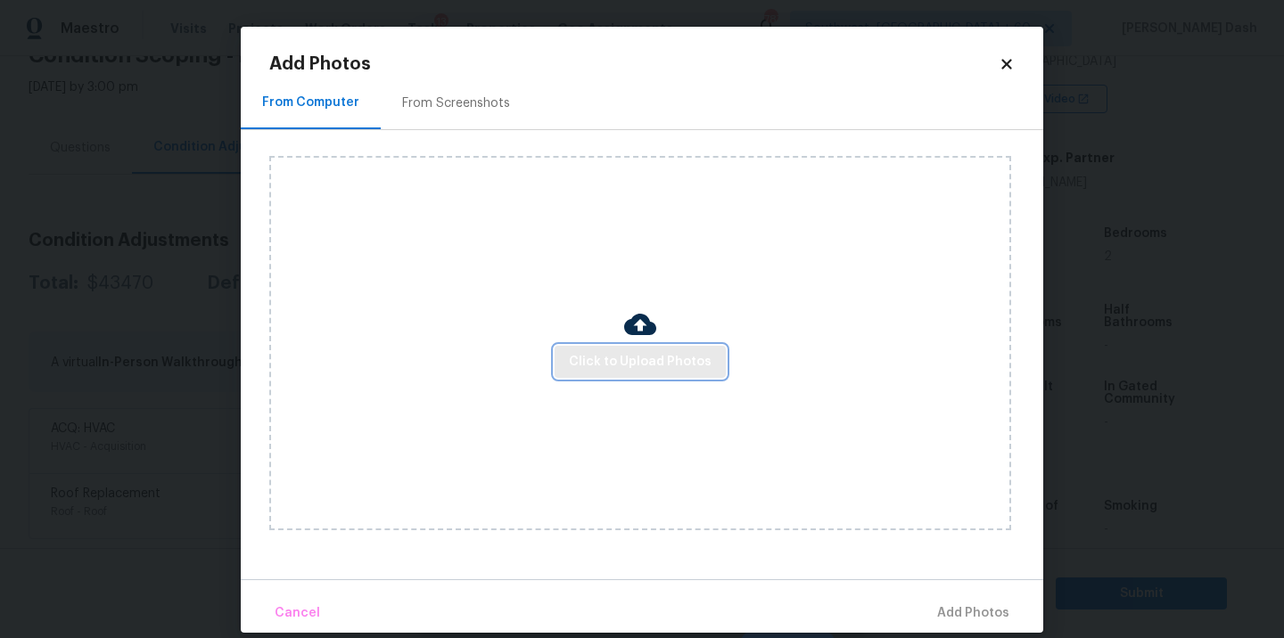
click at [622, 349] on button "Click to Upload Photos" at bounding box center [640, 362] width 171 height 33
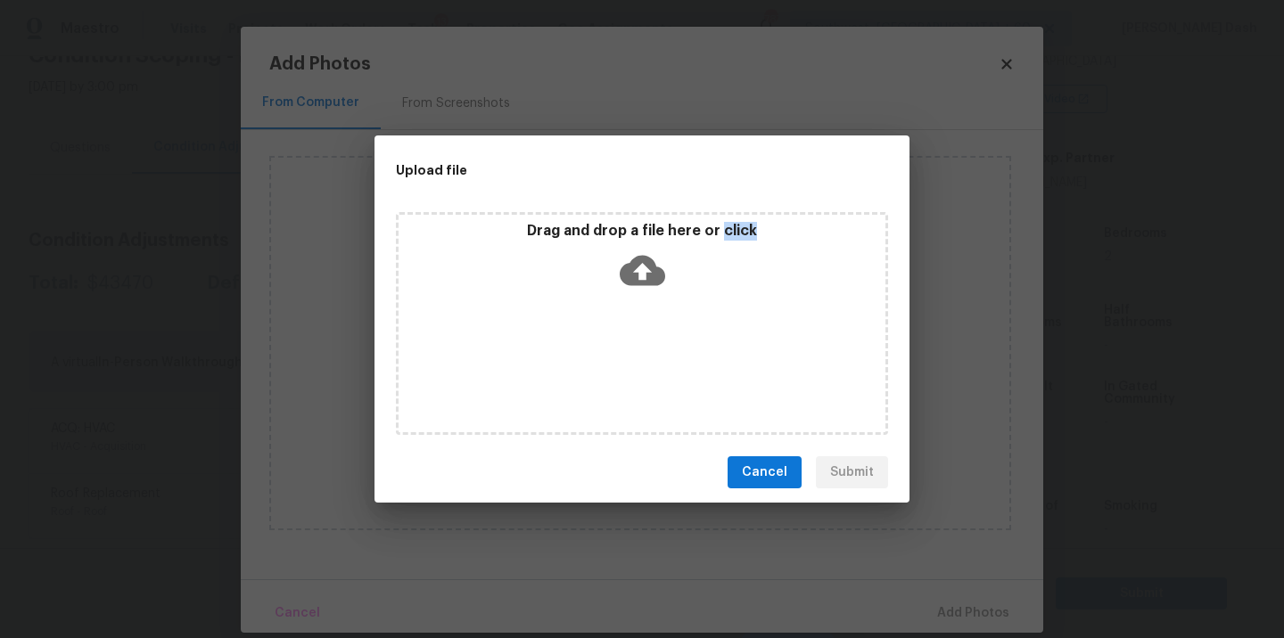
click at [622, 349] on div "Drag and drop a file here or click" at bounding box center [642, 323] width 492 height 223
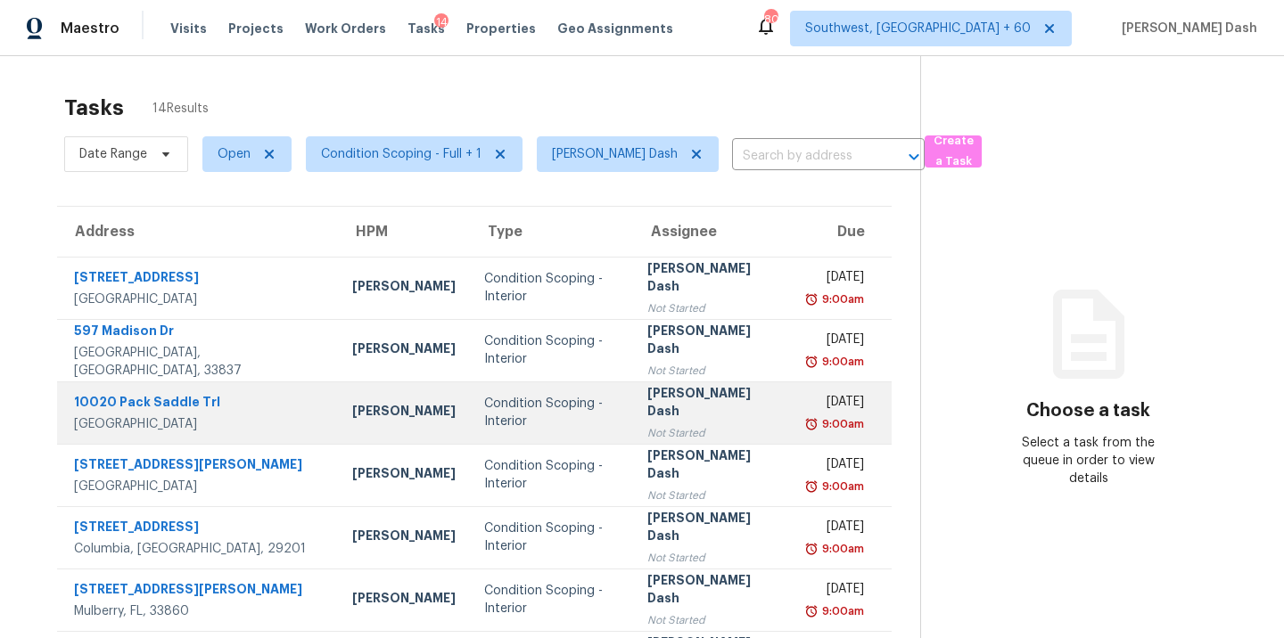
scroll to position [290, 0]
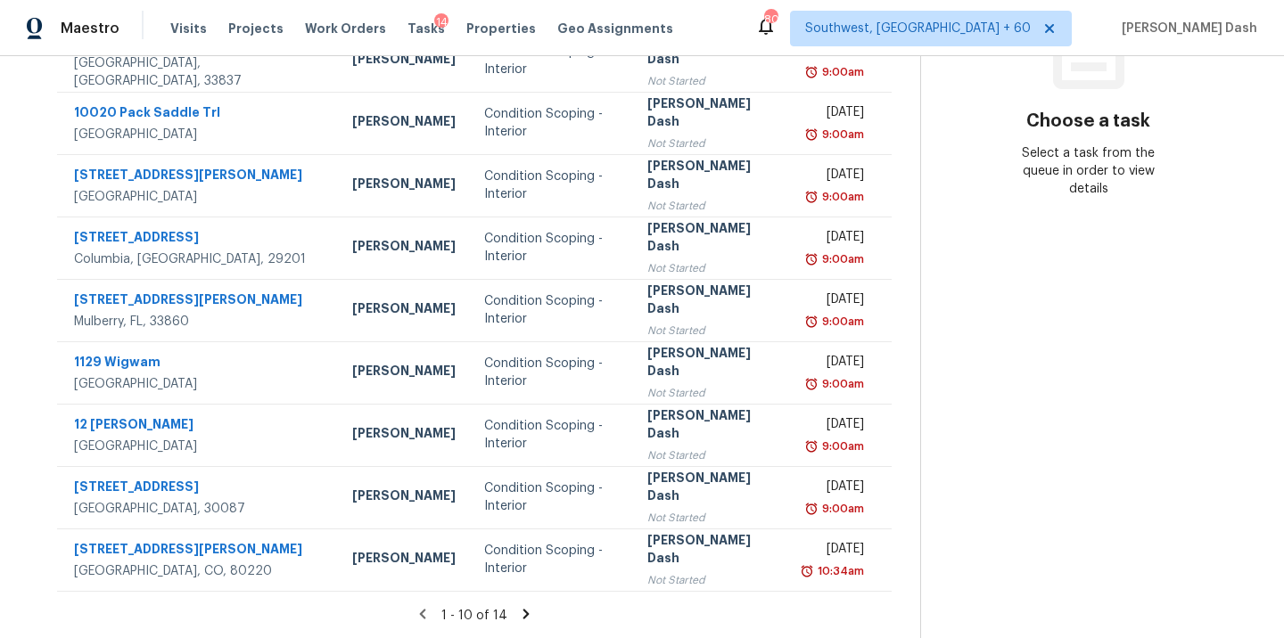
click at [521, 606] on icon at bounding box center [526, 614] width 16 height 16
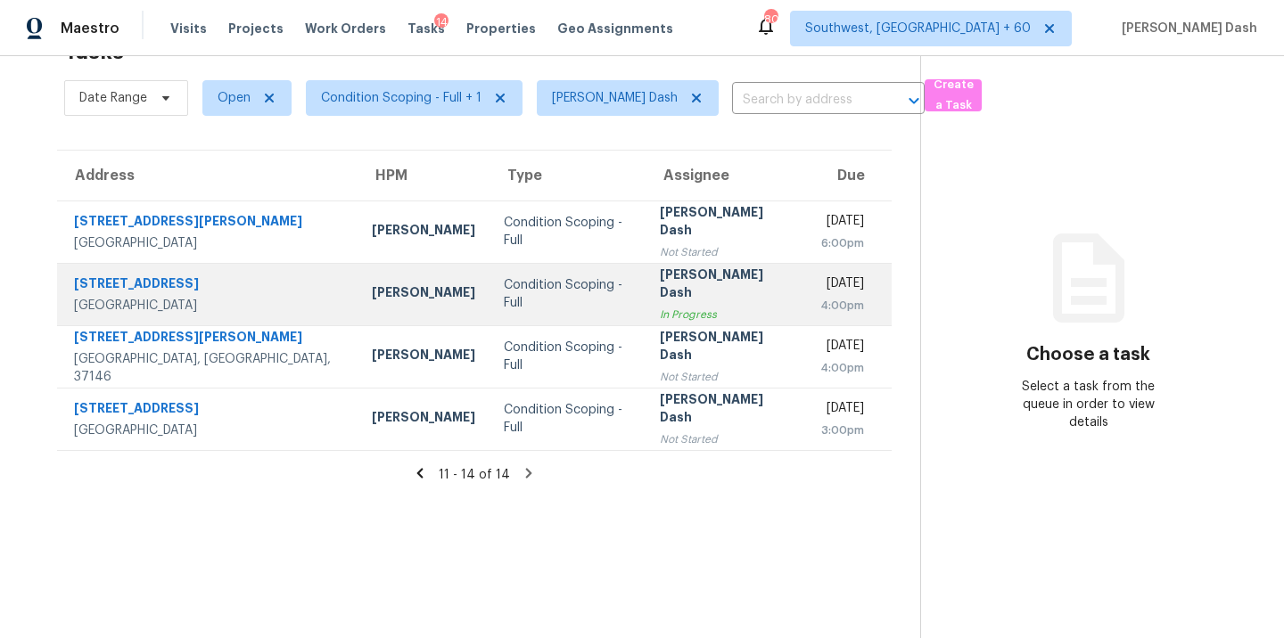
click at [515, 300] on div "Condition Scoping - Full" at bounding box center [568, 294] width 128 height 36
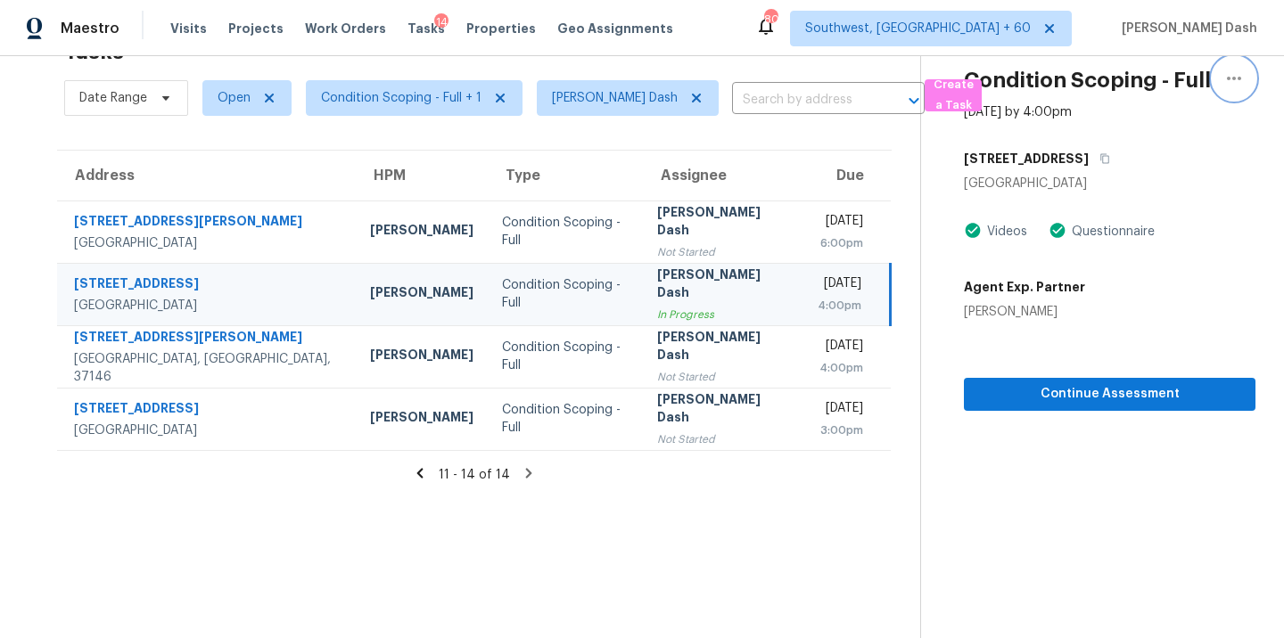
click at [1228, 82] on icon "button" at bounding box center [1233, 78] width 21 height 21
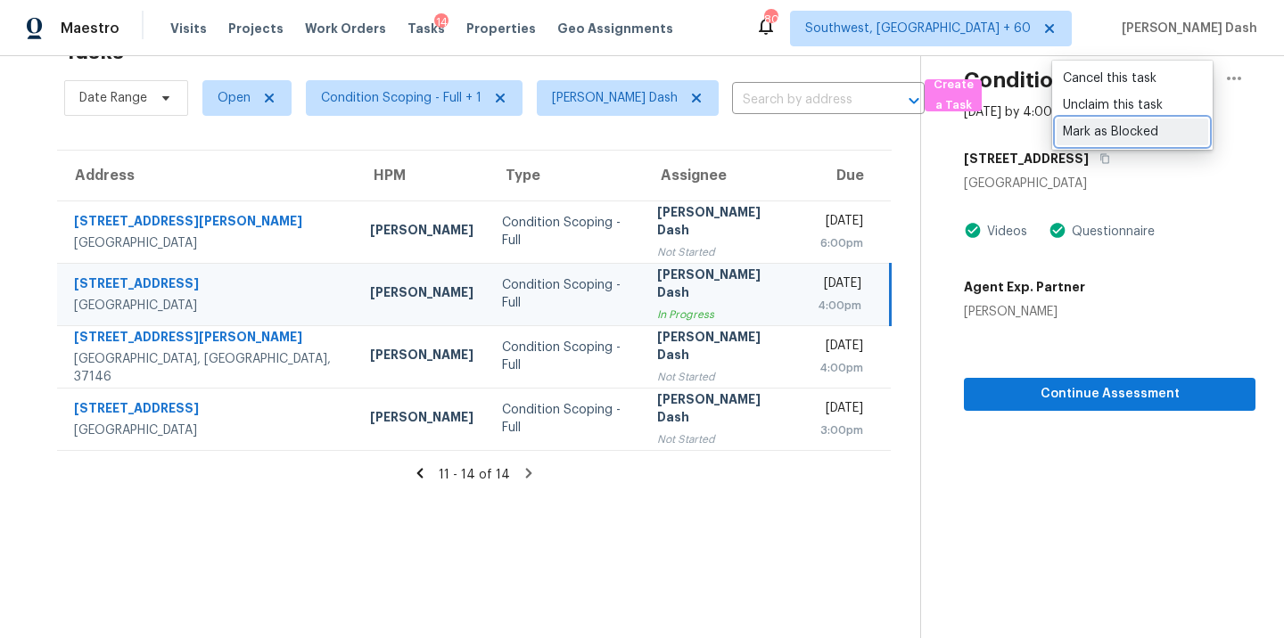
click at [1098, 140] on div "Mark as Blocked" at bounding box center [1132, 132] width 139 height 18
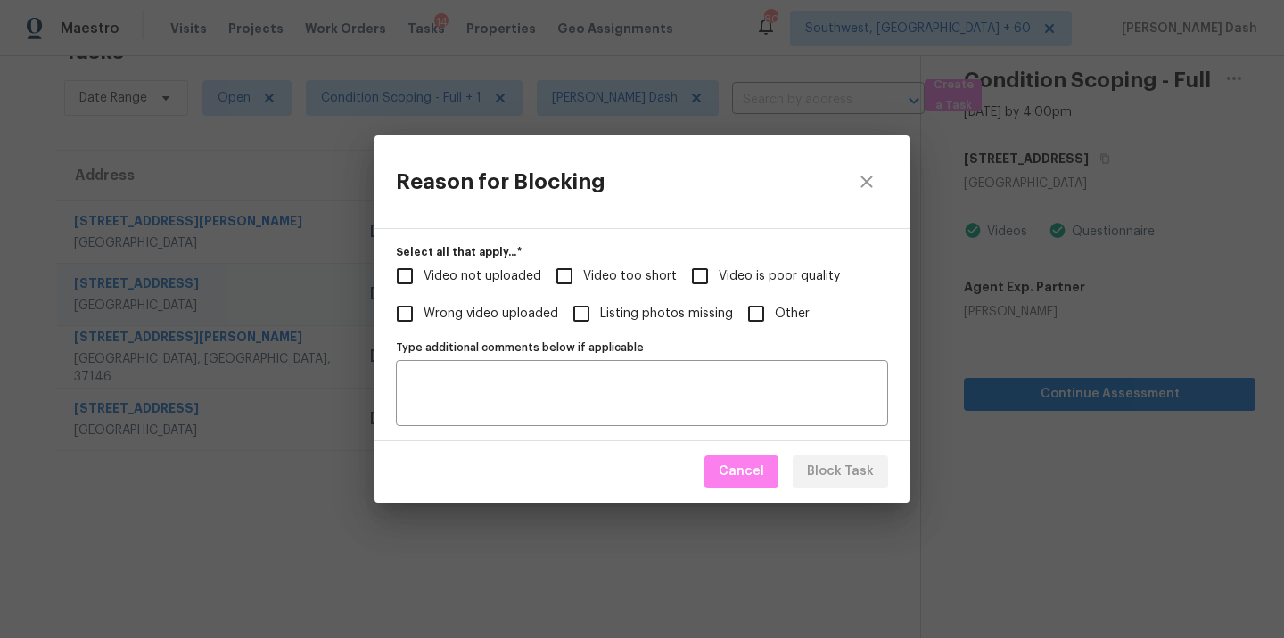
click at [516, 274] on span "Video not uploaded" at bounding box center [483, 277] width 118 height 19
click at [424, 274] on input "Video not uploaded" at bounding box center [404, 276] width 37 height 37
checkbox input "true"
click at [671, 271] on div "Video not uploaded Video too short Video is poor quality Wrong video uploaded L…" at bounding box center [642, 295] width 492 height 75
click at [645, 264] on label "Video too short" at bounding box center [611, 276] width 131 height 37
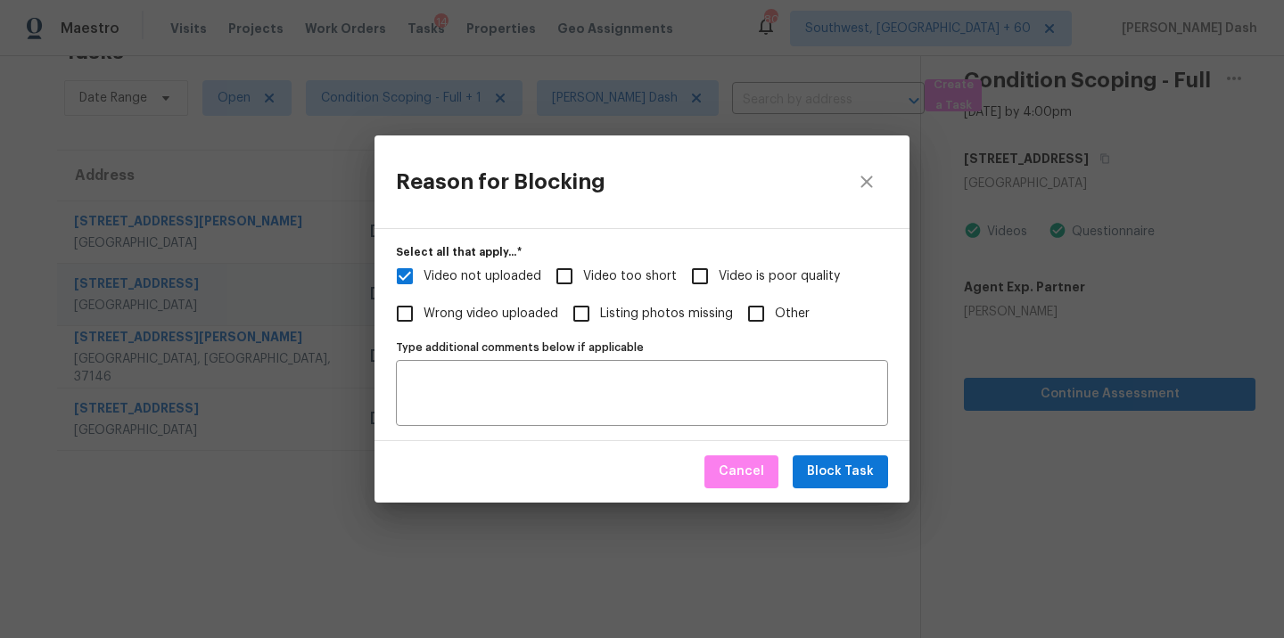
click at [583, 264] on input "Video too short" at bounding box center [564, 276] width 37 height 37
checkbox input "true"
click at [502, 282] on span "Video not uploaded" at bounding box center [483, 277] width 118 height 19
click at [424, 282] on input "Video not uploaded" at bounding box center [404, 276] width 37 height 37
checkbox input "false"
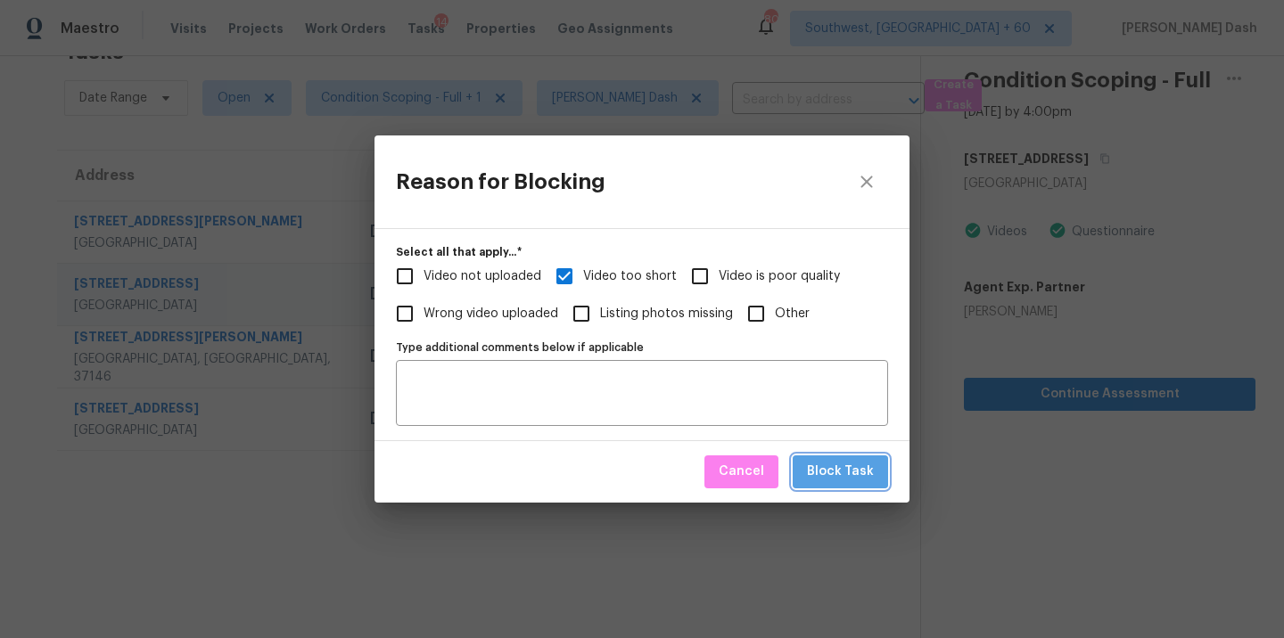
click at [871, 478] on span "Block Task" at bounding box center [840, 472] width 67 height 22
